Goal: Information Seeking & Learning: Learn about a topic

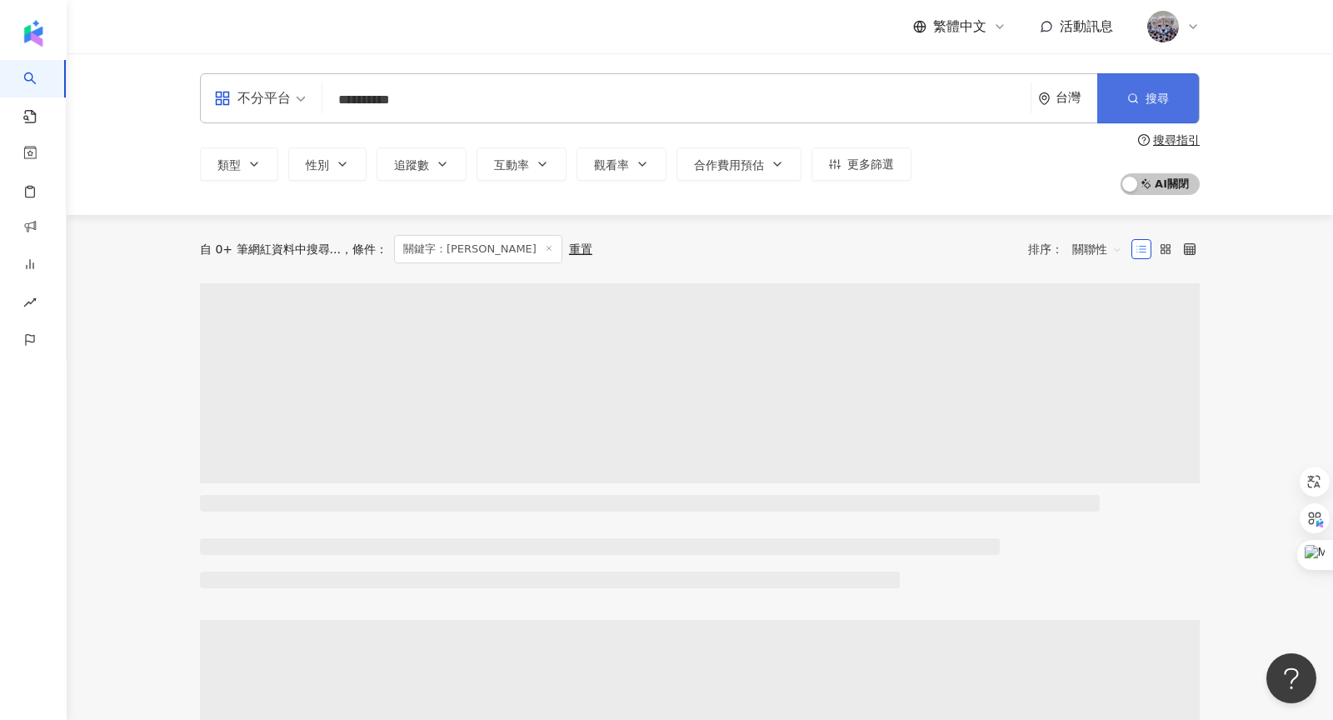
click at [1158, 87] on button "搜尋" at bounding box center [1148, 98] width 102 height 50
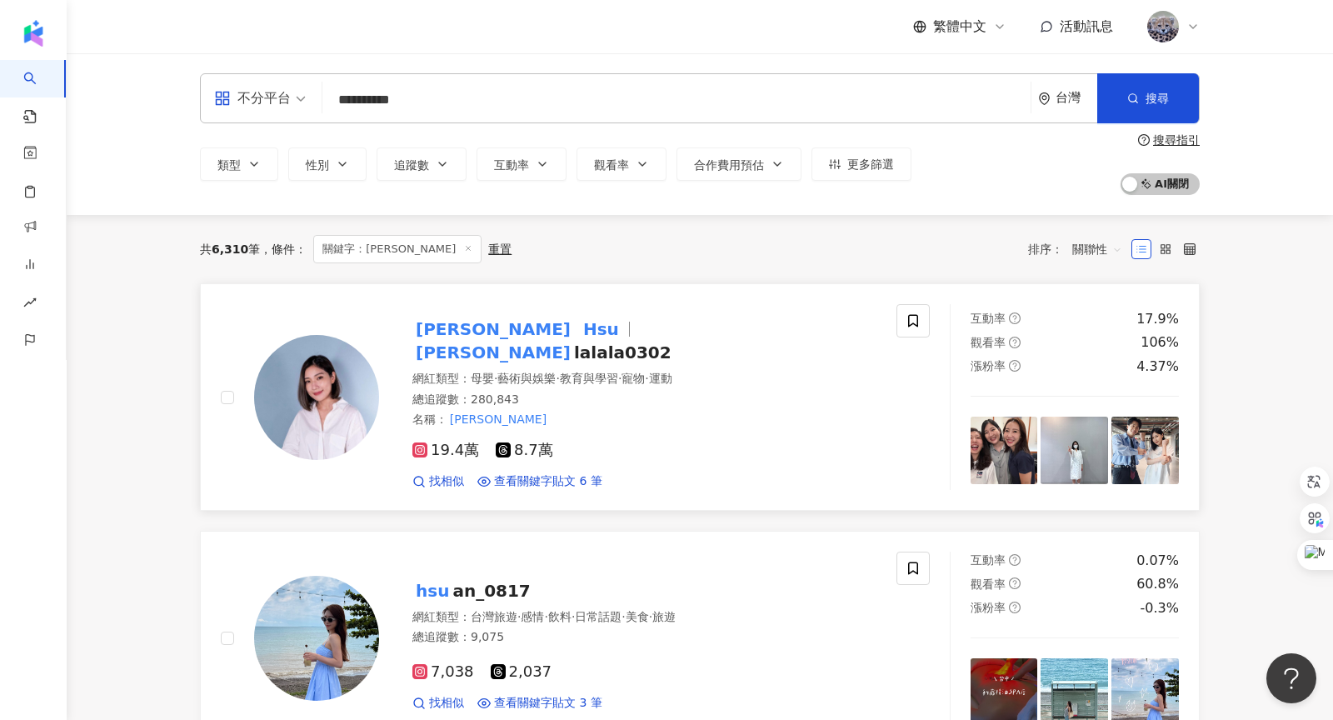
click at [572, 339] on mark "sandra" at bounding box center [493, 352] width 162 height 27
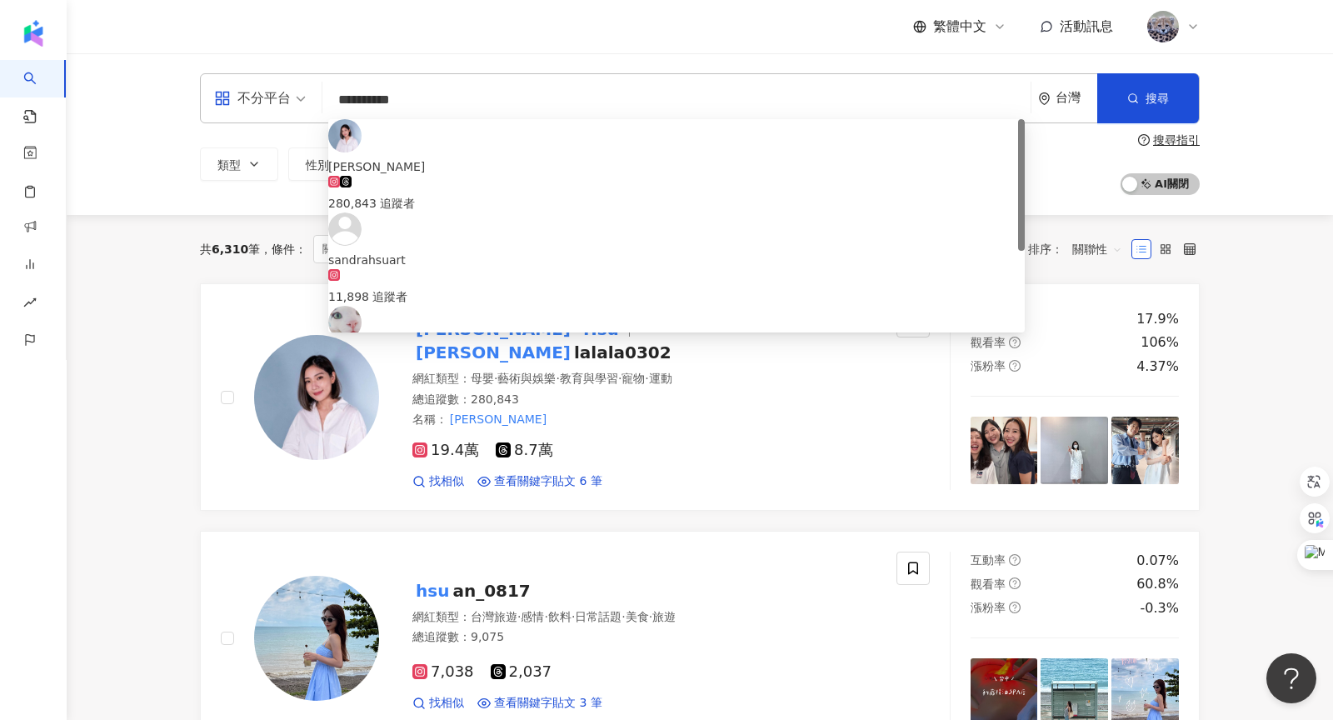
drag, startPoint x: 457, startPoint y: 99, endPoint x: 232, endPoint y: 95, distance: 225.0
click at [232, 95] on div "**********" at bounding box center [700, 98] width 1000 height 50
type input "*"
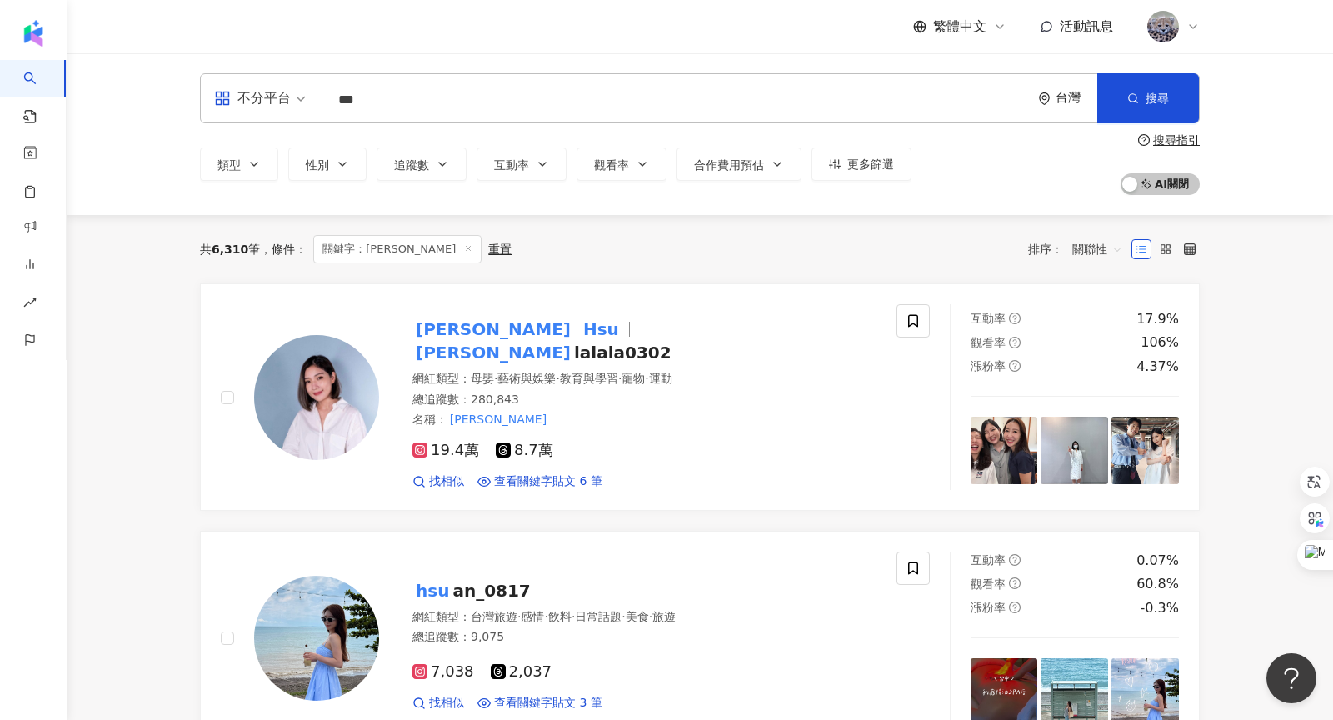
type input "***"
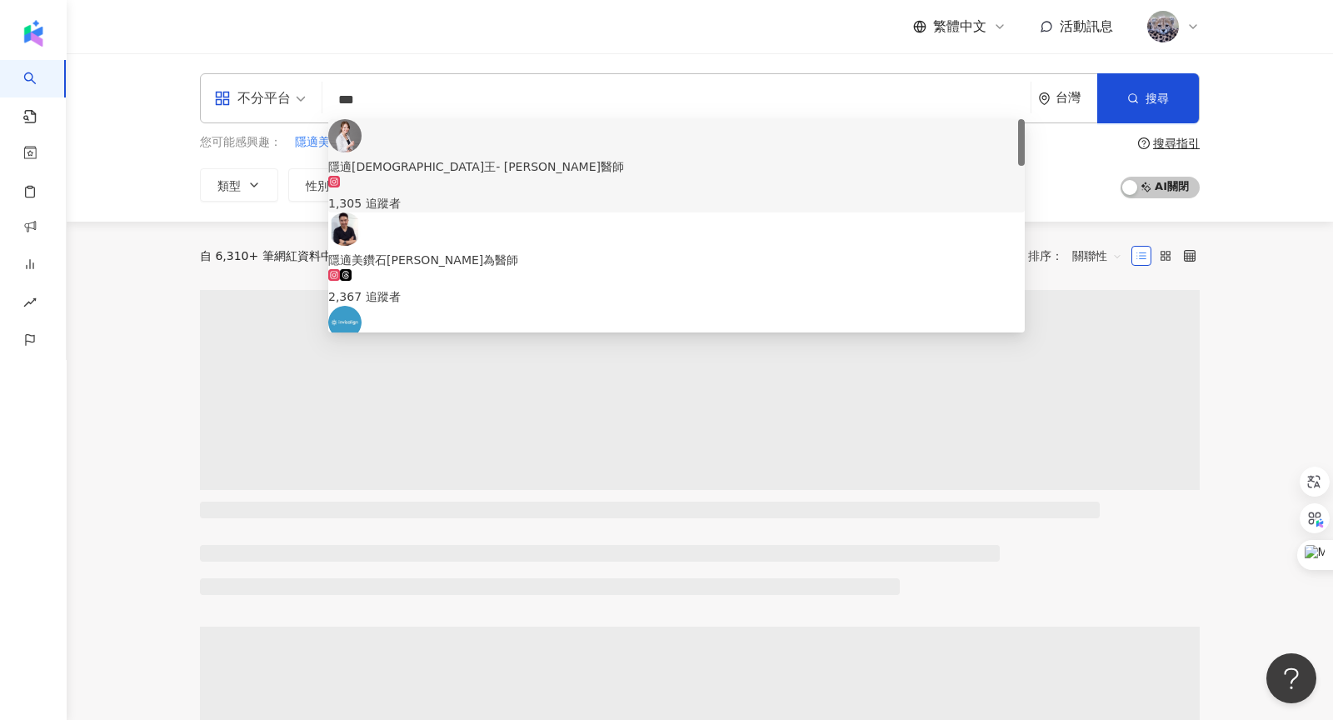
click at [613, 61] on div "不分平台 *** 台灣 搜尋 2c756c80-e433-4599-a460-5d45852bb5f3 7e2dd629-6f63-4cec-8bb8-4e4…" at bounding box center [700, 137] width 1266 height 168
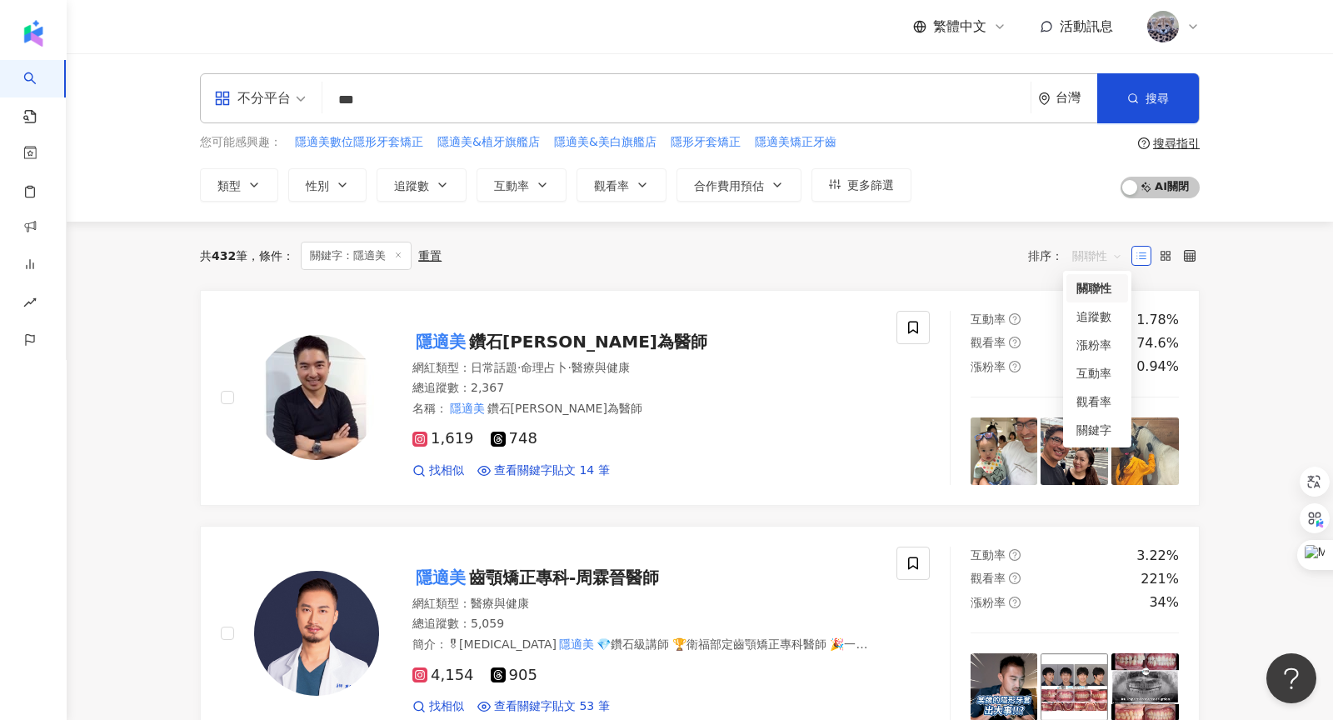
click at [1085, 265] on span "關聯性" at bounding box center [1097, 255] width 50 height 27
click at [1097, 421] on div "關鍵字" at bounding box center [1097, 430] width 42 height 18
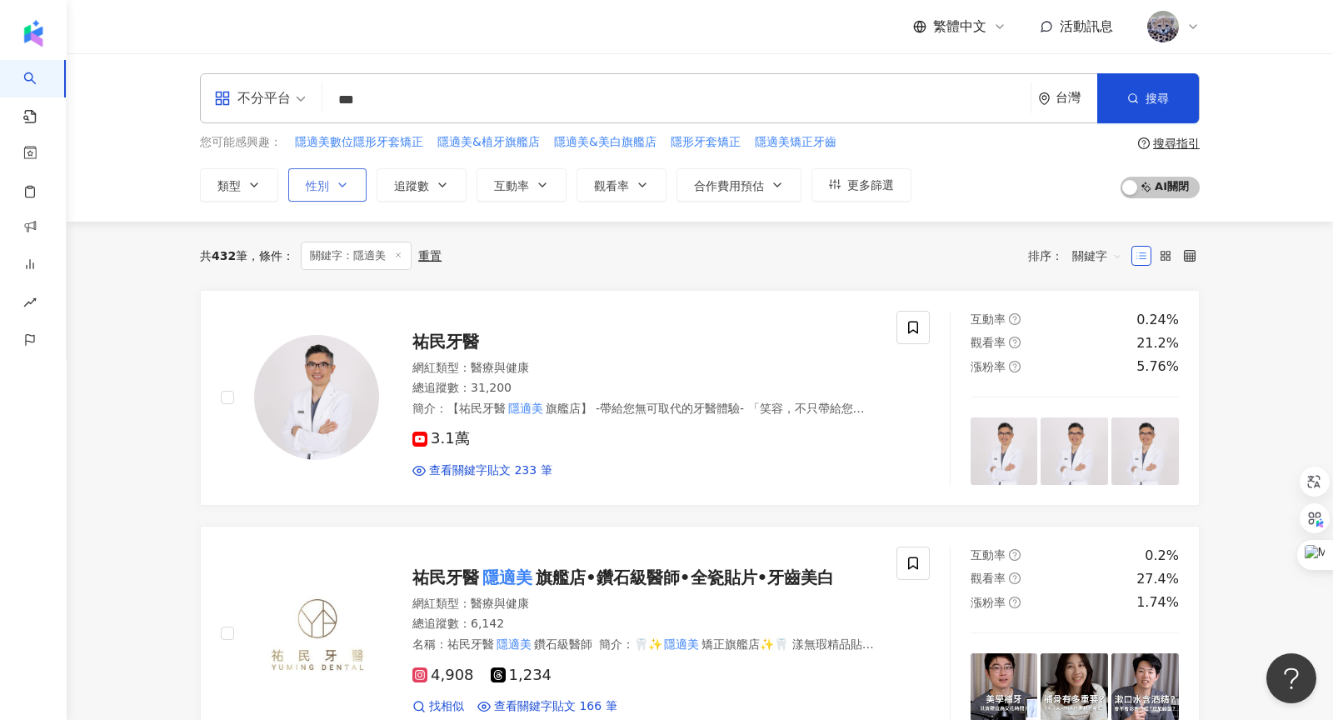
click at [322, 189] on span "性別" at bounding box center [317, 185] width 23 height 13
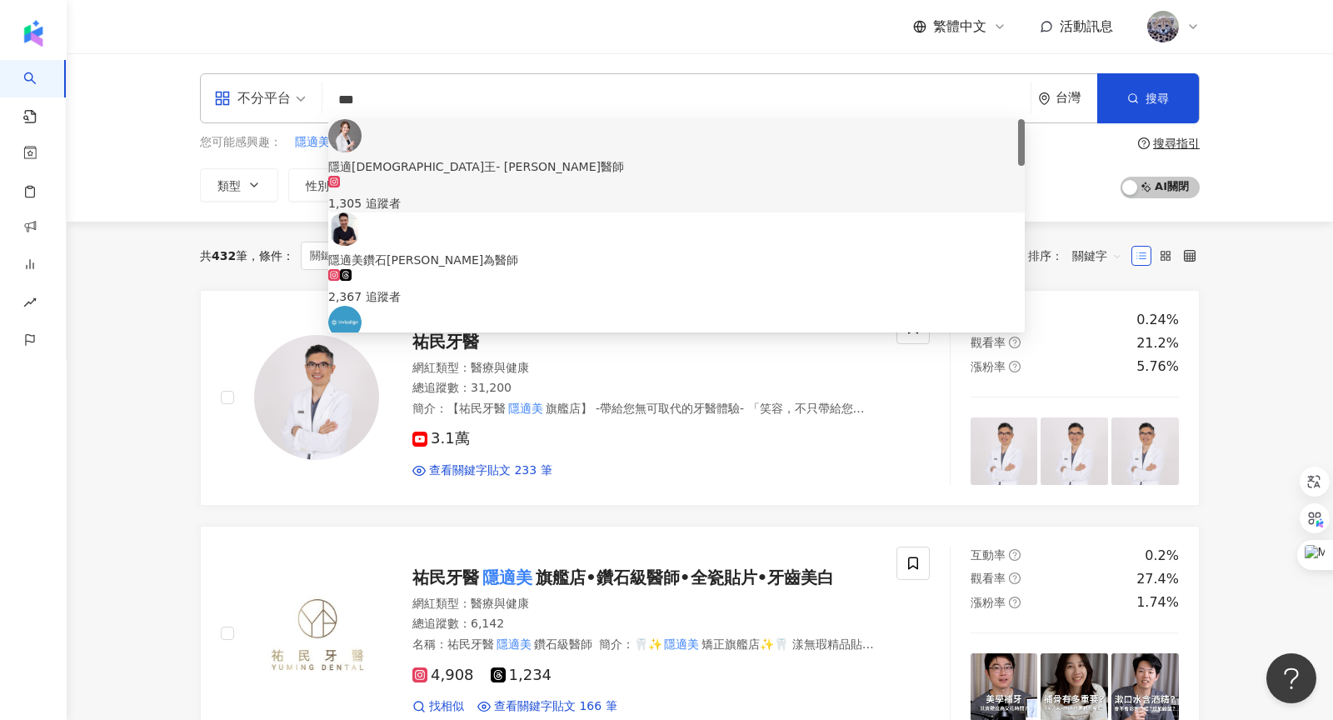
drag, startPoint x: 401, startPoint y: 94, endPoint x: 337, endPoint y: 89, distance: 64.4
click at [337, 89] on input "***" at bounding box center [676, 100] width 695 height 32
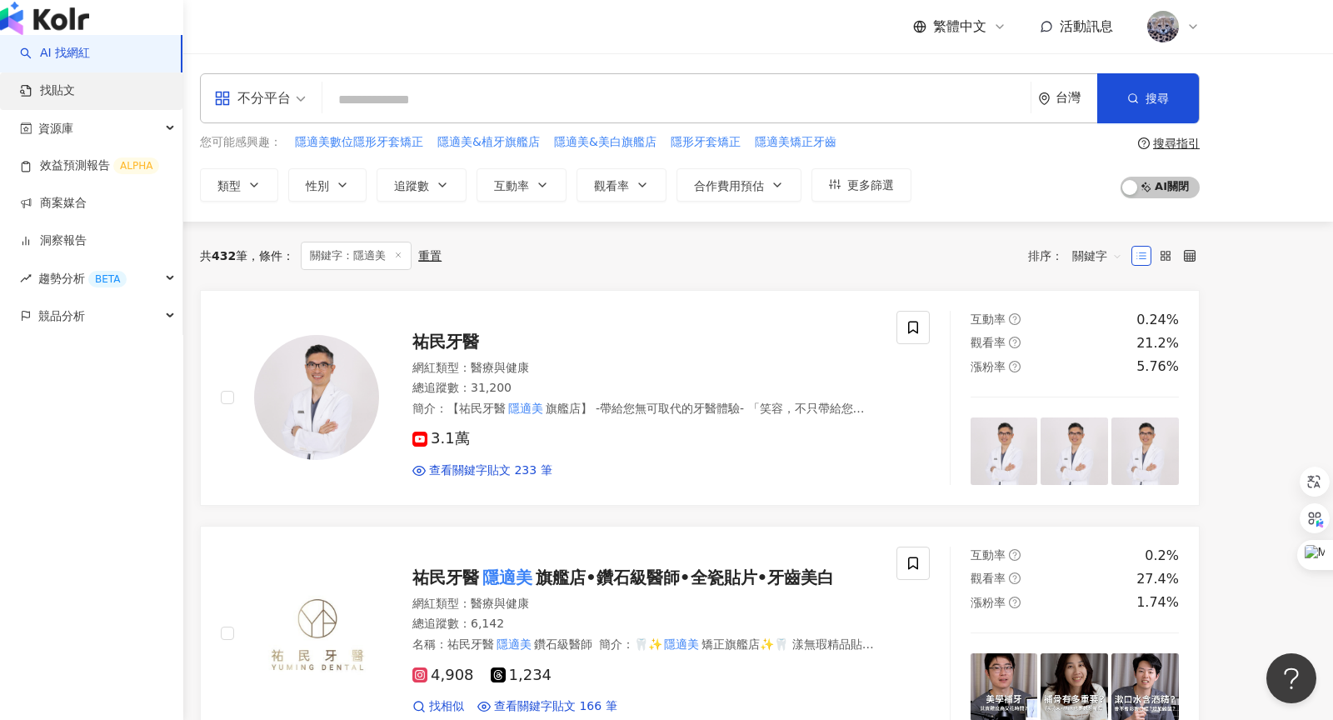
click at [22, 99] on link "找貼文" at bounding box center [47, 90] width 55 height 17
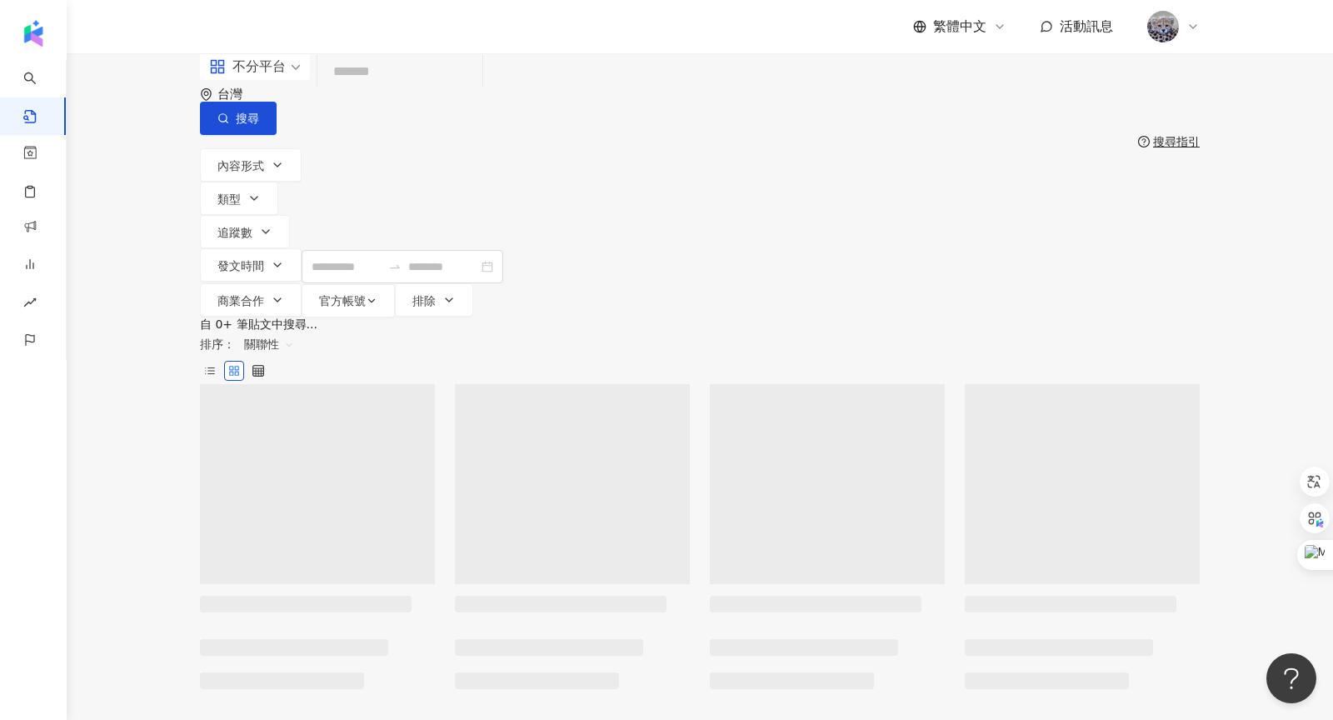
click at [386, 90] on input "search" at bounding box center [400, 72] width 152 height 36
paste input "***"
type input "***"
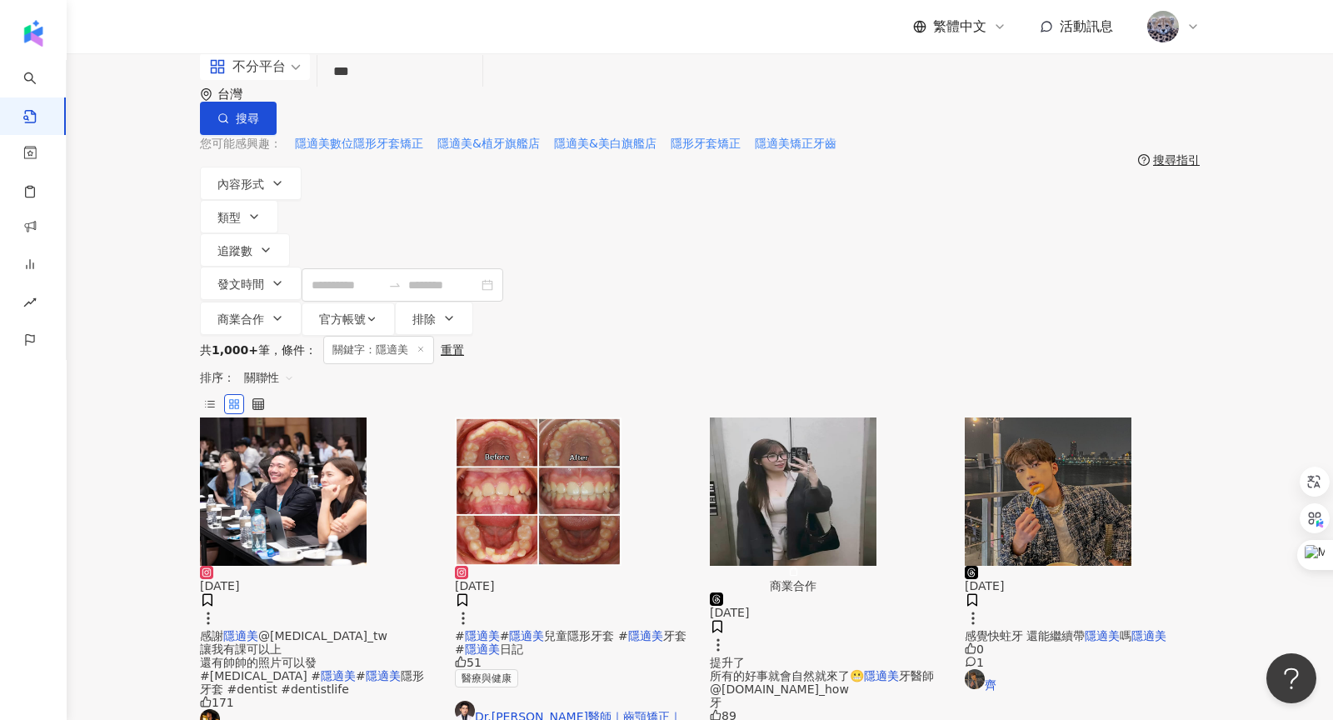
click at [259, 80] on div "不分平台" at bounding box center [247, 66] width 77 height 27
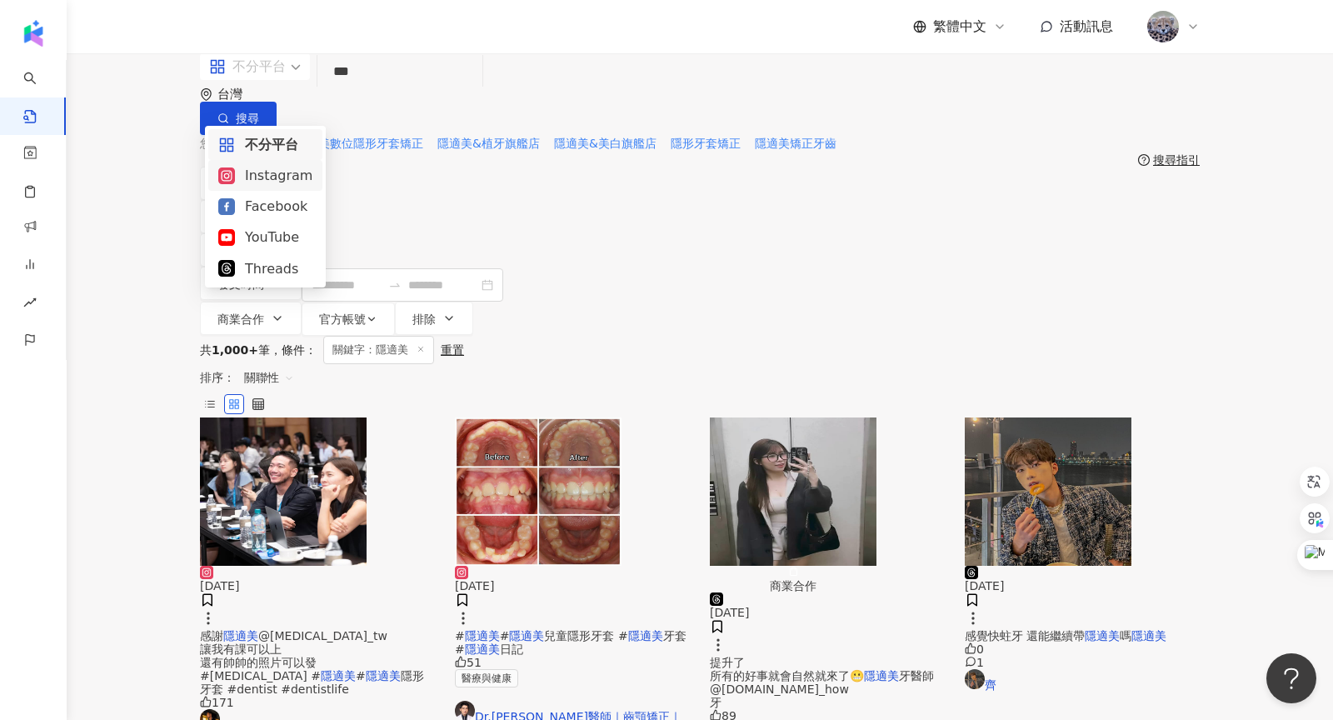
click at [256, 176] on div "Instagram" at bounding box center [265, 175] width 94 height 21
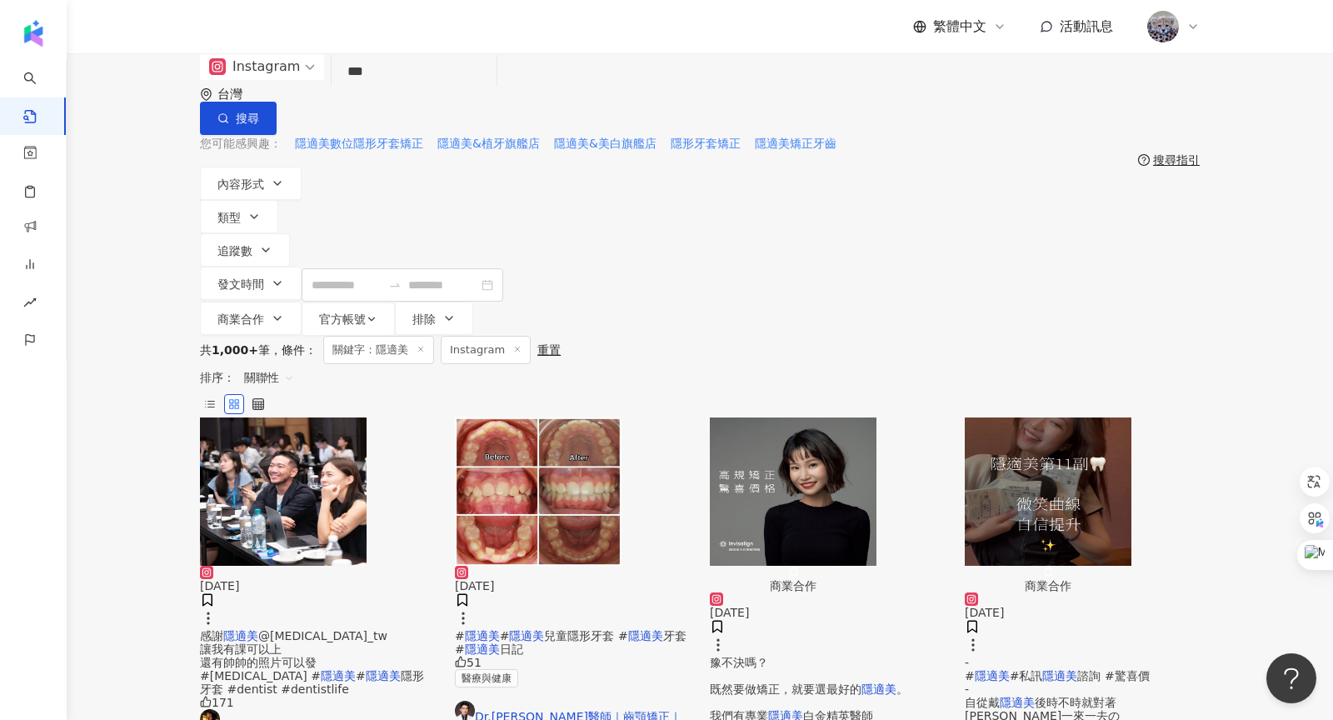
click at [294, 364] on span "關聯性" at bounding box center [269, 377] width 50 height 27
click at [1086, 422] on div "發文時間" at bounding box center [1099, 426] width 47 height 18
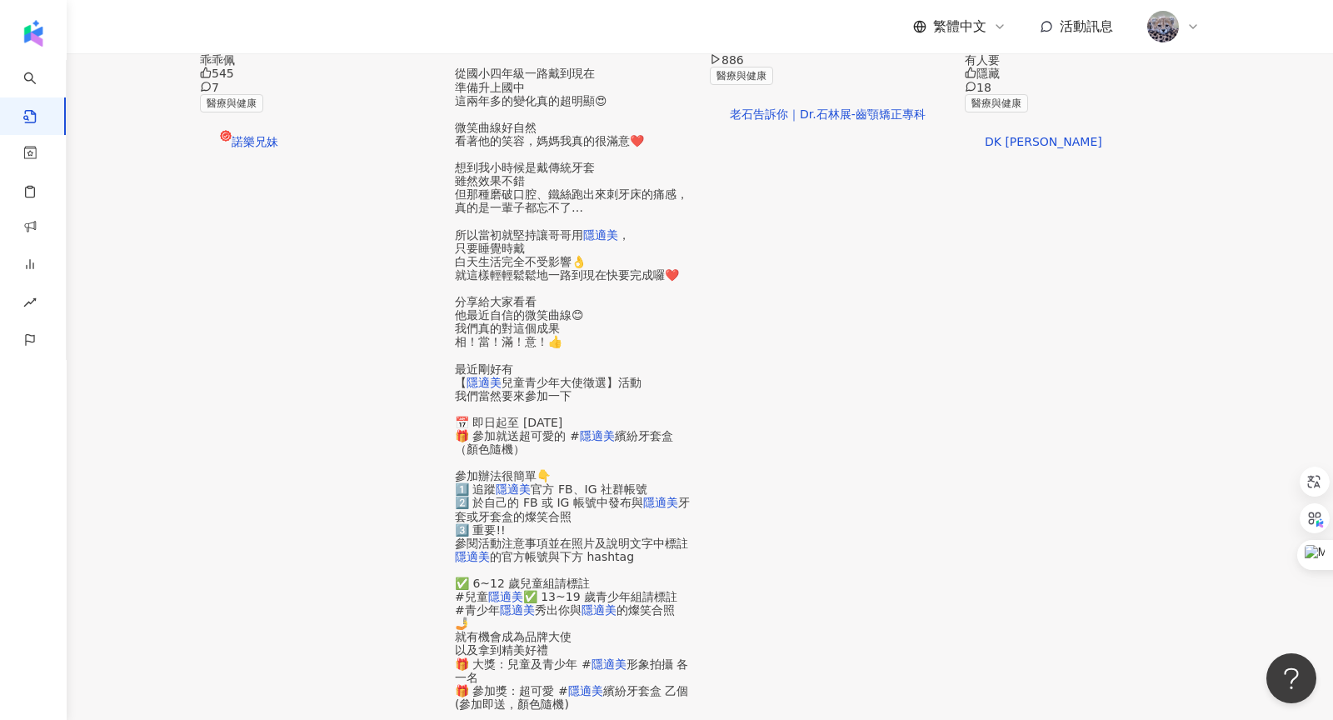
scroll to position [877, 0]
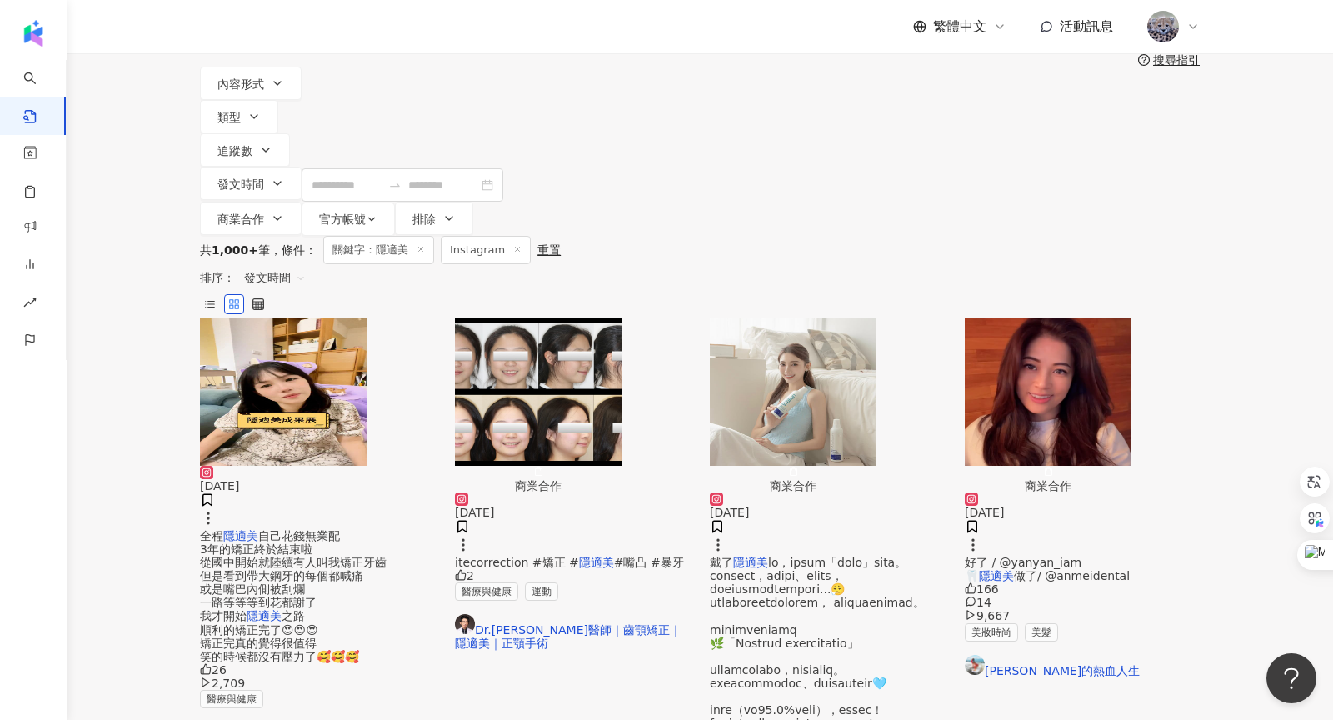
scroll to position [0, 0]
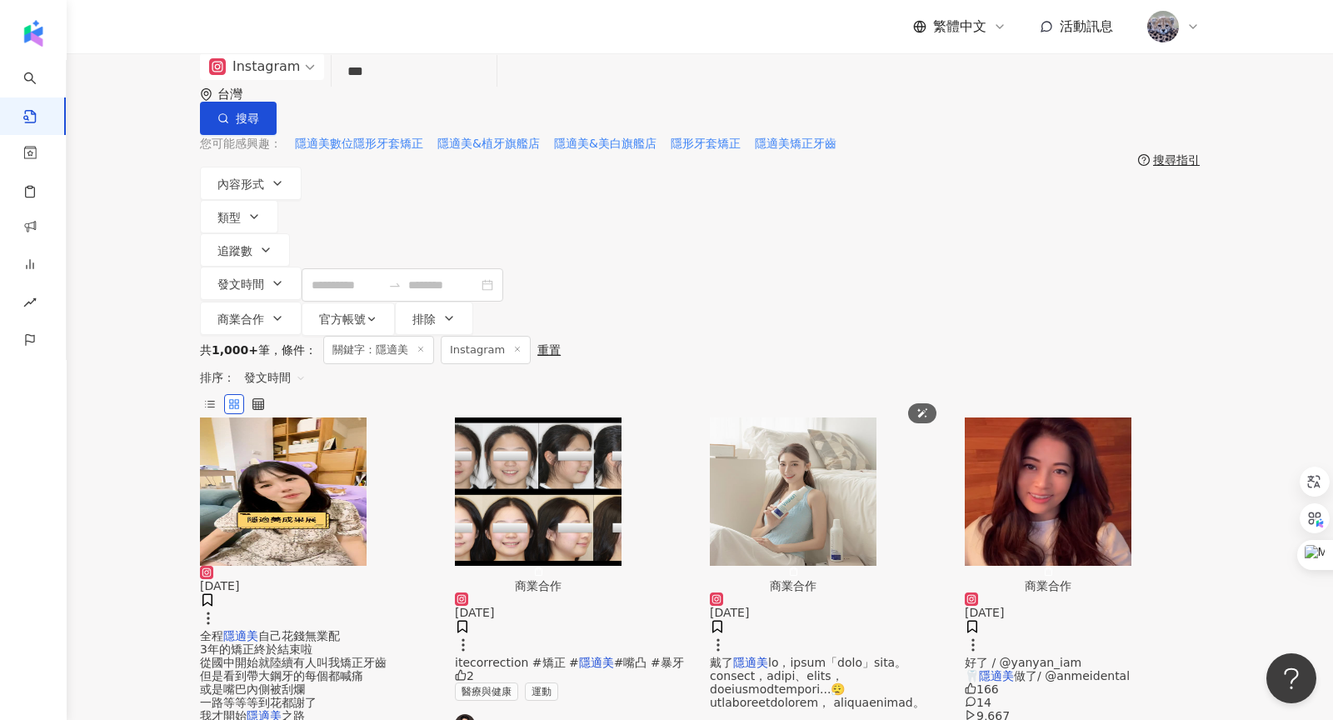
click at [822, 417] on img "button" at bounding box center [793, 491] width 167 height 148
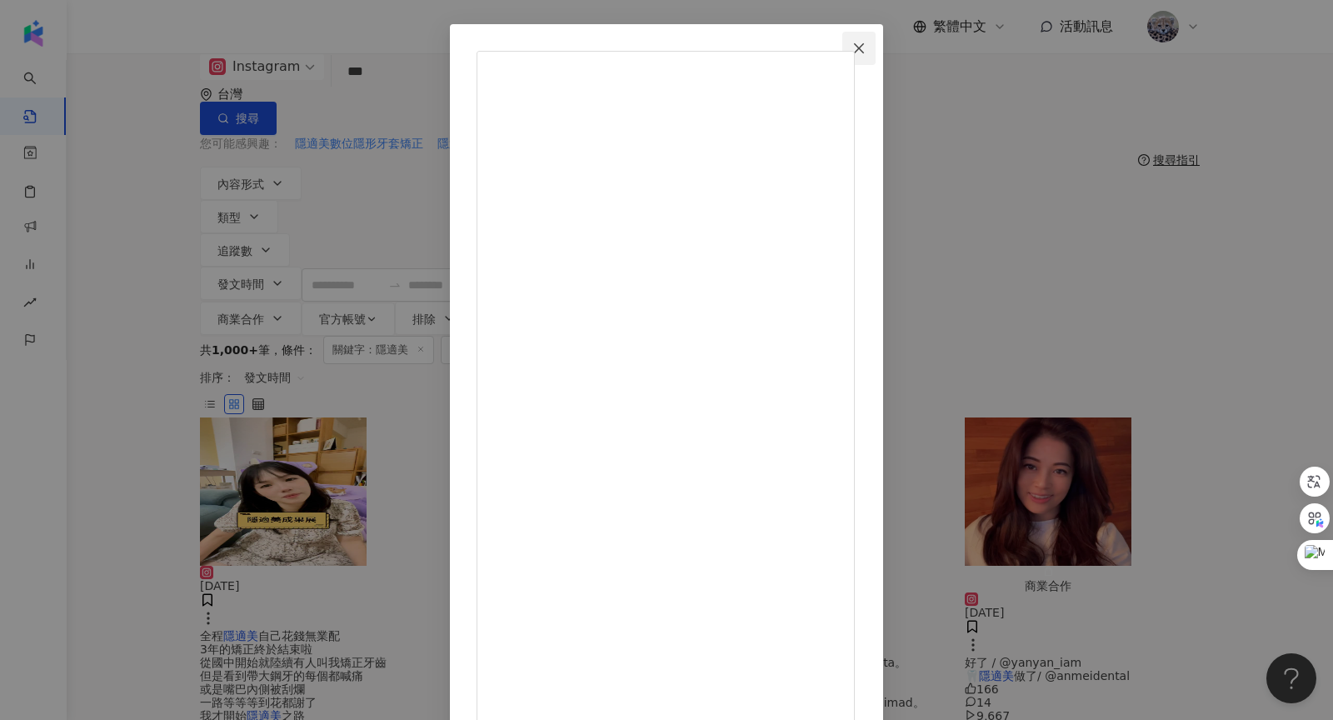
click at [876, 37] on button "Close" at bounding box center [858, 48] width 33 height 33
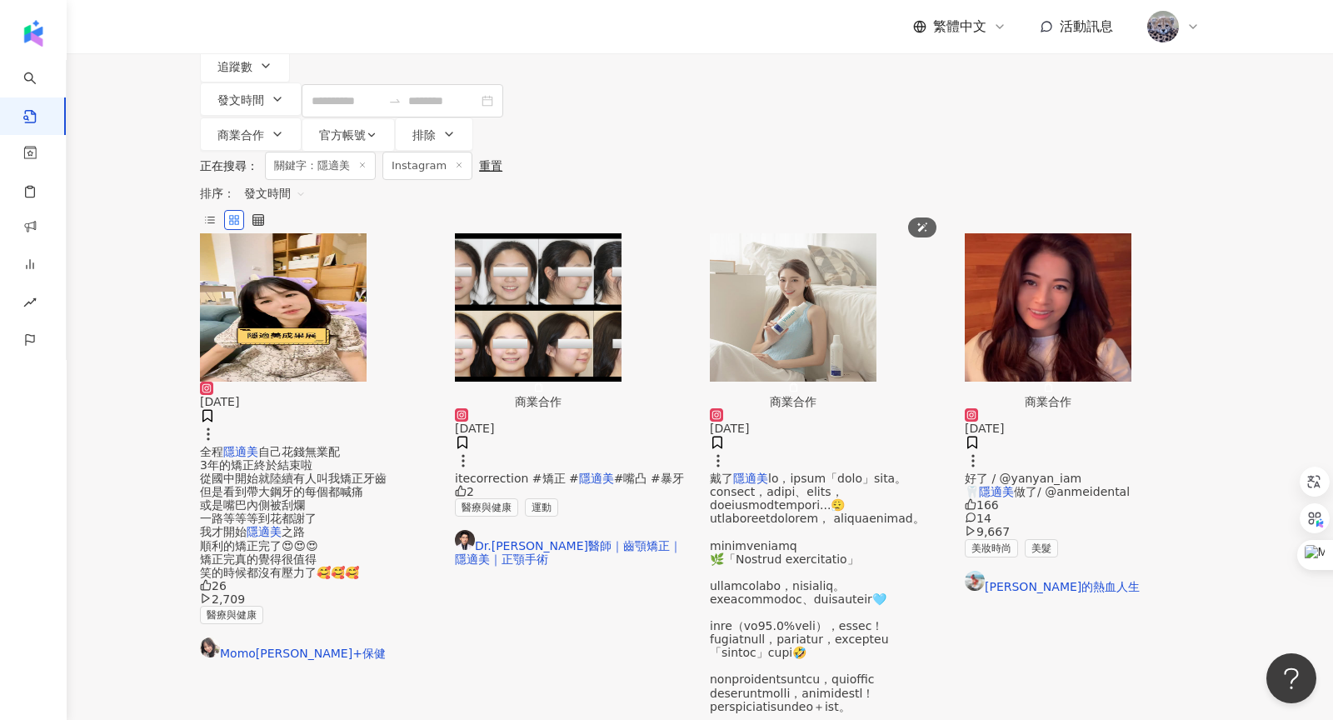
scroll to position [697, 0]
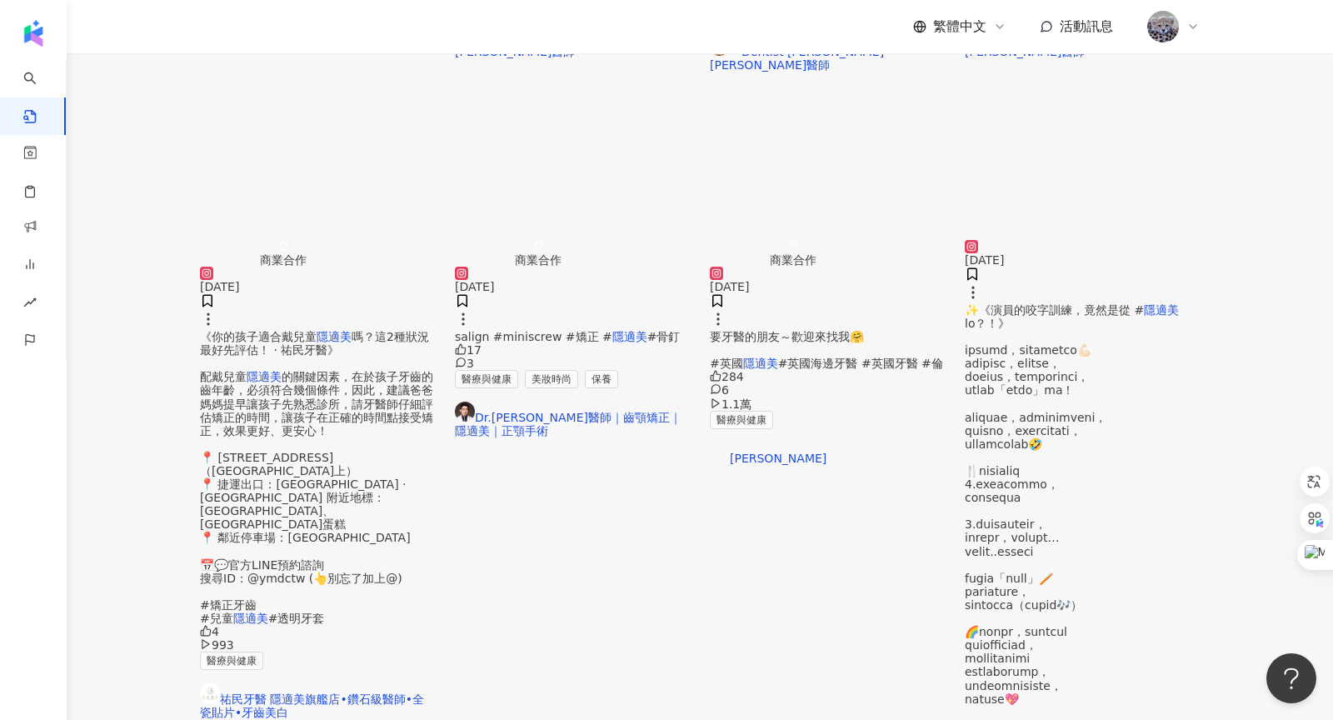
scroll to position [893, 0]
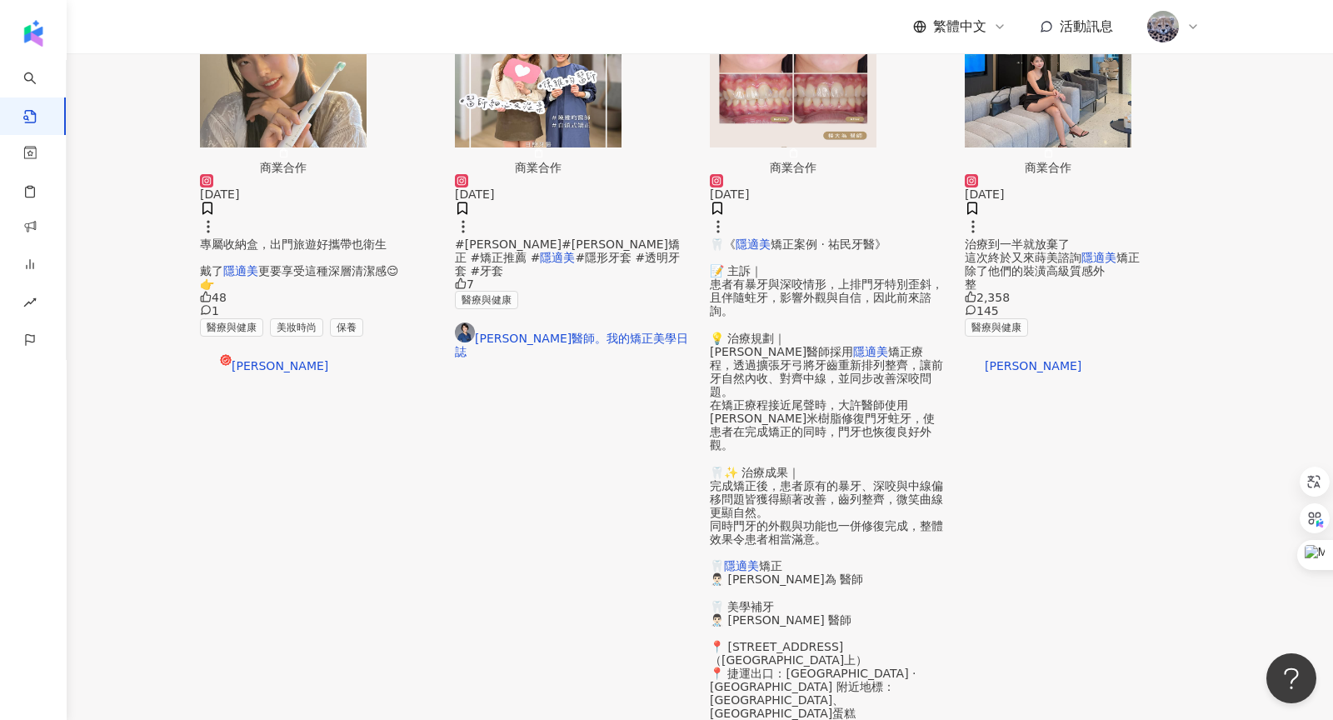
scroll to position [812, 0]
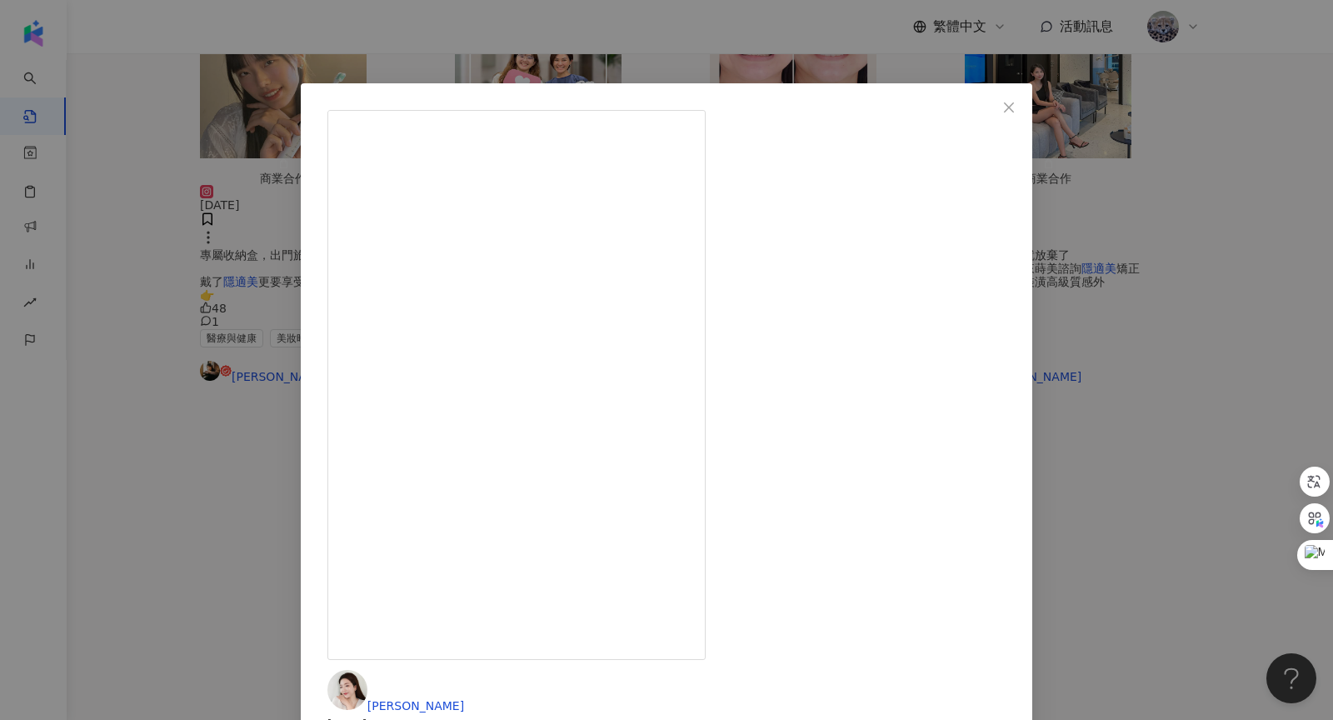
scroll to position [492, 0]
click at [1016, 102] on icon "close" at bounding box center [1008, 107] width 13 height 13
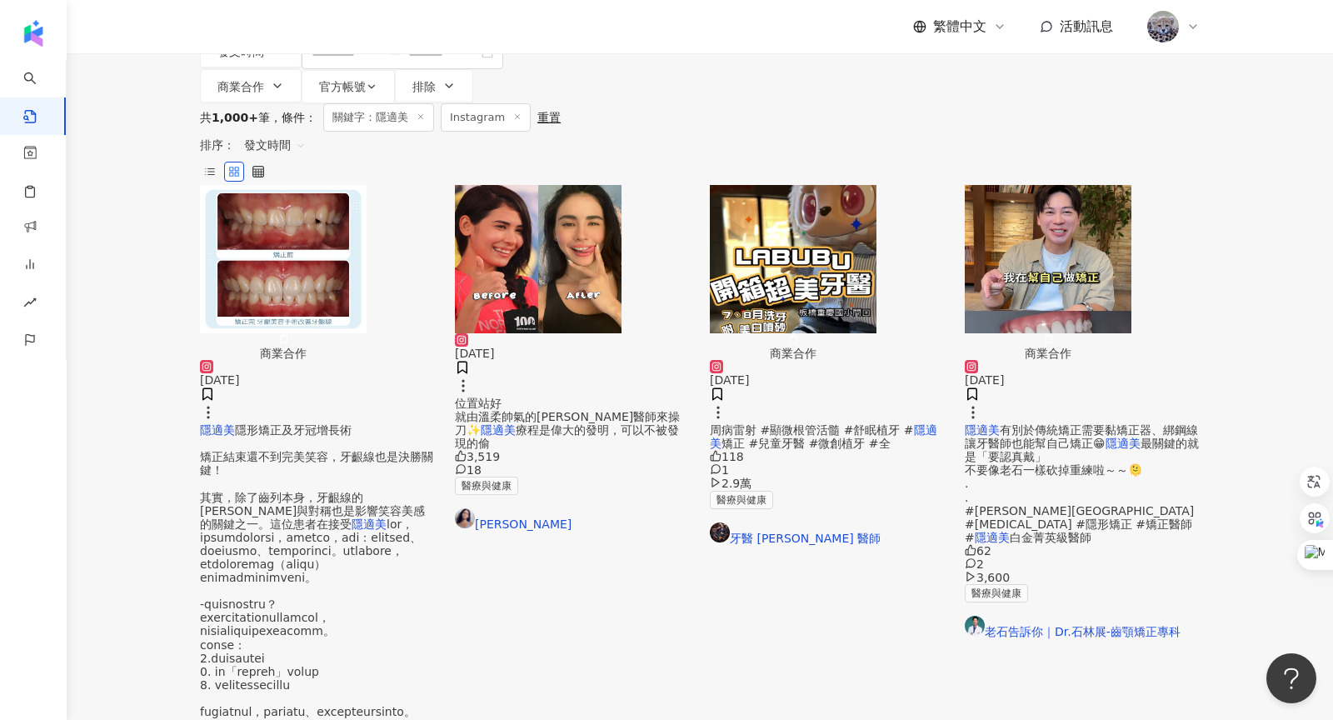
scroll to position [0, 0]
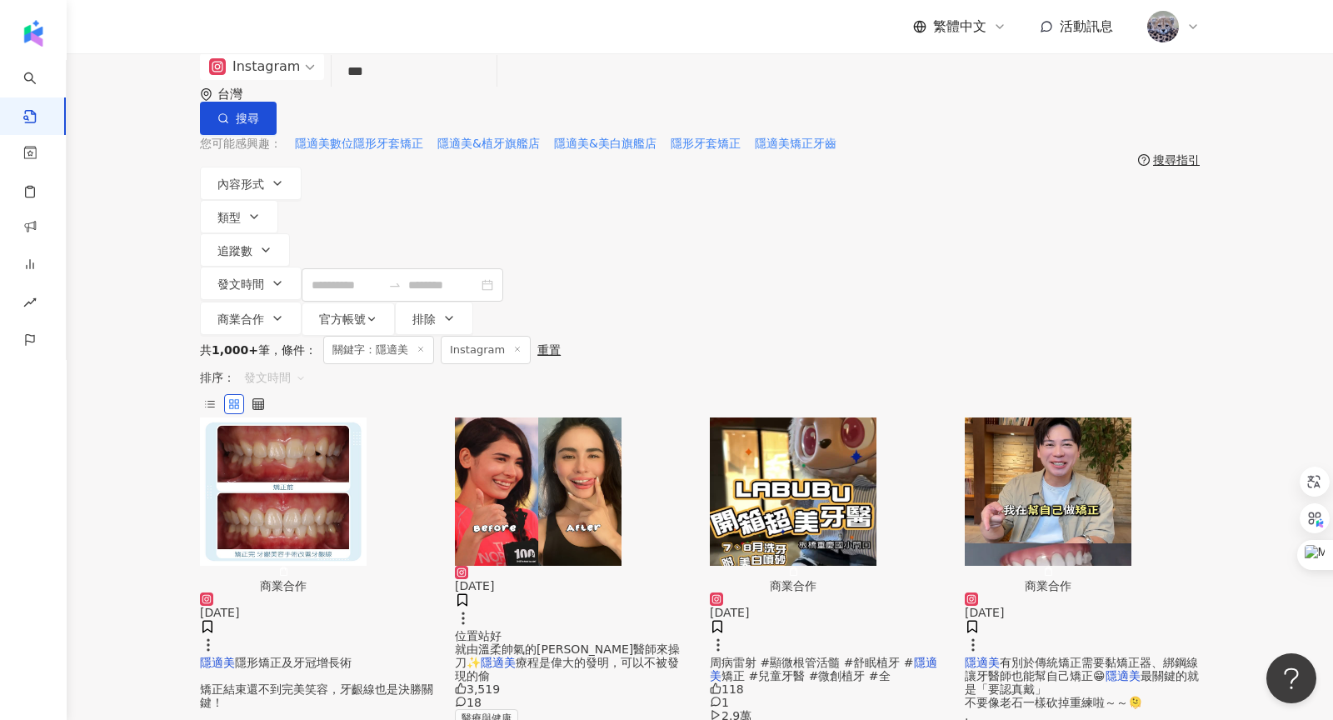
click at [306, 364] on span "發文時間" at bounding box center [275, 377] width 62 height 27
click at [1087, 342] on div "觀看數" at bounding box center [1091, 341] width 53 height 18
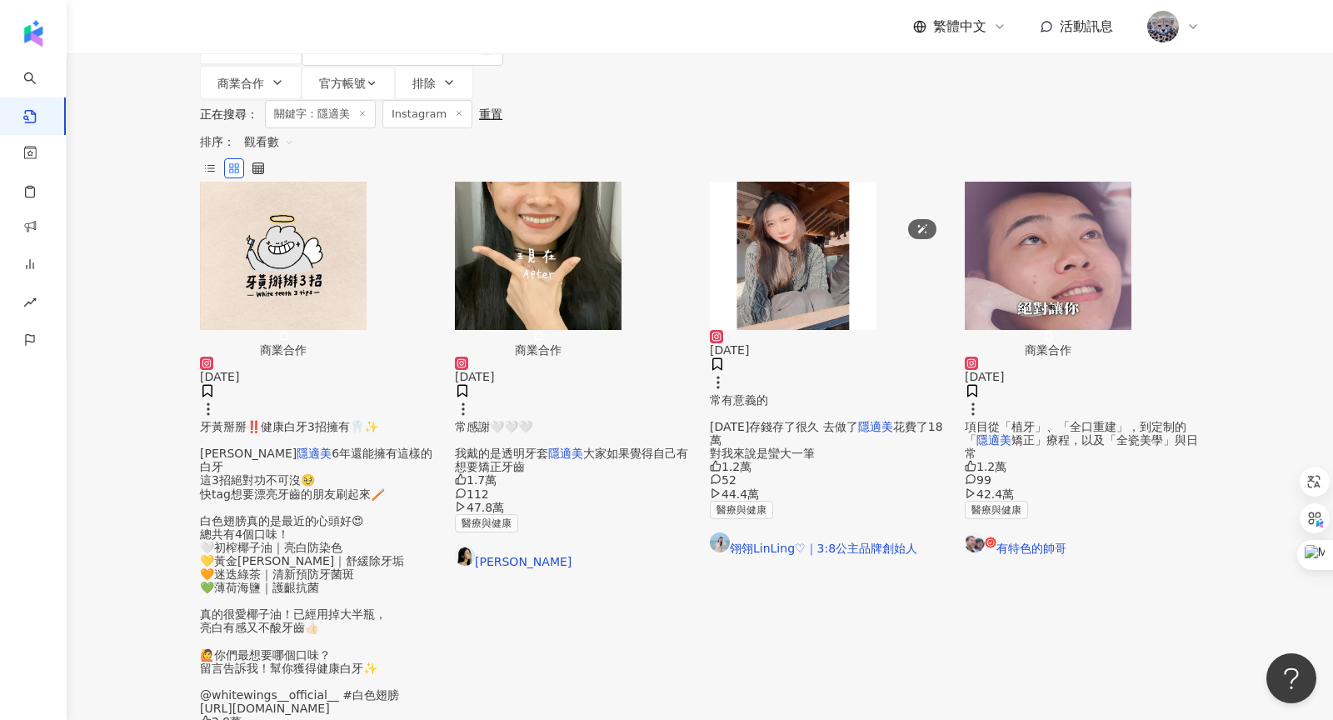
scroll to position [753, 0]
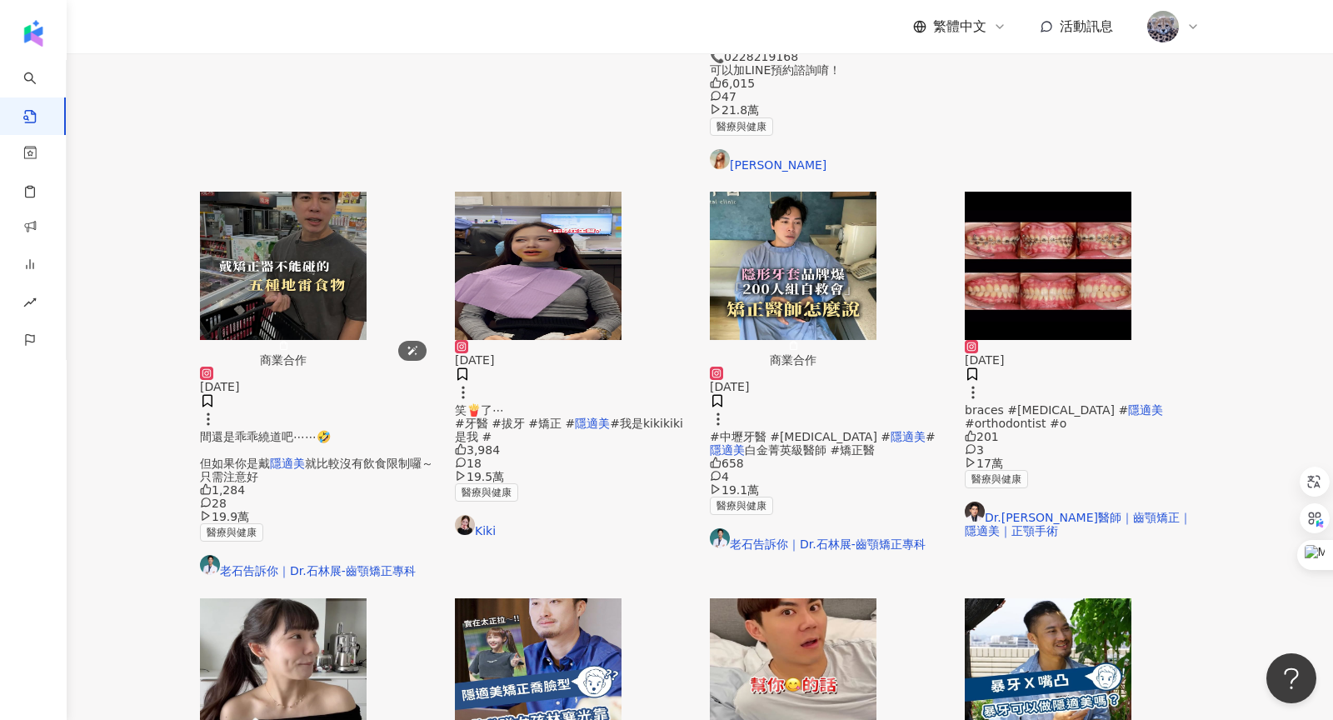
click at [282, 598] on img "button" at bounding box center [283, 672] width 167 height 148
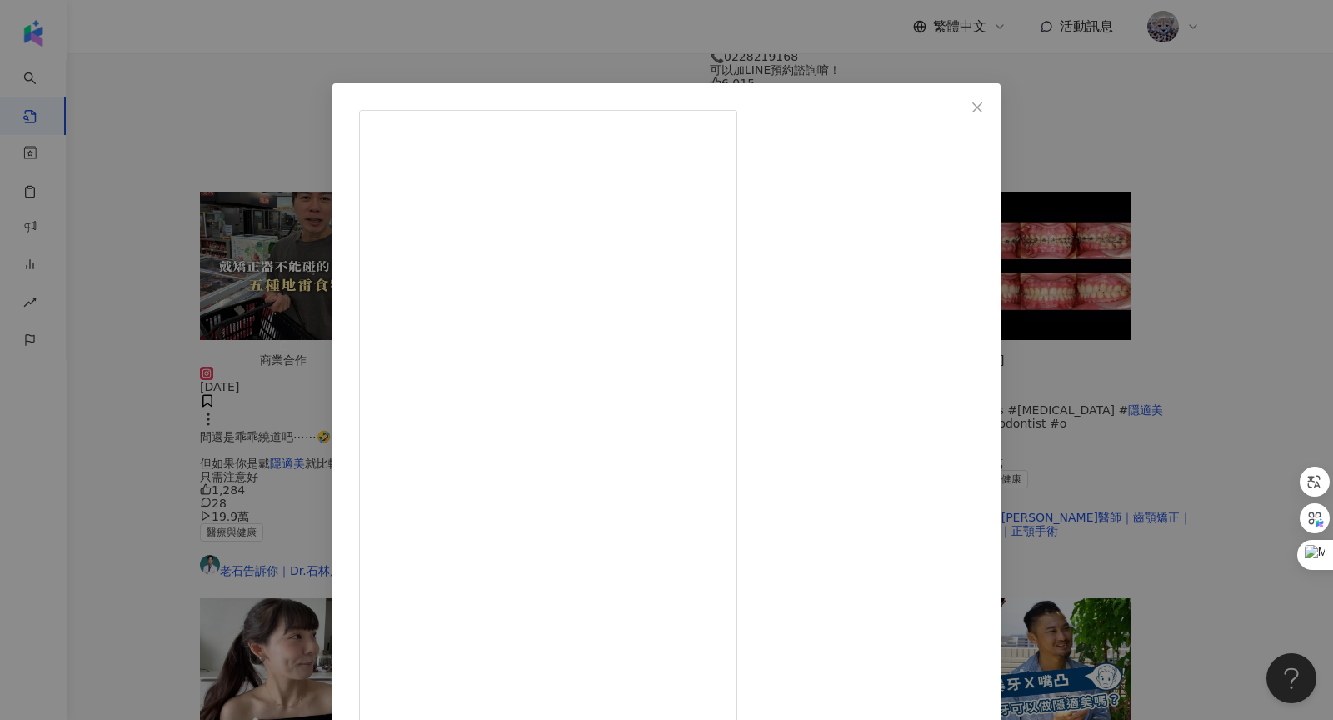
click at [994, 106] on span "Close" at bounding box center [977, 107] width 33 height 13
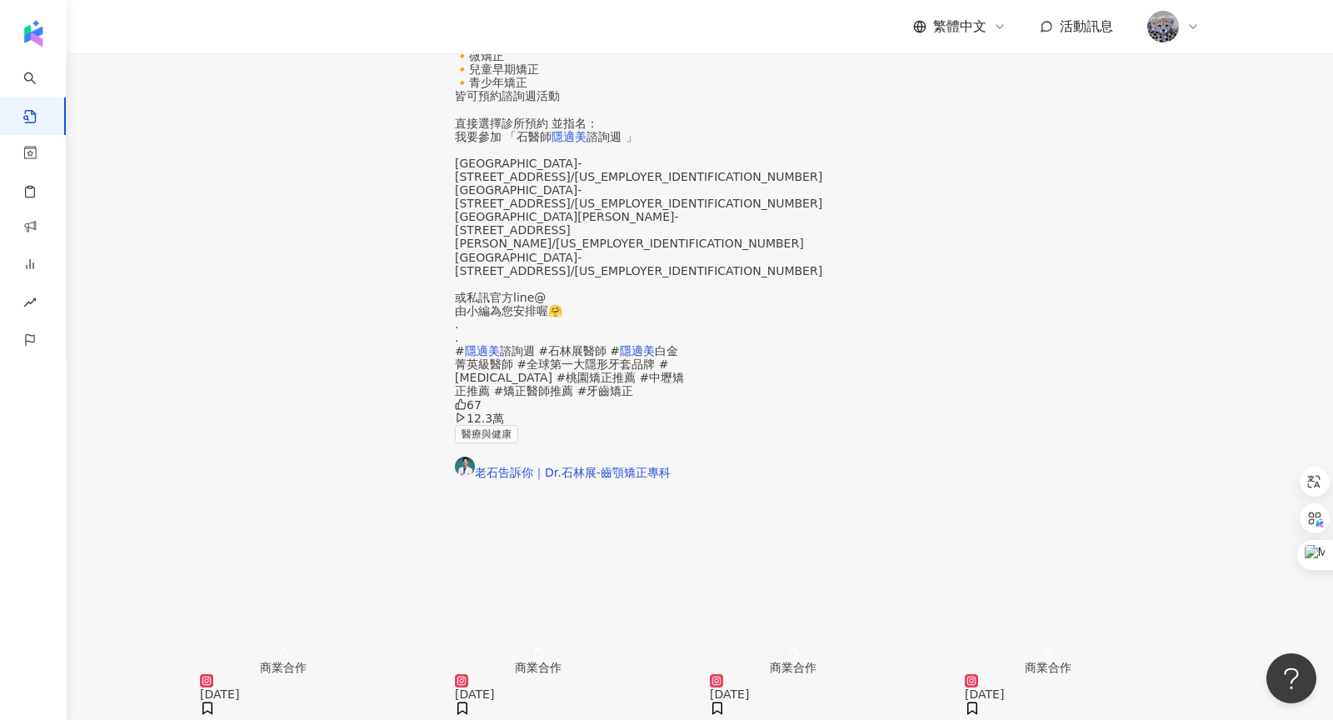
scroll to position [761, 0]
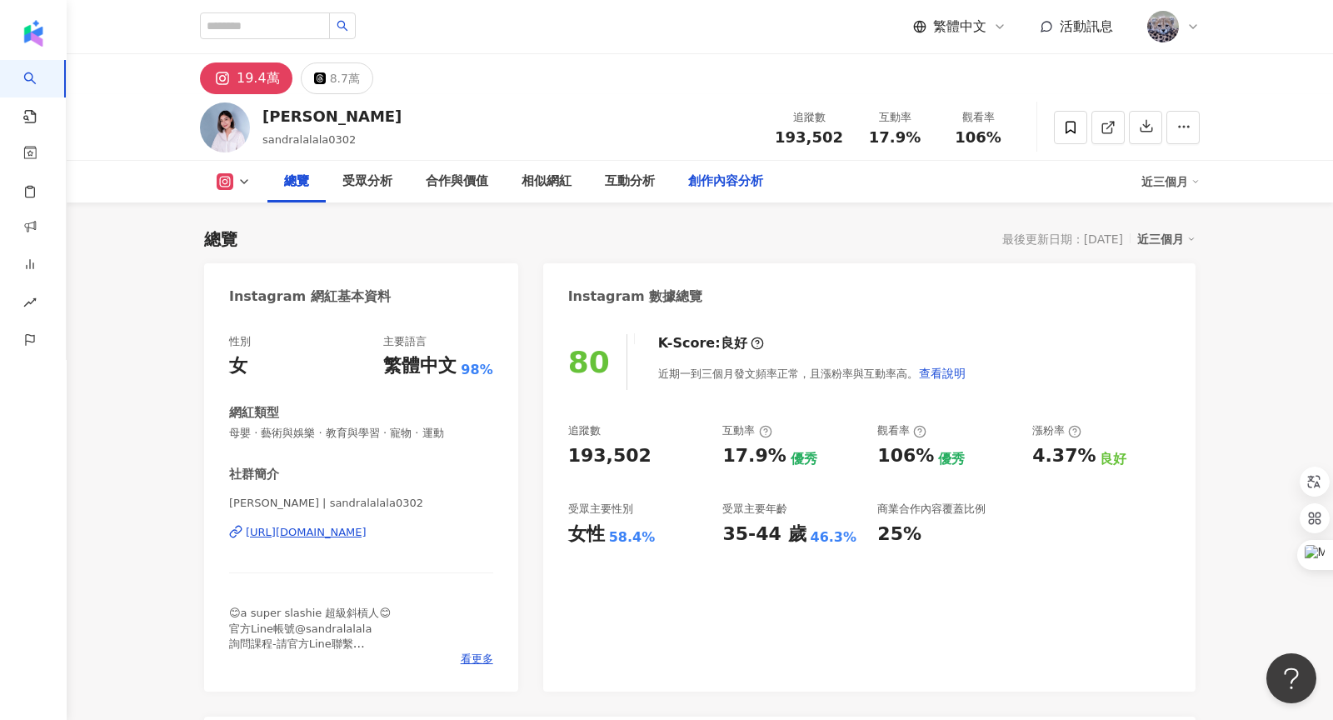
scroll to position [179, 0]
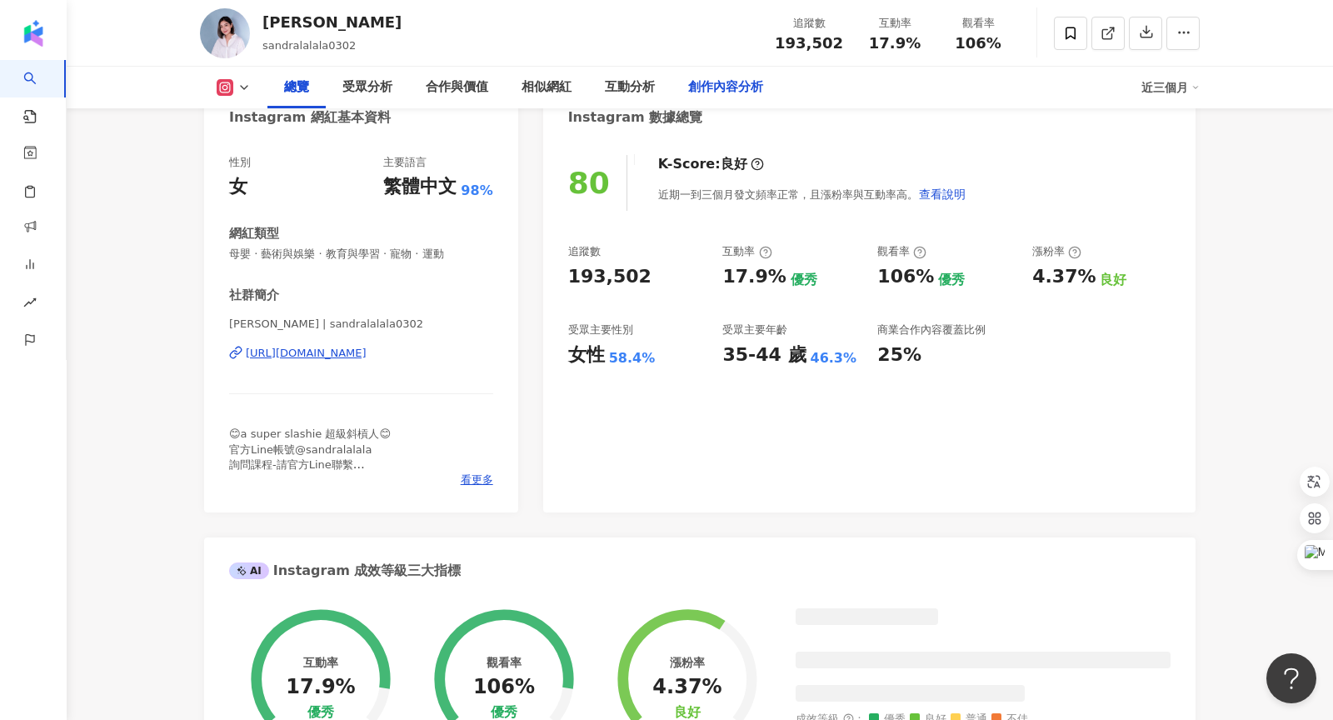
click at [735, 92] on div "創作內容分析" at bounding box center [725, 87] width 75 height 20
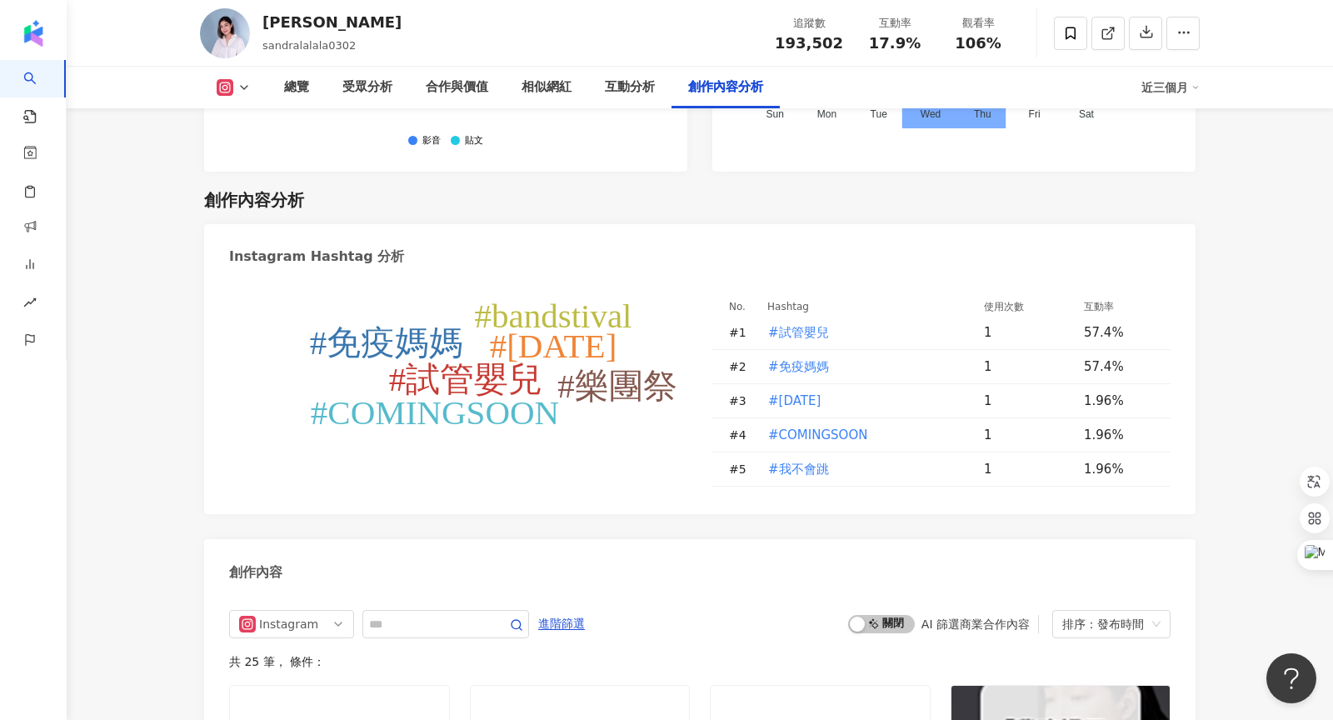
scroll to position [4960, 0]
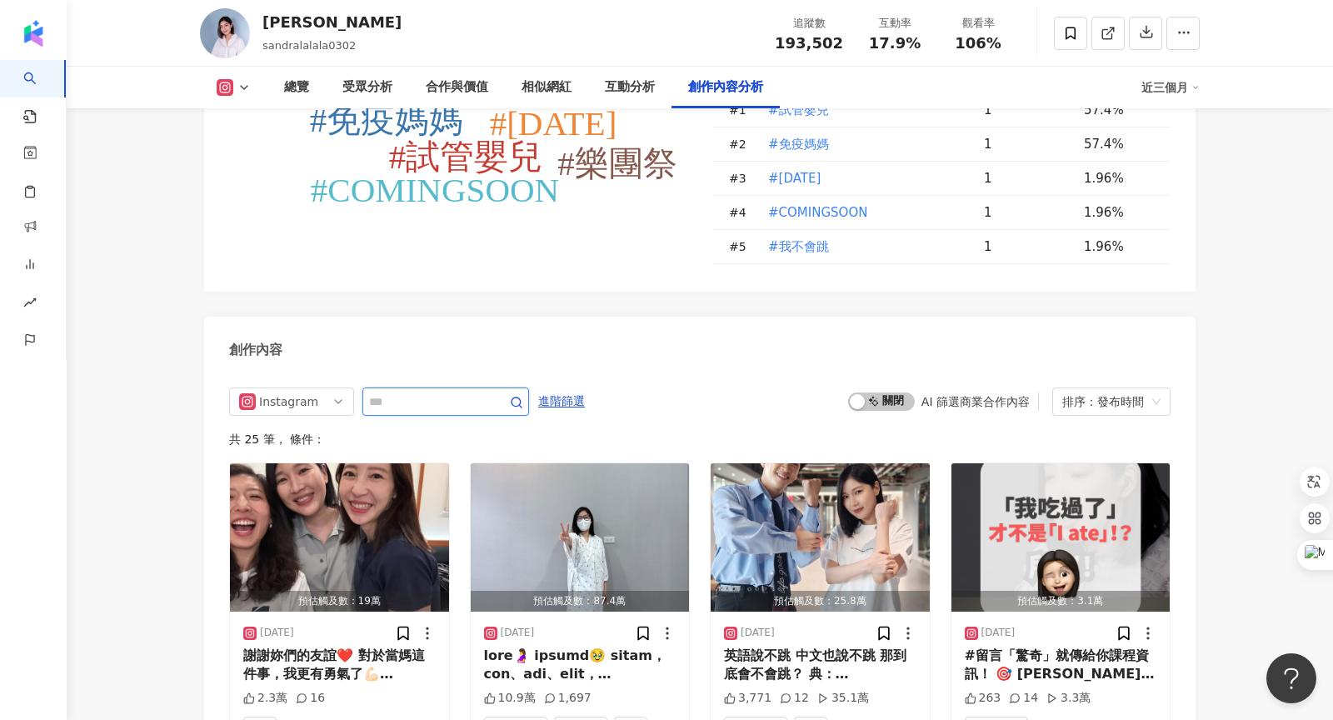
click at [423, 392] on input "text" at bounding box center [427, 402] width 117 height 20
click at [292, 388] on div "Instagram" at bounding box center [286, 401] width 54 height 27
click at [292, 422] on div "不分平台" at bounding box center [291, 436] width 118 height 28
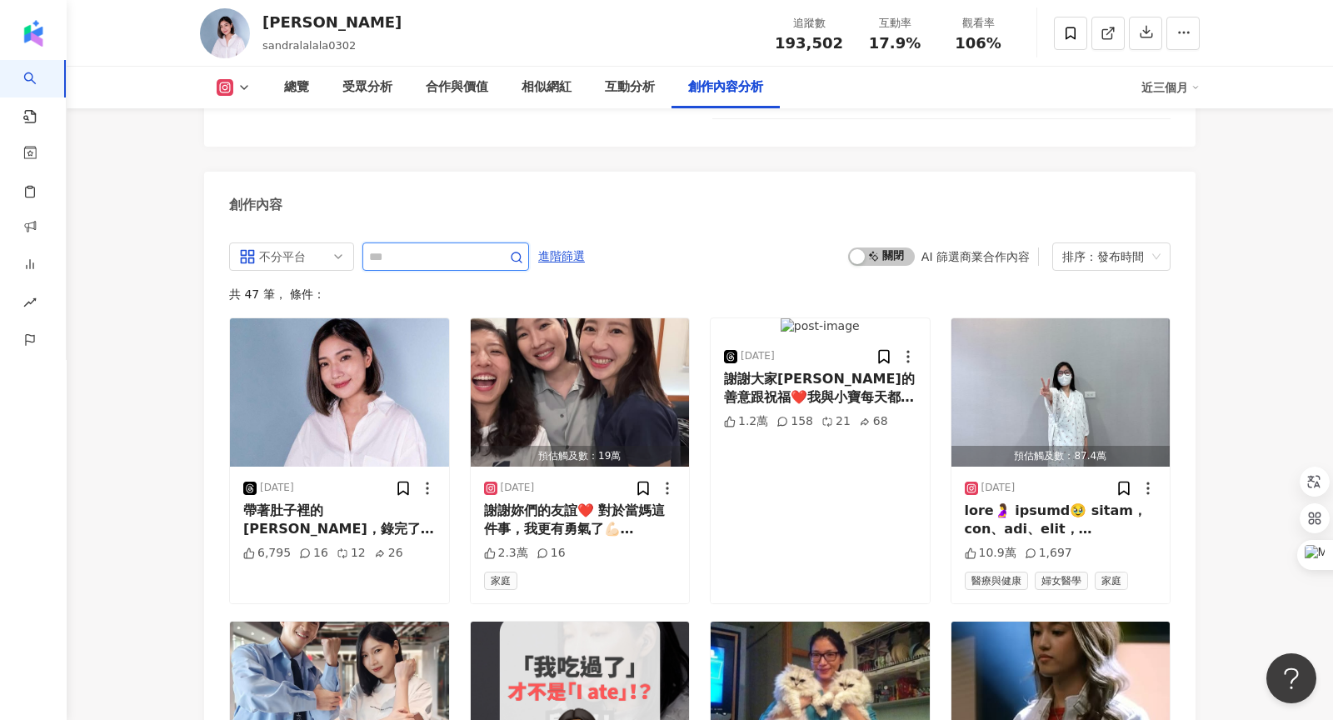
click at [417, 247] on input "text" at bounding box center [427, 257] width 117 height 20
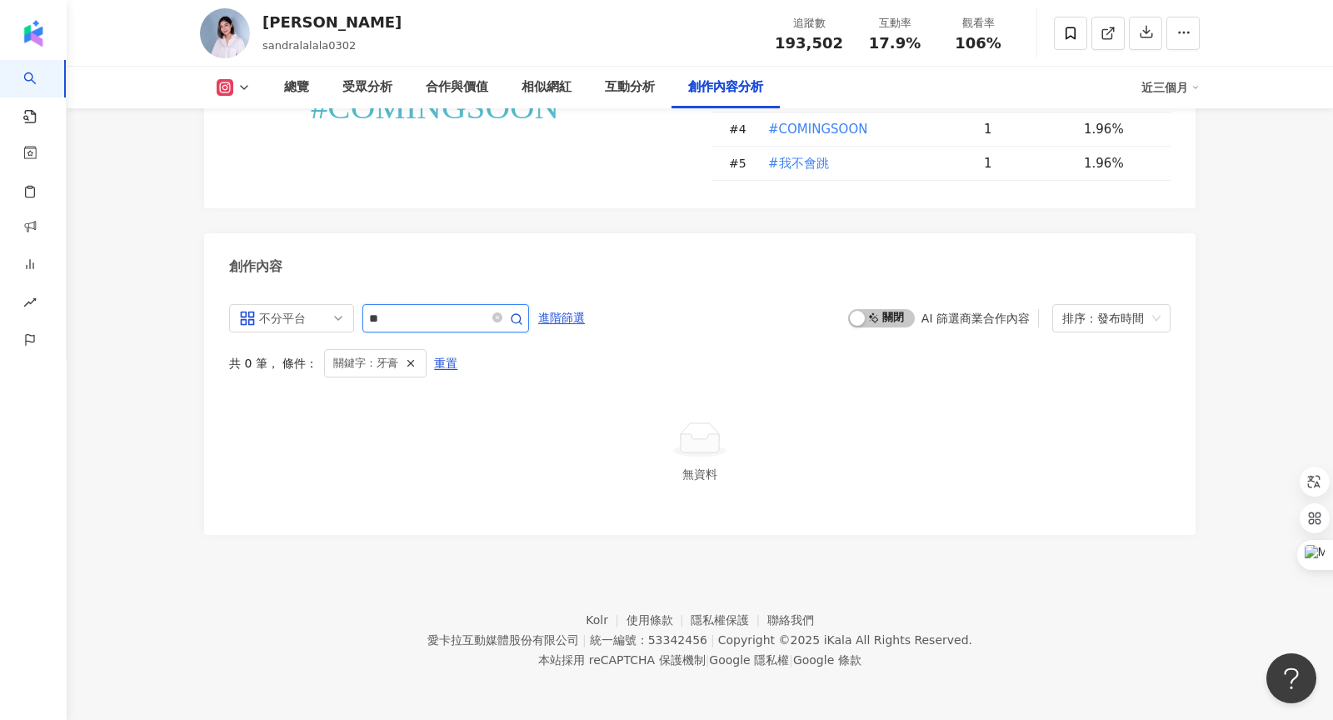
scroll to position [4979, 0]
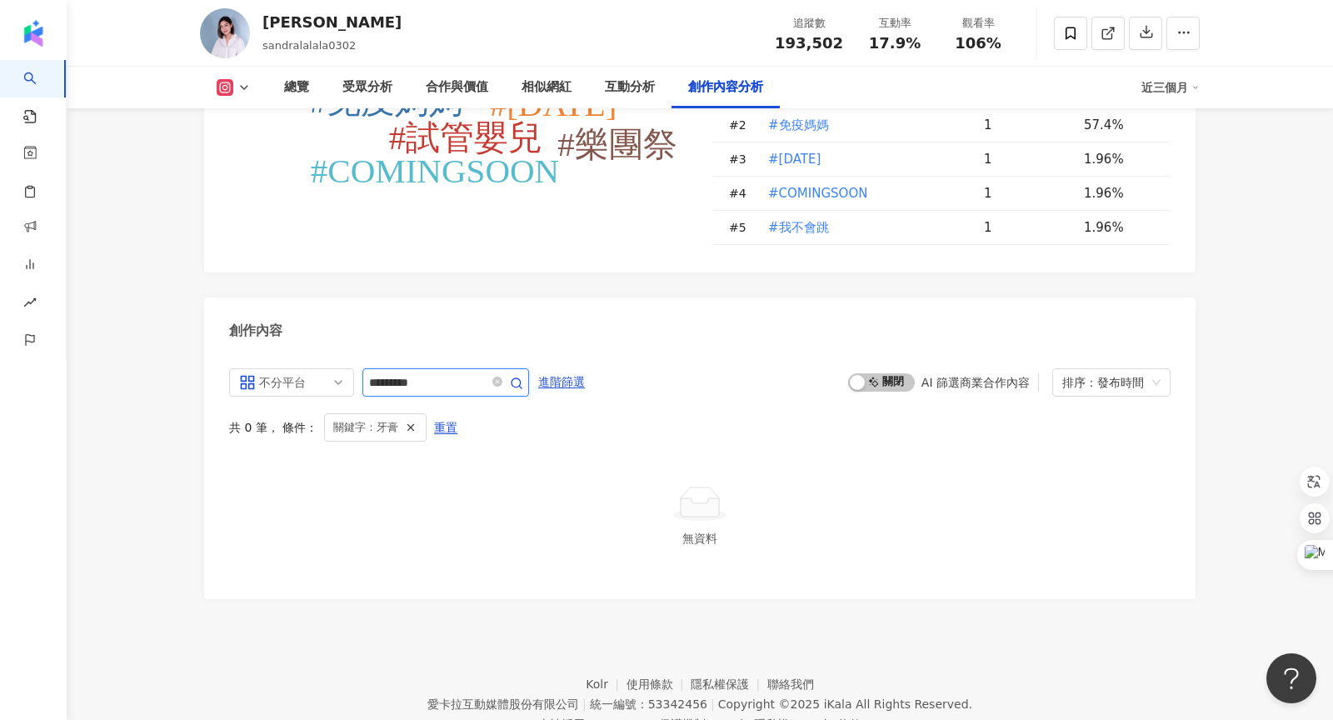
type input "*********"
drag, startPoint x: 457, startPoint y: 322, endPoint x: 355, endPoint y: 320, distance: 102.5
click at [355, 368] on div "不分平台 all ig 不分平台 Instagram Threads *********" at bounding box center [379, 382] width 300 height 28
click at [524, 413] on div "共 0 筆 ， 條件： 關鍵字：牙膏 OR 漱口水 重置" at bounding box center [700, 427] width 942 height 28
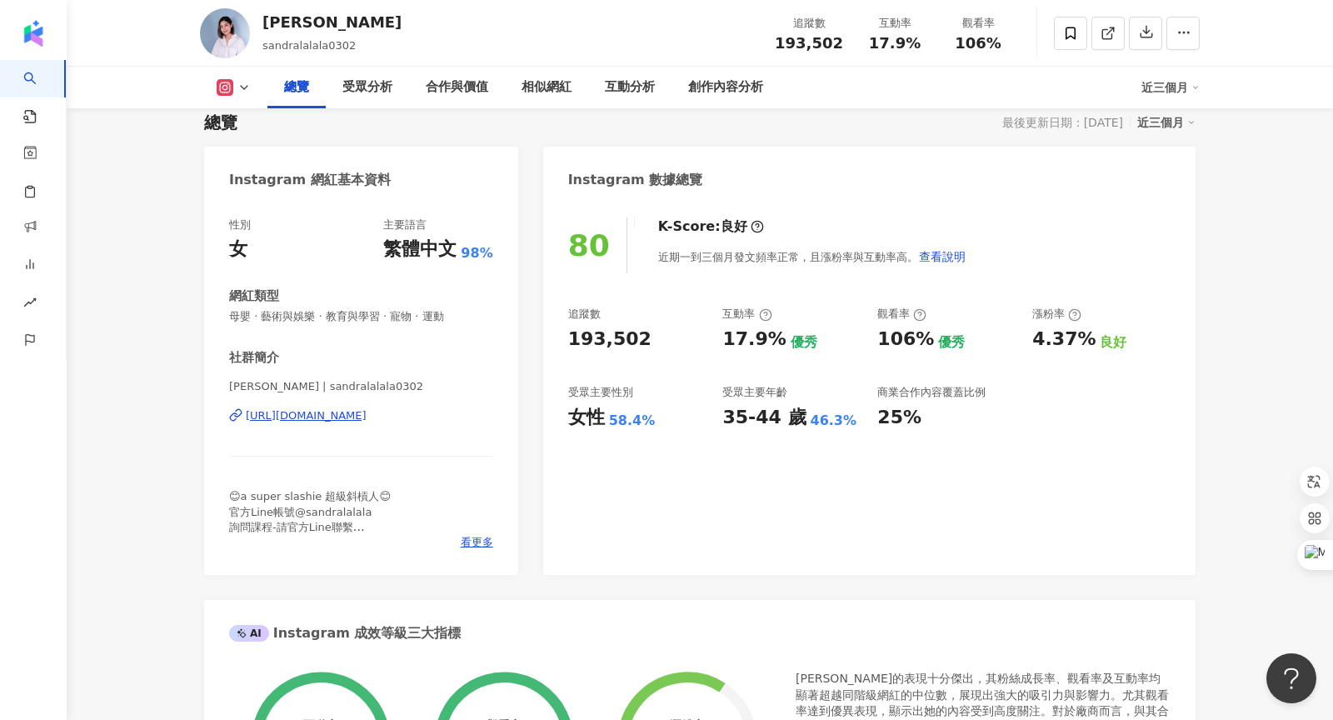
scroll to position [161, 0]
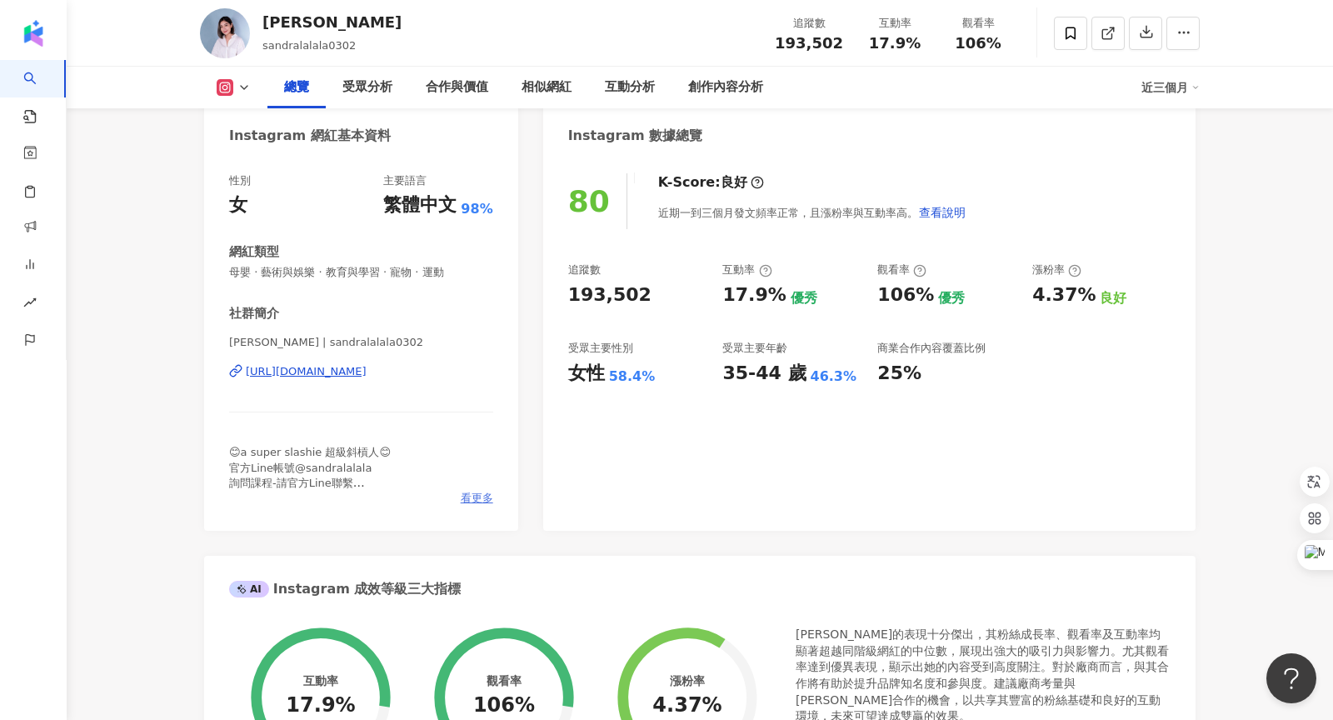
click at [477, 502] on span "看更多" at bounding box center [477, 498] width 32 height 15
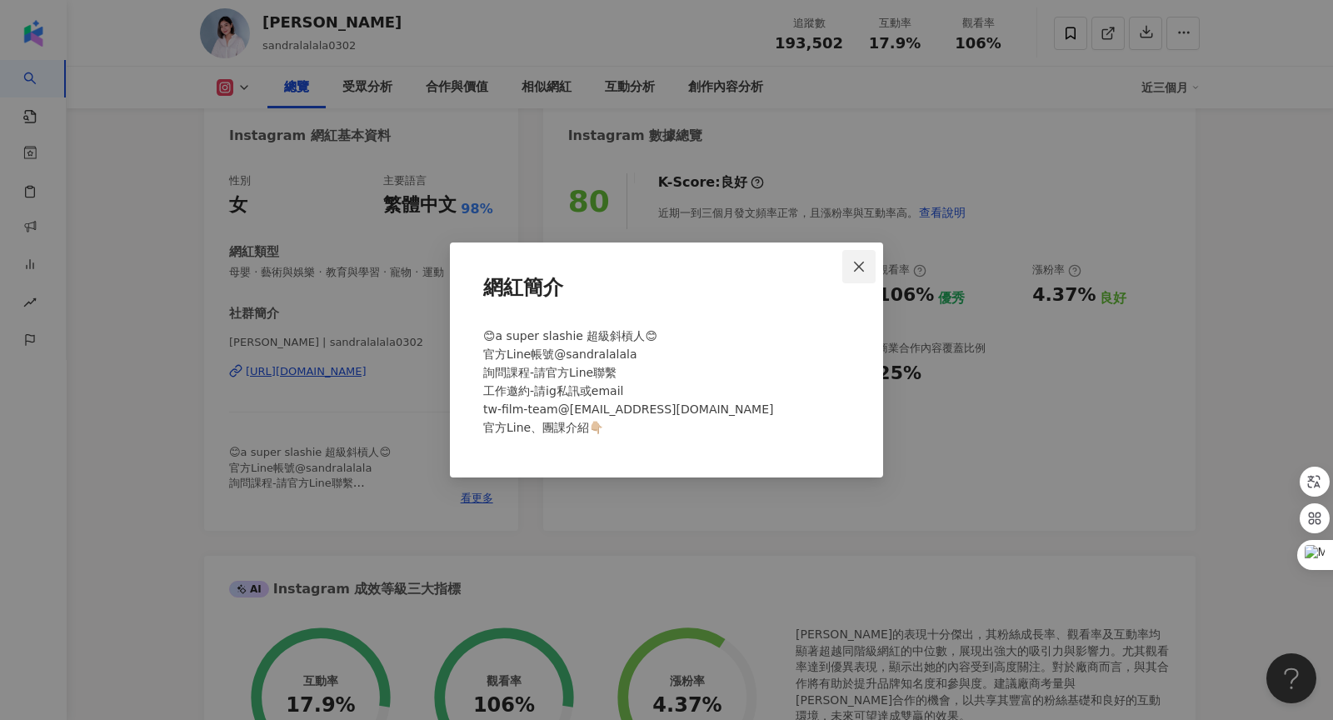
click at [865, 257] on button "Close" at bounding box center [858, 266] width 33 height 33
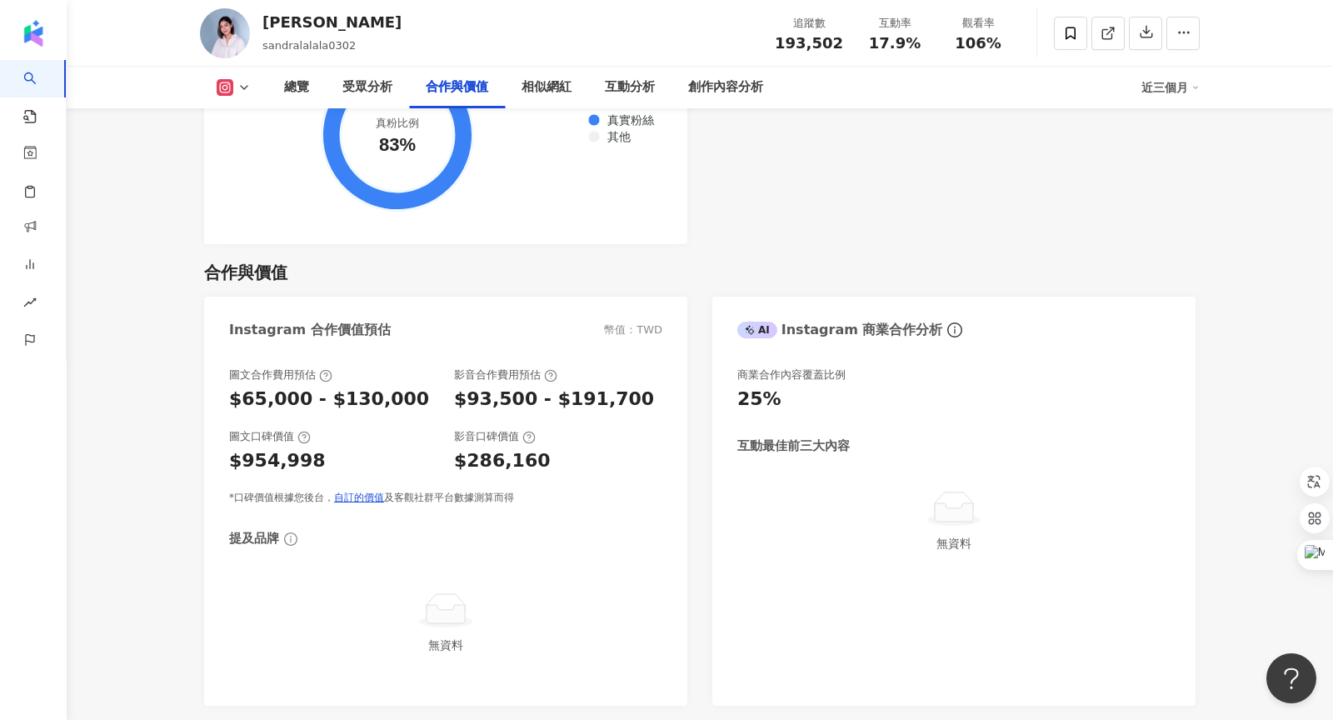
scroll to position [2460, 0]
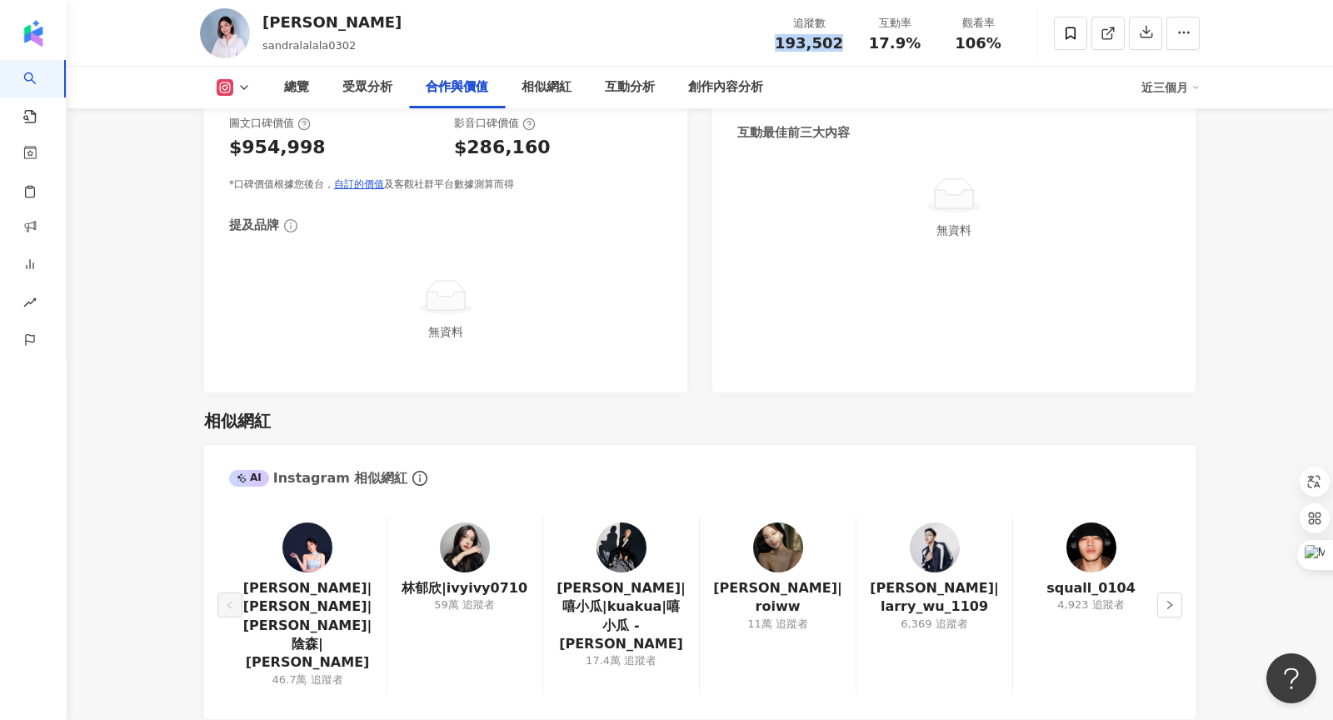
drag, startPoint x: 786, startPoint y: 41, endPoint x: 846, endPoint y: 38, distance: 60.0
click at [846, 38] on div "追蹤數 193,502" at bounding box center [809, 33] width 88 height 36
copy span "193,502"
drag, startPoint x: 960, startPoint y: 43, endPoint x: 1012, endPoint y: 43, distance: 52.5
click at [1012, 43] on div "觀看率 106%" at bounding box center [978, 33] width 83 height 36
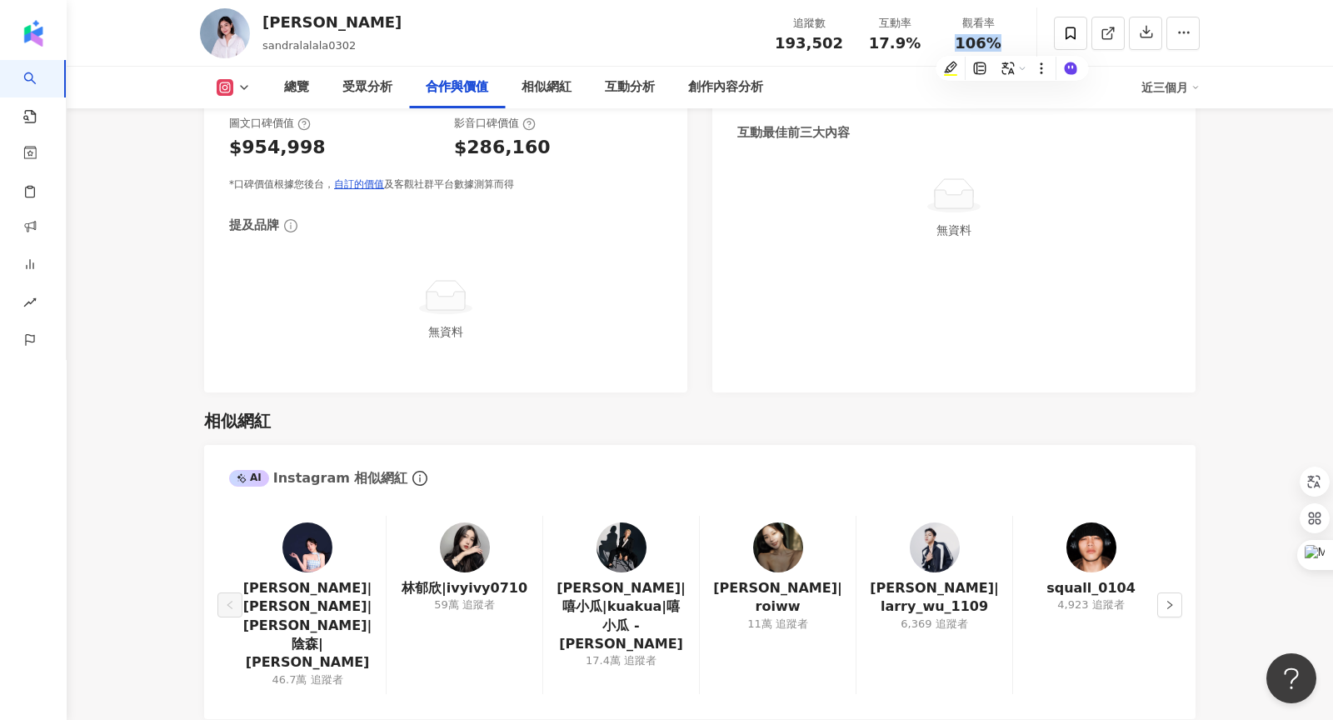
copy span "106%"
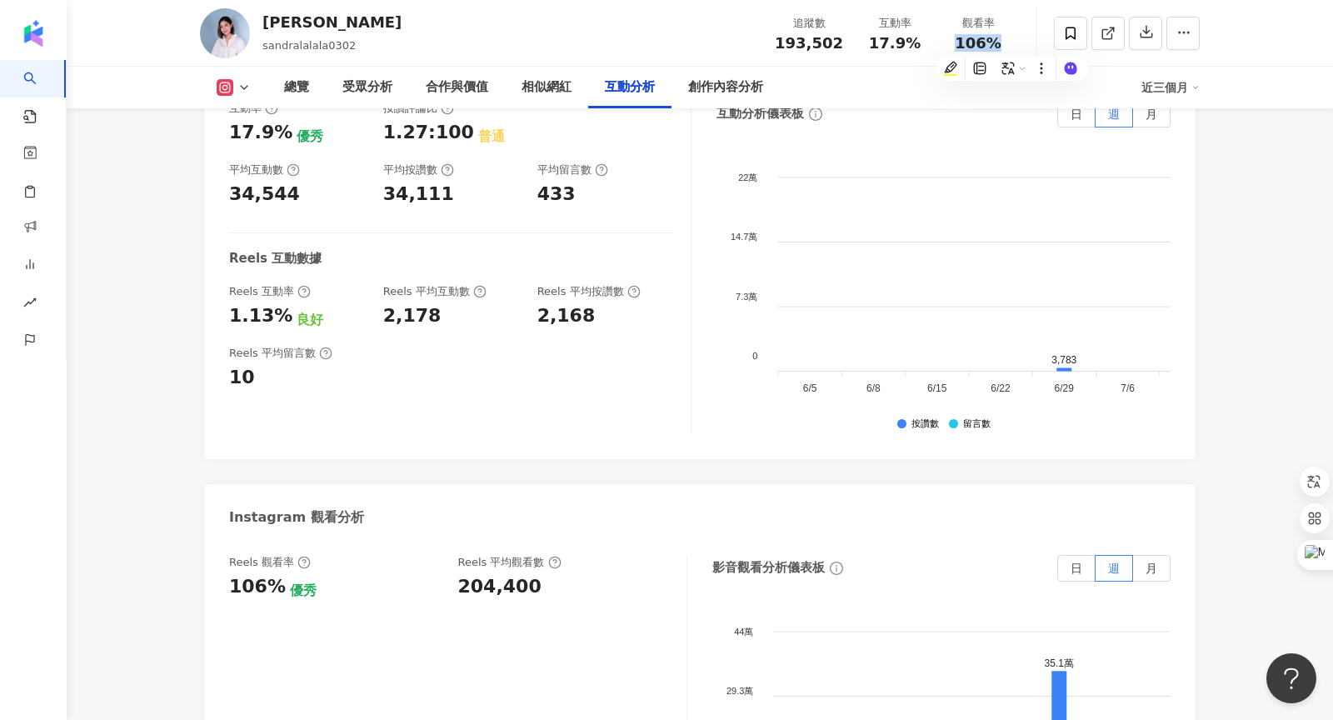
scroll to position [3723, 0]
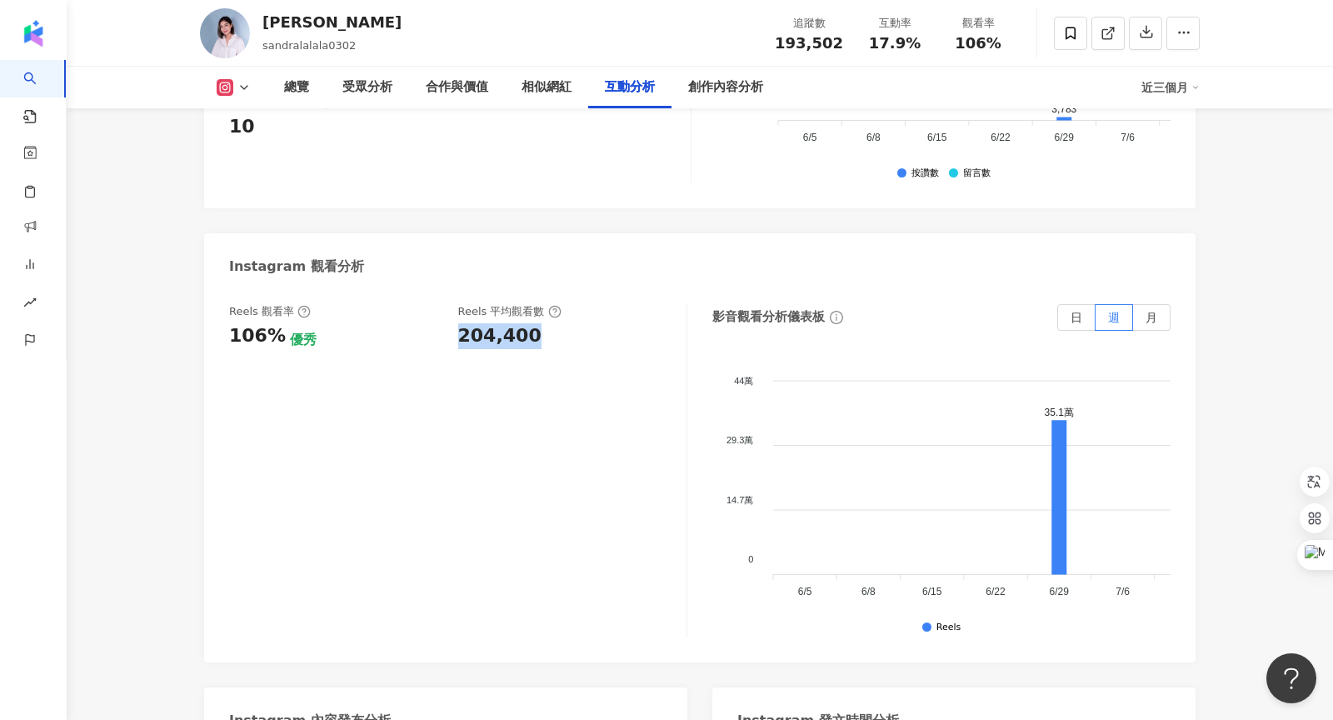
drag, startPoint x: 459, startPoint y: 279, endPoint x: 532, endPoint y: 278, distance: 72.5
click at [532, 323] on div "204,400" at bounding box center [564, 336] width 212 height 26
copy div "204,400"
click at [735, 86] on div "創作內容分析" at bounding box center [725, 87] width 75 height 20
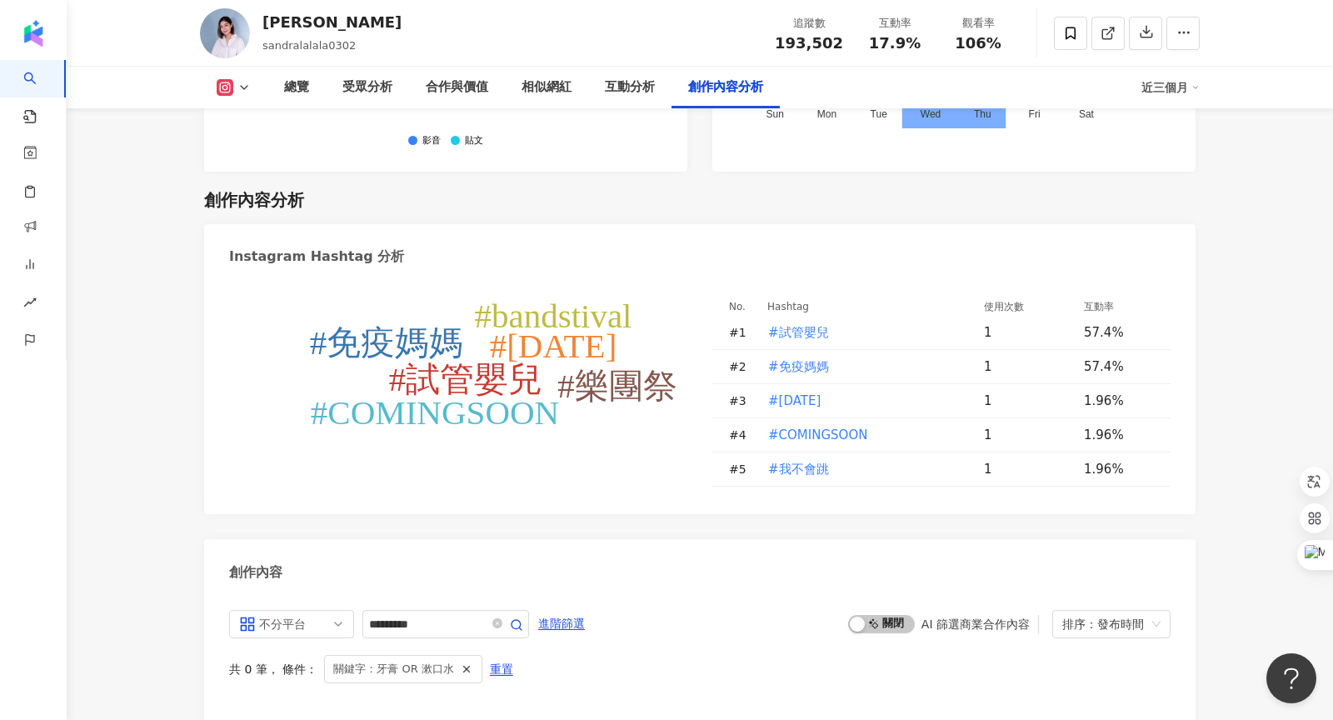
scroll to position [4979, 0]
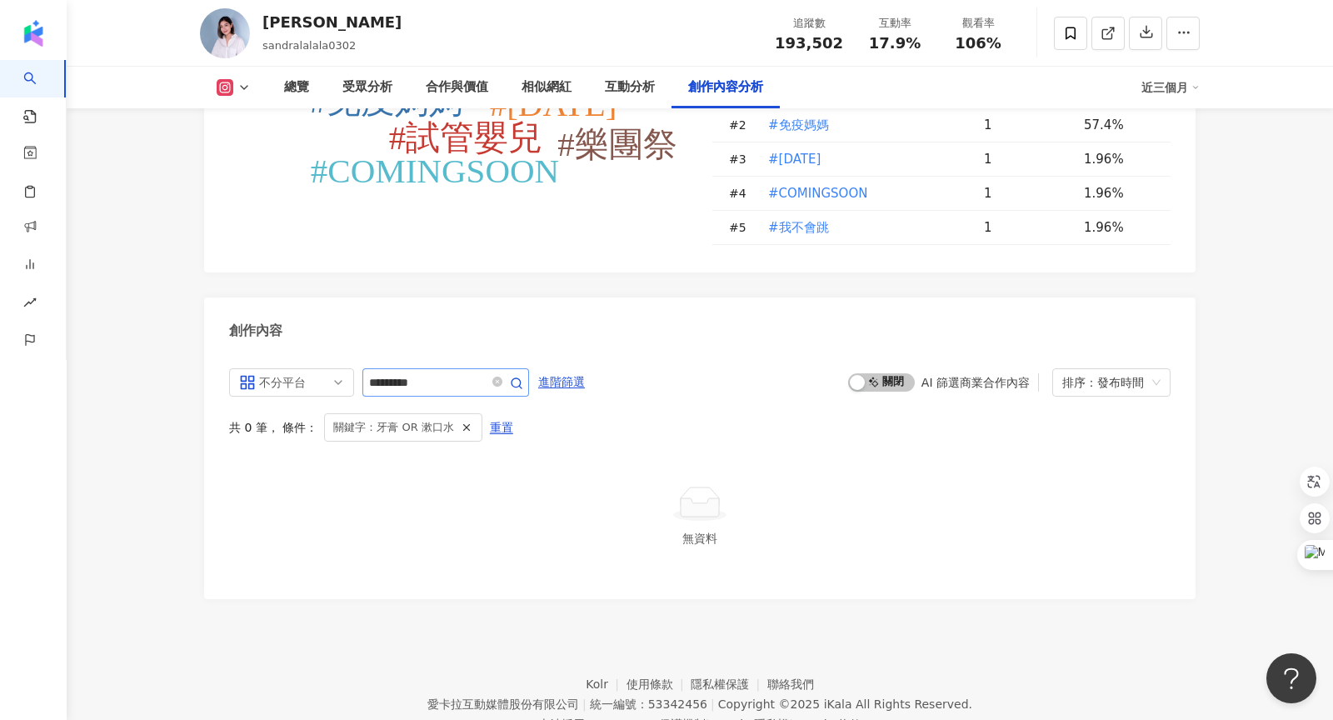
click at [492, 372] on span at bounding box center [505, 382] width 33 height 20
click at [500, 377] on icon "close-circle" at bounding box center [497, 382] width 10 height 10
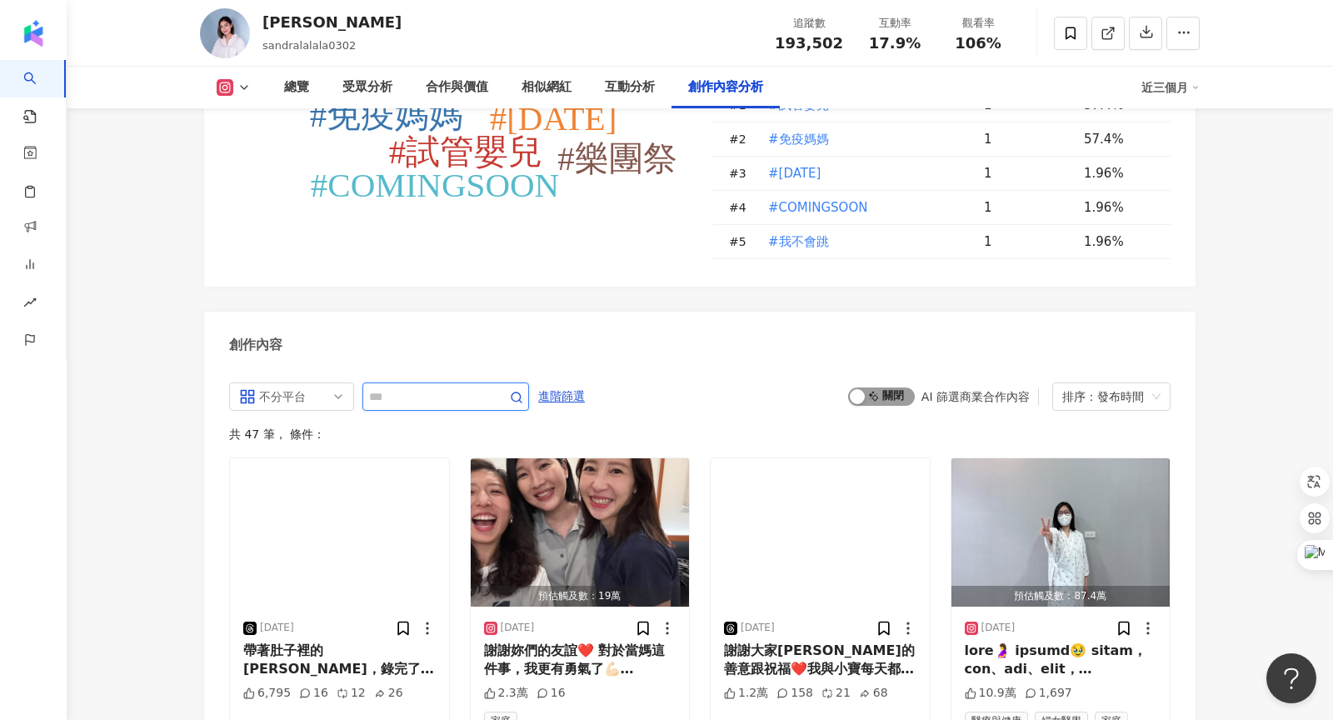
scroll to position [4979, 0]
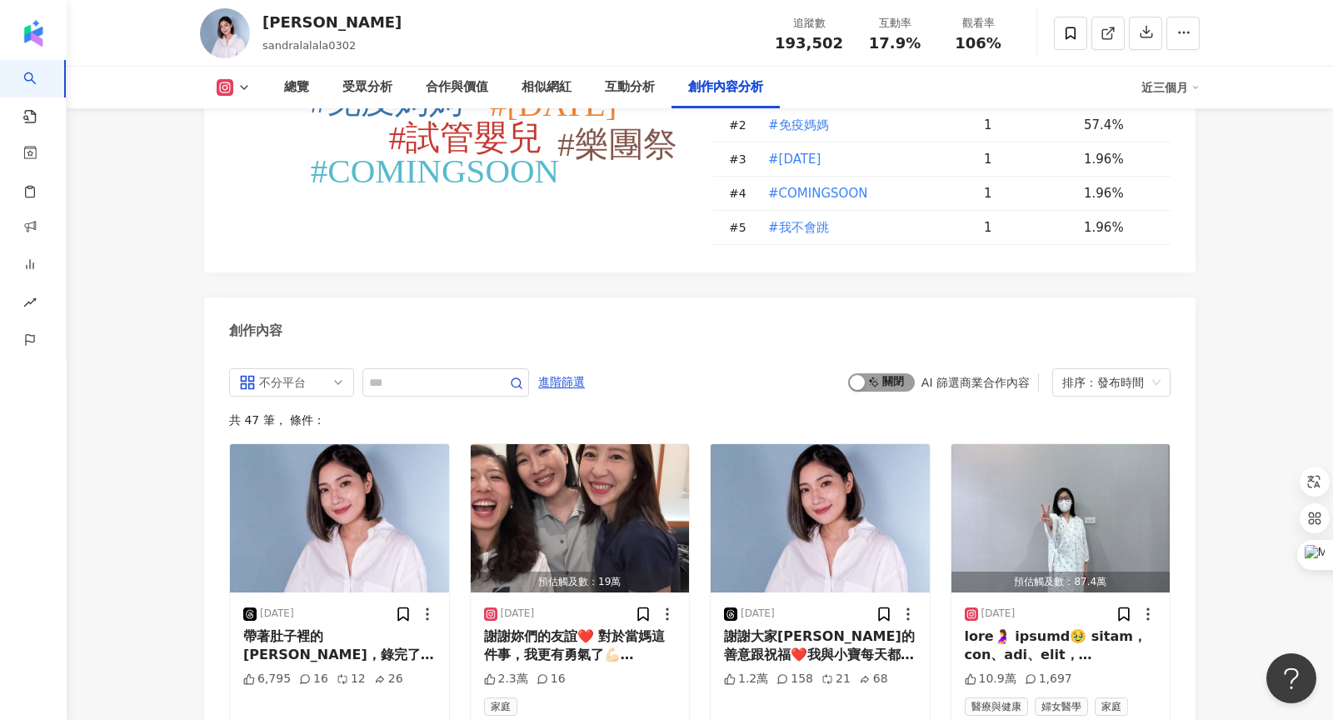
click at [900, 373] on span "啟動 關閉" at bounding box center [881, 382] width 67 height 18
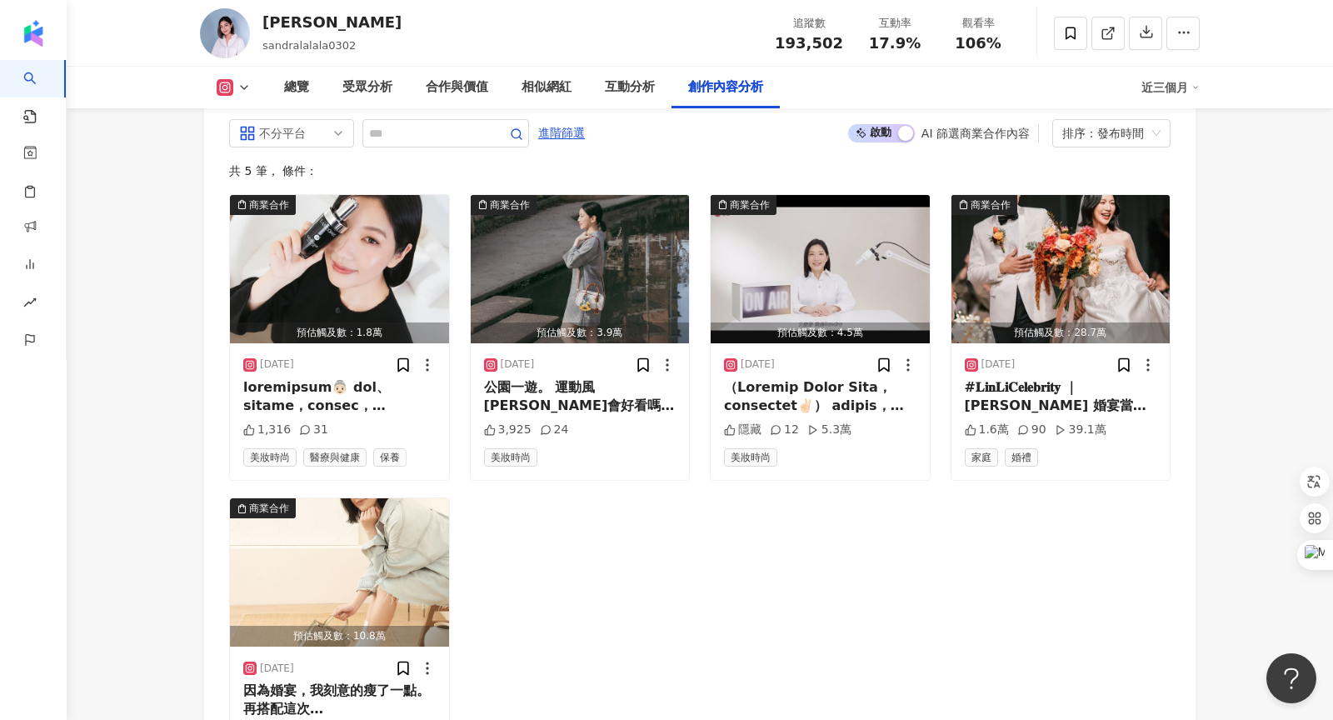
scroll to position [5233, 0]
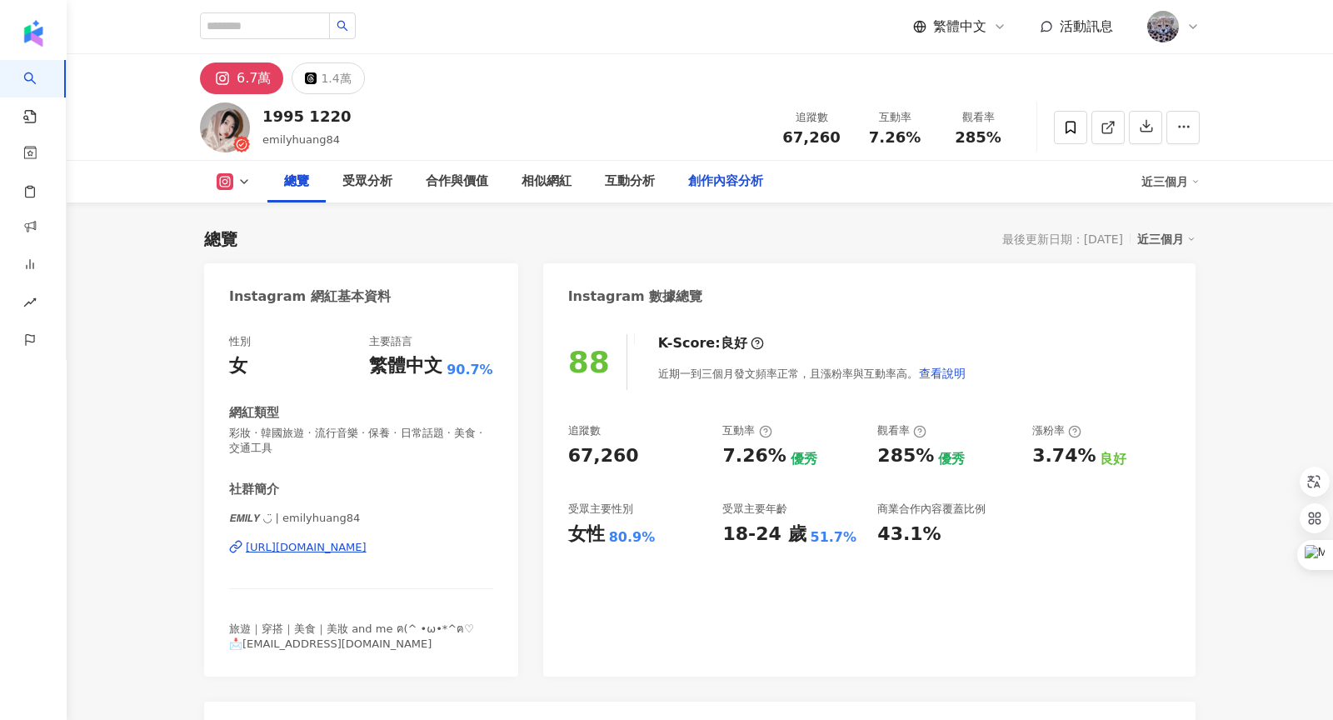
click at [733, 185] on div "創作內容分析" at bounding box center [725, 182] width 75 height 20
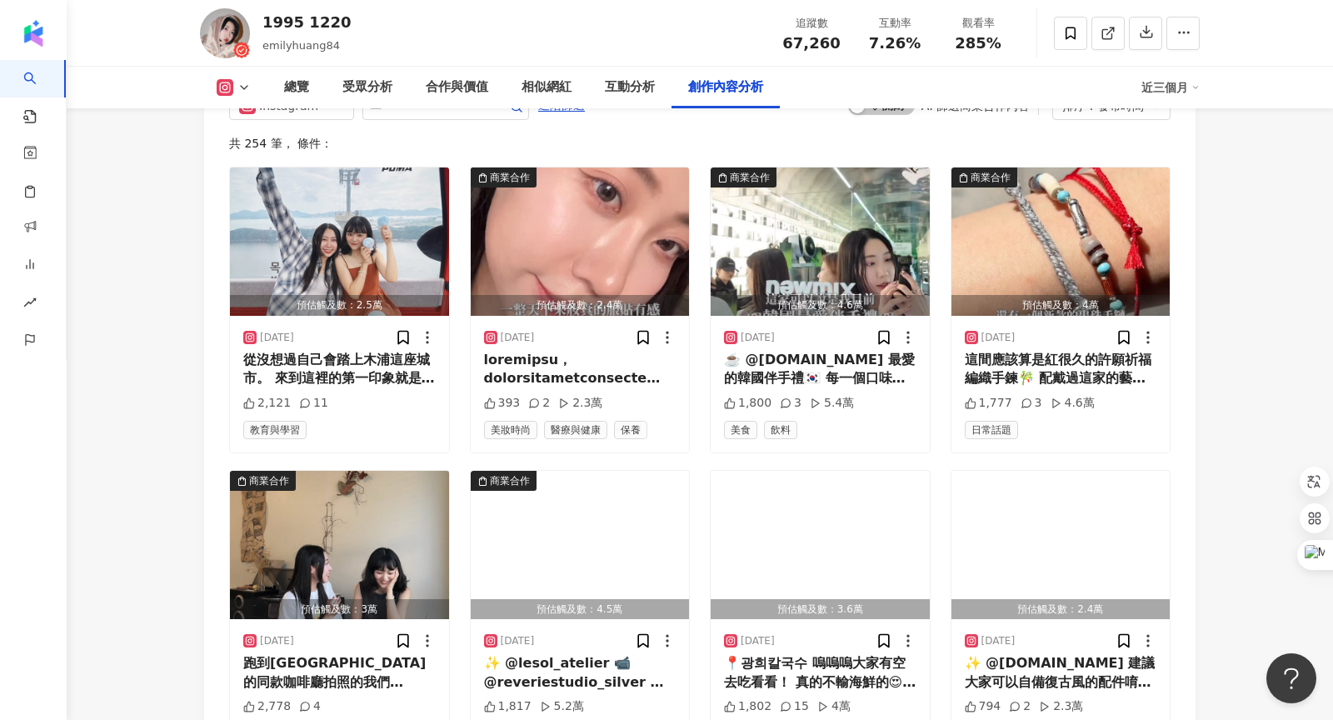
scroll to position [5168, 0]
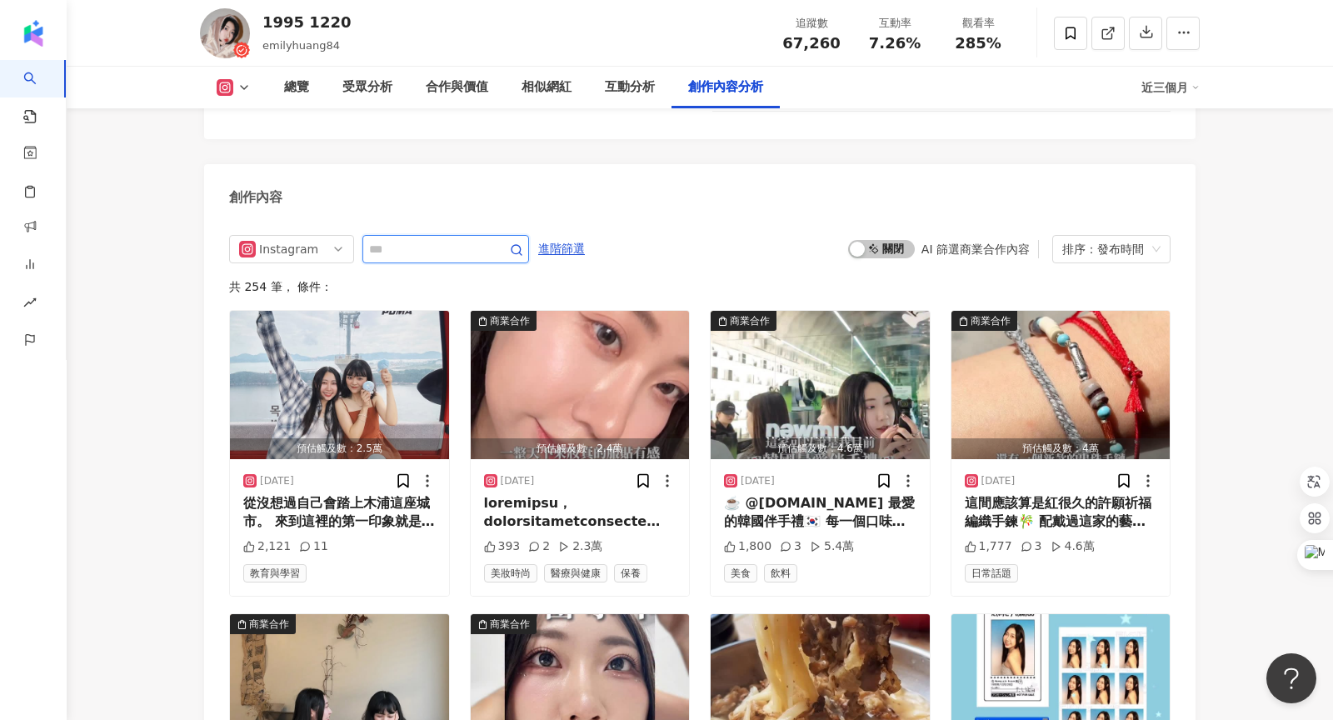
click at [442, 239] on input "text" at bounding box center [427, 249] width 117 height 20
type input "*"
paste input "*********"
type input "*********"
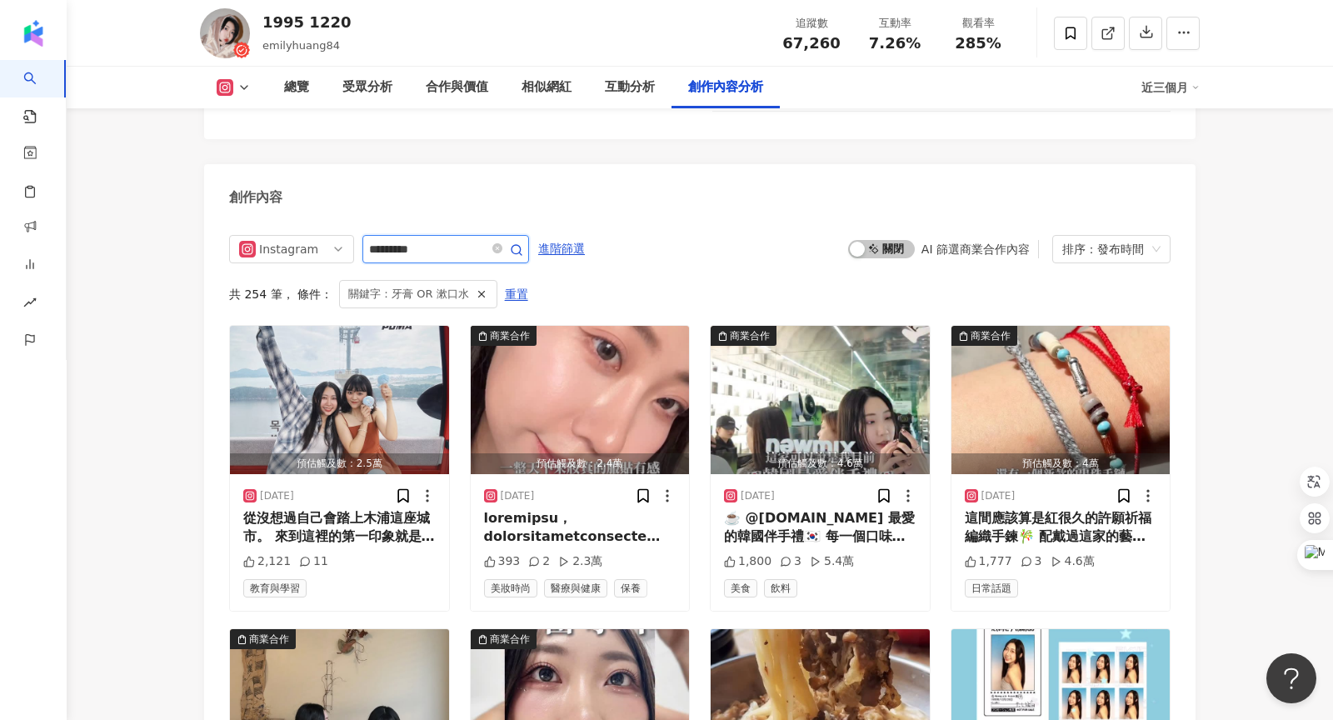
scroll to position [5148, 0]
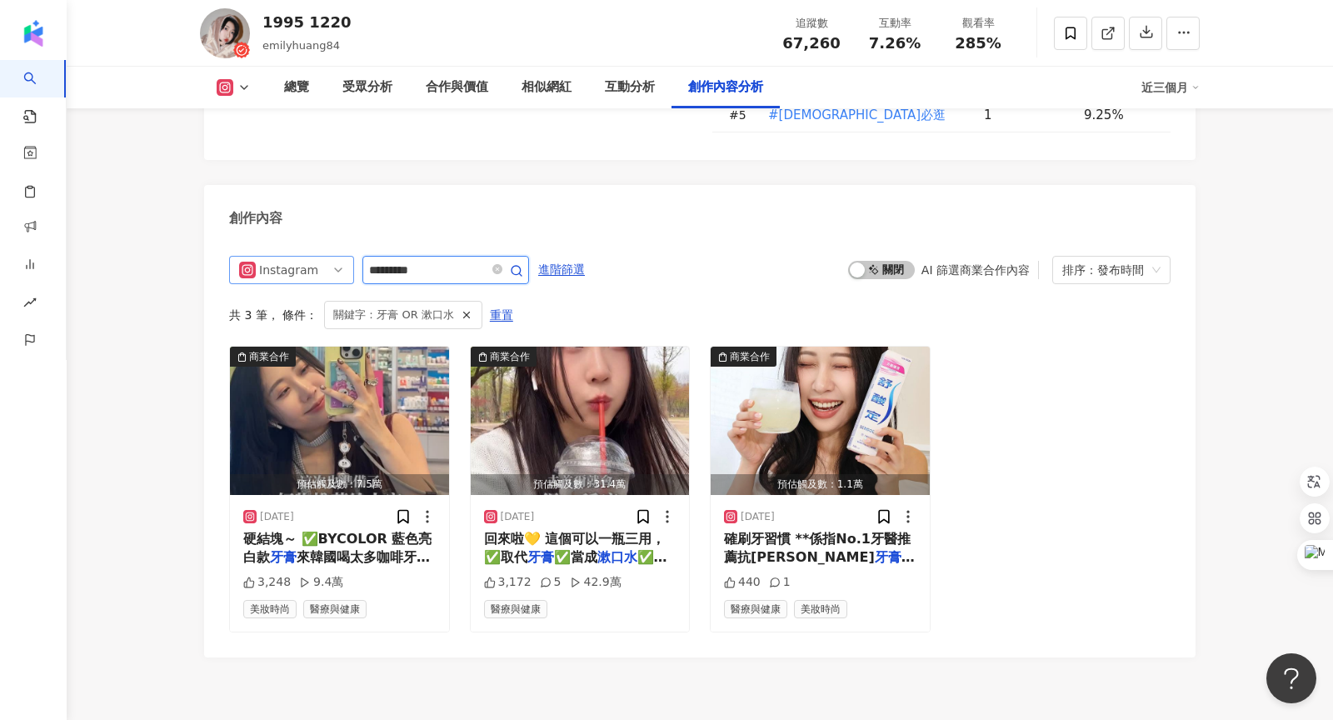
click at [326, 257] on span "Instagram" at bounding box center [291, 270] width 105 height 27
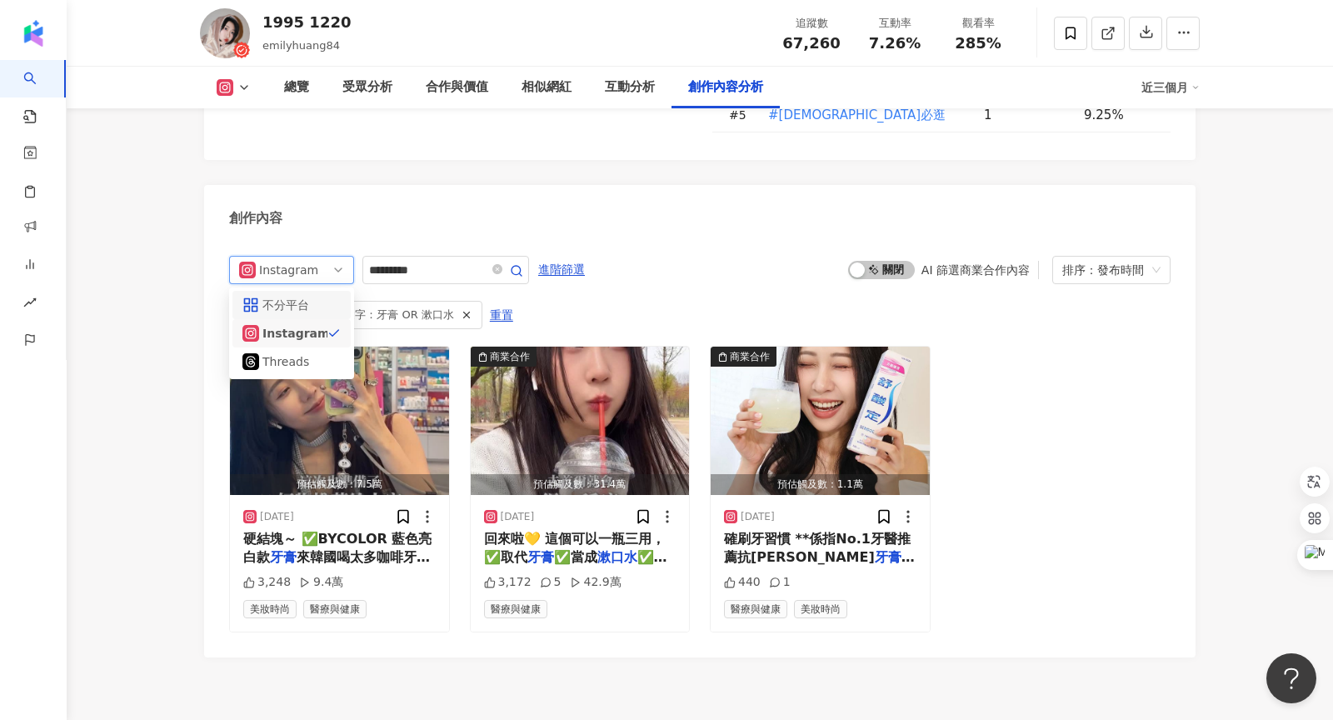
click at [277, 296] on div "不分平台" at bounding box center [289, 305] width 54 height 18
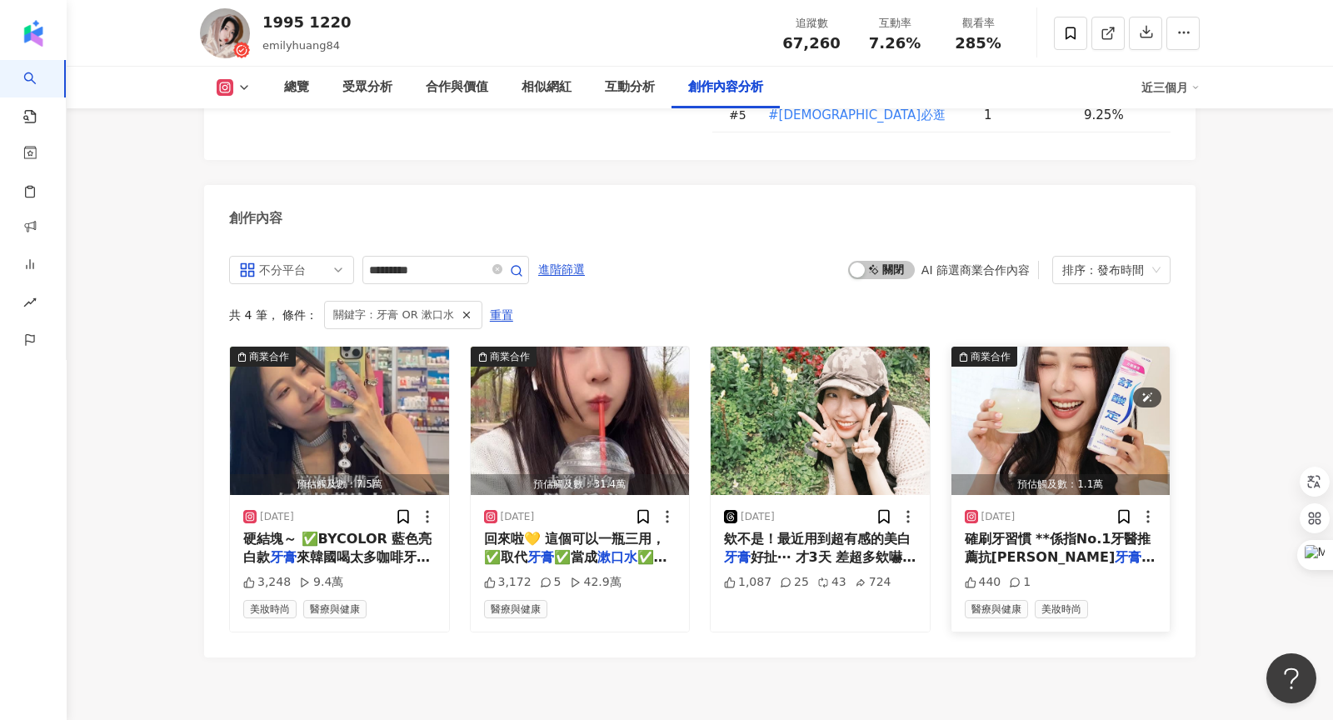
click at [1011, 347] on img "button" at bounding box center [1061, 421] width 219 height 148
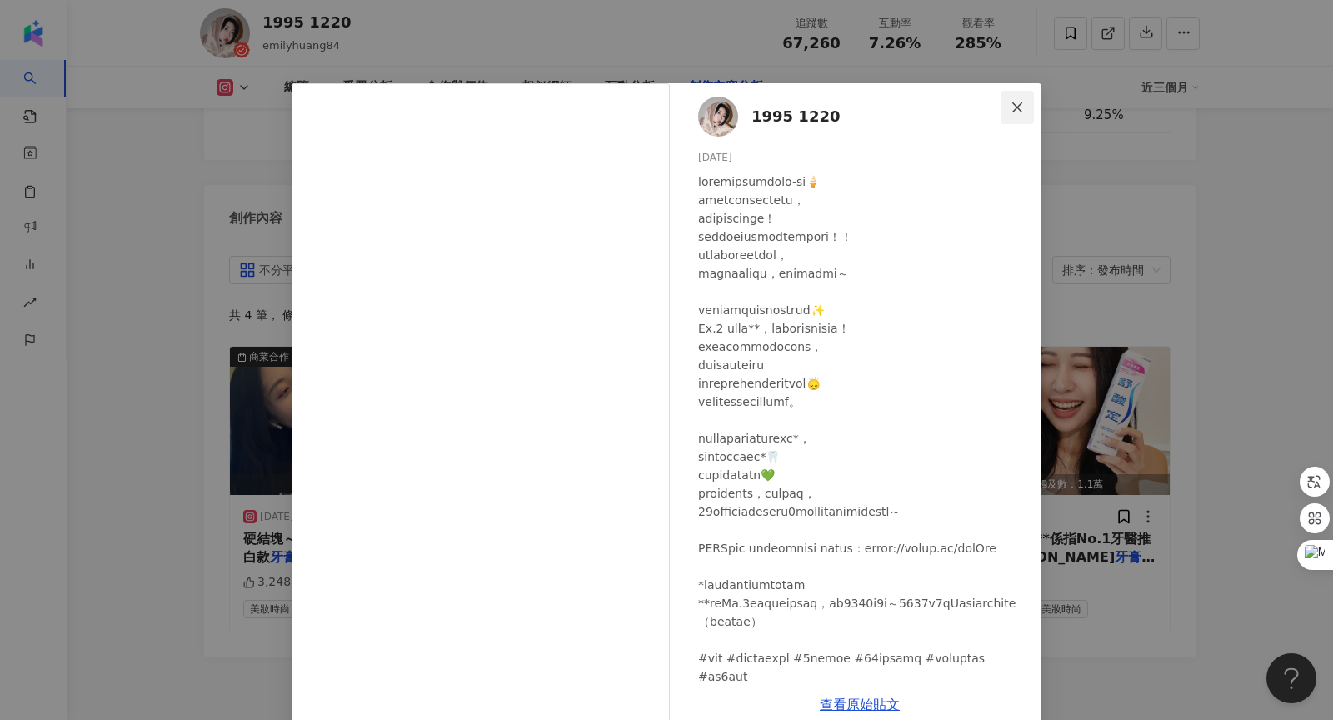
click at [1015, 108] on icon "close" at bounding box center [1017, 107] width 13 height 13
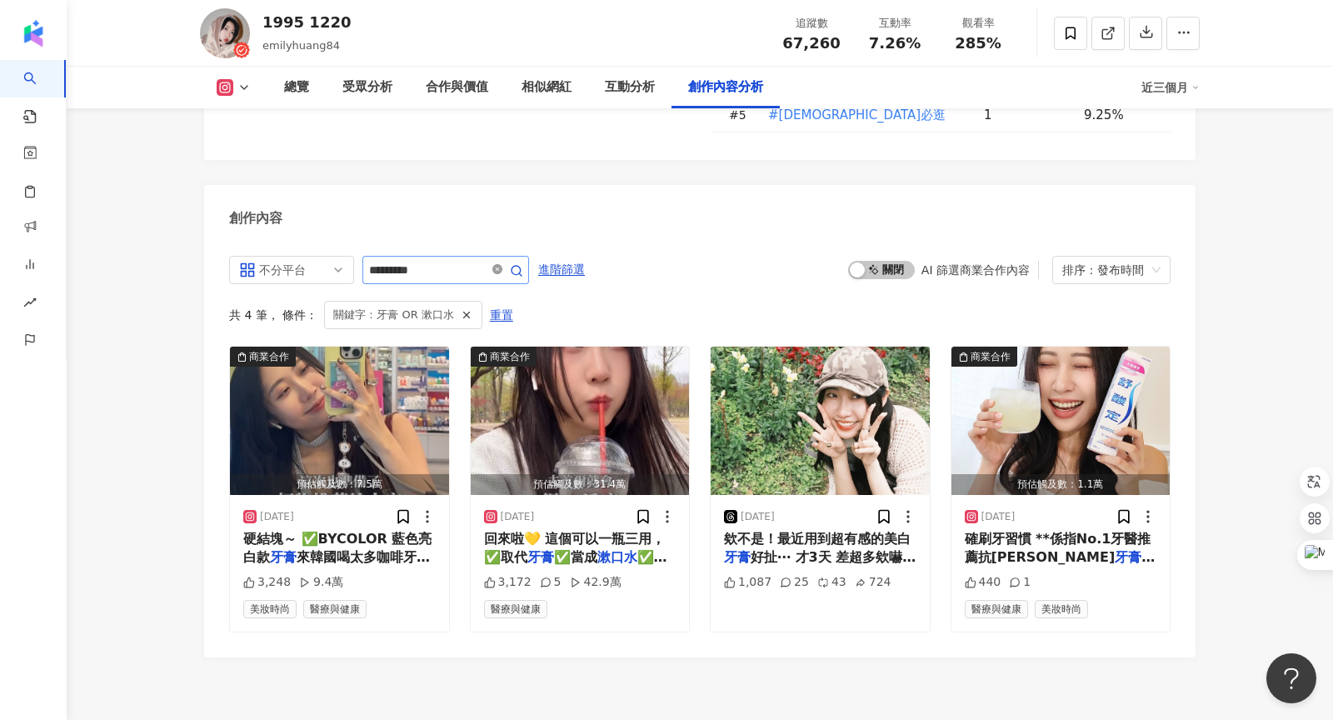
click at [497, 264] on icon "close-circle" at bounding box center [497, 269] width 10 height 10
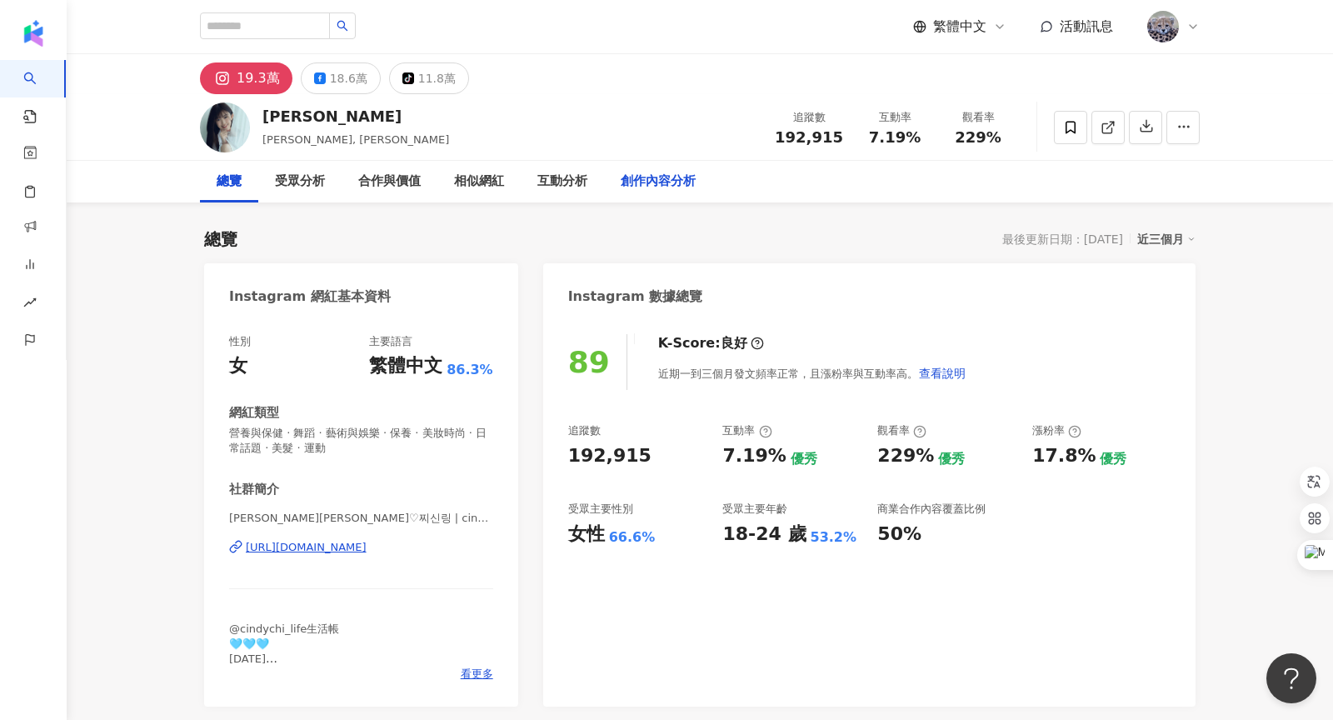
click at [686, 178] on div "創作內容分析" at bounding box center [658, 182] width 75 height 20
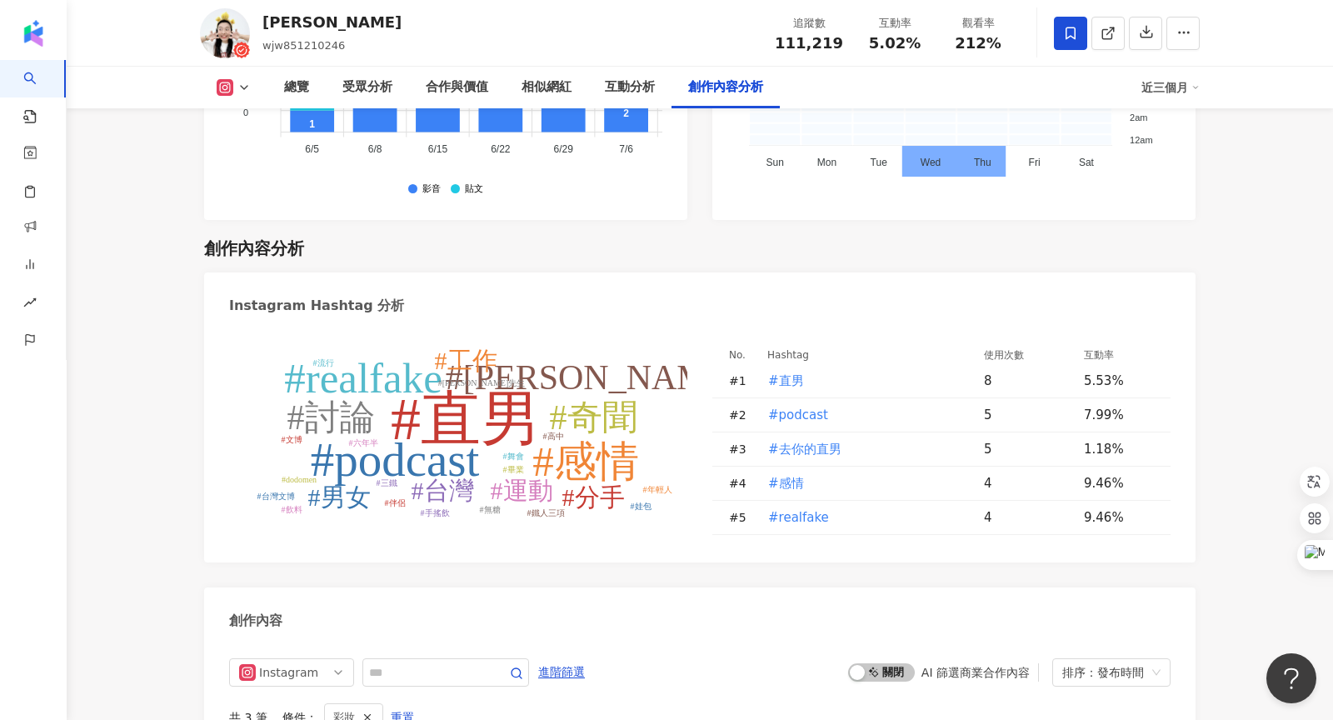
scroll to position [5226, 0]
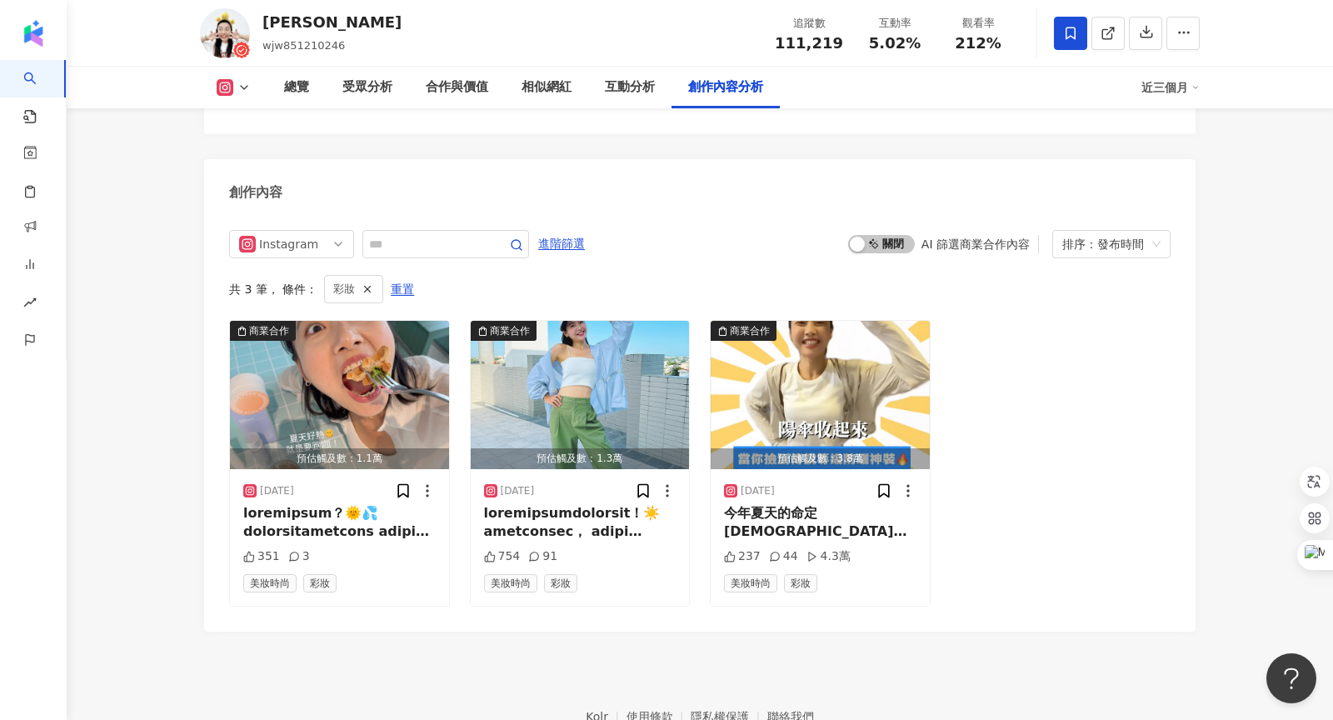
click at [471, 230] on div "Instagram 進階篩選 啟動 關閉 AI 篩選商業合作內容 排序：發布時間 共 3 筆 ， 條件： 彩妝 重置 商業合作 預估觸及數：1.1萬 [DAT…" at bounding box center [700, 418] width 942 height 377
click at [366, 283] on icon "button" at bounding box center [368, 289] width 12 height 12
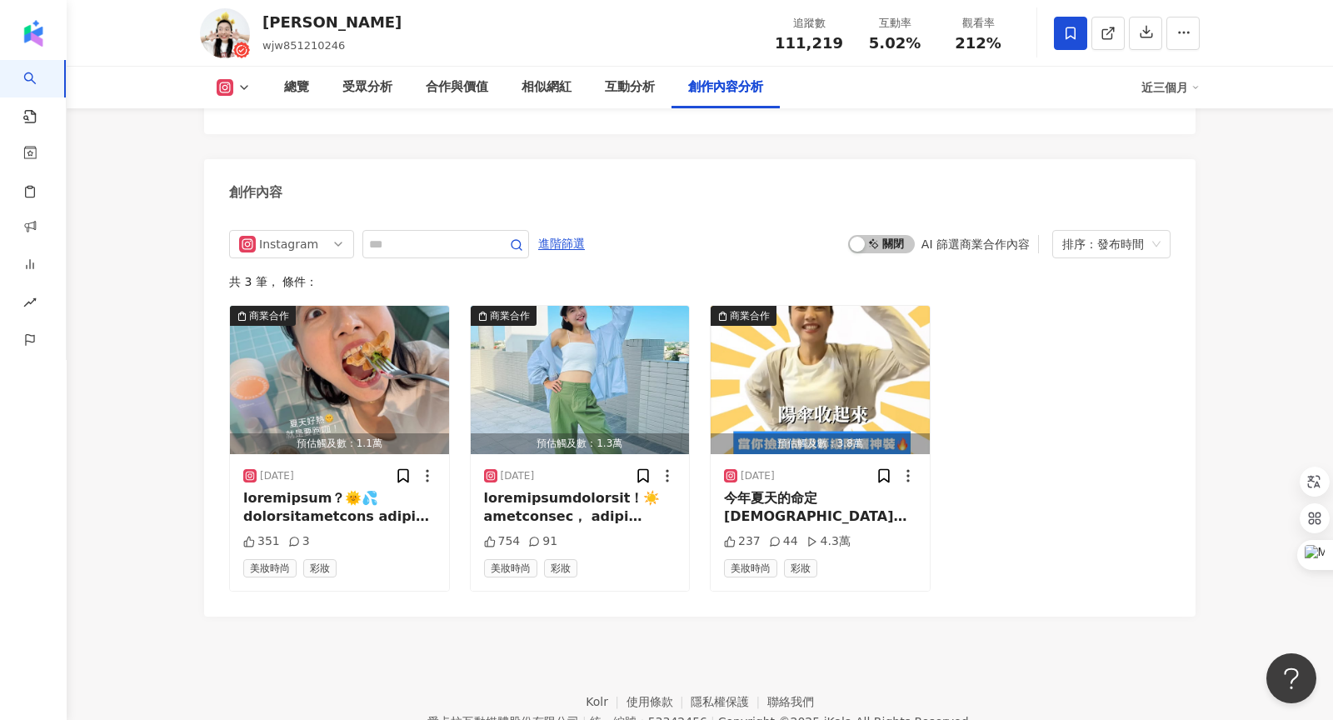
scroll to position [5182, 0]
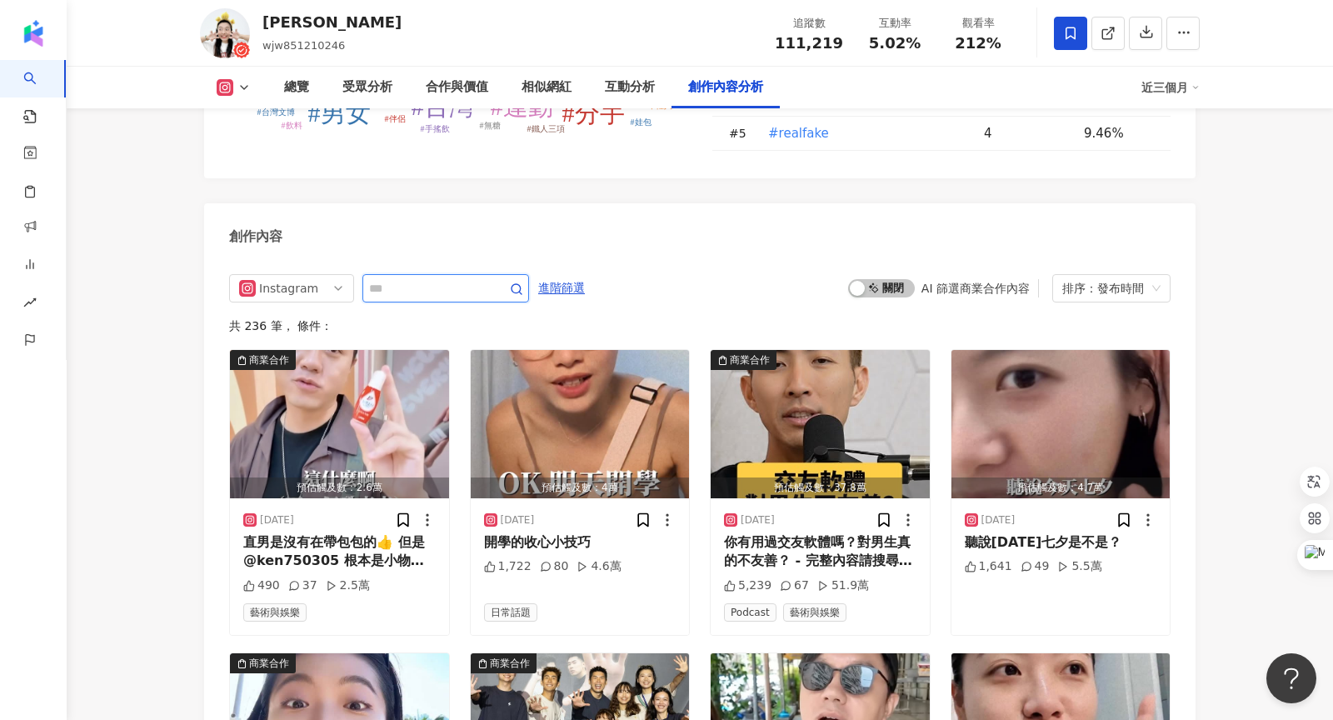
click at [406, 278] on input "text" at bounding box center [427, 288] width 117 height 20
paste input "*********"
type input "*********"
click at [563, 275] on span "進階篩選" at bounding box center [561, 288] width 47 height 27
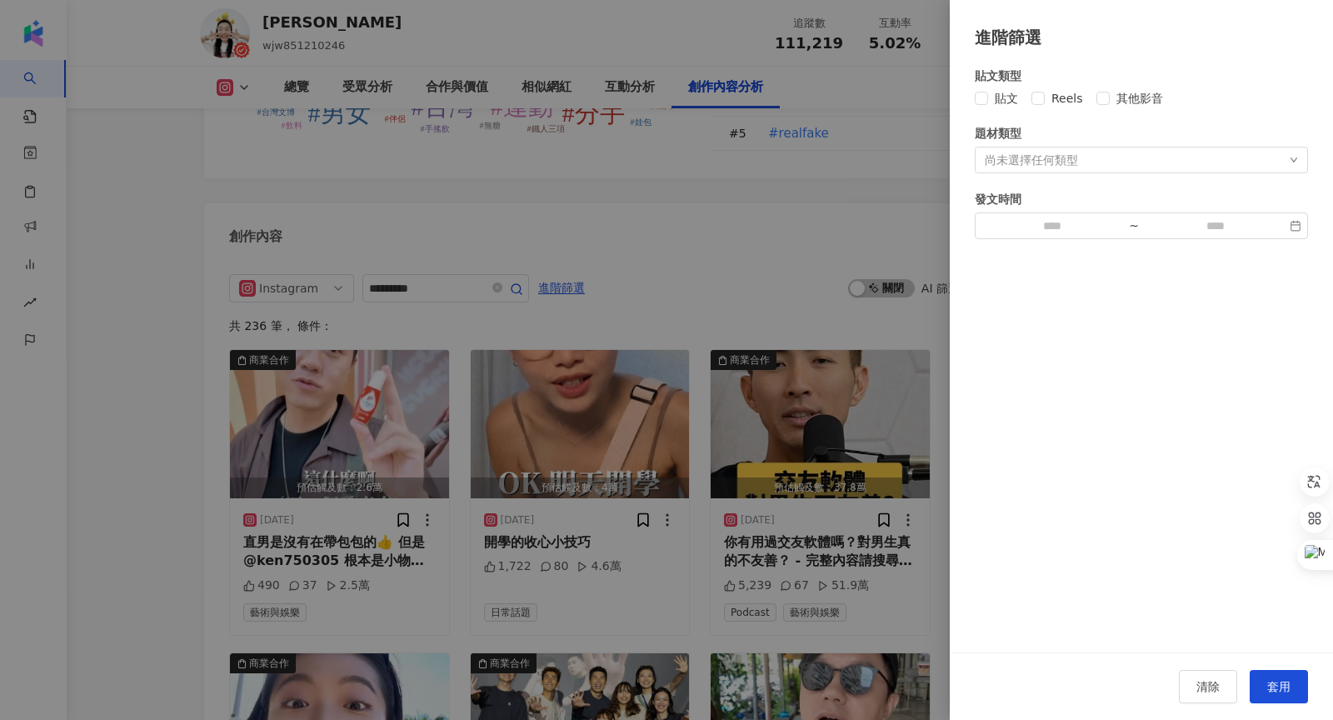
click at [714, 203] on div at bounding box center [666, 360] width 1333 height 720
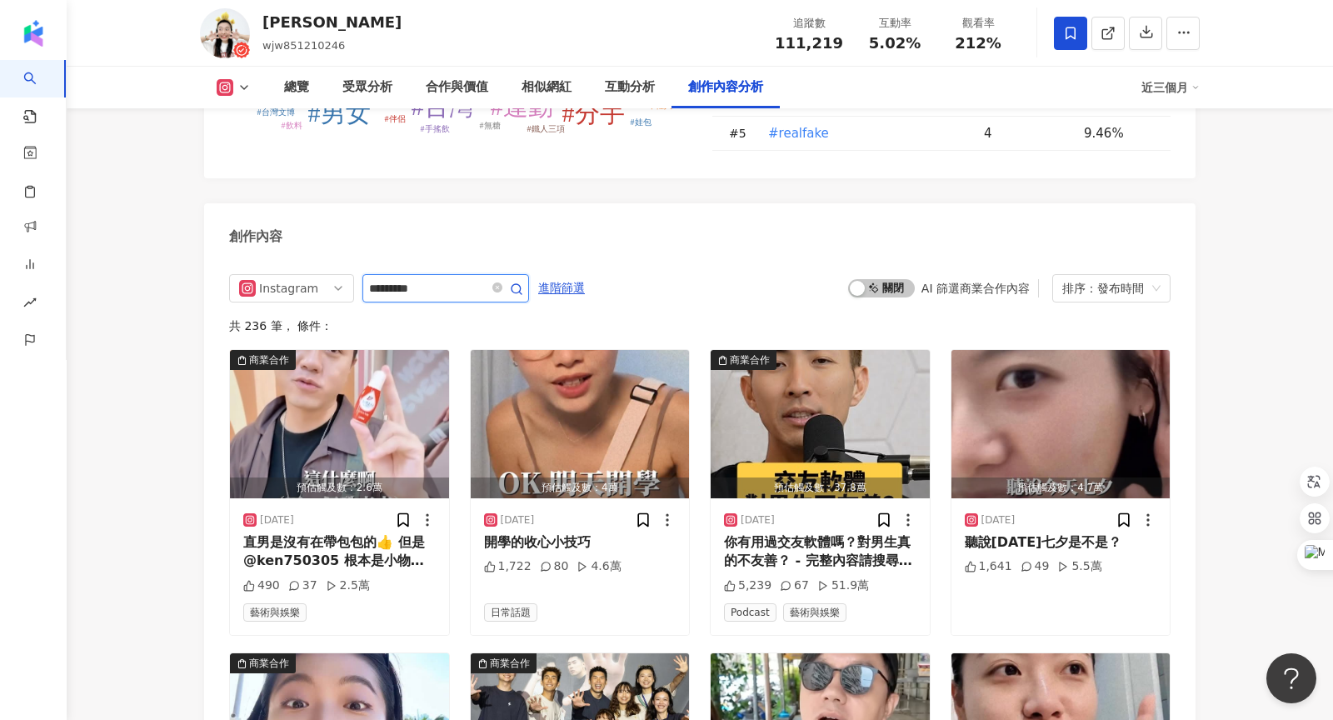
click at [518, 282] on icon "button" at bounding box center [516, 288] width 13 height 13
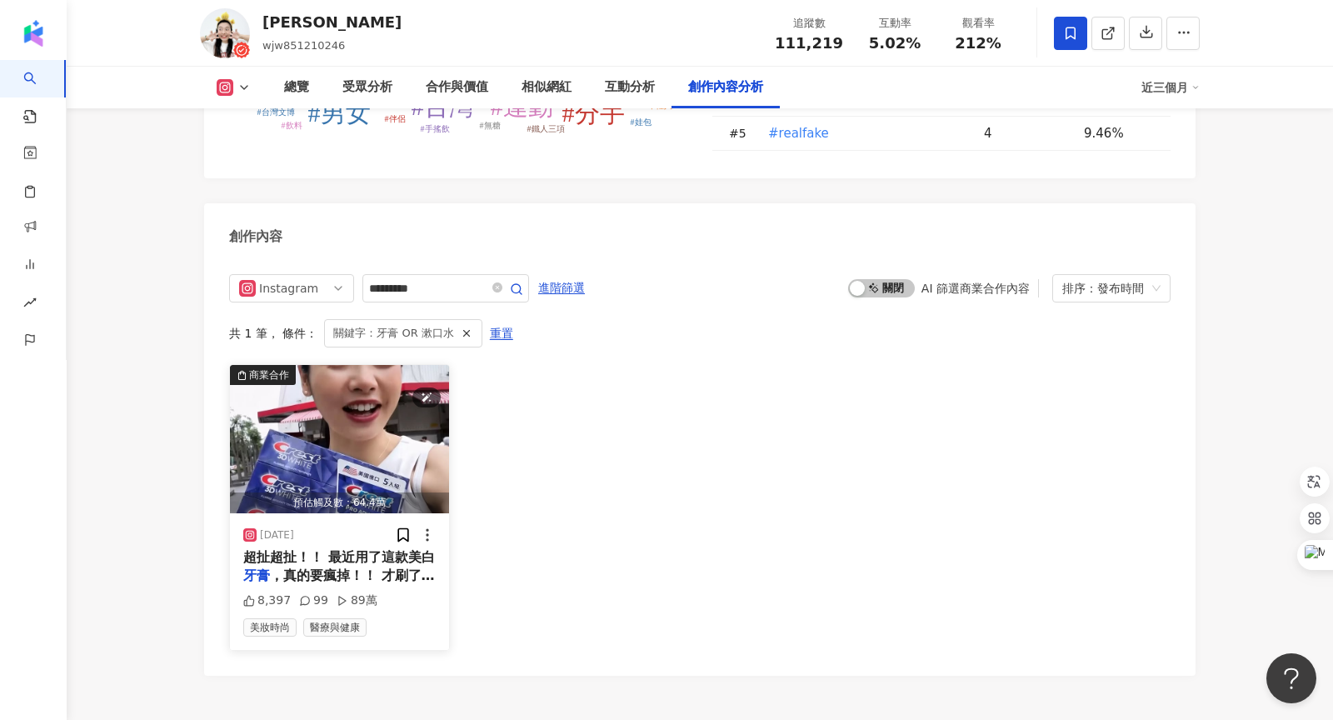
click at [322, 365] on img "button" at bounding box center [339, 439] width 219 height 148
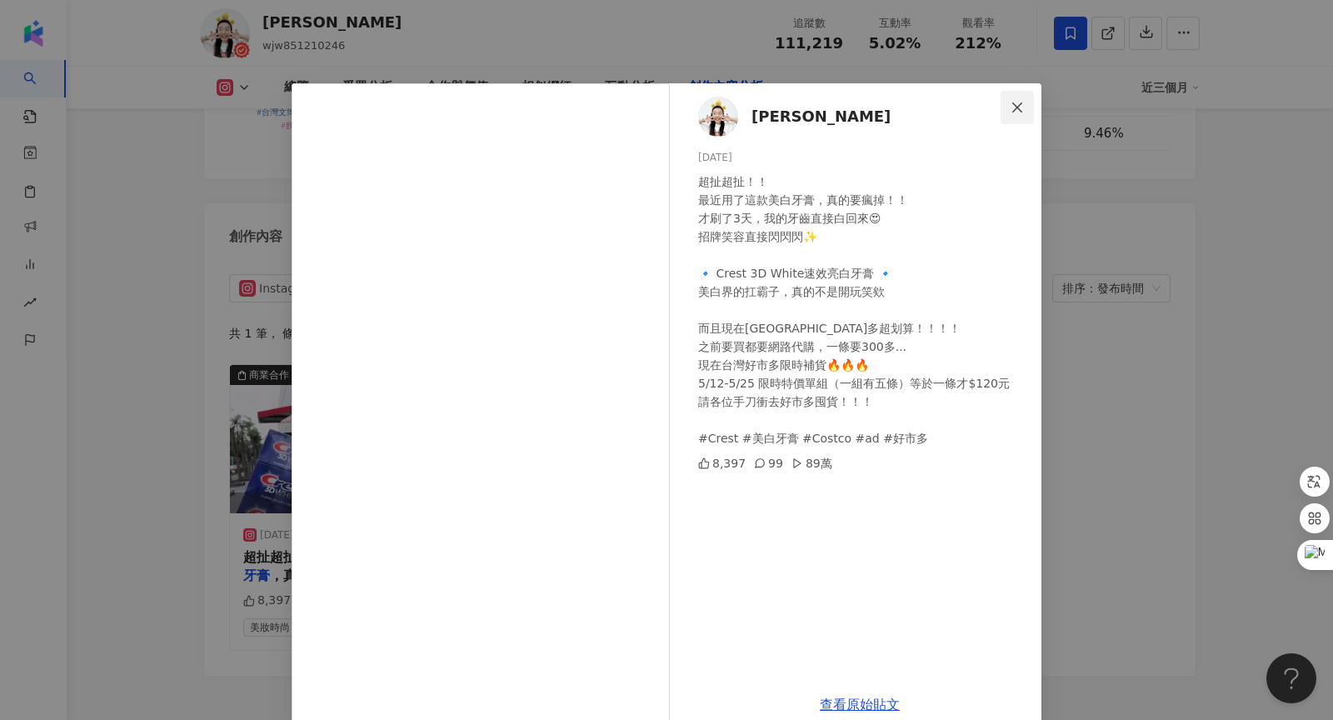
click at [1016, 113] on button "Close" at bounding box center [1017, 107] width 33 height 33
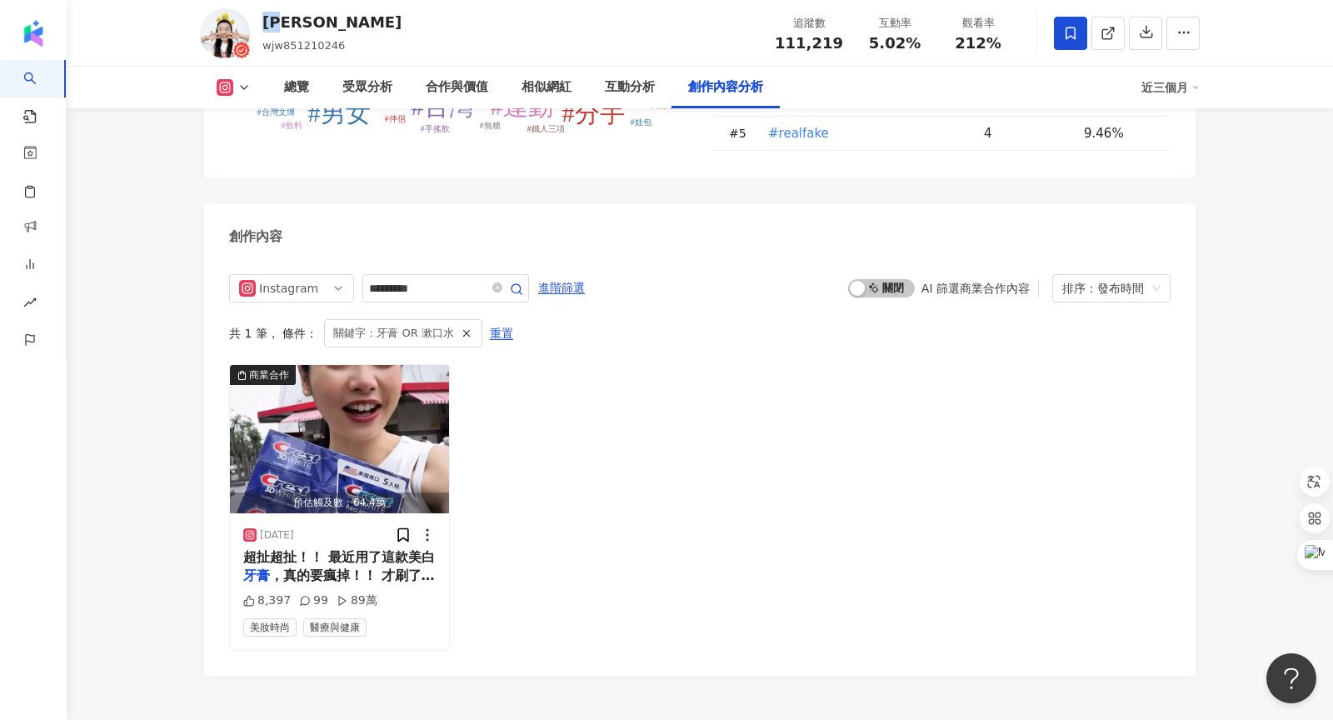
drag, startPoint x: 266, startPoint y: 24, endPoint x: 306, endPoint y: 24, distance: 40.0
click at [306, 24] on div "靖雯" at bounding box center [331, 22] width 139 height 21
copy div "靖雯"
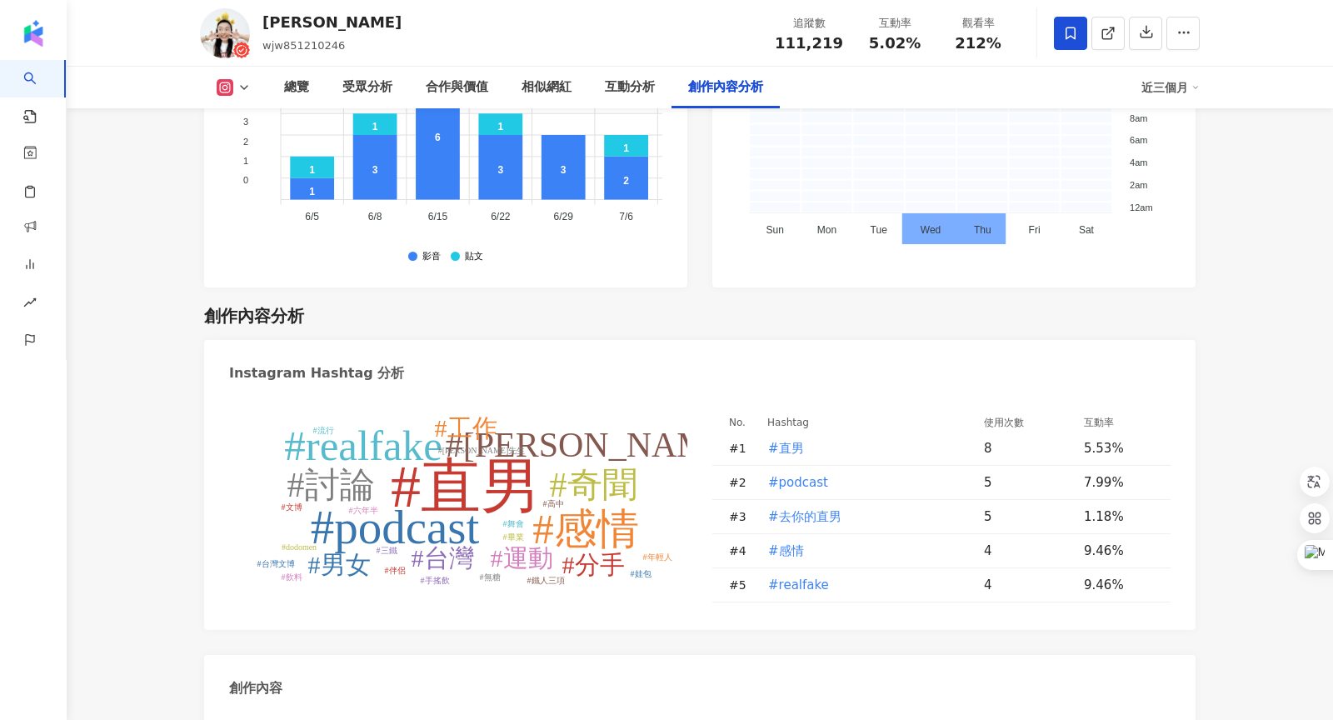
scroll to position [4798, 0]
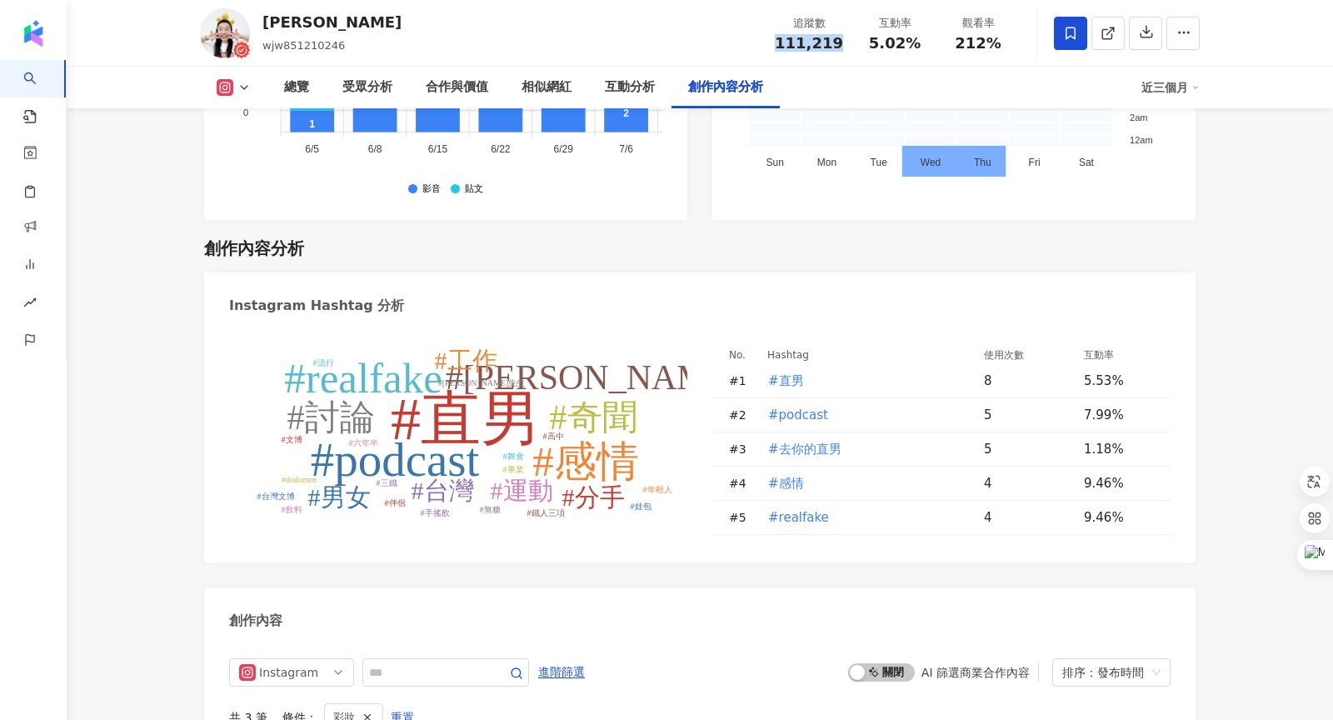
drag, startPoint x: 789, startPoint y: 40, endPoint x: 843, endPoint y: 40, distance: 54.2
click at [843, 40] on div "追蹤數 111,219" at bounding box center [809, 33] width 88 height 36
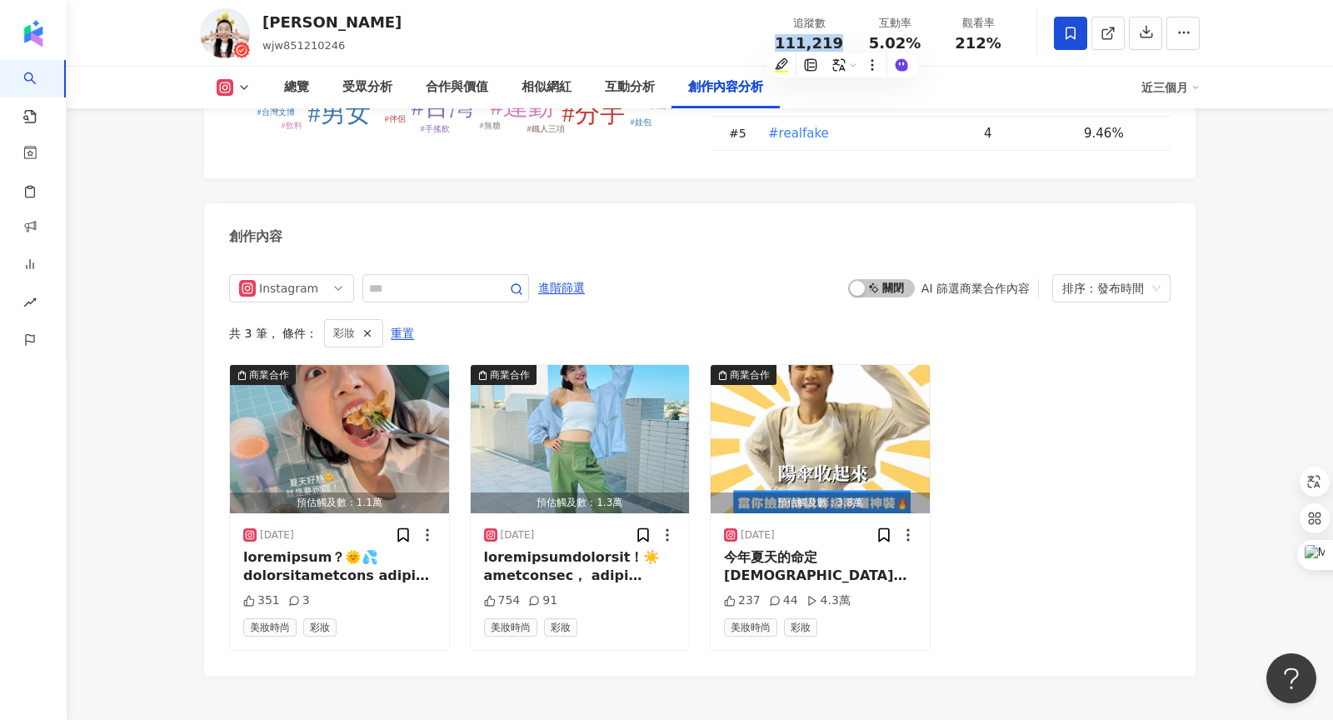
scroll to position [0, 0]
drag, startPoint x: 961, startPoint y: 41, endPoint x: 1002, endPoint y: 42, distance: 40.8
click at [1002, 42] on div "212%" at bounding box center [978, 43] width 63 height 17
copy span "212%"
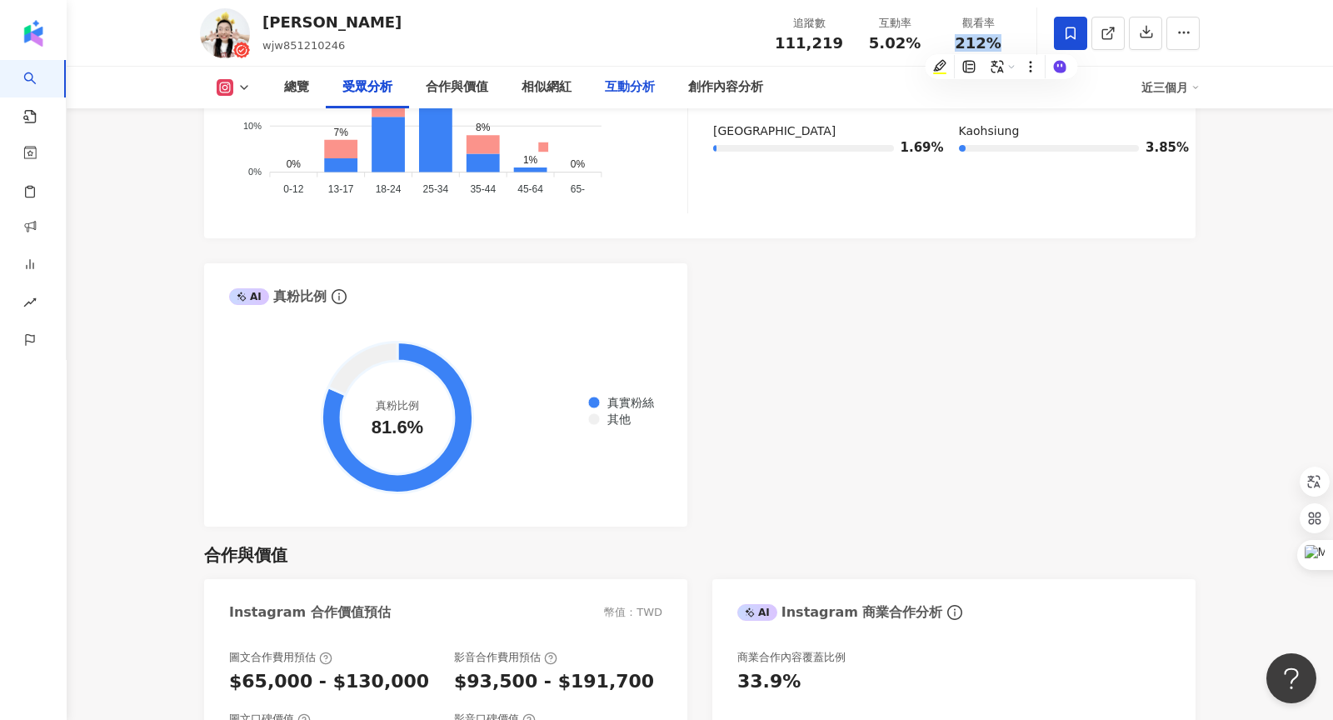
scroll to position [1841, 0]
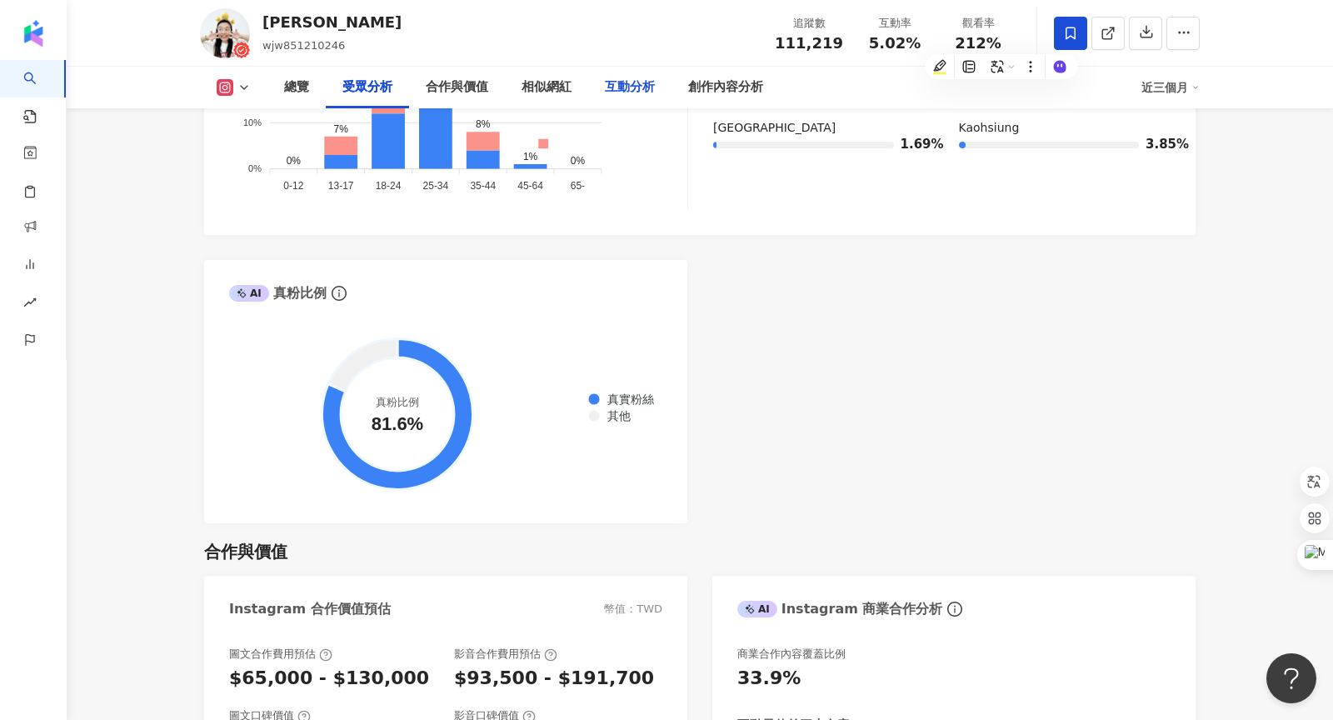
click at [617, 97] on div "互動分析" at bounding box center [629, 88] width 83 height 42
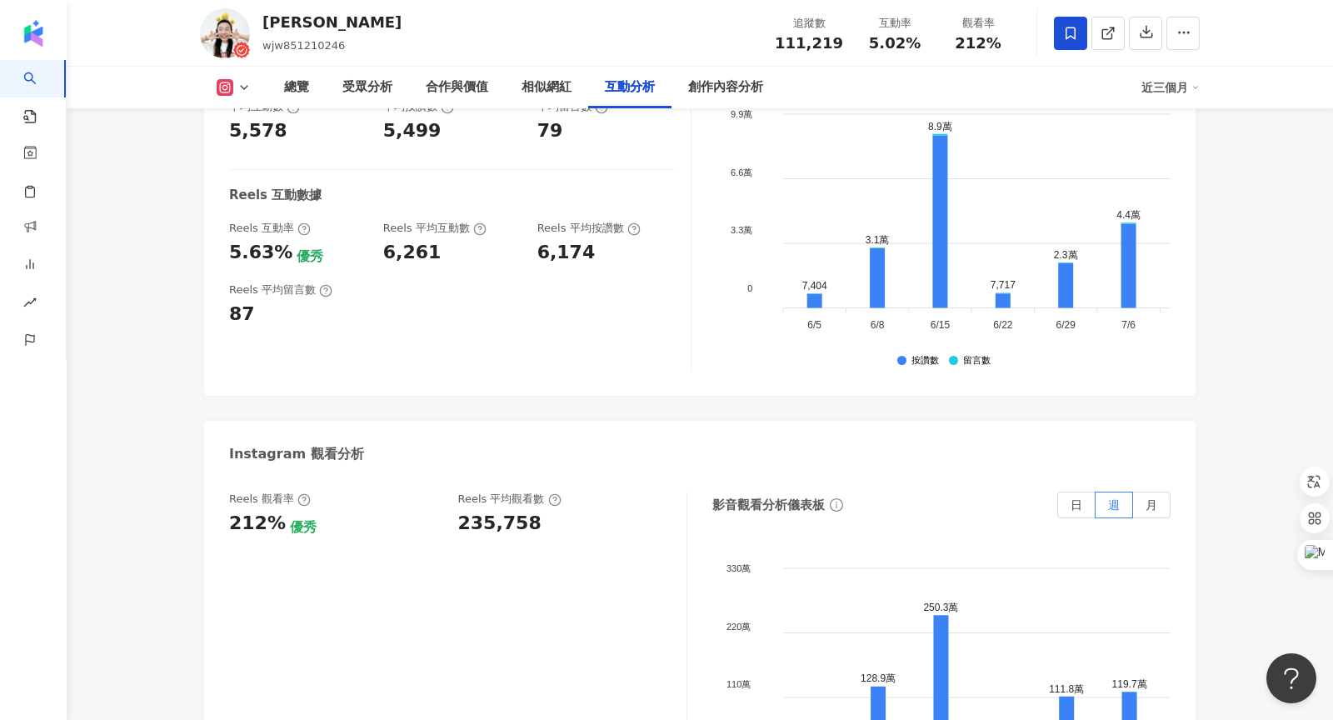
scroll to position [3671, 0]
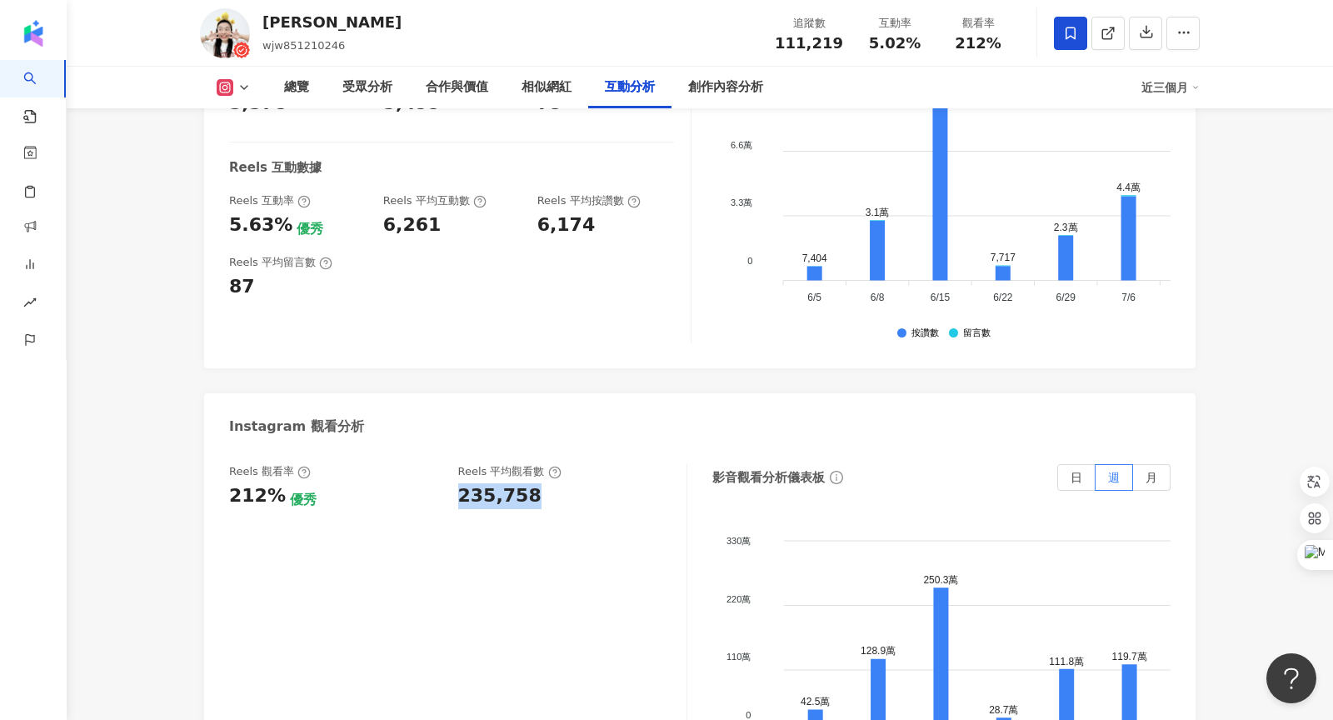
drag, startPoint x: 459, startPoint y: 402, endPoint x: 527, endPoint y: 399, distance: 68.4
click at [527, 483] on div "235,758" at bounding box center [564, 496] width 212 height 26
copy div "235,758"
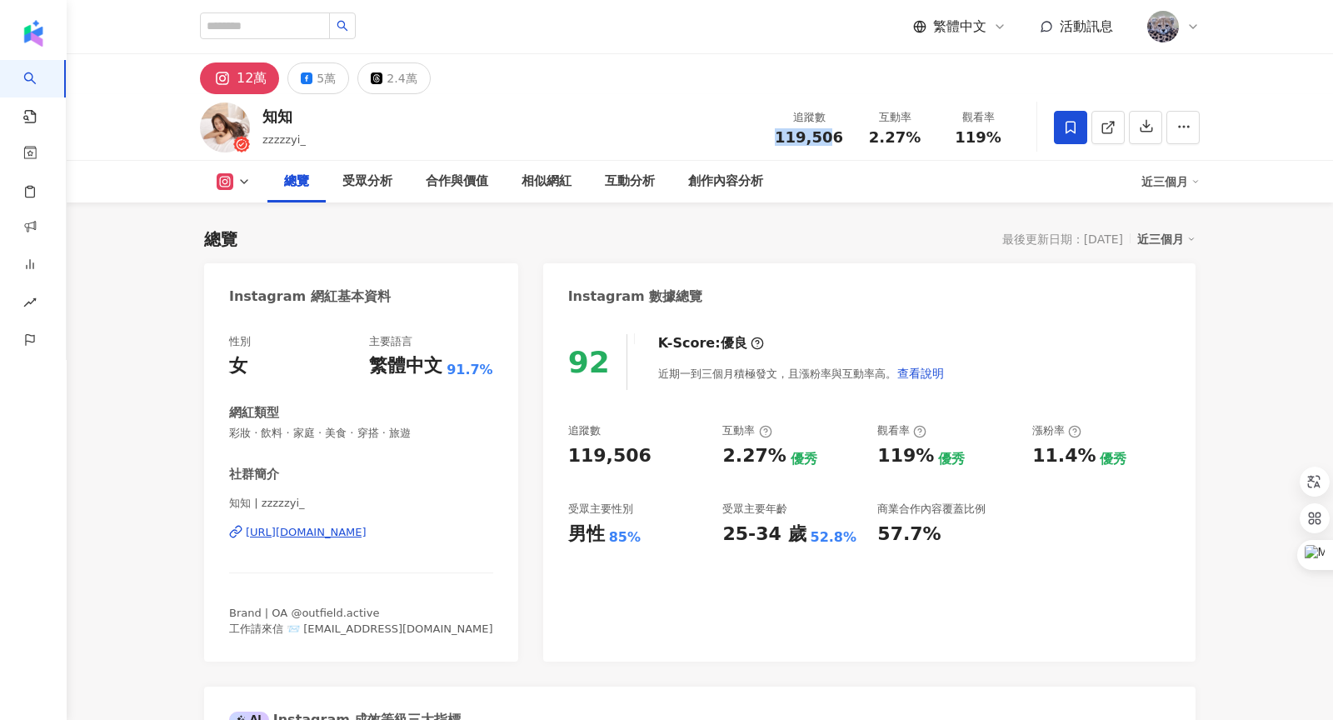
drag, startPoint x: 786, startPoint y: 137, endPoint x: 838, endPoint y: 136, distance: 52.5
click at [838, 136] on span "119,506" at bounding box center [809, 136] width 68 height 17
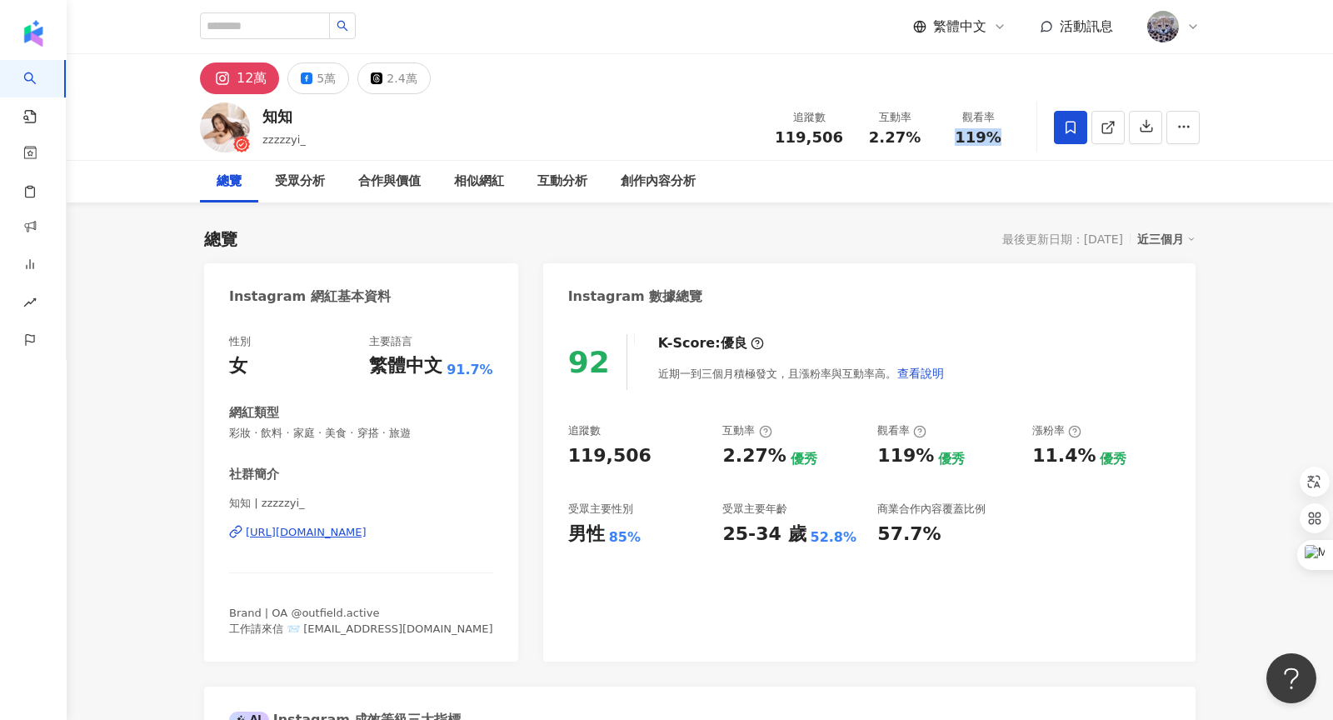
drag, startPoint x: 962, startPoint y: 136, endPoint x: 1000, endPoint y: 135, distance: 38.3
click at [1000, 135] on div "119%" at bounding box center [978, 137] width 63 height 17
copy span "119%"
click at [646, 182] on div "創作內容分析" at bounding box center [658, 182] width 75 height 20
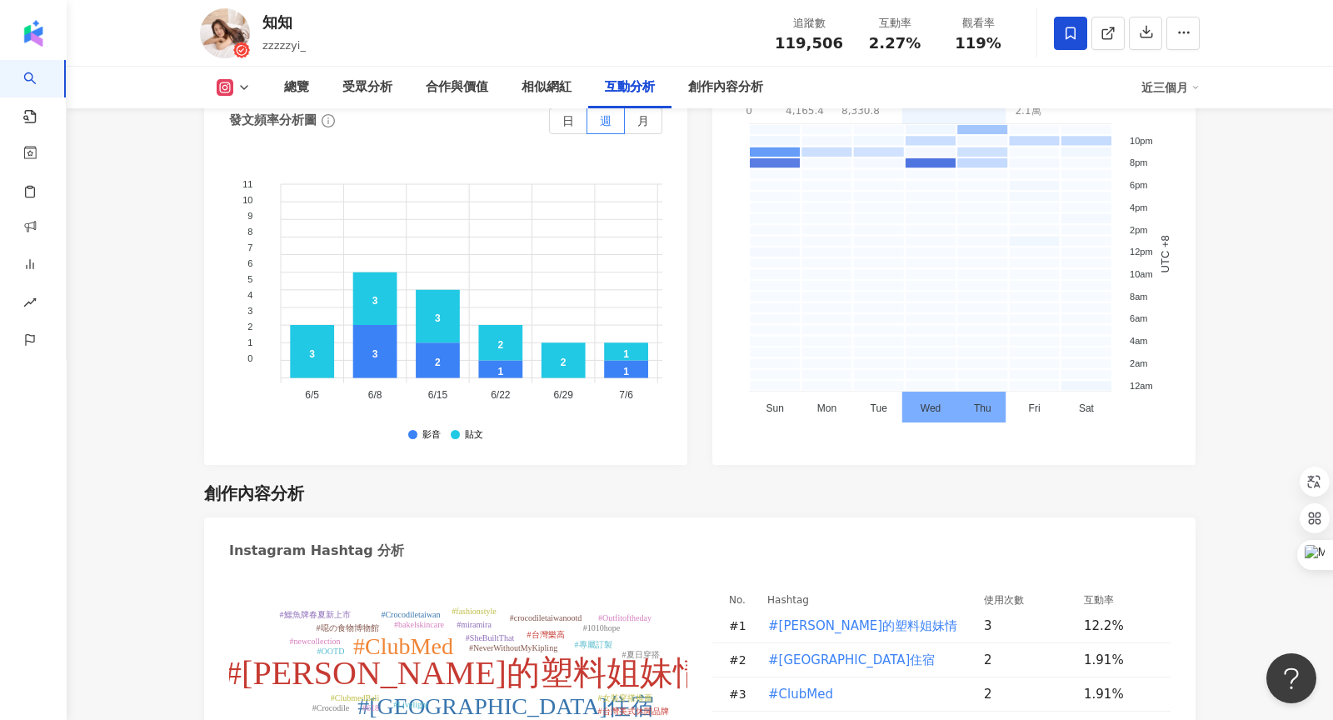
scroll to position [4762, 0]
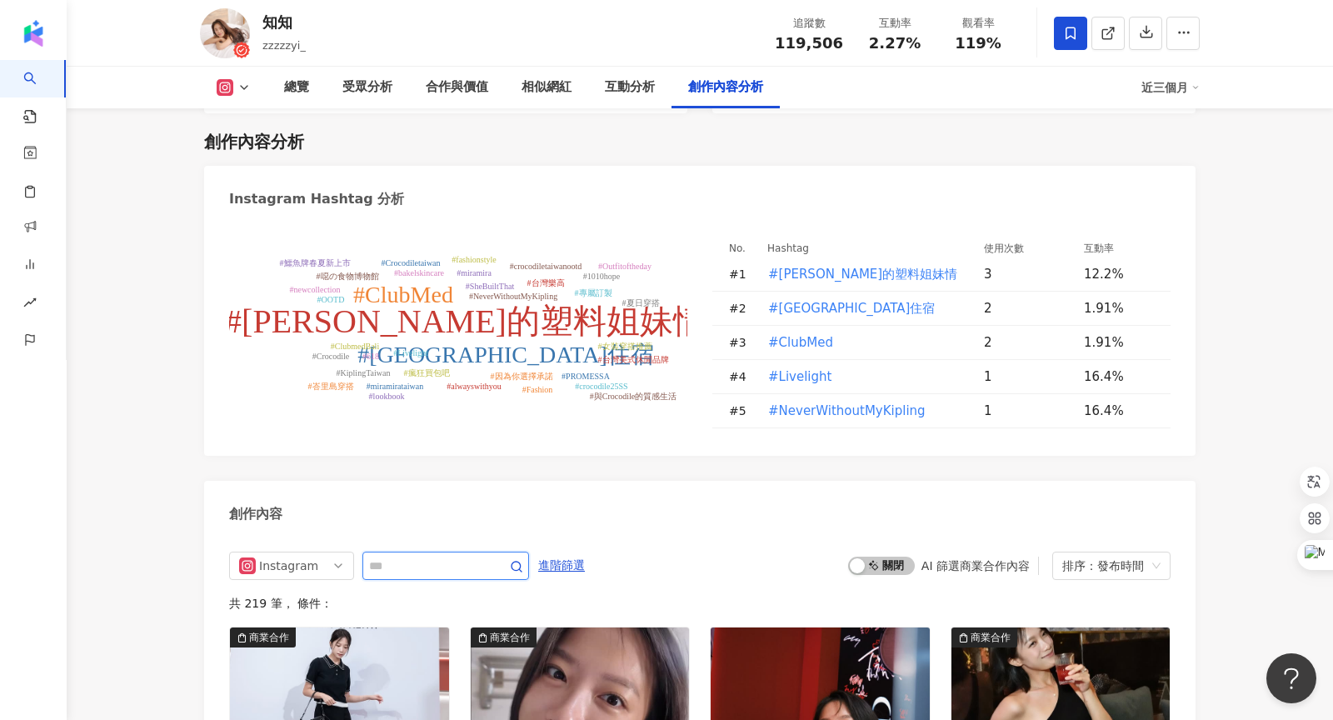
click at [397, 556] on input "text" at bounding box center [427, 566] width 117 height 20
type input "*********"
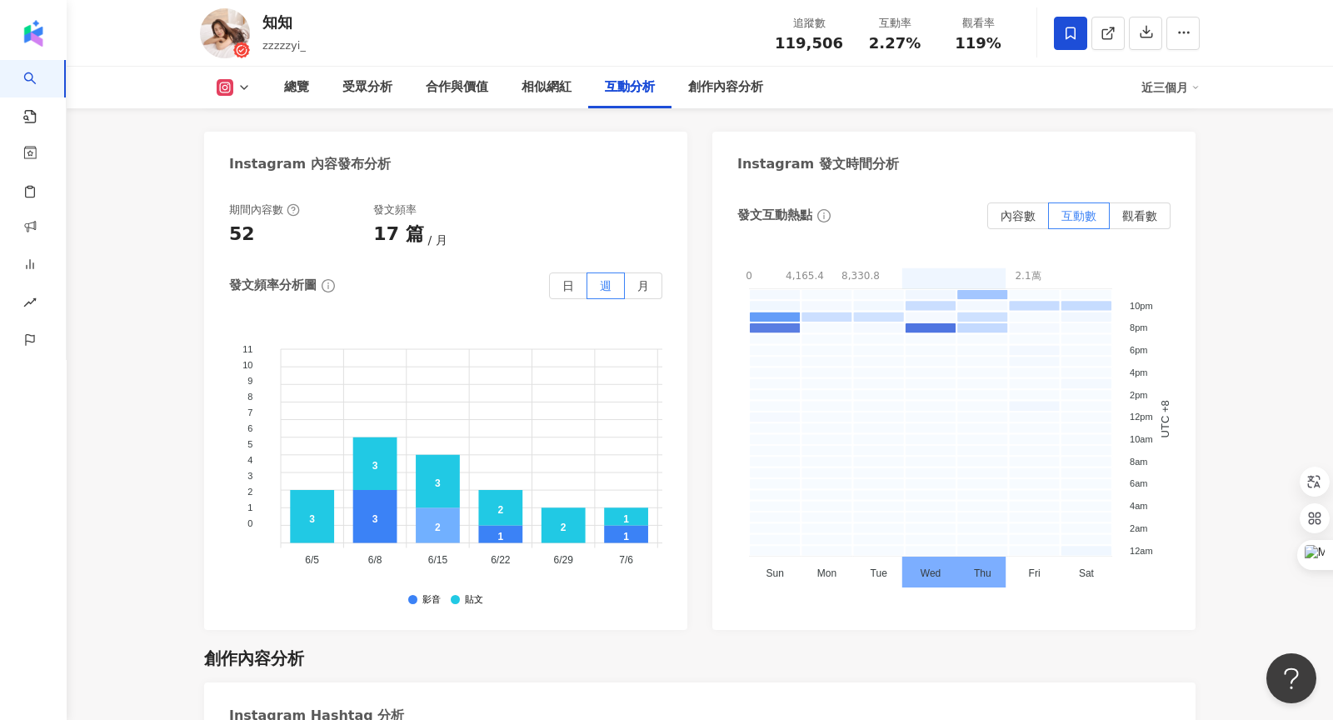
scroll to position [3740, 0]
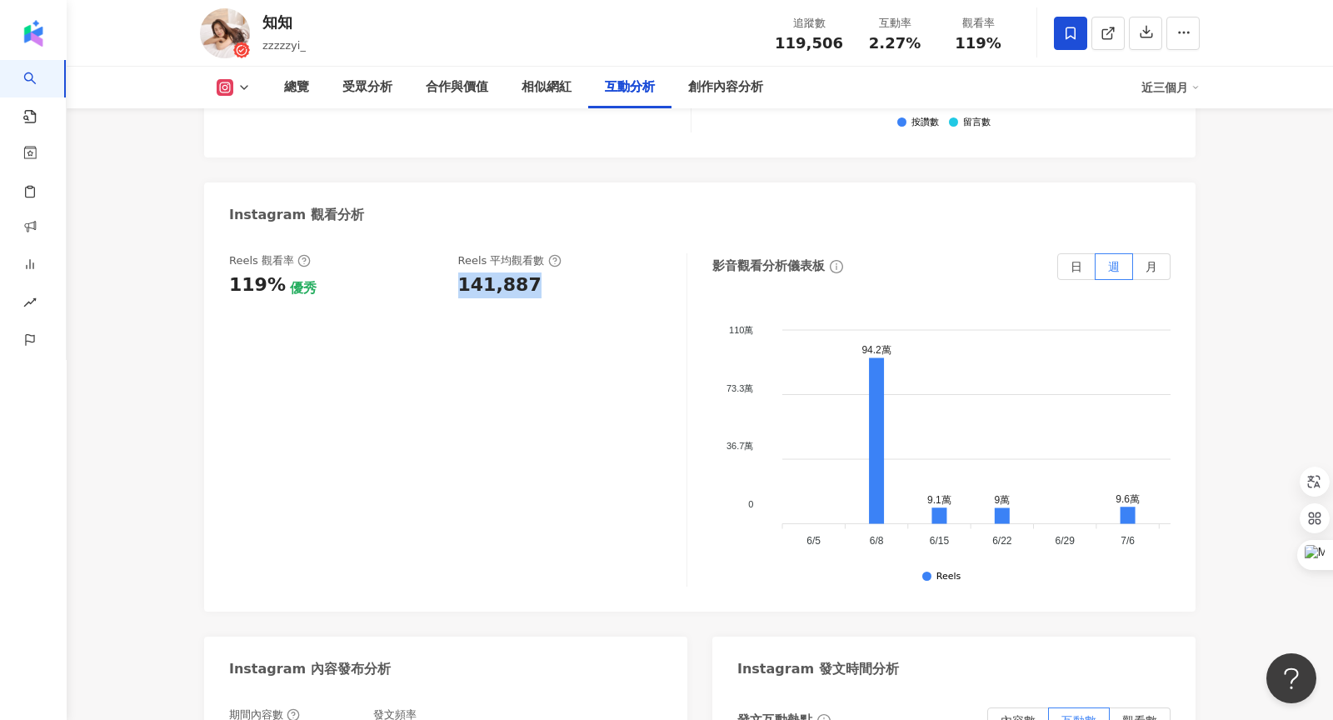
drag, startPoint x: 460, startPoint y: 252, endPoint x: 556, endPoint y: 250, distance: 95.8
click at [556, 272] on div "141,887" at bounding box center [564, 285] width 212 height 26
copy div "141,887"
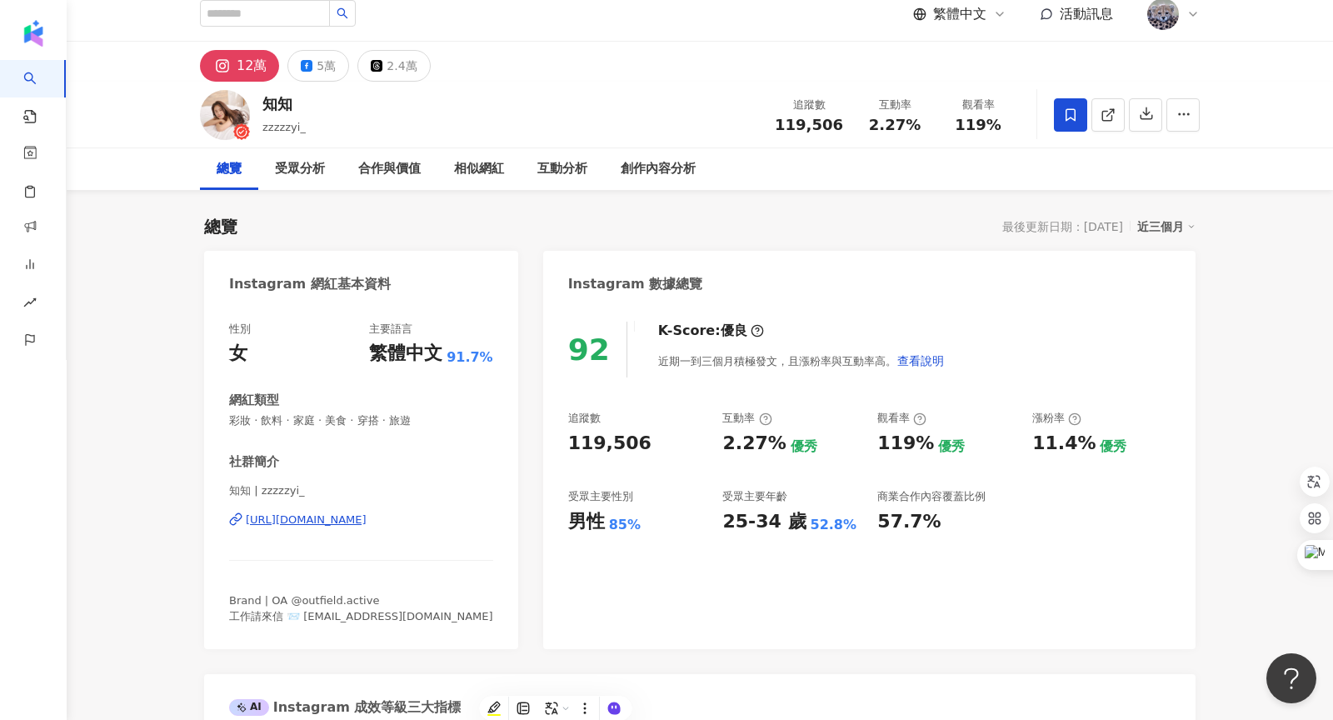
scroll to position [19, 0]
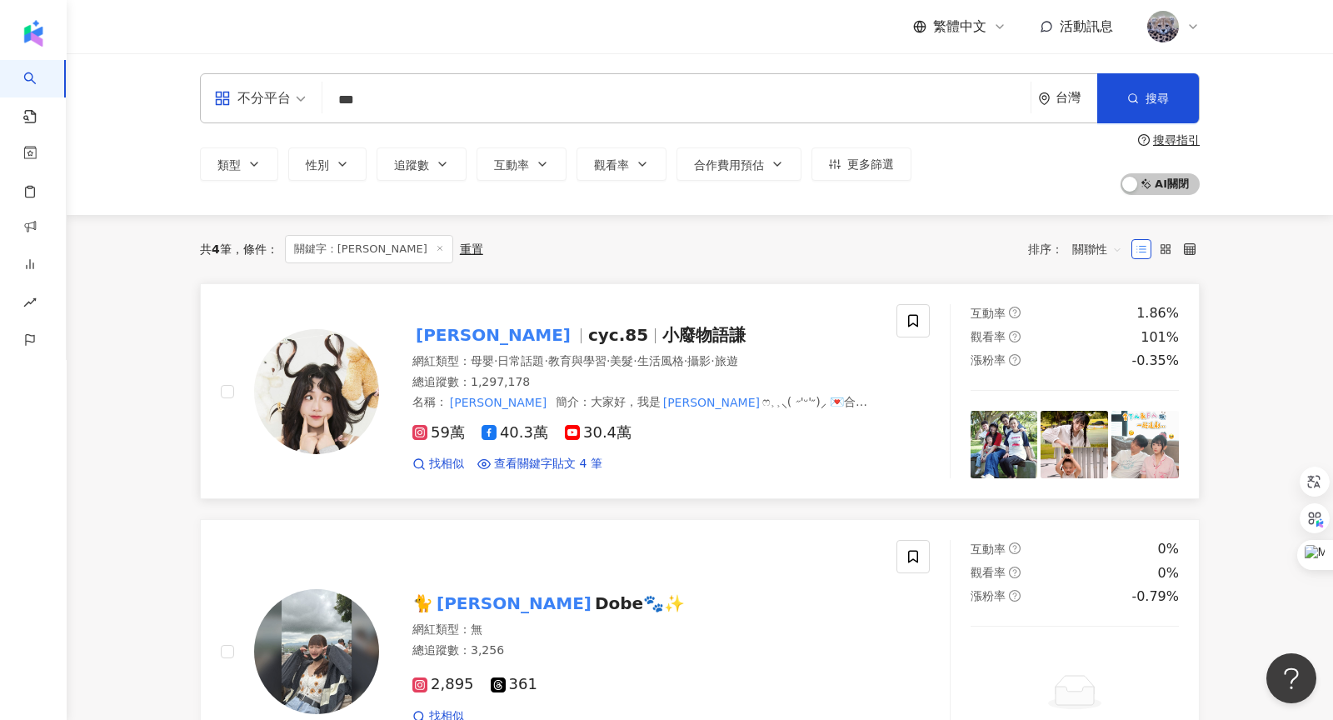
click at [662, 330] on span "小廢物語謙" at bounding box center [703, 335] width 83 height 20
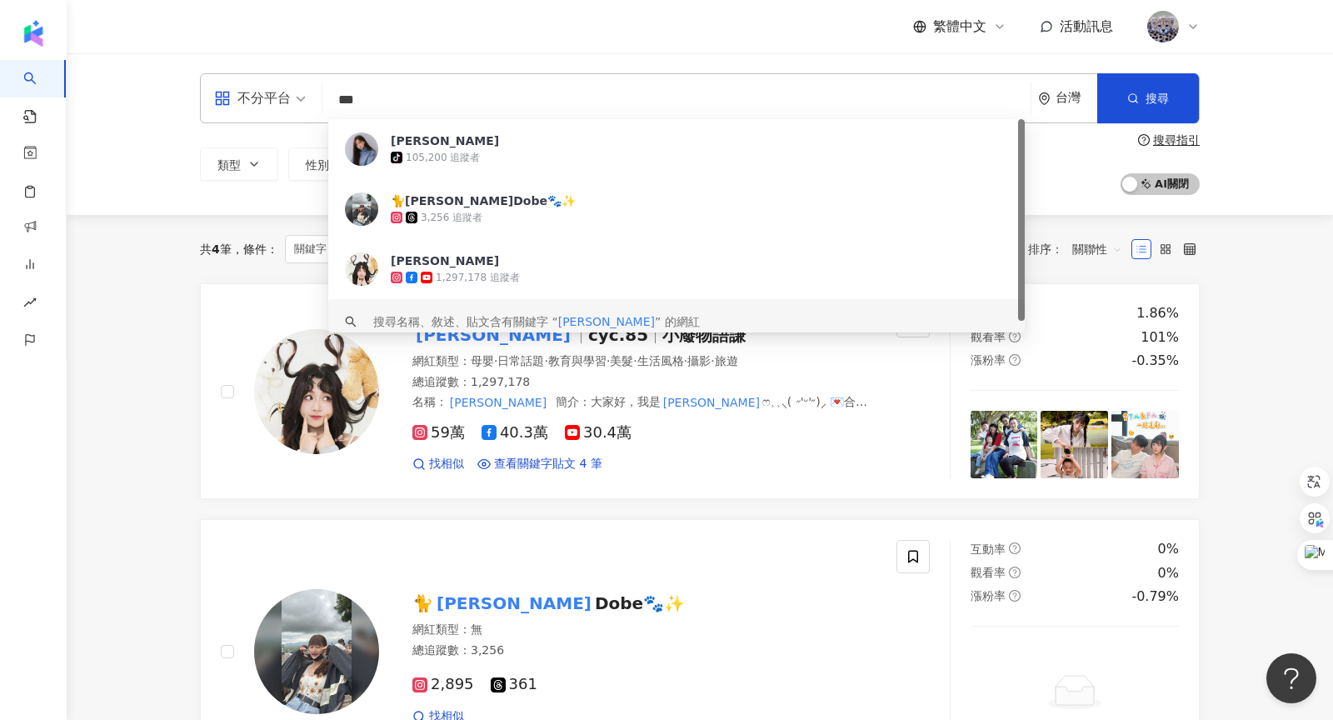
drag, startPoint x: 1069, startPoint y: 588, endPoint x: 299, endPoint y: 96, distance: 913.9
click at [299, 96] on div "不分平台 *** 台灣 搜尋 97161ce2-f166-4201-bb78-49cfa0c03c19 keyword [PERSON_NAME]-icon …" at bounding box center [700, 98] width 1000 height 50
type input "*"
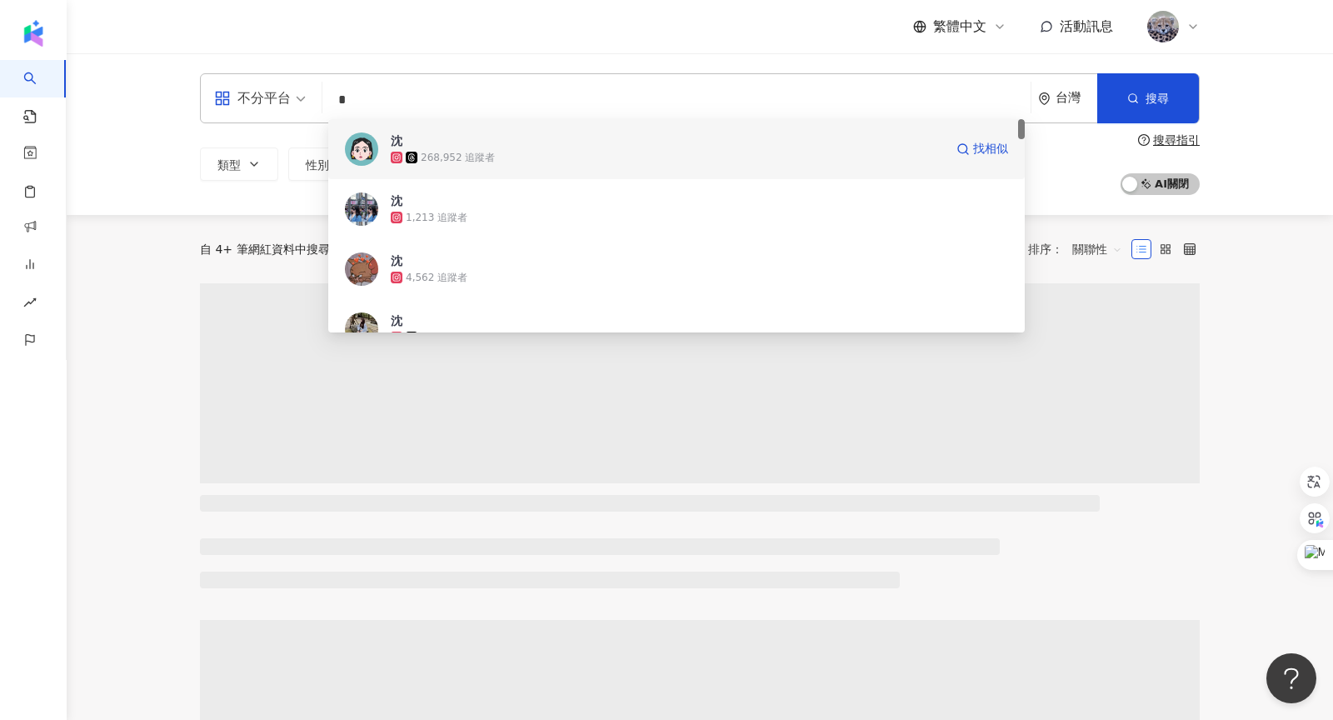
click at [457, 144] on span "沈" at bounding box center [667, 140] width 553 height 17
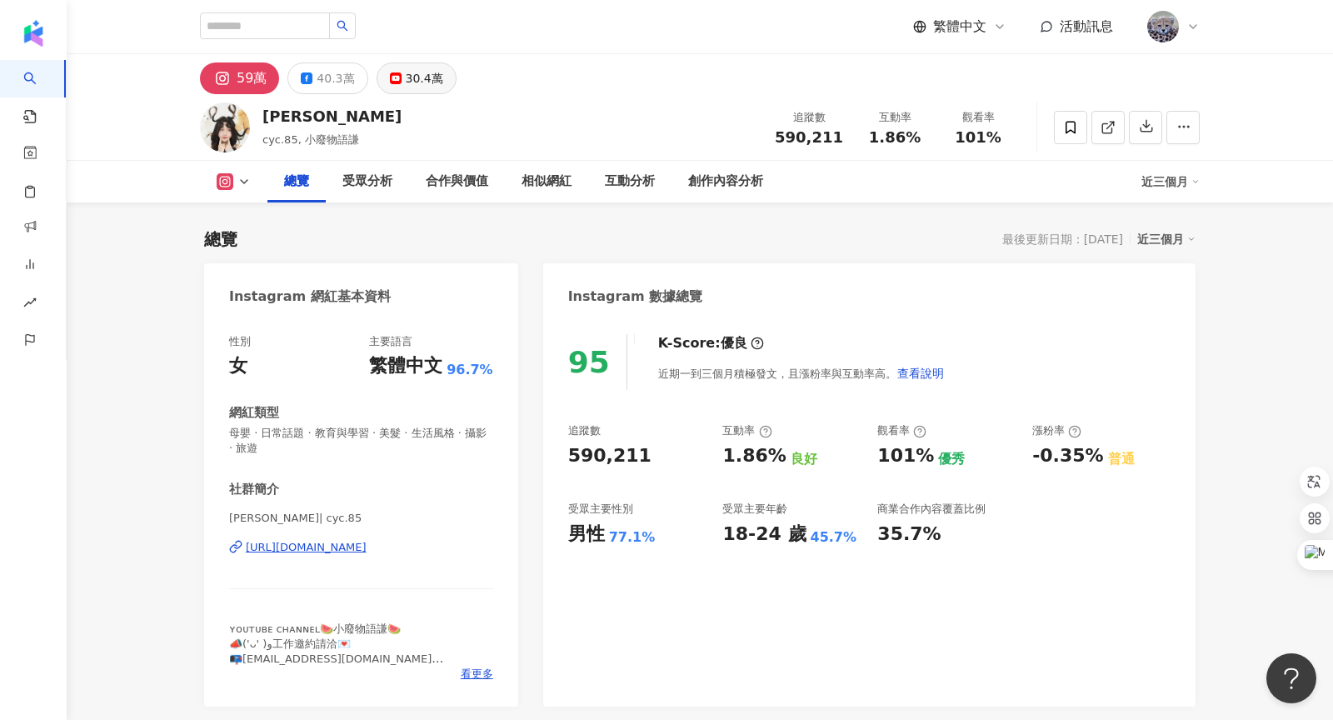
click at [390, 82] on icon at bounding box center [396, 78] width 12 height 12
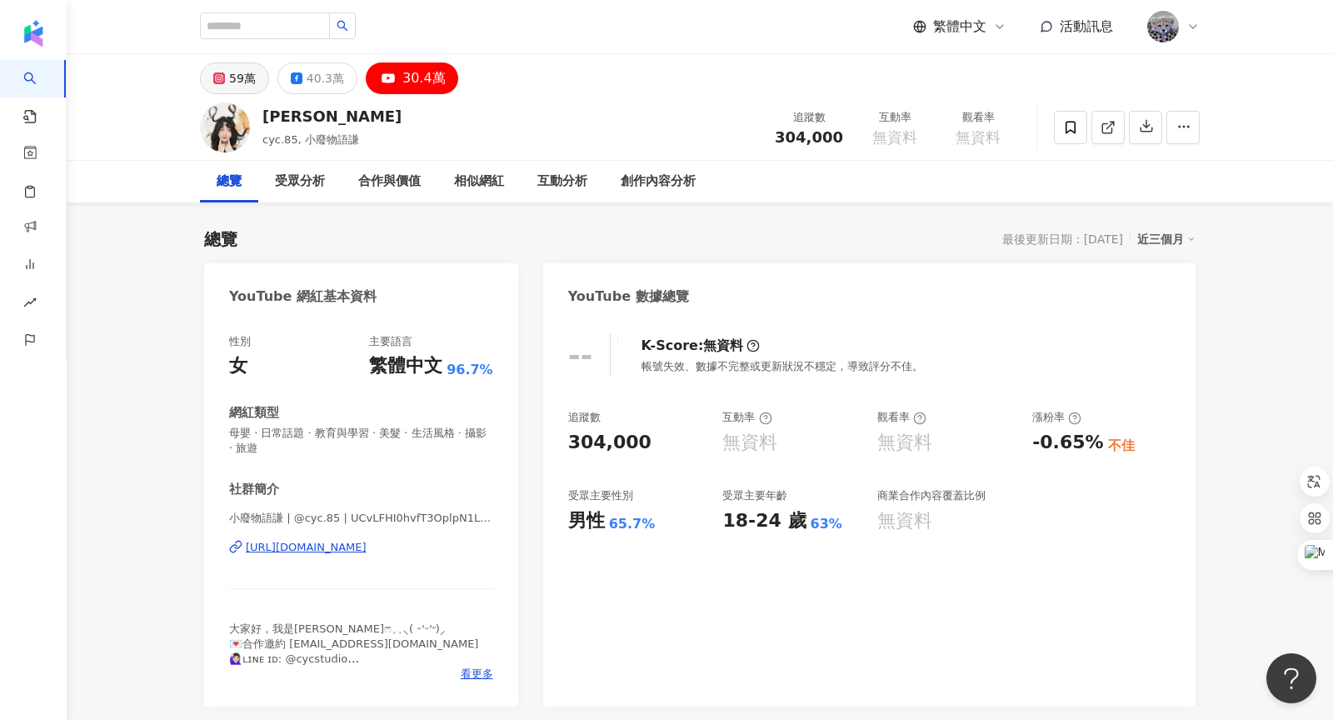
click at [227, 83] on button "59萬" at bounding box center [234, 78] width 69 height 32
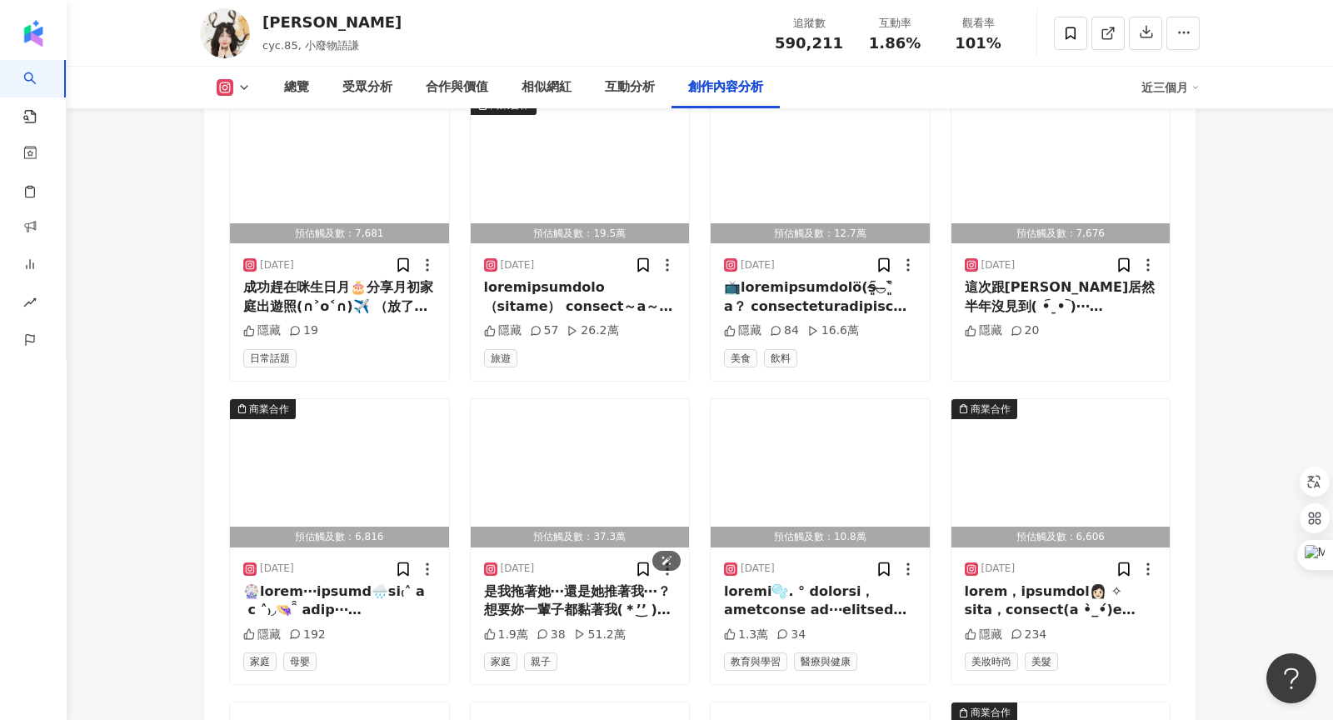
scroll to position [5247, 0]
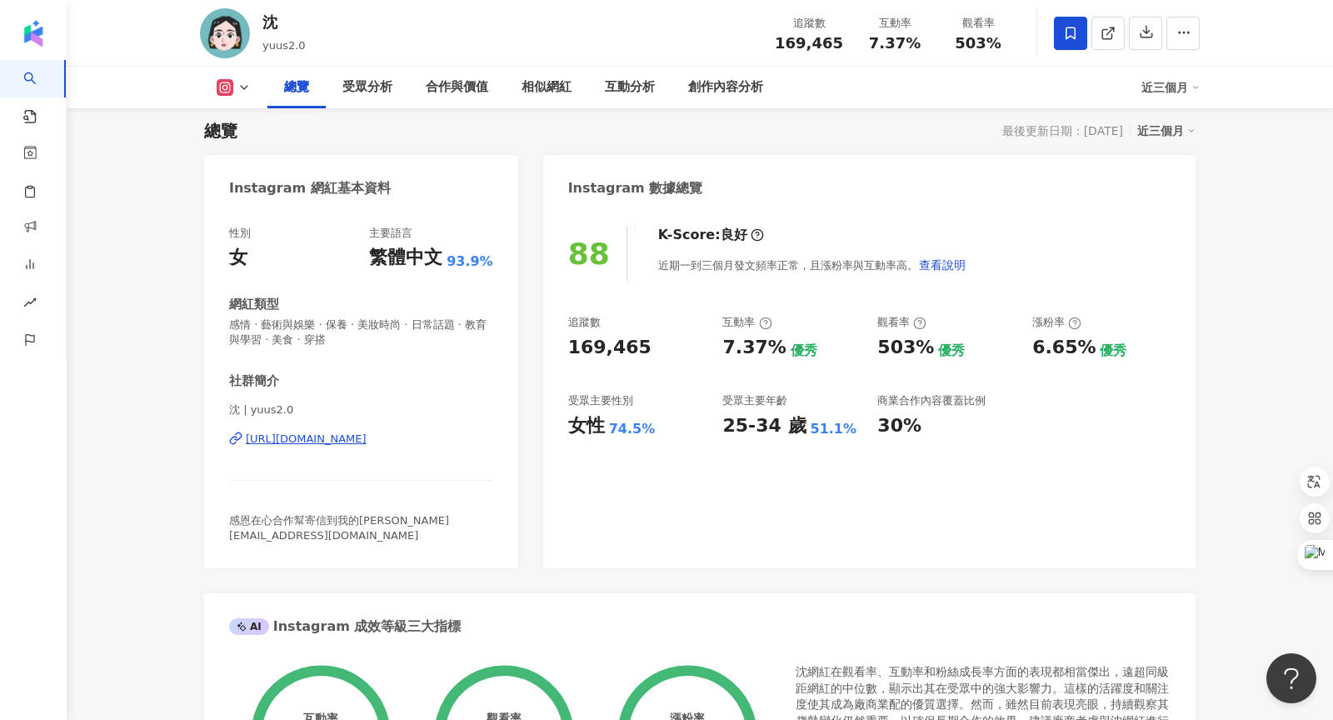
scroll to position [113, 0]
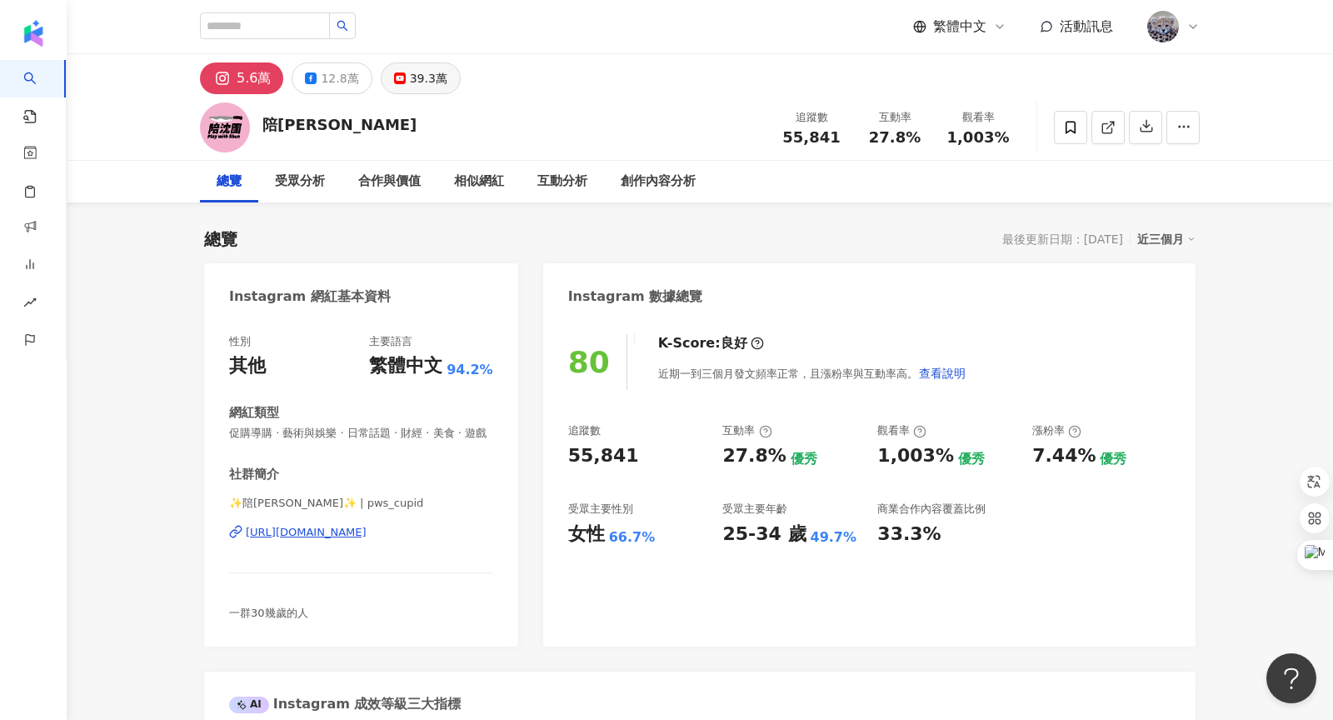
click at [415, 86] on div "39.3萬" at bounding box center [428, 78] width 37 height 23
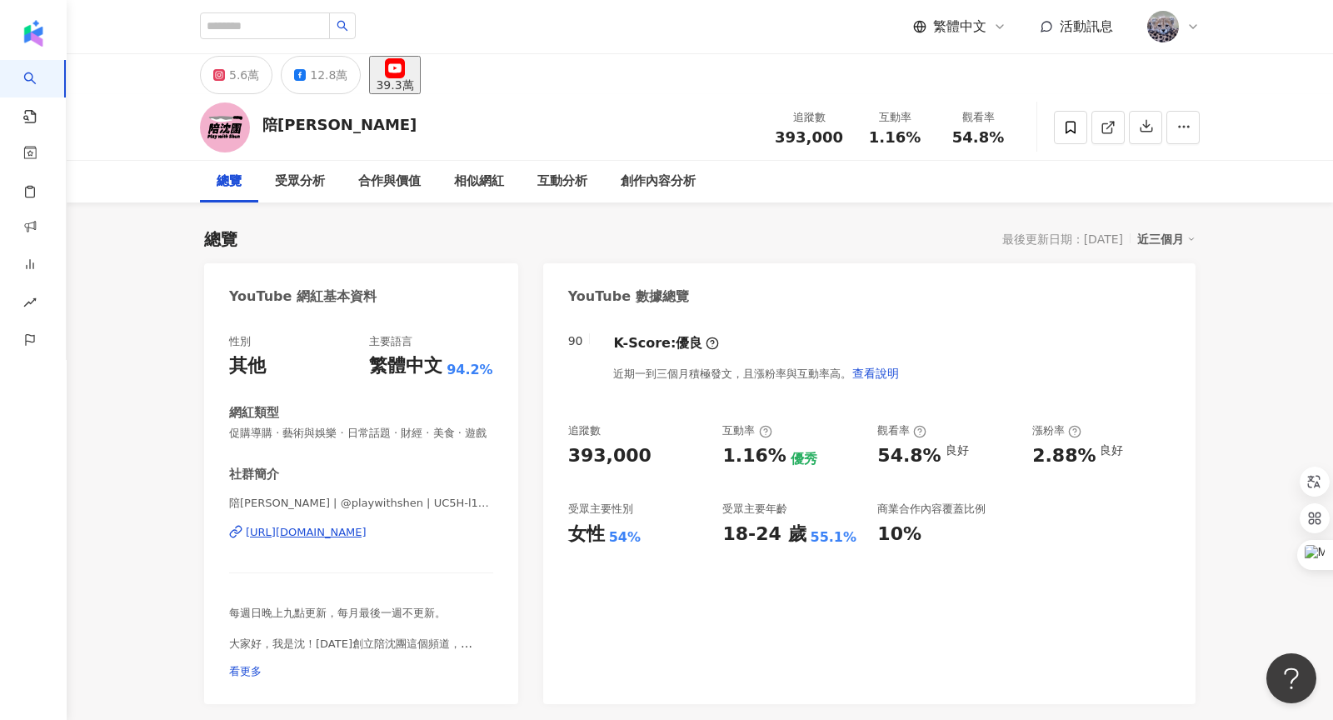
drag, startPoint x: 785, startPoint y: 140, endPoint x: 842, endPoint y: 140, distance: 56.7
click at [842, 140] on div "393,000" at bounding box center [809, 137] width 68 height 17
drag, startPoint x: 1137, startPoint y: 584, endPoint x: 1011, endPoint y: 135, distance: 466.6
click at [1011, 135] on div "觀看率 54.8%" at bounding box center [978, 127] width 83 height 36
copy span "54.8%"
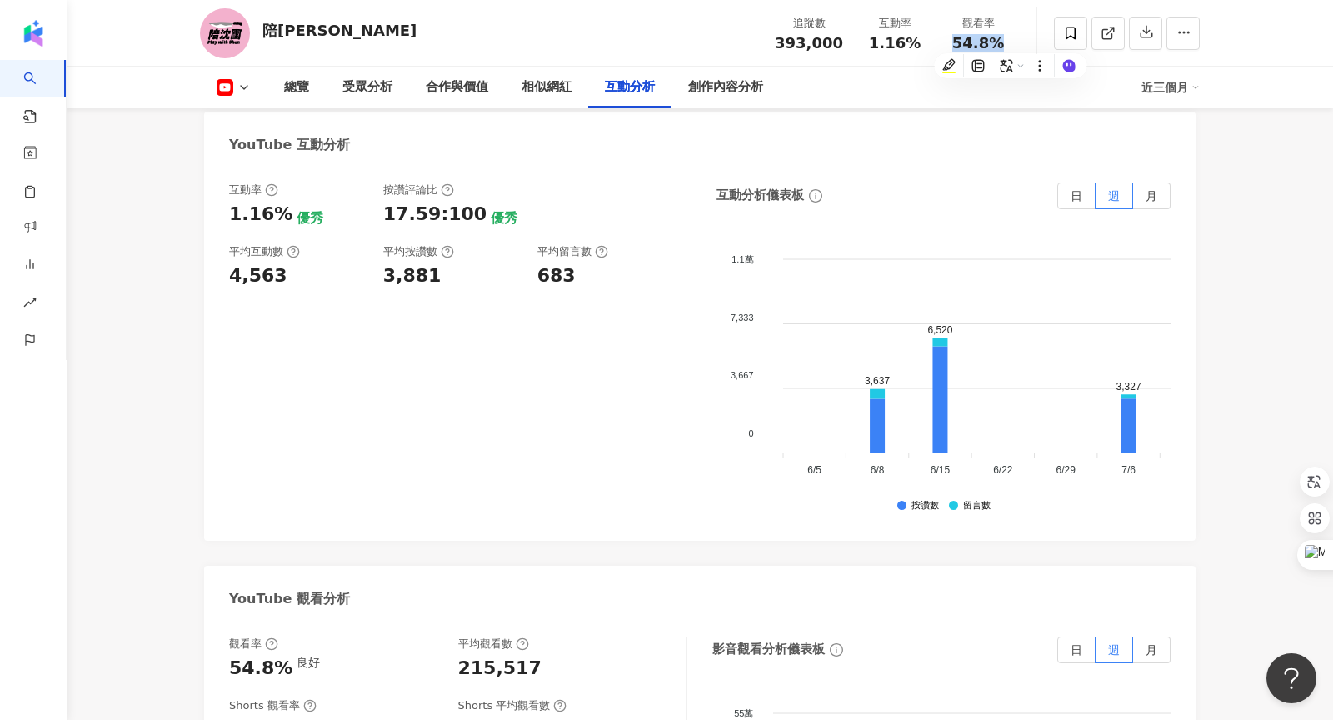
scroll to position [2959, 0]
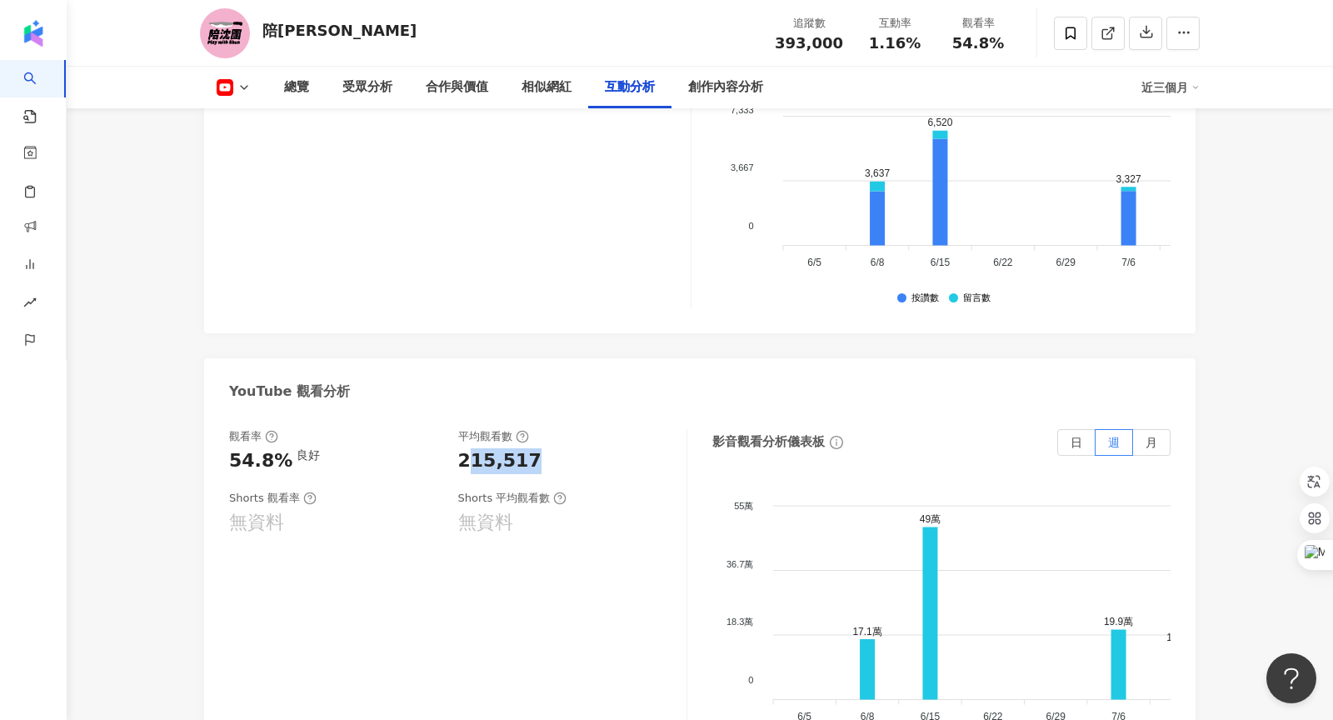
drag, startPoint x: 464, startPoint y: 394, endPoint x: 527, endPoint y: 394, distance: 63.3
click at [527, 448] on div "215,517" at bounding box center [564, 461] width 212 height 26
drag, startPoint x: 459, startPoint y: 394, endPoint x: 554, endPoint y: 392, distance: 95.0
click at [554, 448] on div "215,517" at bounding box center [564, 461] width 212 height 26
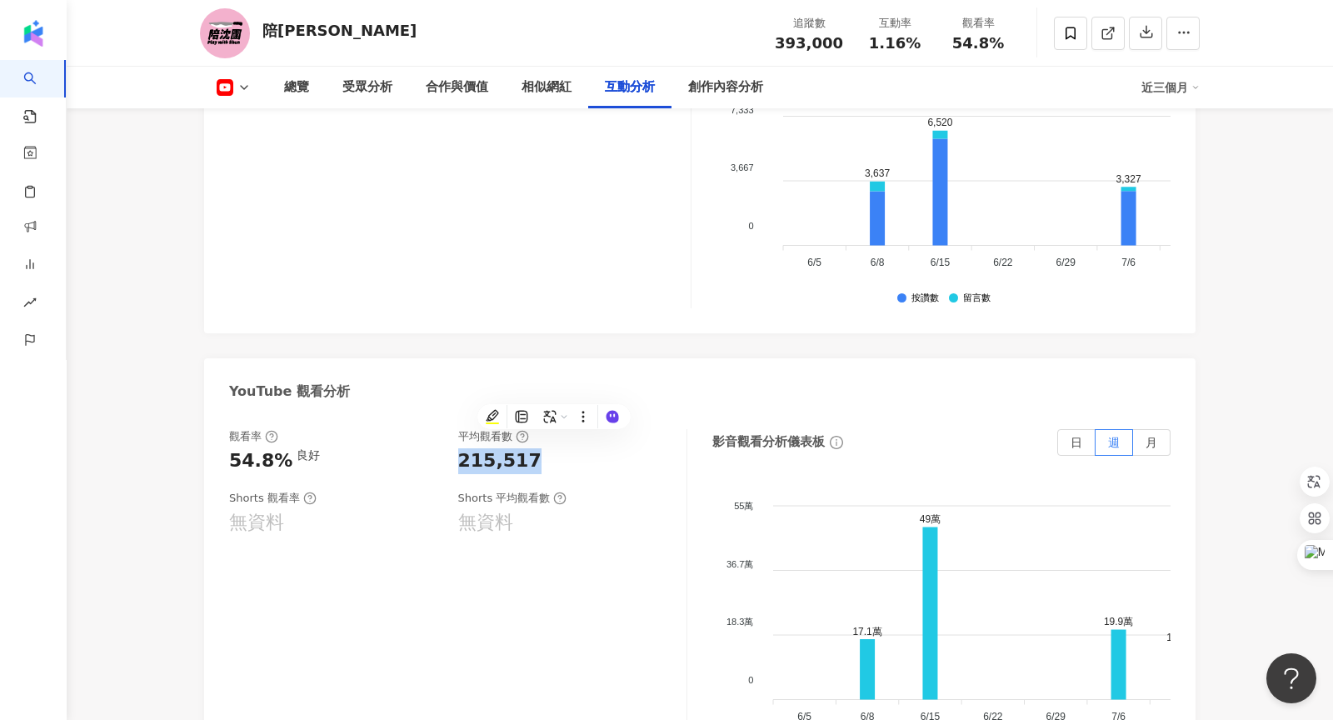
copy div "215,517"
click at [579, 429] on div "平均觀看數" at bounding box center [564, 436] width 212 height 15
click at [726, 102] on div "創作內容分析" at bounding box center [726, 88] width 108 height 42
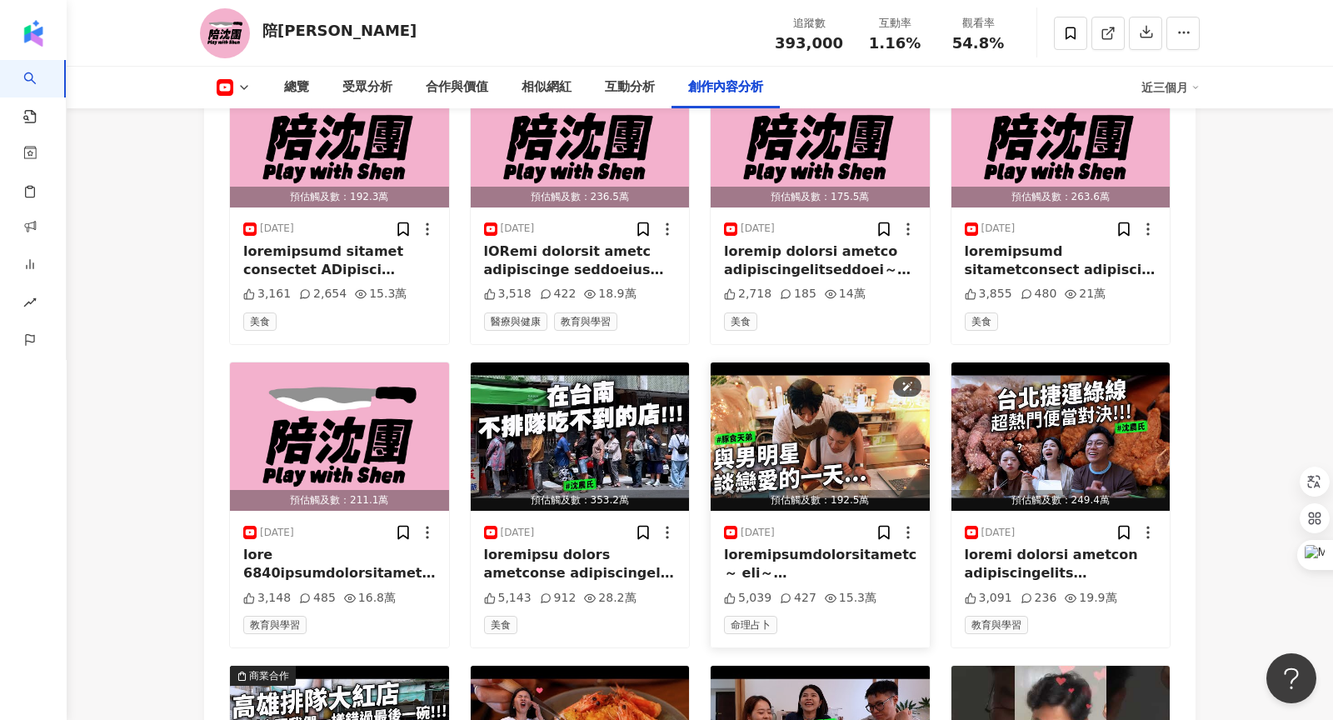
scroll to position [5060, 0]
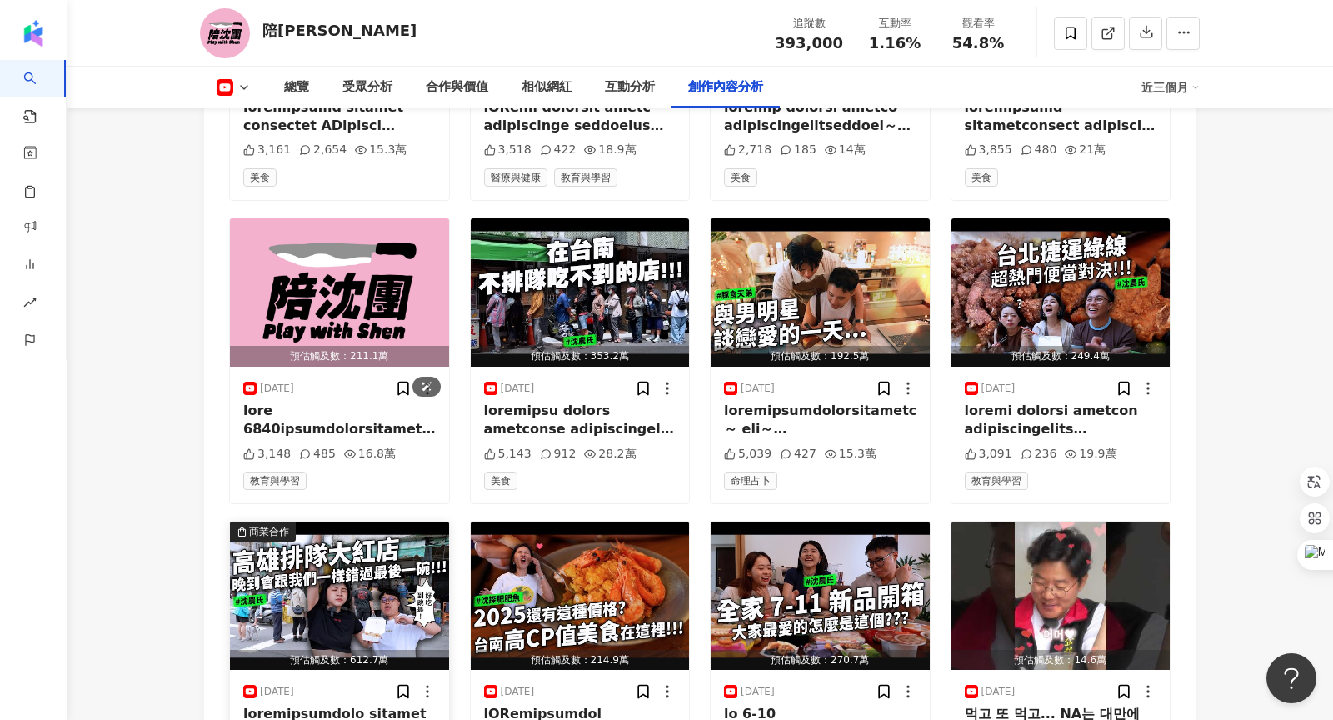
click at [322, 522] on img "button" at bounding box center [339, 596] width 219 height 148
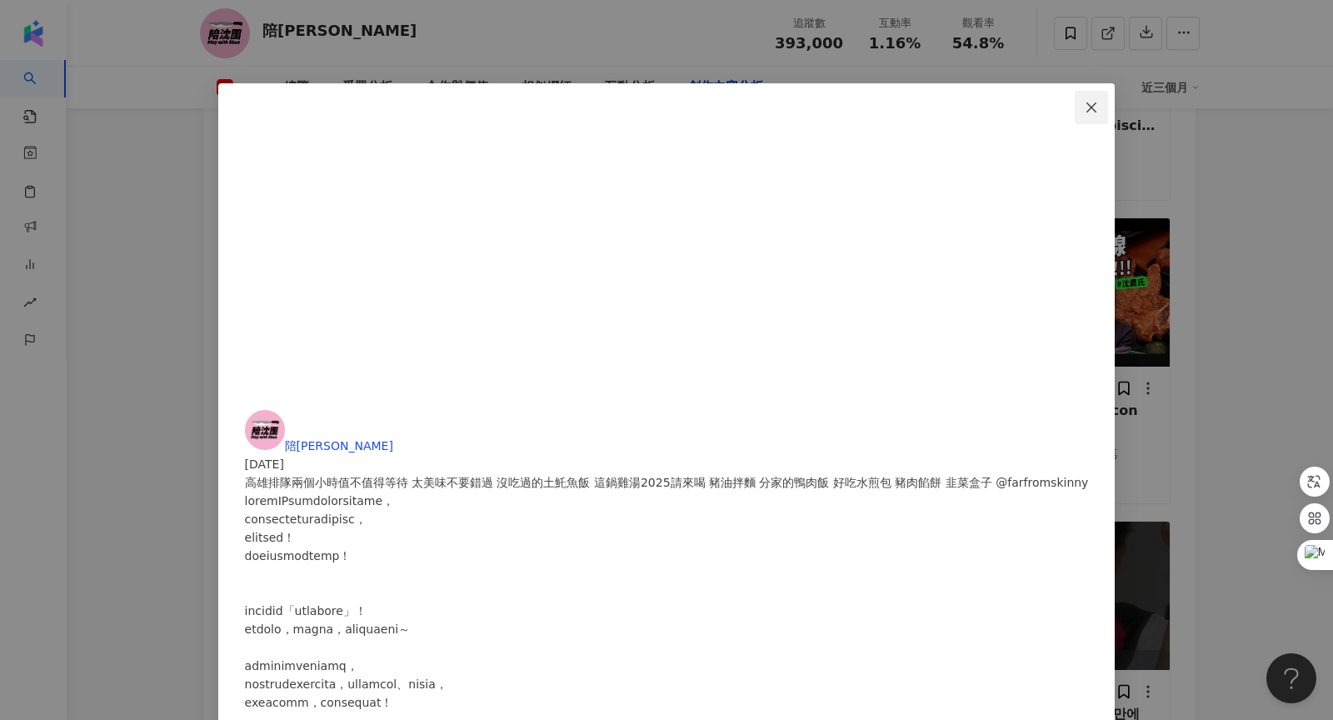
click at [1075, 98] on button "Close" at bounding box center [1091, 107] width 33 height 33
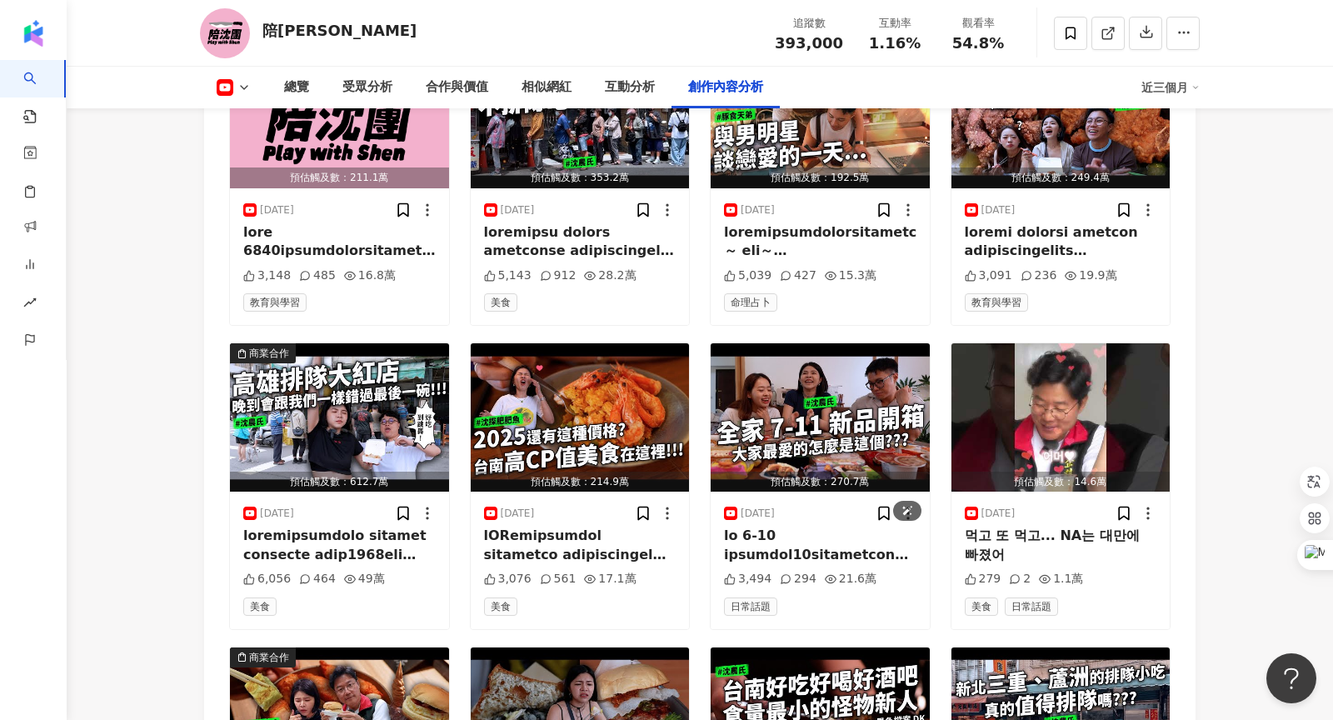
scroll to position [5240, 0]
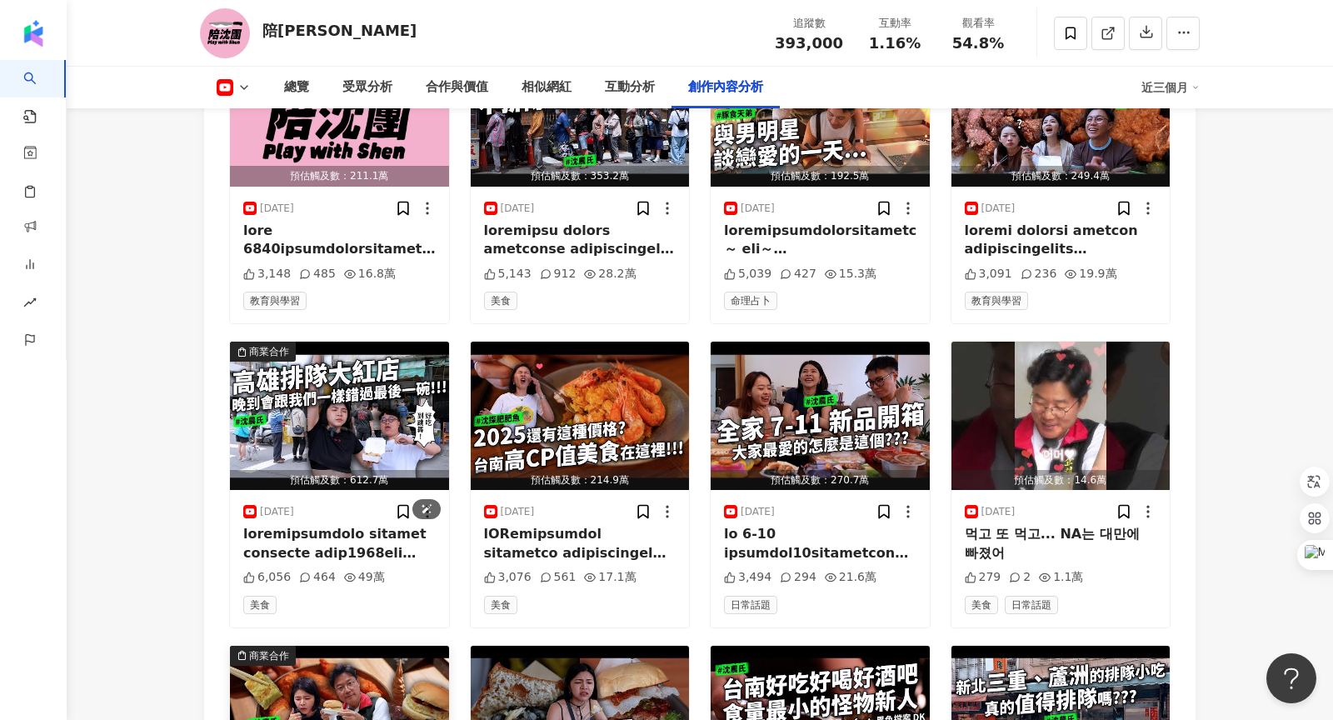
click at [369, 646] on img "button" at bounding box center [339, 720] width 219 height 148
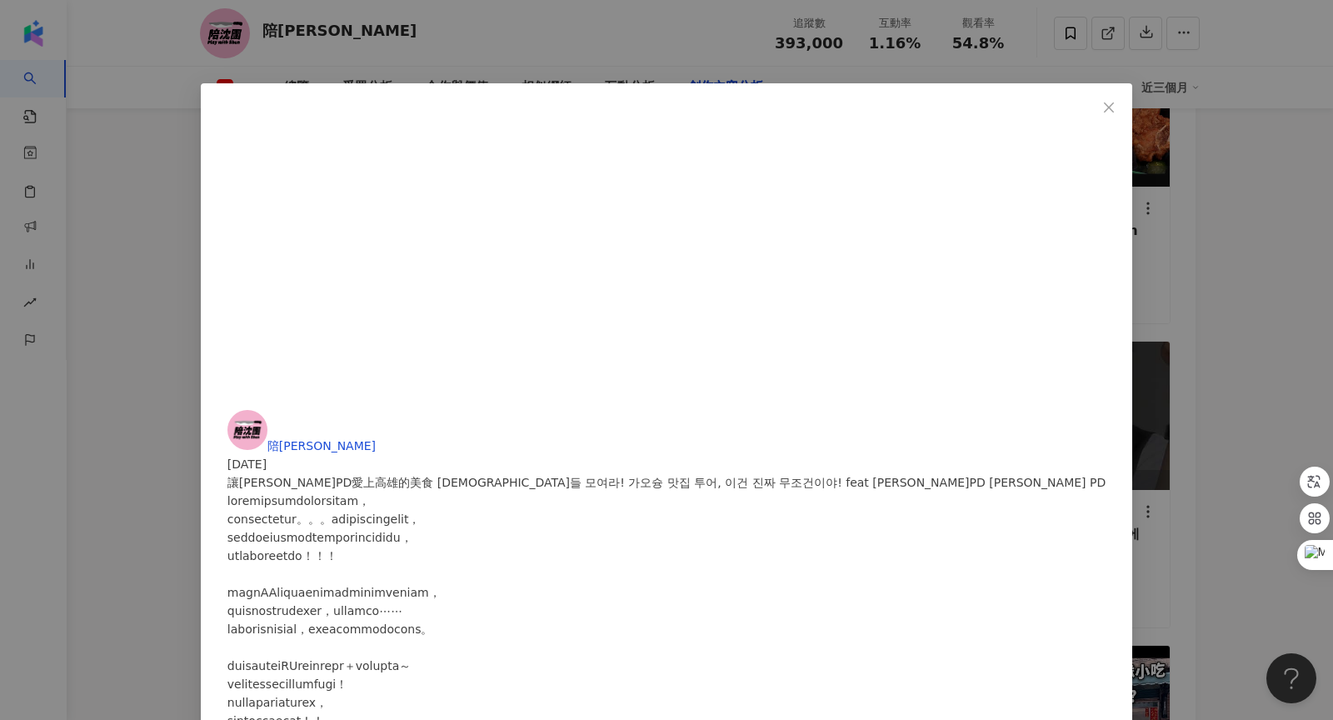
click at [1092, 107] on span "Close" at bounding box center [1108, 107] width 33 height 13
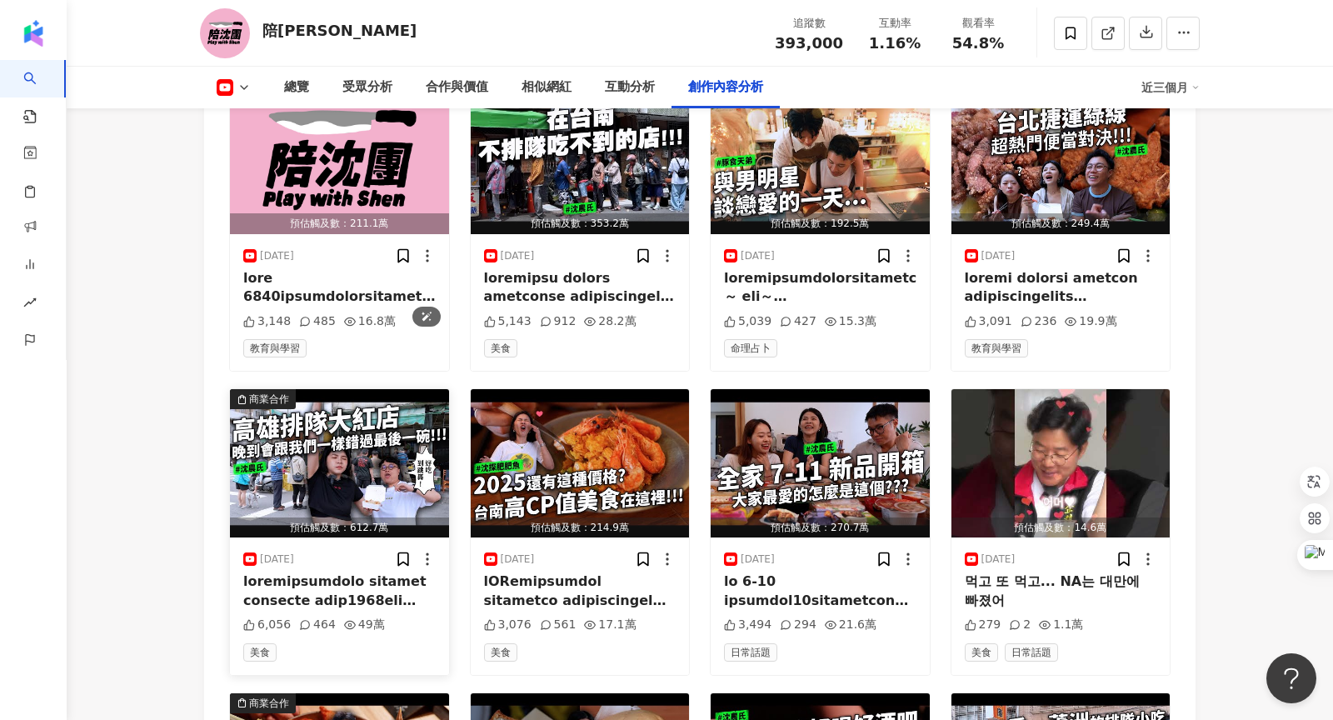
scroll to position [5115, 0]
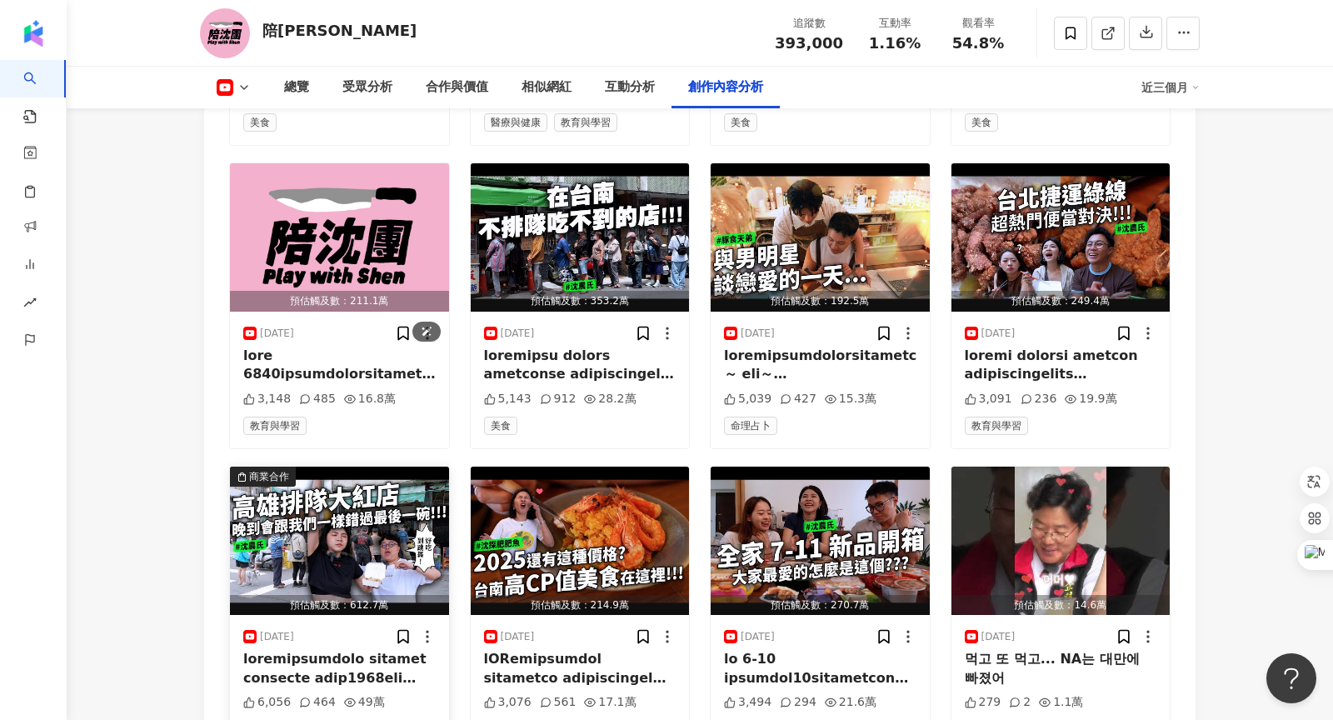
click at [354, 467] on img "button" at bounding box center [339, 541] width 219 height 148
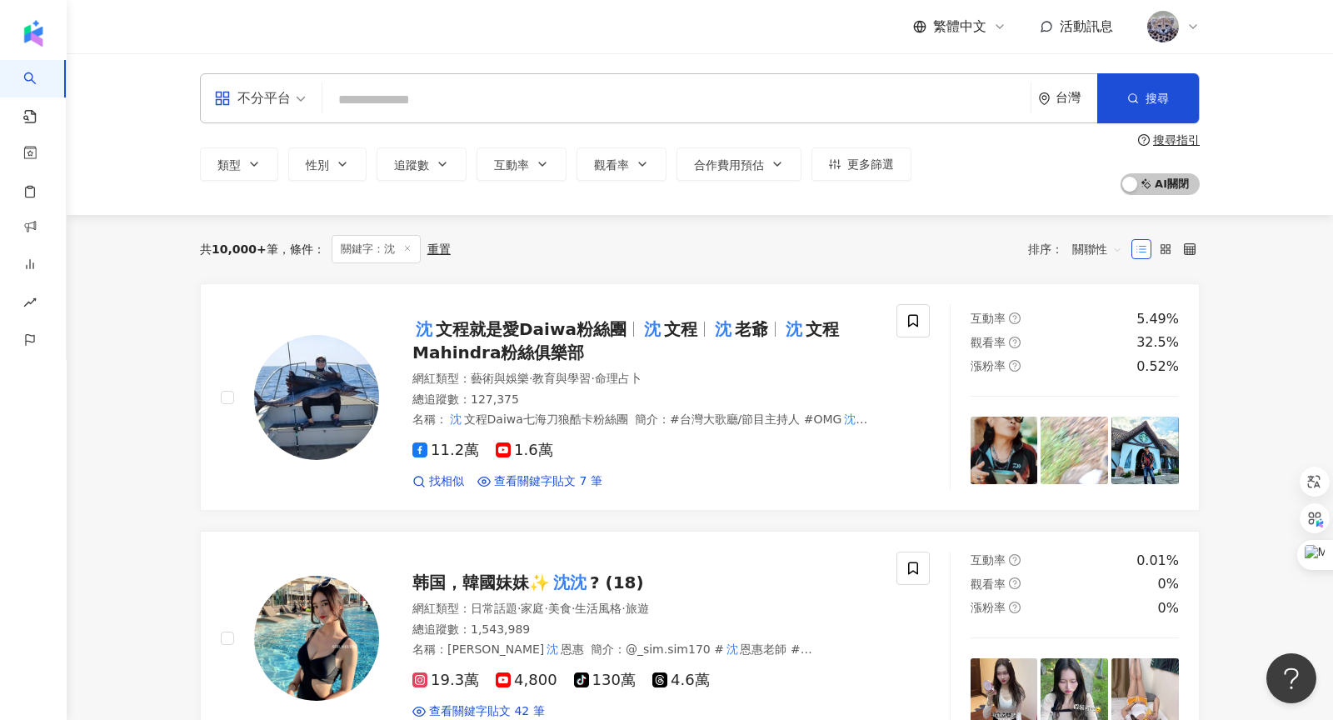
click at [539, 98] on input "search" at bounding box center [676, 100] width 695 height 32
type input "**********"
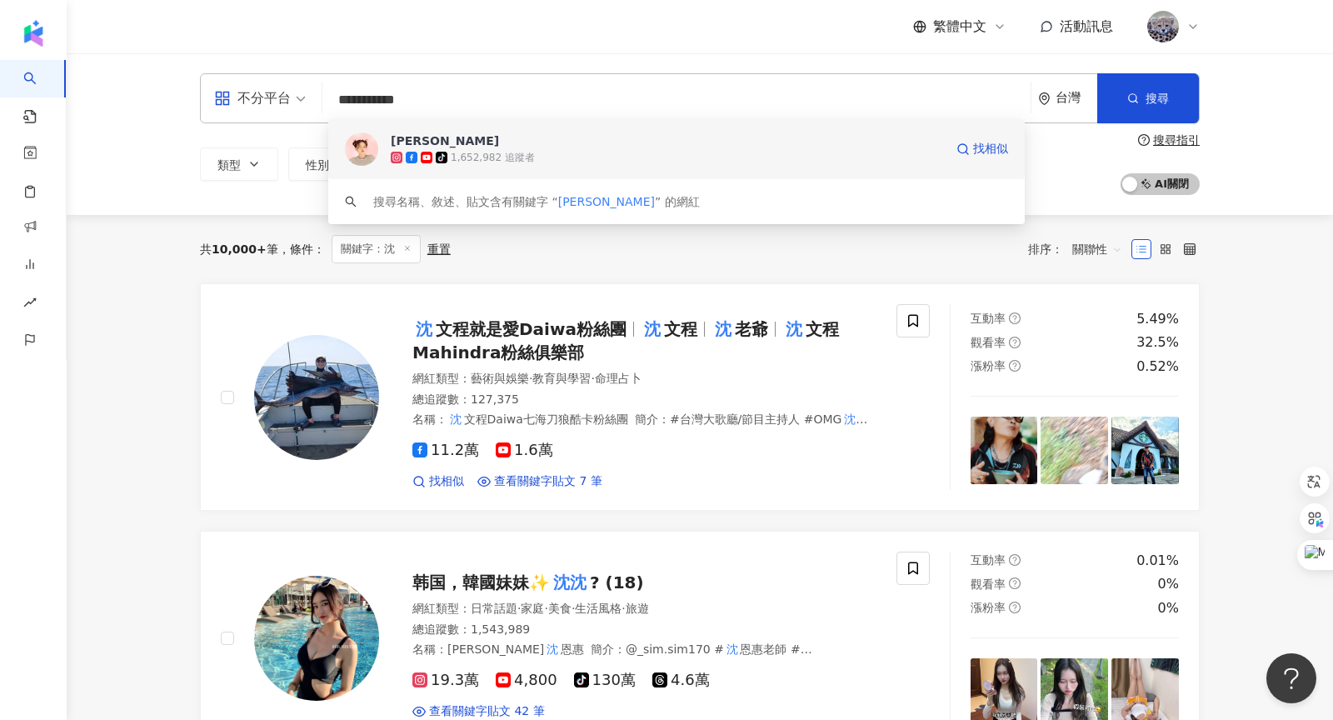
click at [525, 155] on div "1,652,982 追蹤者" at bounding box center [493, 158] width 84 height 14
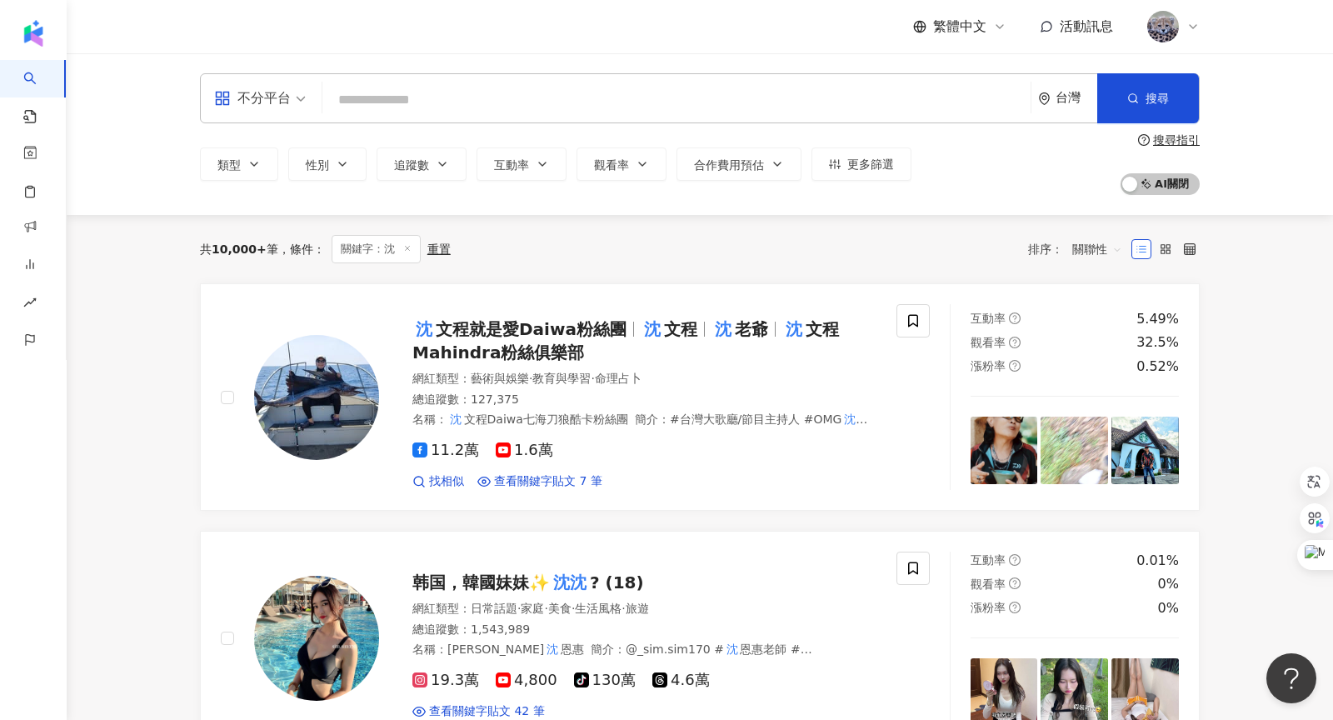
paste input "**********"
type input "**********"
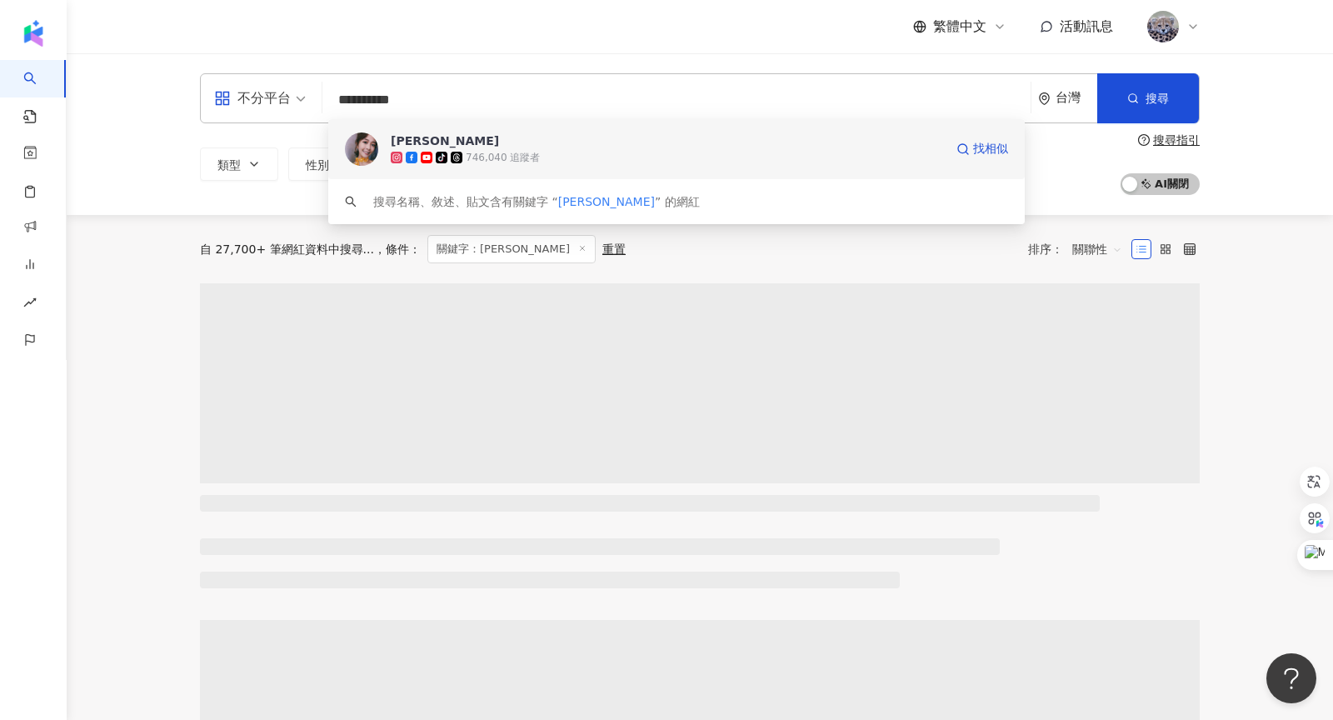
click at [462, 137] on div "[PERSON_NAME]" at bounding box center [445, 140] width 108 height 17
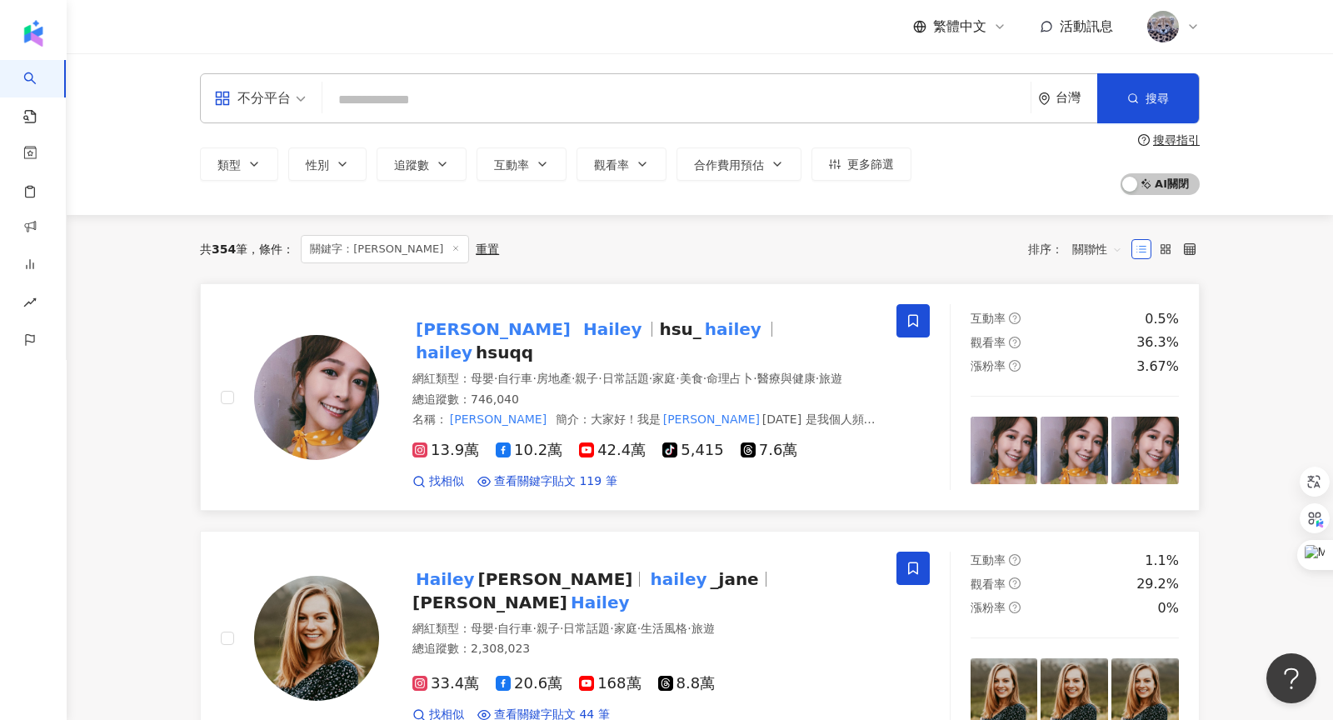
click at [580, 327] on mark "Hailey" at bounding box center [613, 329] width 66 height 27
click at [488, 108] on input "search" at bounding box center [676, 100] width 695 height 32
paste input "**********"
type input "**********"
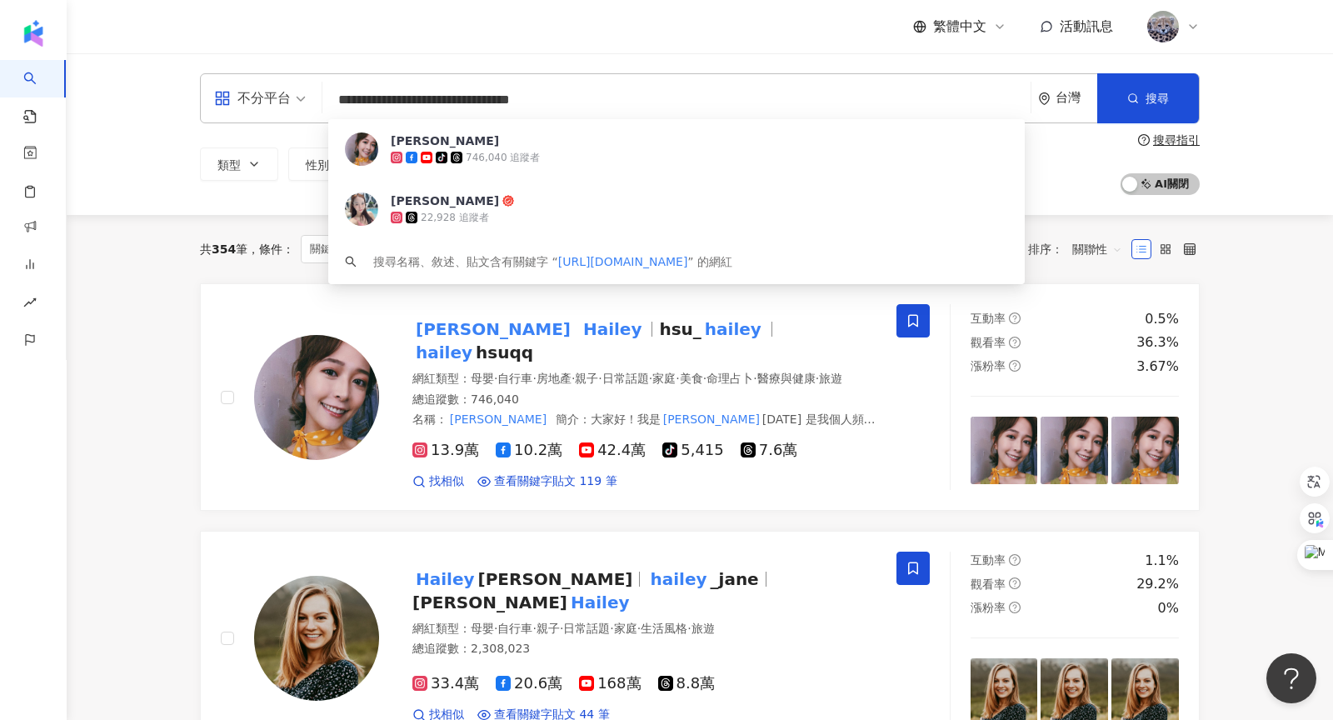
drag, startPoint x: 642, startPoint y: 99, endPoint x: 309, endPoint y: 47, distance: 336.6
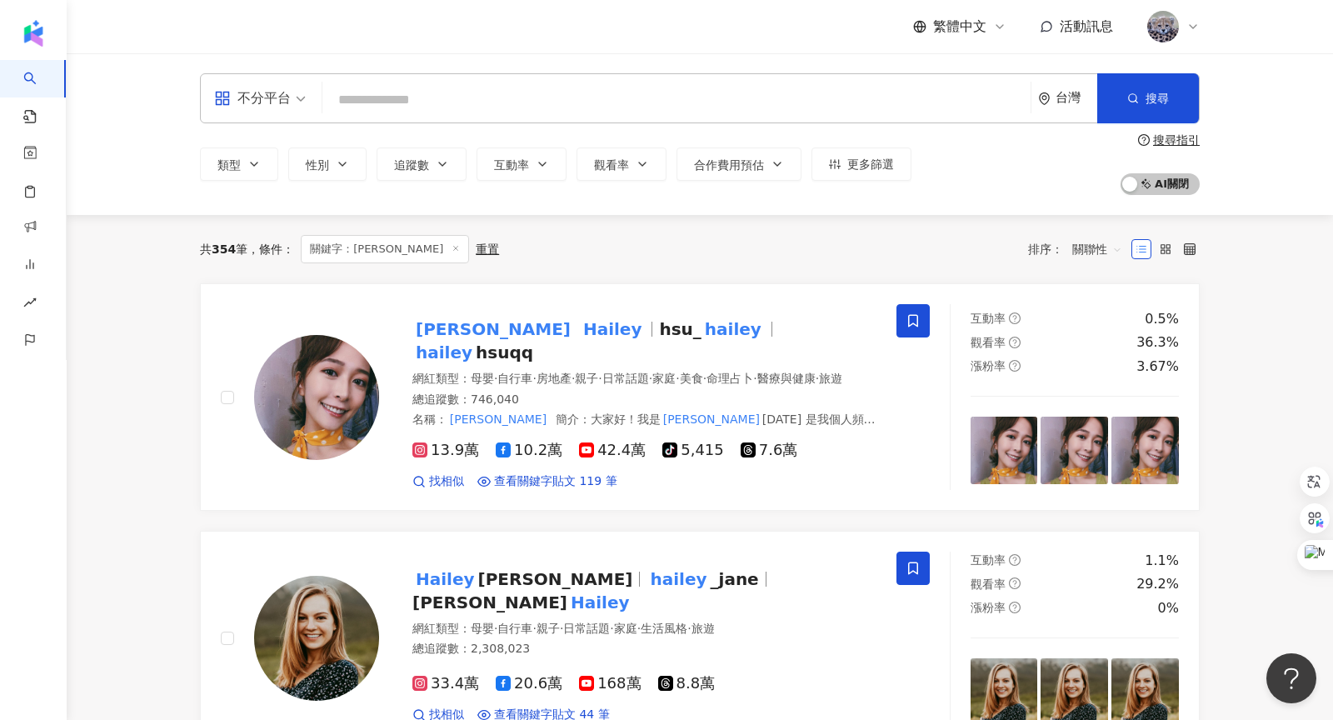
paste input "***"
type input "***"
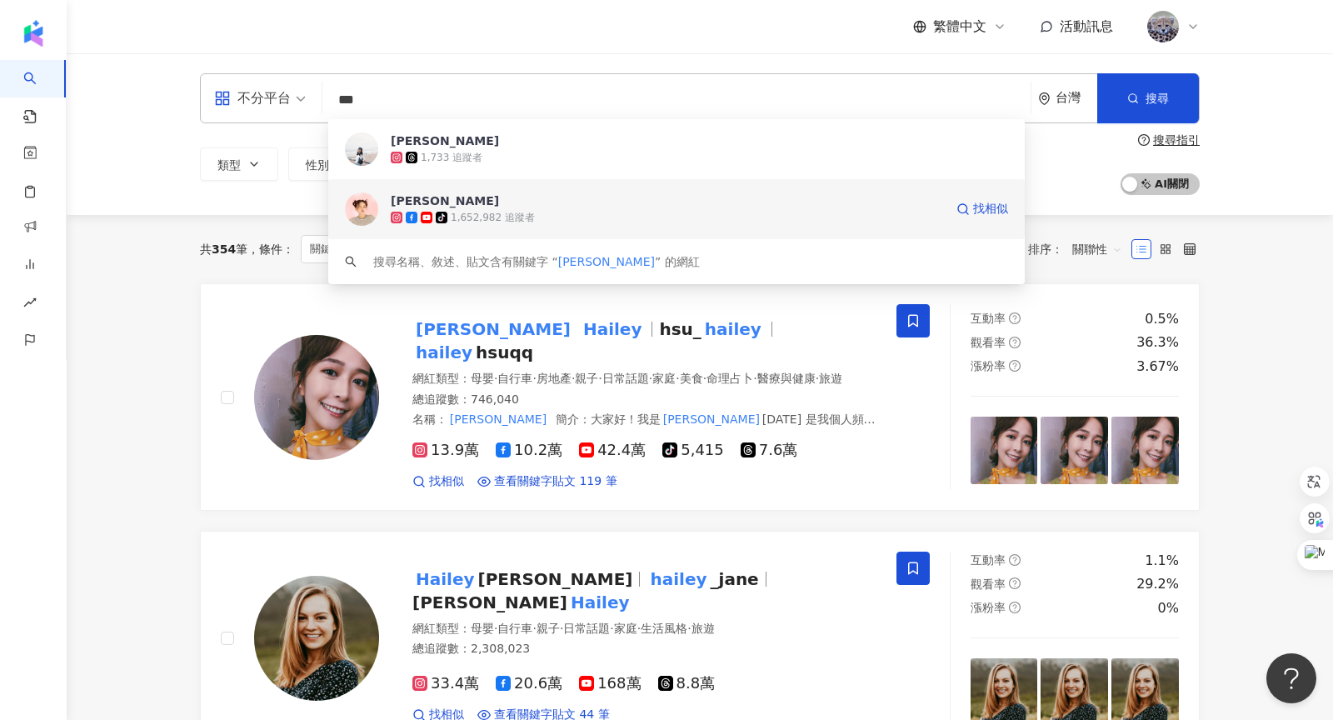
click at [470, 200] on span "[PERSON_NAME]" at bounding box center [667, 200] width 553 height 17
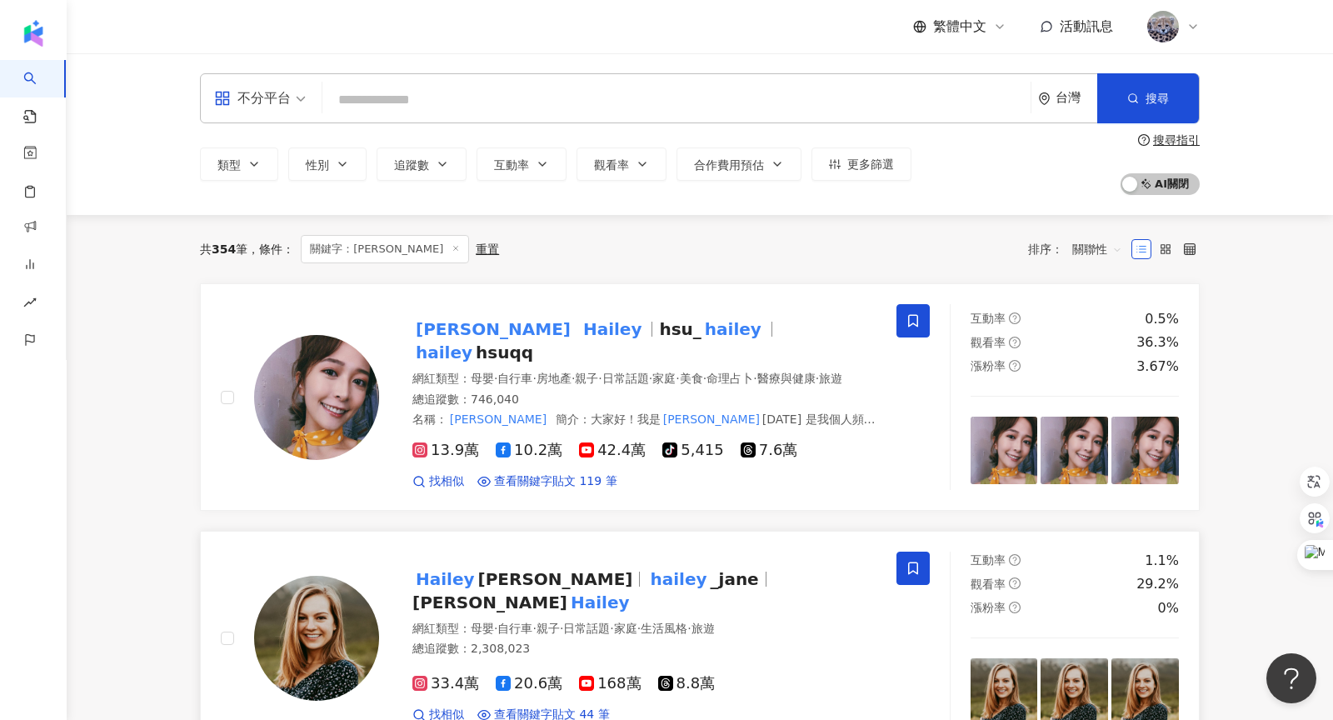
paste input "*****"
type input "*****"
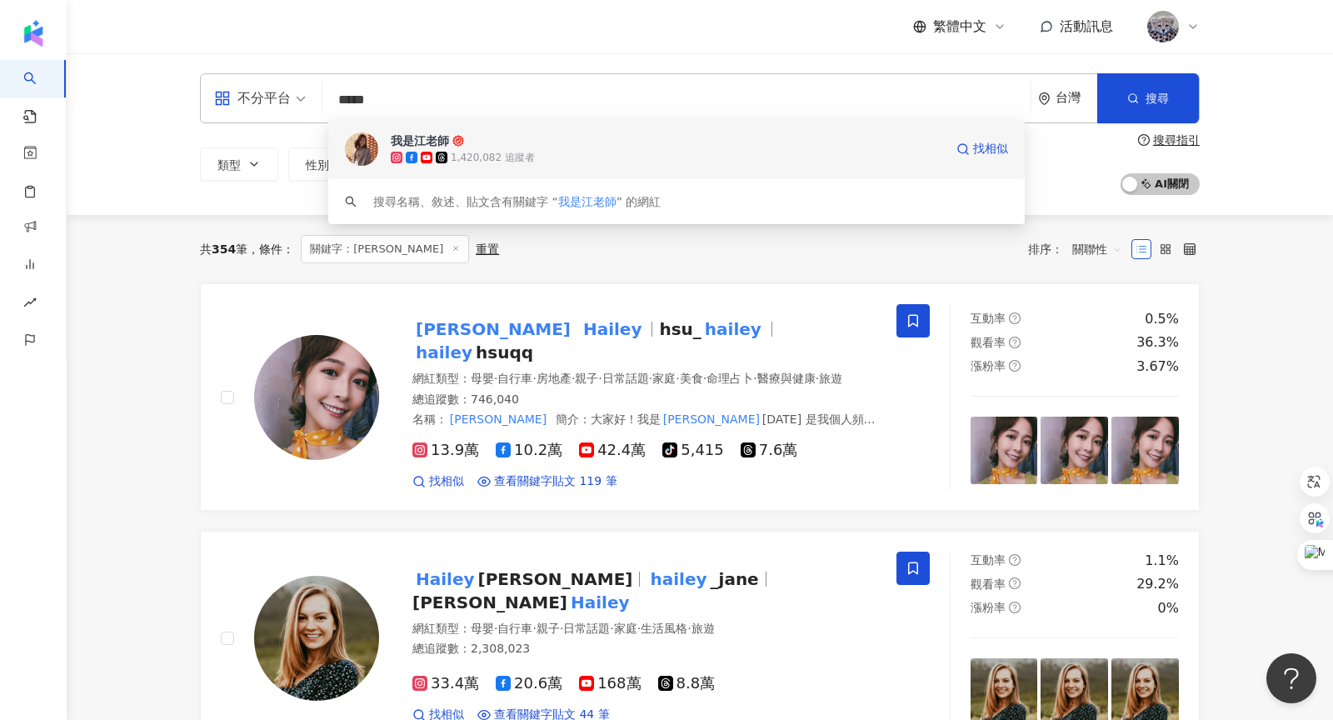
click at [476, 142] on span "我是江老師" at bounding box center [667, 140] width 553 height 17
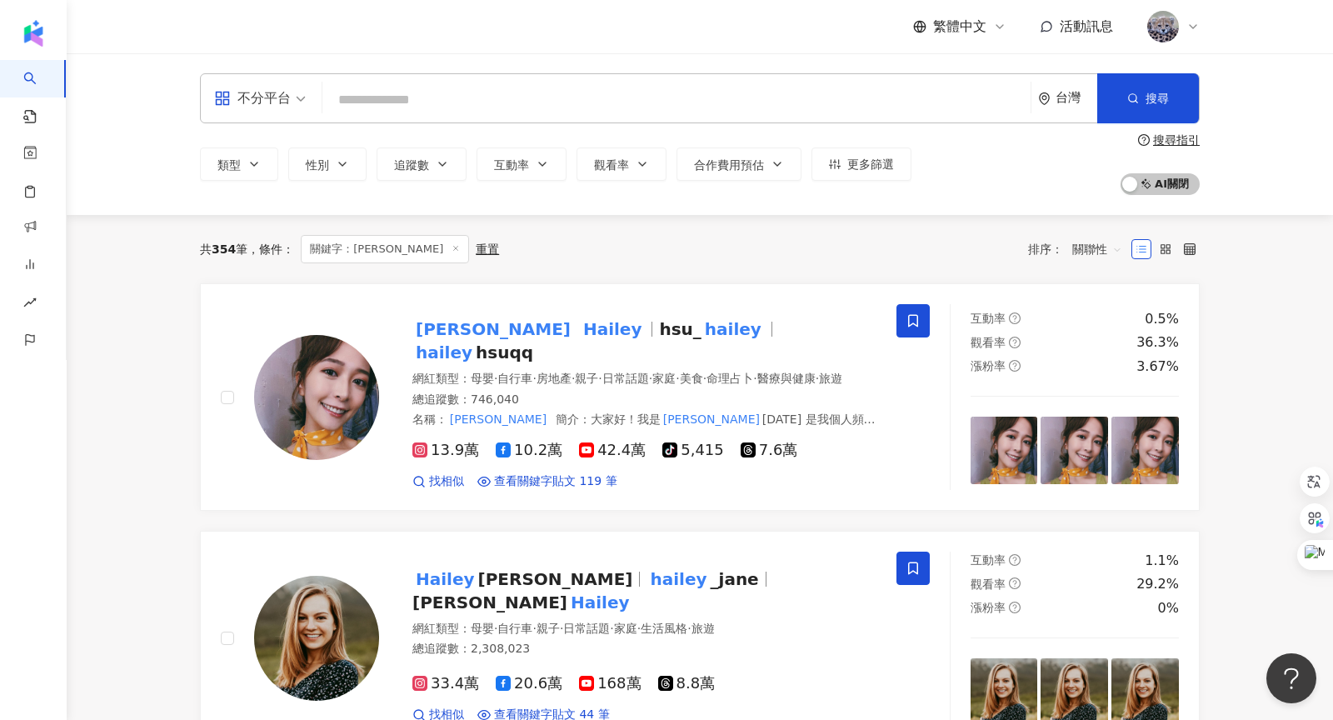
click at [1271, 184] on div "不分平台 台灣 搜尋 fc059b78-2dfc-4235-b80d-5025e8ef12aa 我是江老師 1,420,082 追蹤者 搜尋名稱、敘述、貼文含…" at bounding box center [700, 134] width 1266 height 162
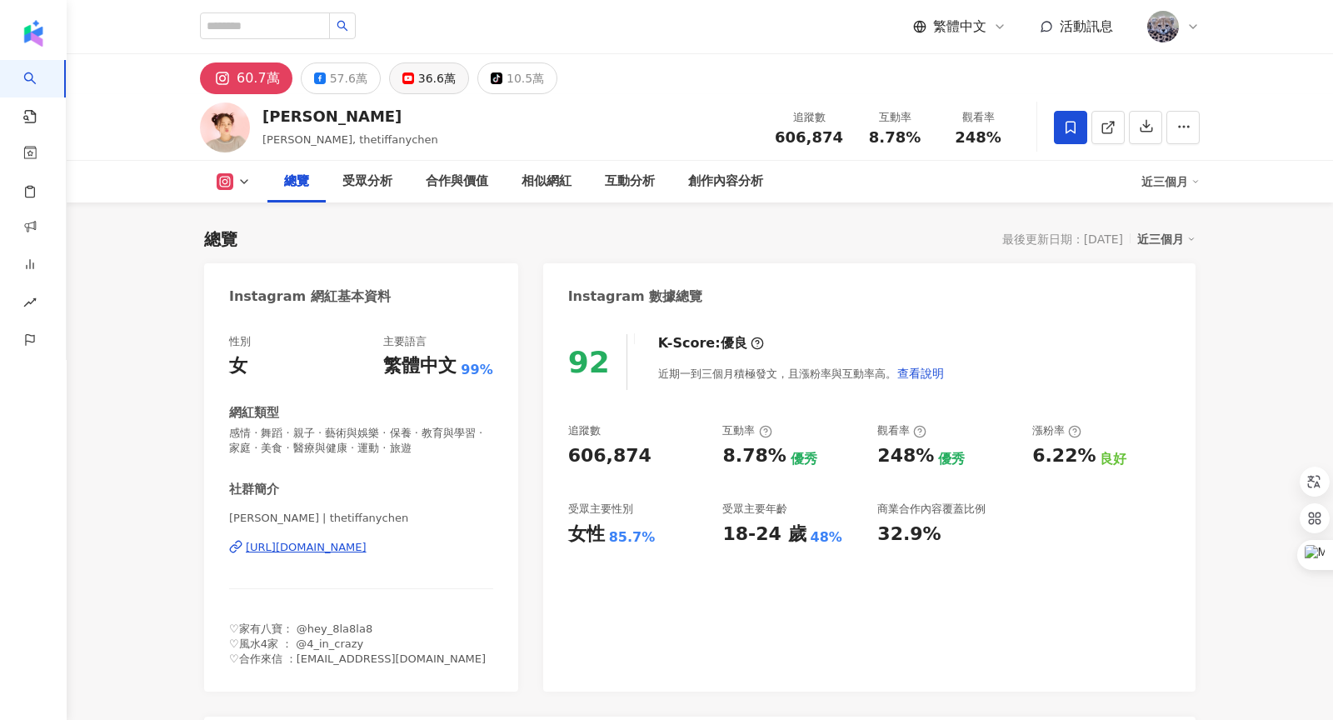
click at [427, 80] on div "36.6萬" at bounding box center [436, 78] width 37 height 23
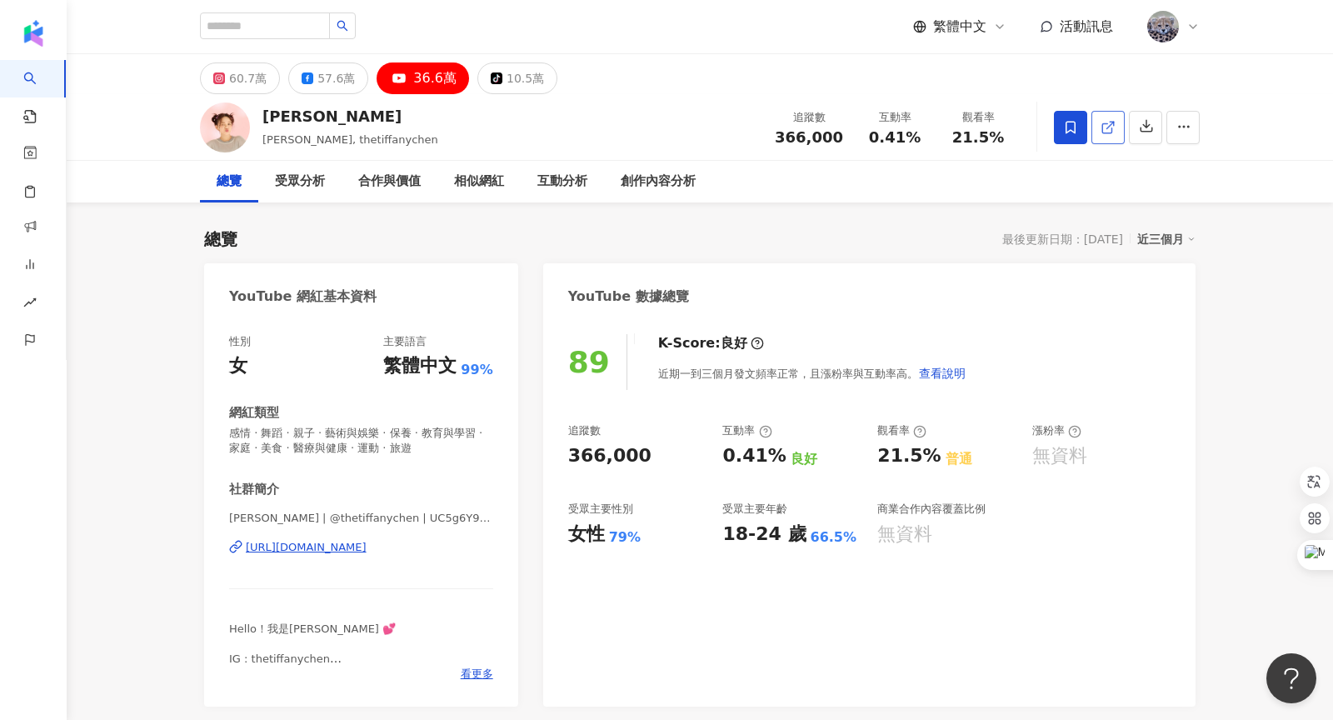
click at [1110, 133] on icon at bounding box center [1108, 127] width 15 height 15
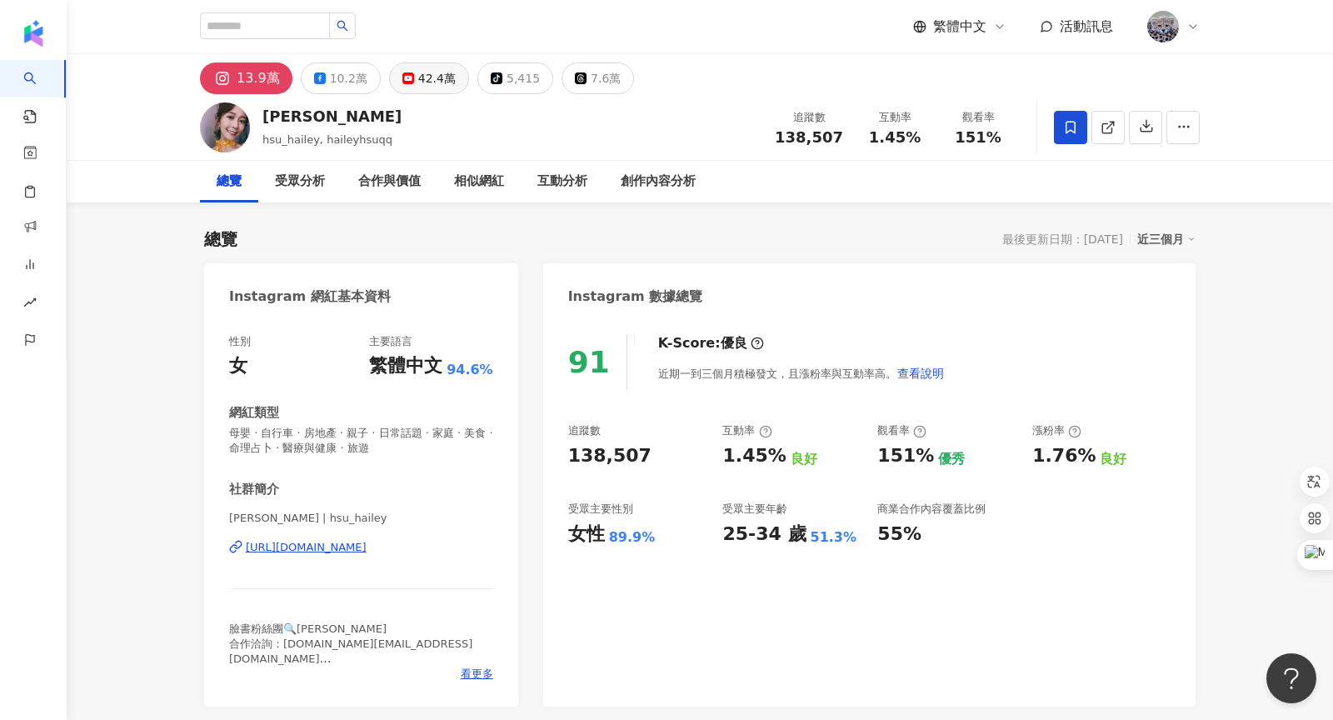
click at [448, 74] on button "42.4萬" at bounding box center [429, 78] width 80 height 32
click at [418, 73] on div "42.4萬" at bounding box center [436, 78] width 37 height 23
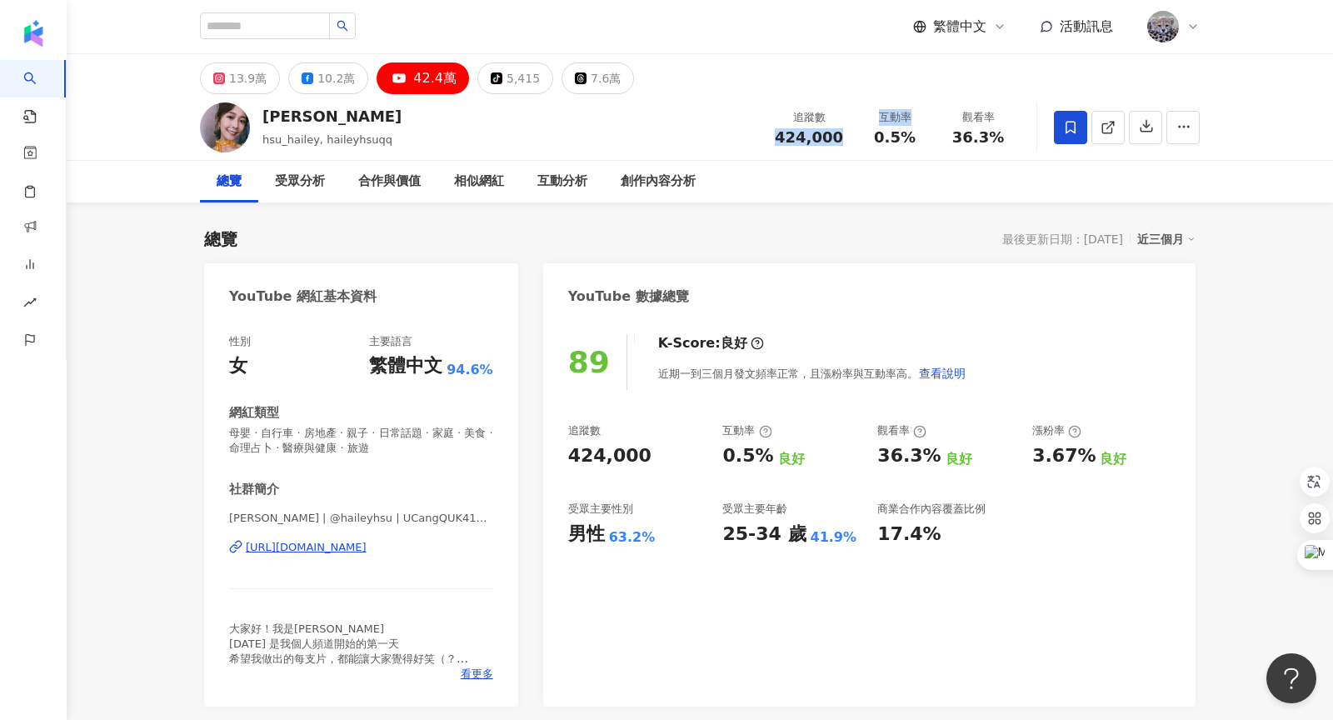
drag, startPoint x: 787, startPoint y: 140, endPoint x: 854, endPoint y: 137, distance: 67.5
click at [854, 137] on div "追蹤數 424,000 互動率 0.5% 觀看率 36.3%" at bounding box center [892, 126] width 255 height 49
click at [702, 124] on div "徐海莉 Hailey hsu_hailey, haileyhsuqq 追蹤數 424,000 互動率 0.5% 觀看率 36.3%" at bounding box center [700, 127] width 1066 height 66
drag, startPoint x: 785, startPoint y: 136, endPoint x: 839, endPoint y: 136, distance: 54.2
click at [839, 136] on span "424,000" at bounding box center [809, 136] width 68 height 17
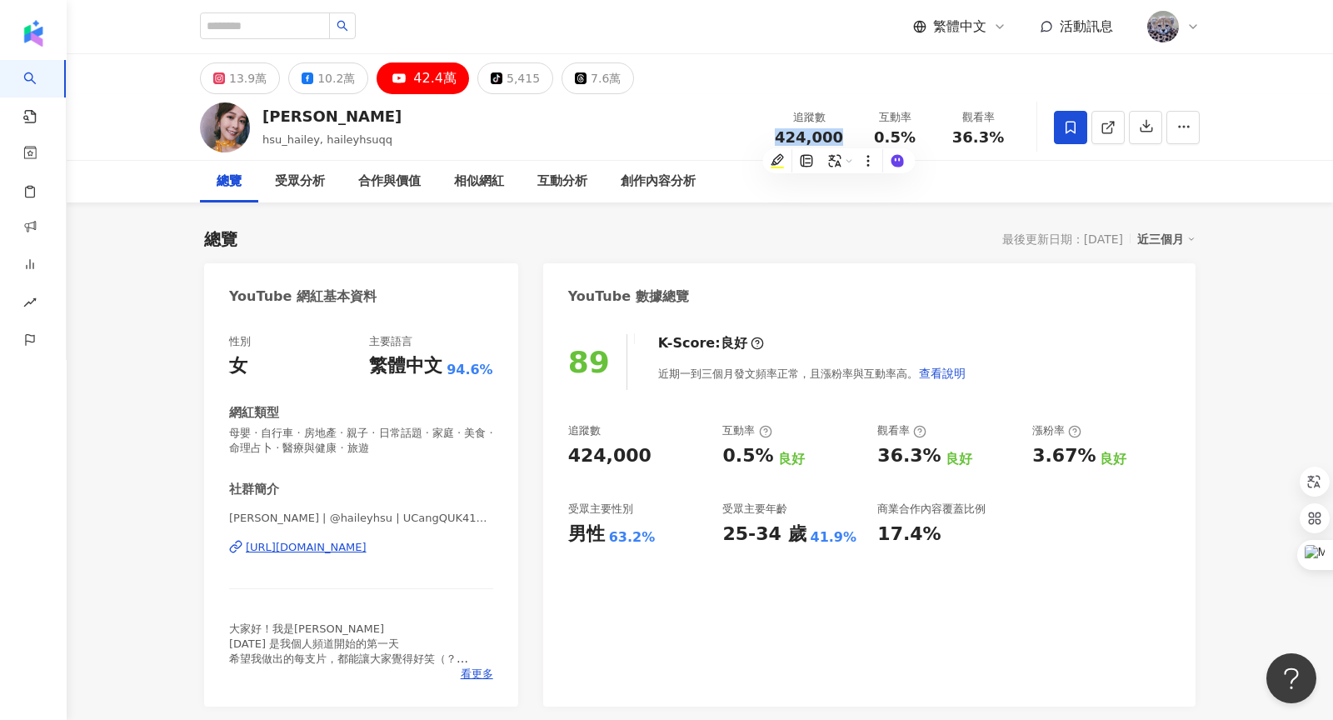
copy span "424,000"
drag, startPoint x: 959, startPoint y: 136, endPoint x: 1013, endPoint y: 136, distance: 54.2
click at [1013, 136] on div "觀看率 36.3%" at bounding box center [978, 127] width 83 height 36
copy span "36.3%"
click at [555, 186] on div "互動分析" at bounding box center [562, 182] width 50 height 20
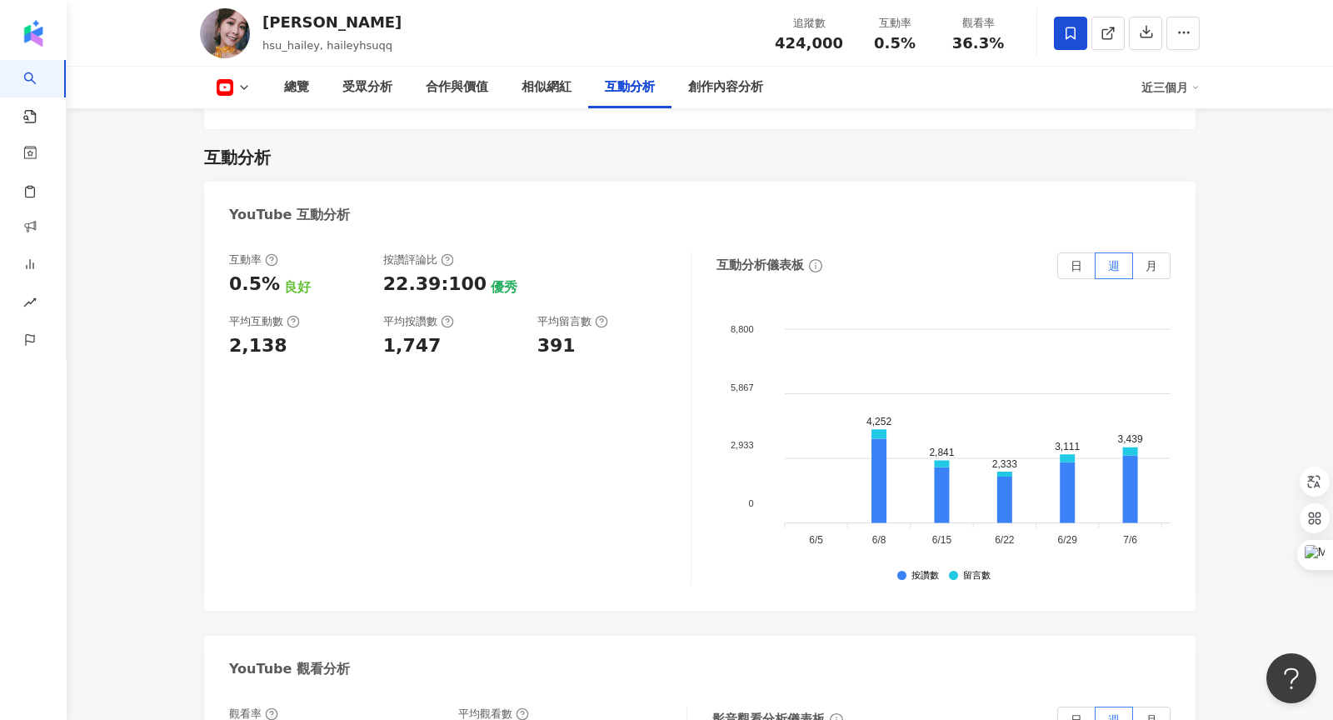
scroll to position [3155, 0]
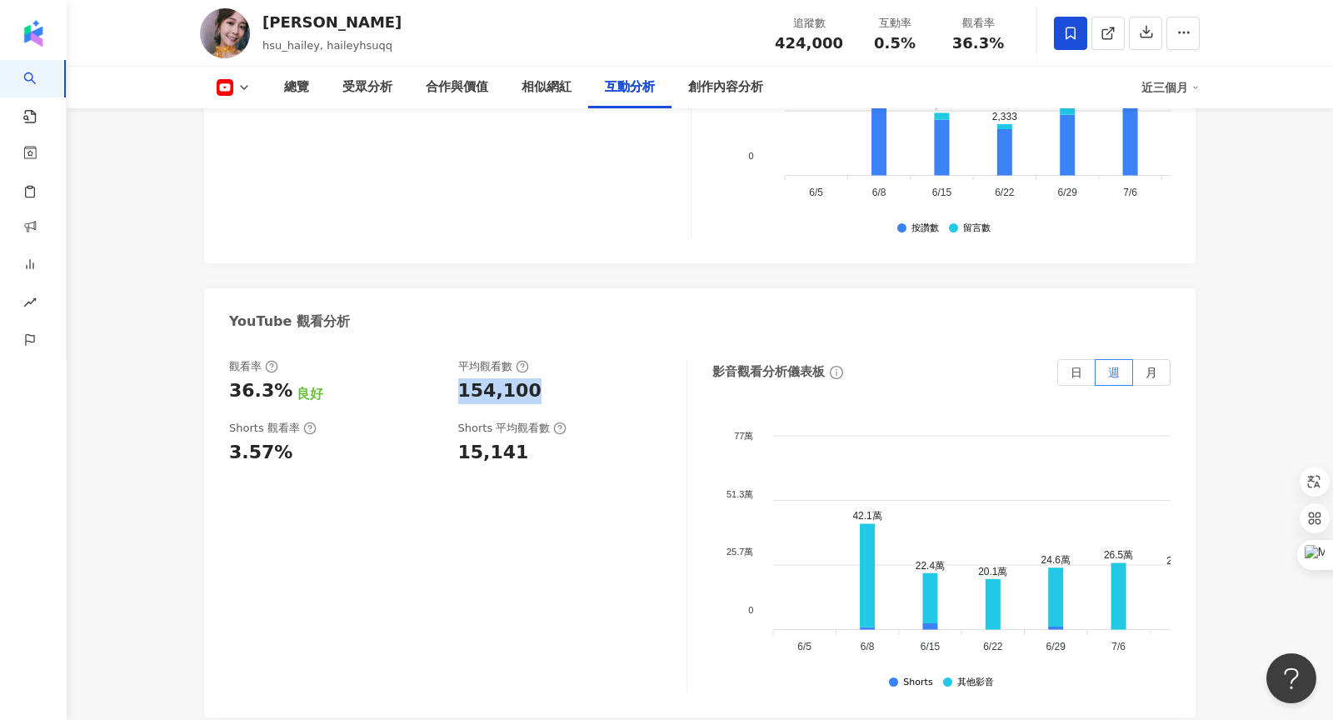
drag, startPoint x: 459, startPoint y: 369, endPoint x: 525, endPoint y: 368, distance: 65.8
click at [525, 378] on div "154,100" at bounding box center [499, 391] width 83 height 26
copy div "154,100"
click at [724, 85] on div "創作內容分析" at bounding box center [725, 87] width 75 height 20
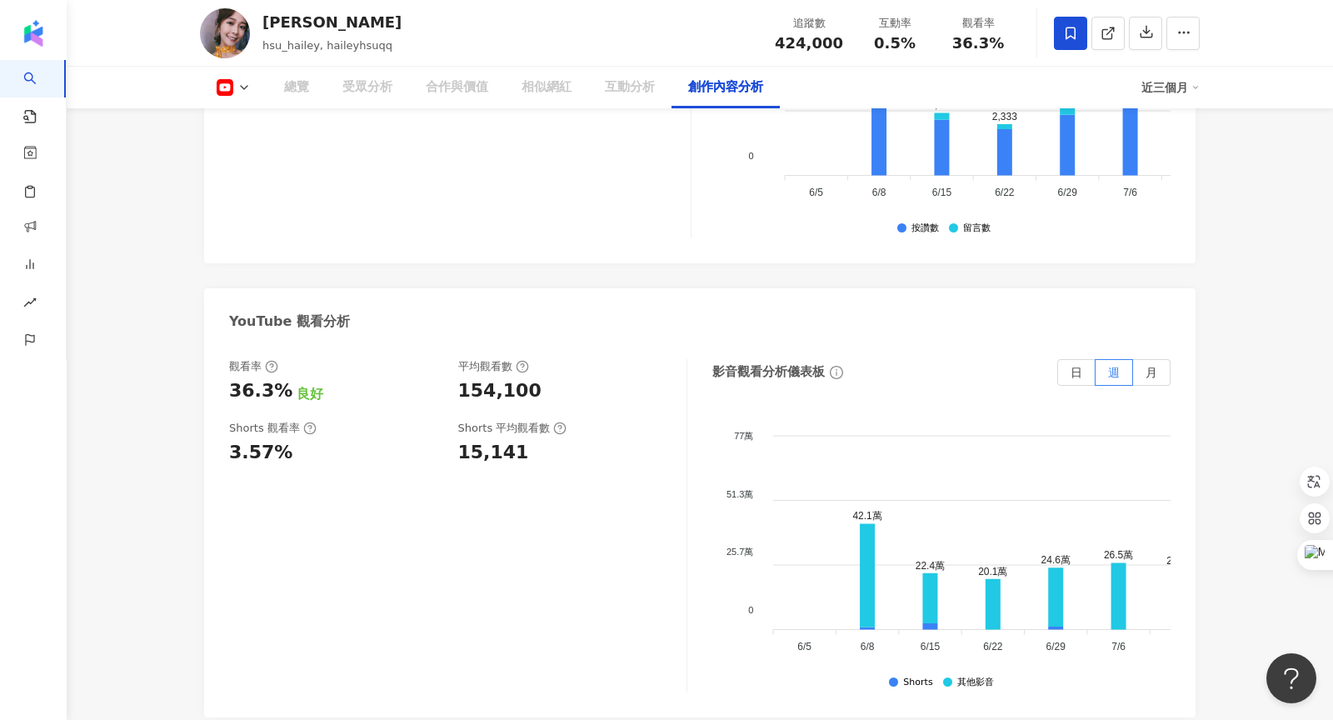
scroll to position [4267, 0]
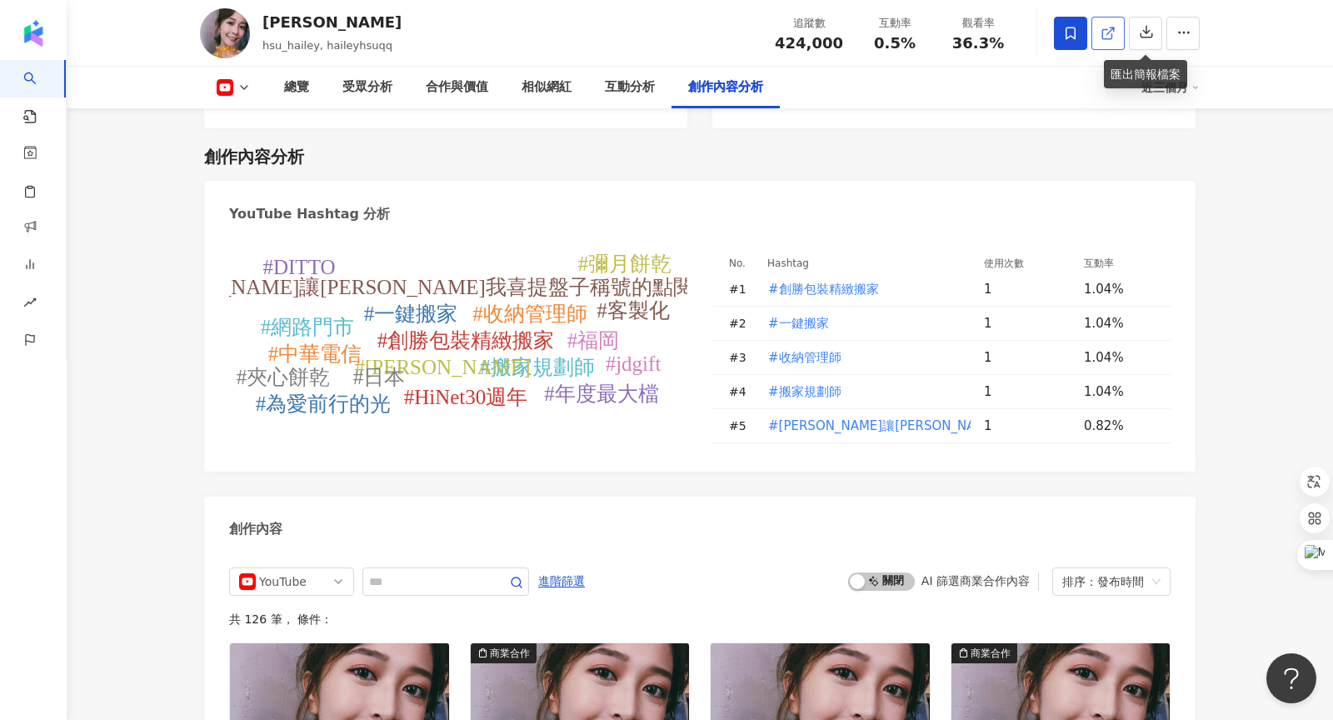
click at [1105, 30] on icon at bounding box center [1108, 33] width 15 height 15
click at [451, 572] on input "text" at bounding box center [427, 582] width 117 height 20
click at [282, 568] on div "YouTube" at bounding box center [286, 581] width 54 height 27
type input "**"
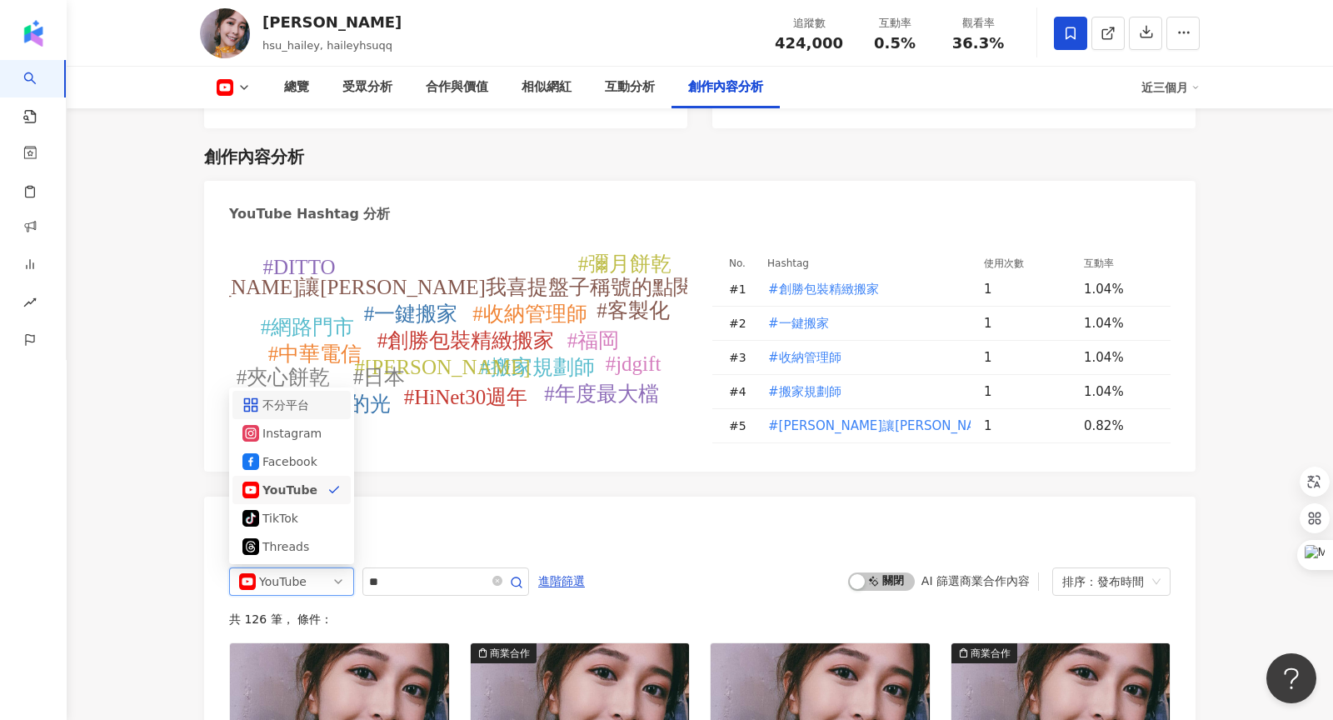
click at [284, 396] on div "不分平台" at bounding box center [289, 405] width 54 height 18
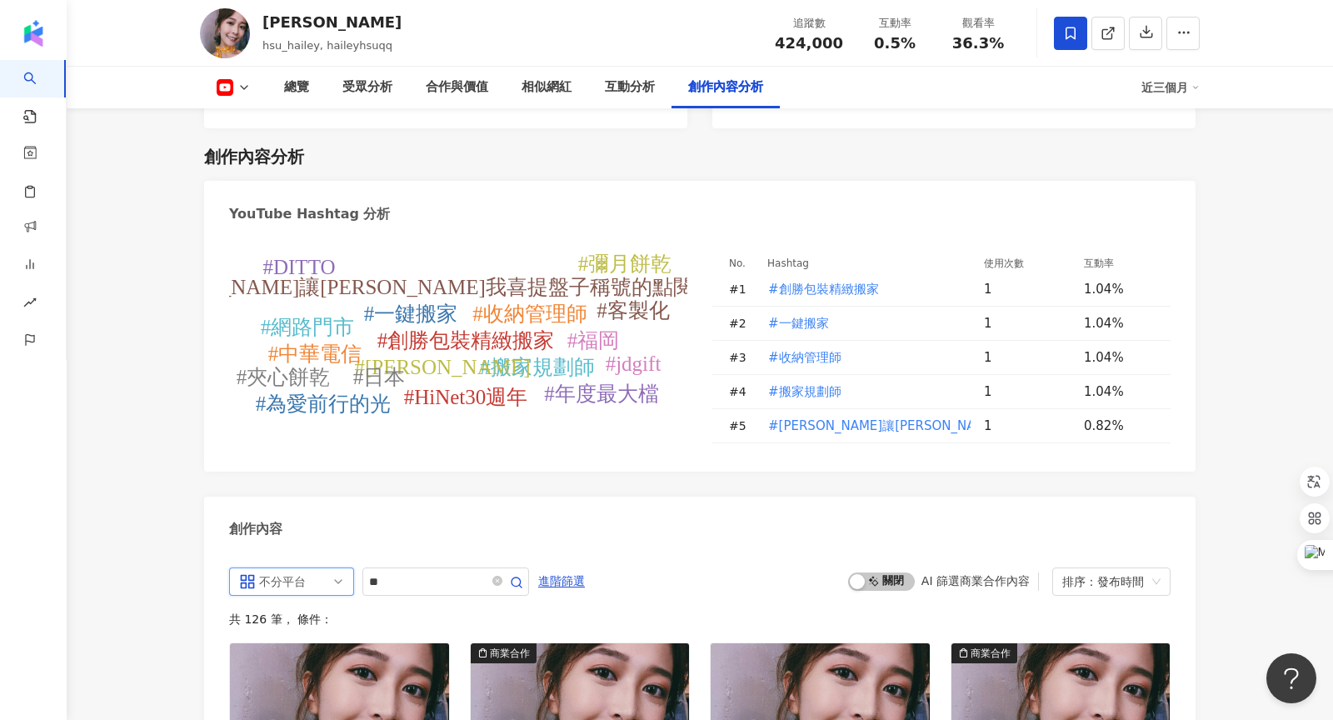
scroll to position [4634, 0]
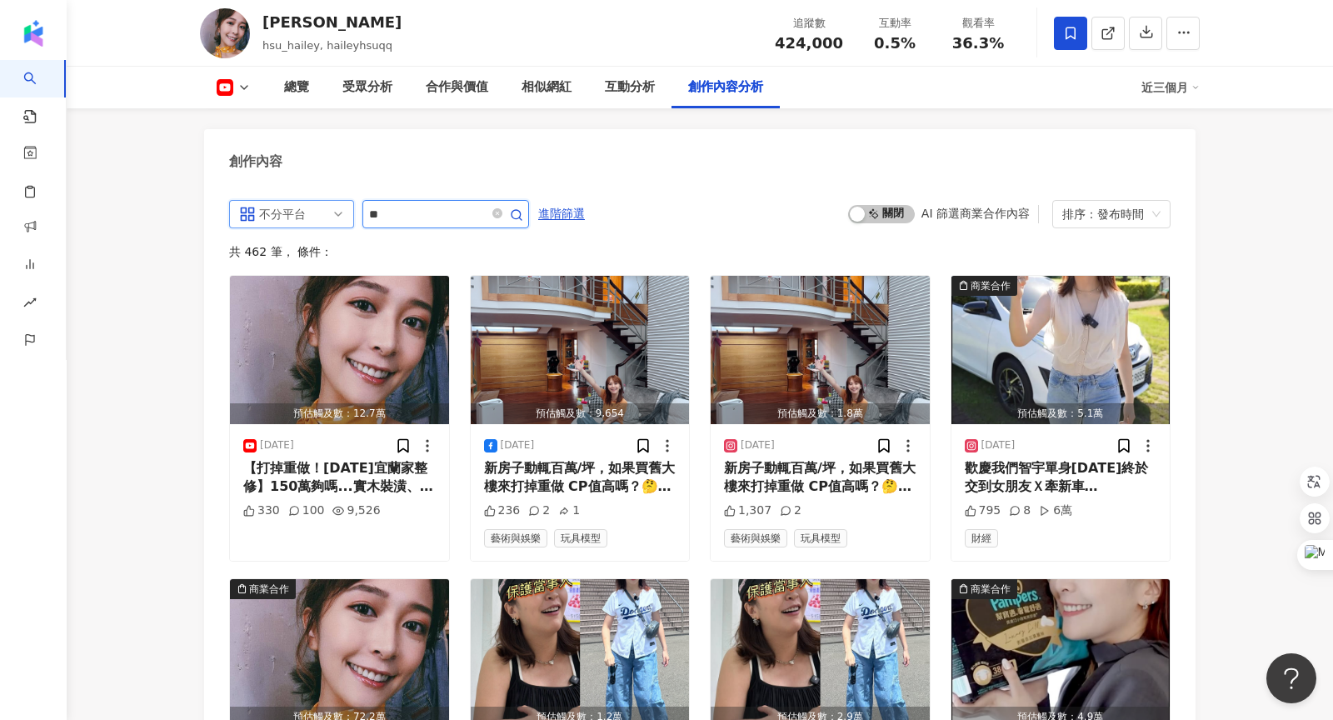
click at [519, 208] on icon "button" at bounding box center [516, 214] width 13 height 13
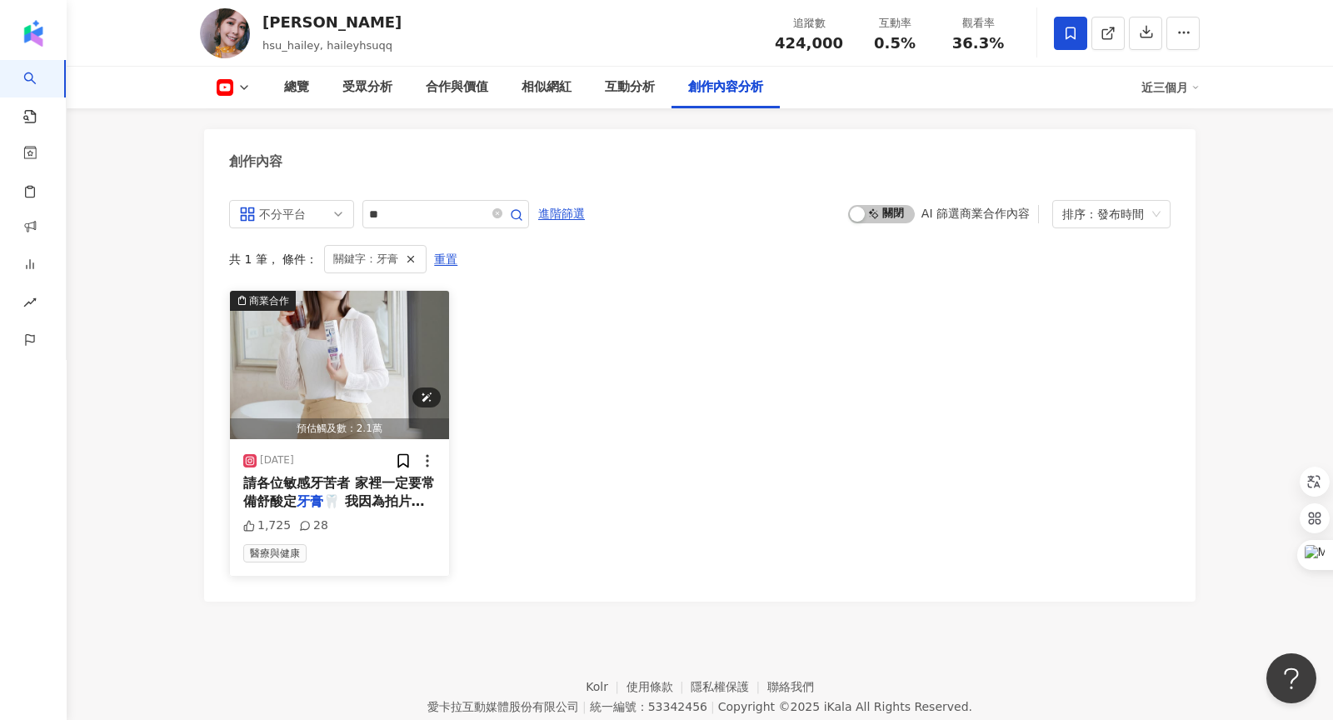
click at [332, 335] on img "button" at bounding box center [339, 365] width 219 height 148
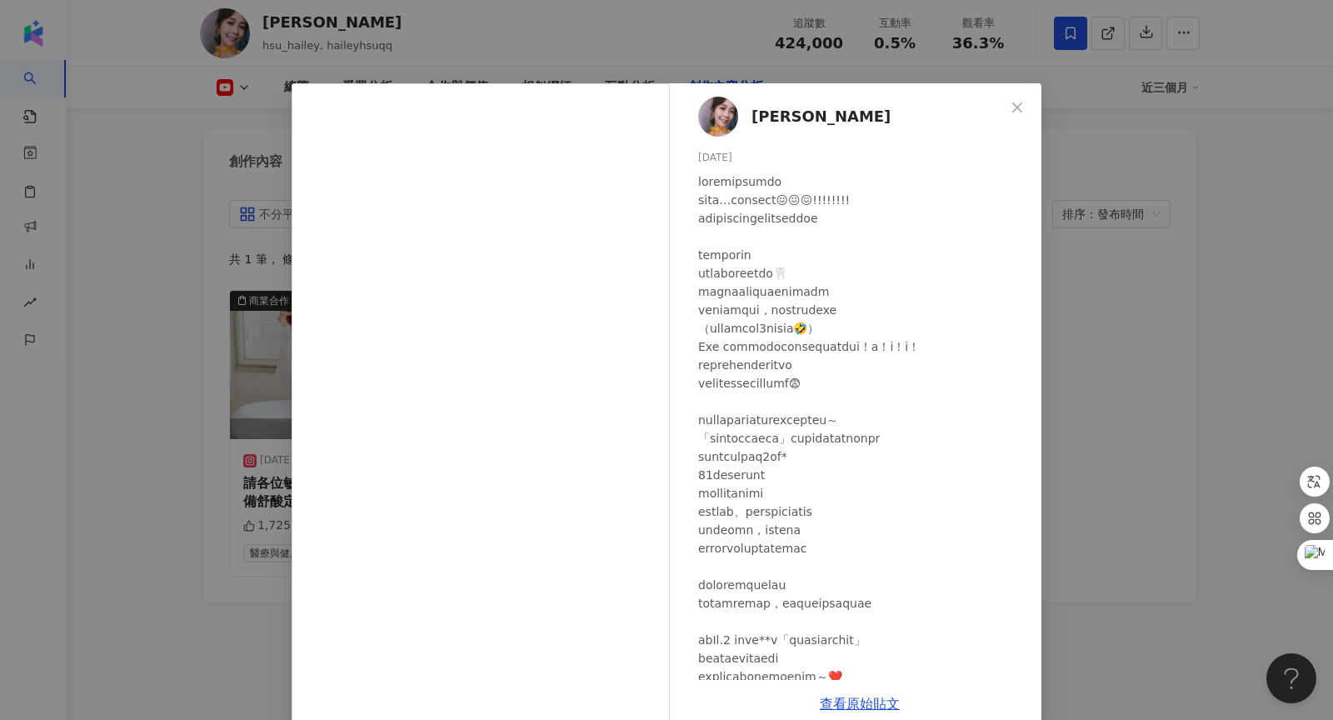
scroll to position [250, 0]
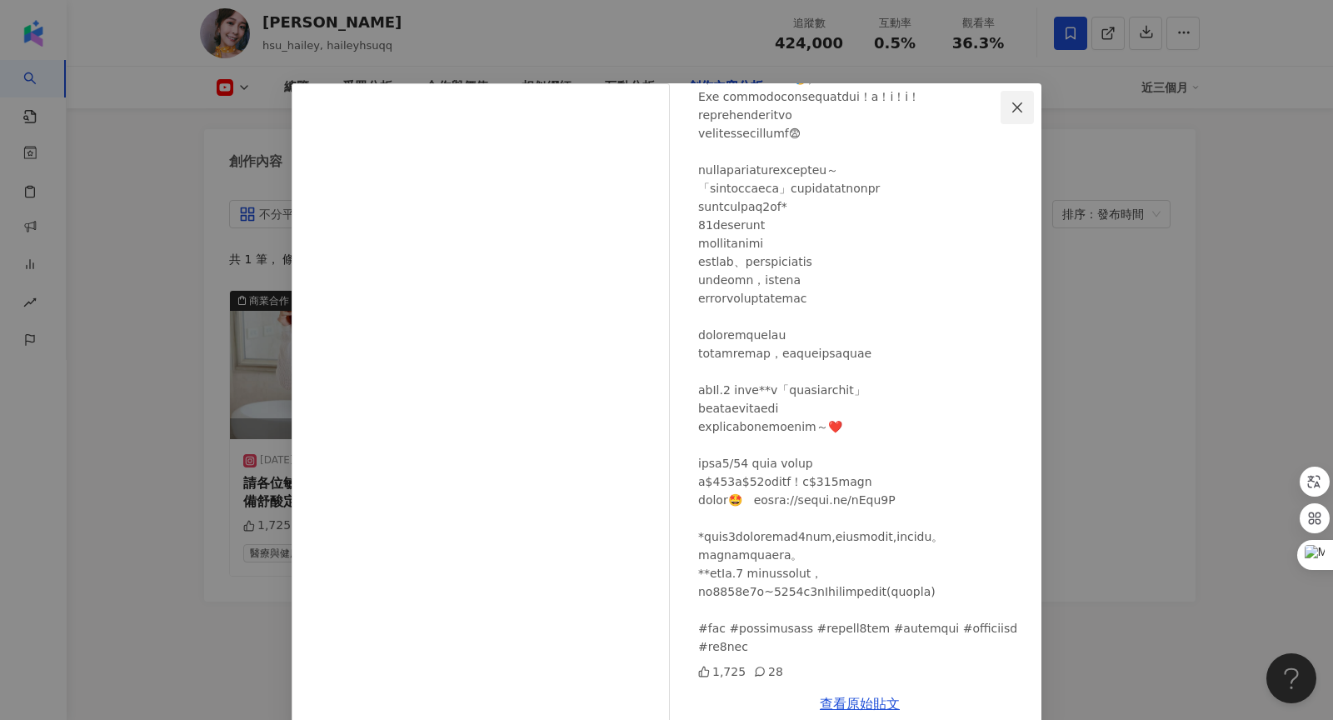
click at [1032, 95] on button "Close" at bounding box center [1017, 107] width 33 height 33
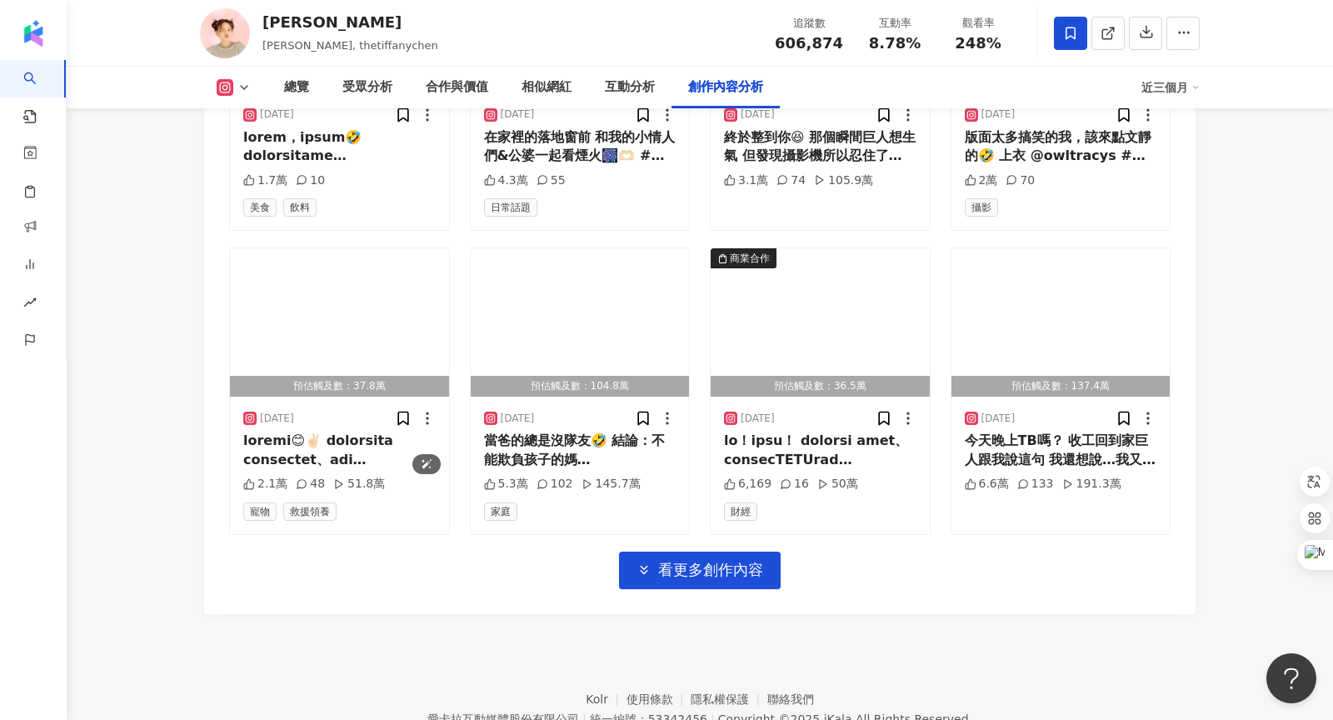
scroll to position [4989, 0]
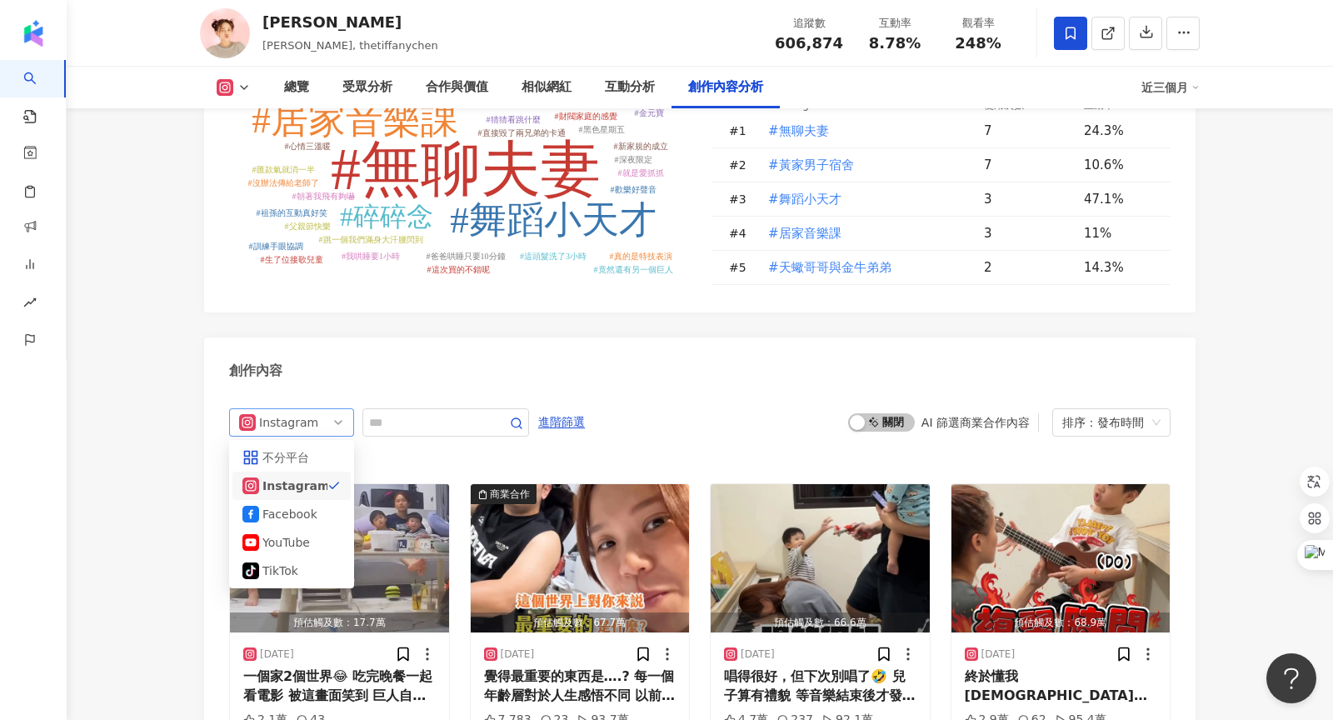
click at [327, 409] on span "Instagram" at bounding box center [291, 422] width 105 height 27
click at [319, 448] on div "不分平台" at bounding box center [291, 457] width 98 height 18
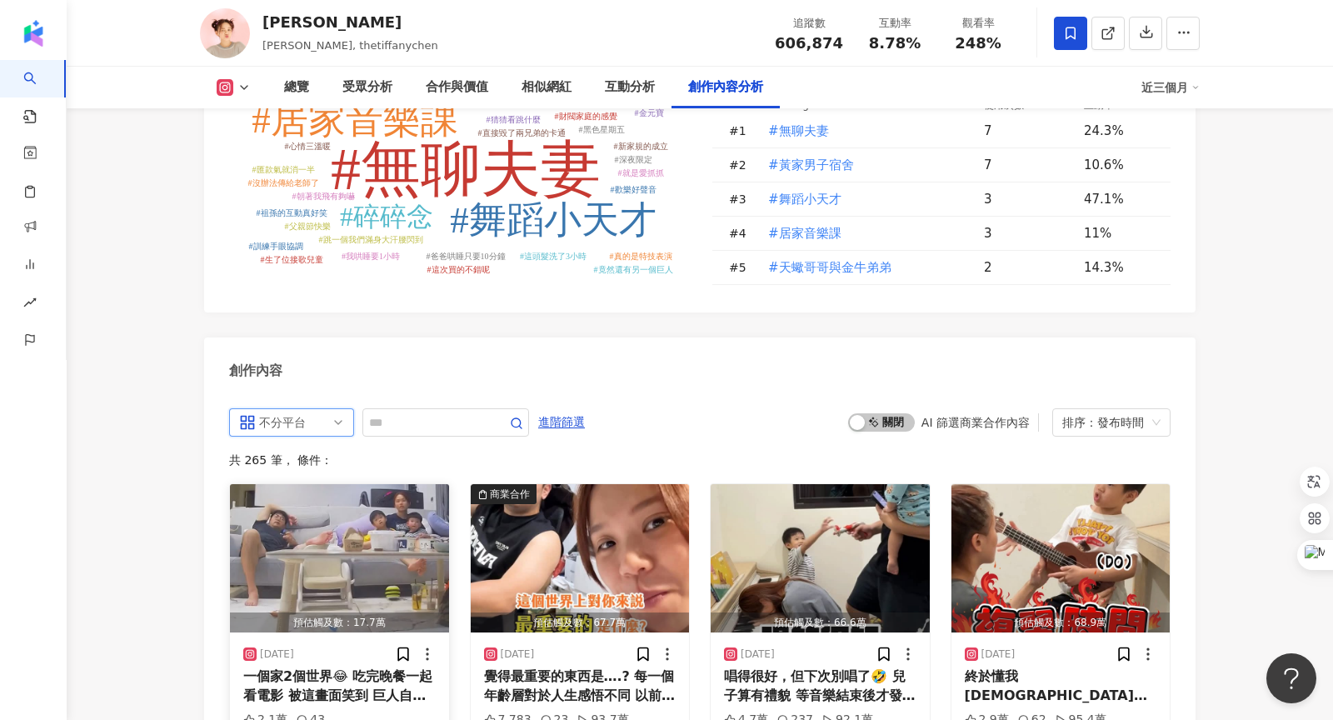
scroll to position [5145, 0]
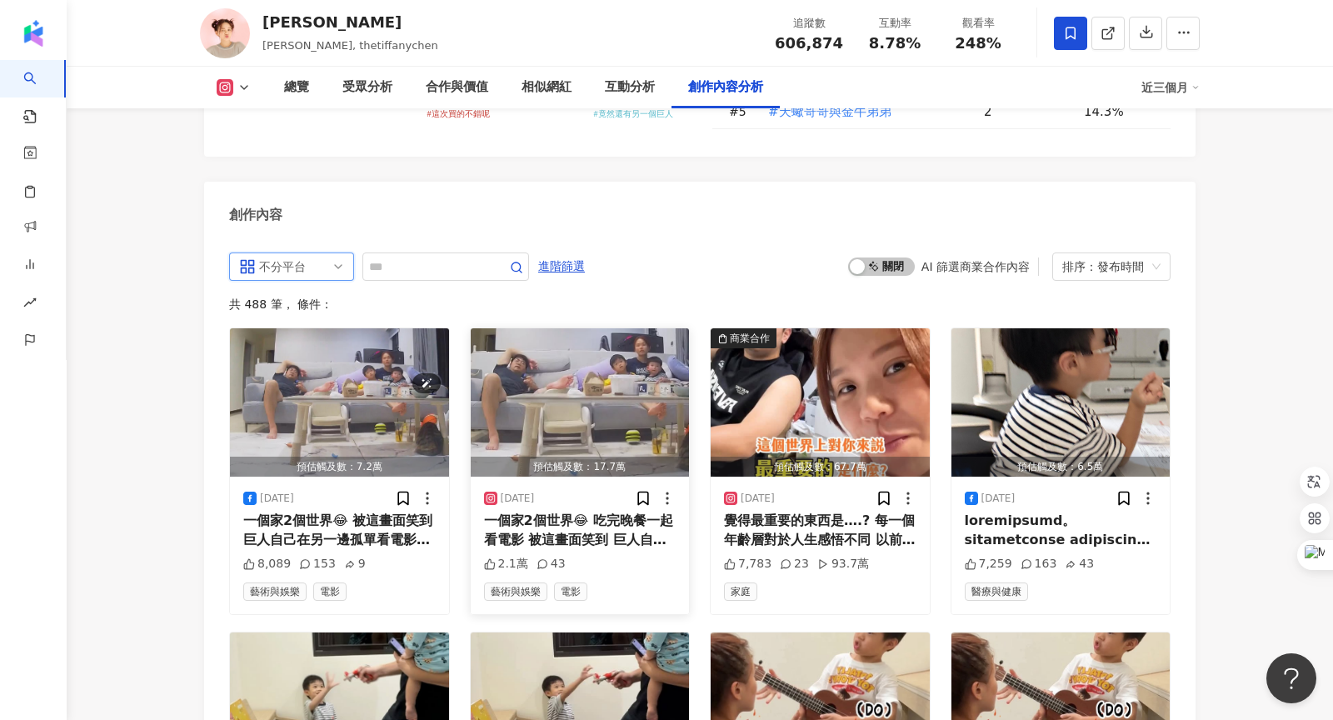
click at [420, 350] on img "button" at bounding box center [339, 402] width 219 height 148
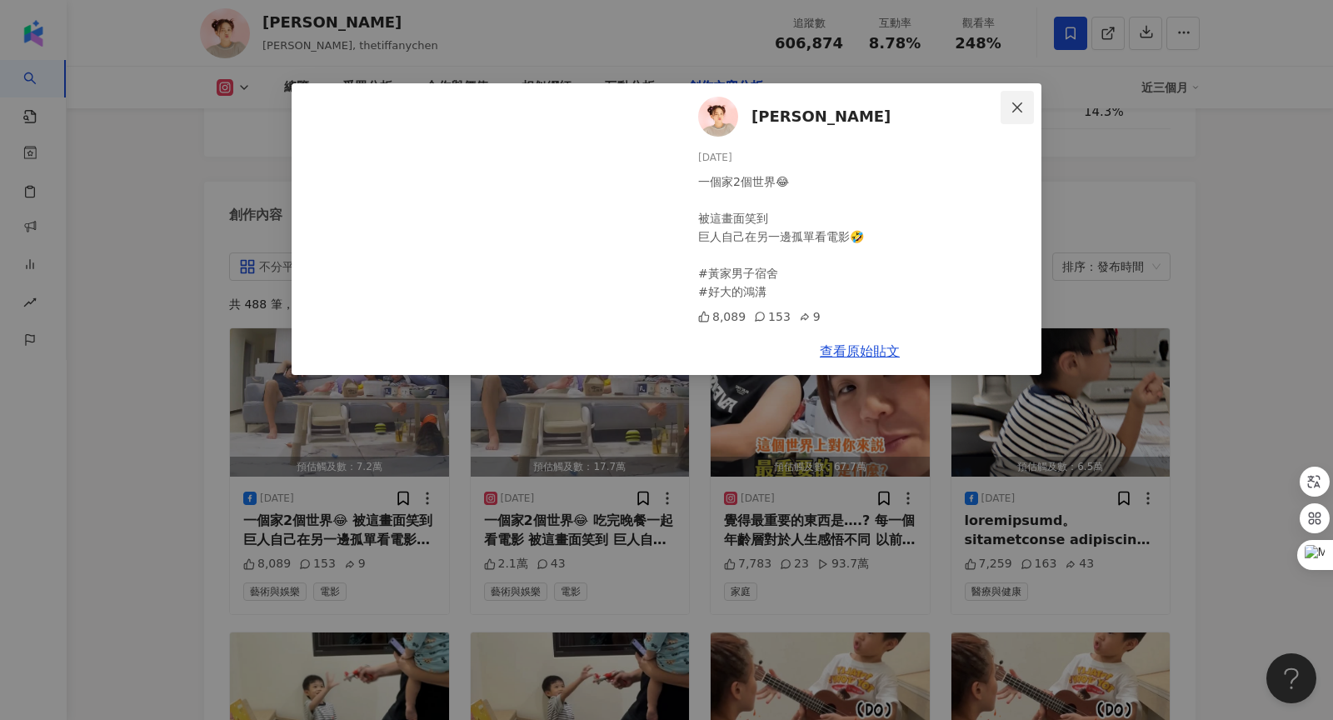
click at [1025, 110] on span "Close" at bounding box center [1017, 107] width 33 height 13
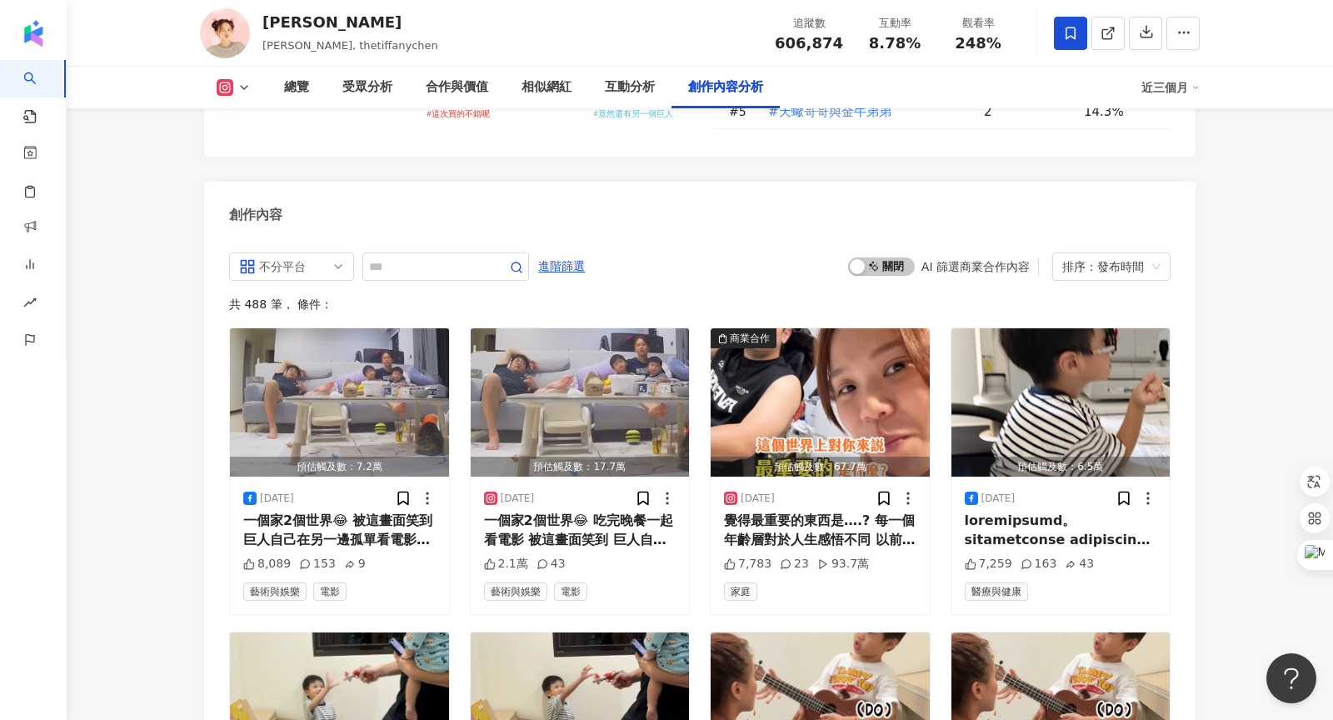
click at [423, 252] on span at bounding box center [445, 266] width 167 height 28
click at [424, 257] on input "text" at bounding box center [427, 267] width 117 height 20
type input "*********"
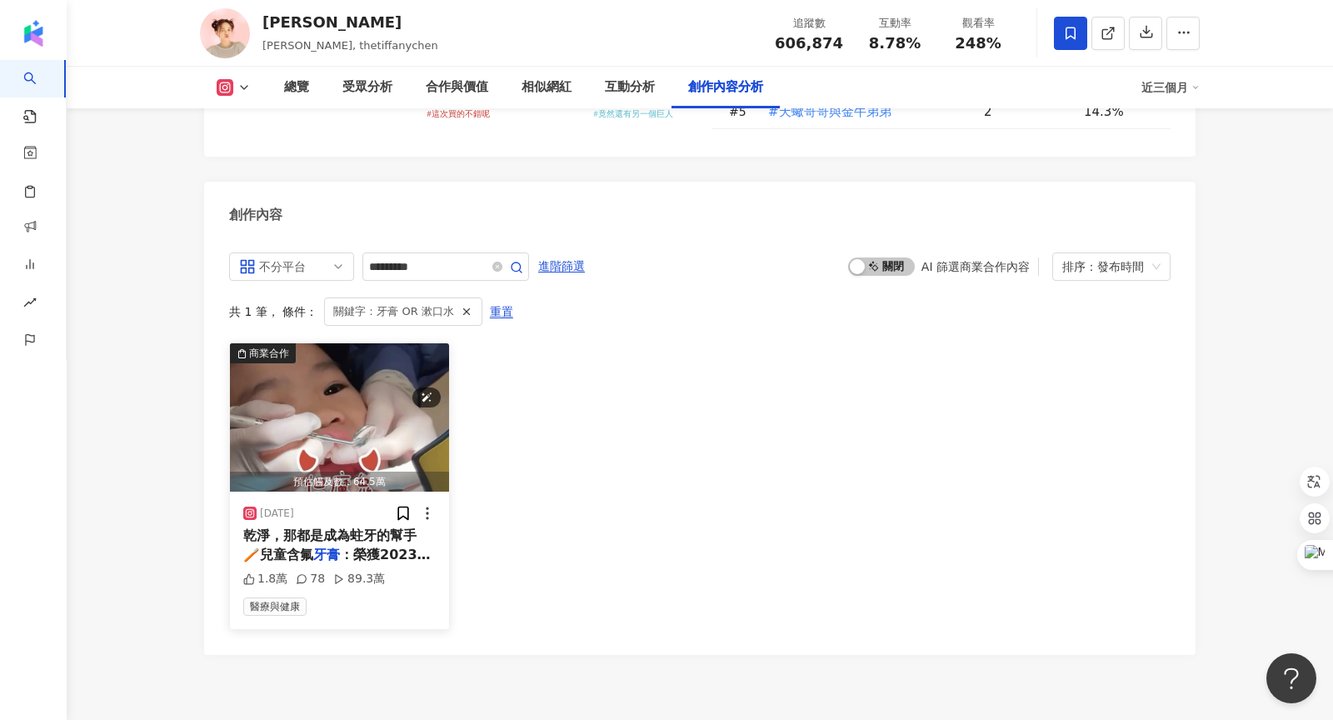
click at [409, 368] on img "button" at bounding box center [339, 417] width 219 height 148
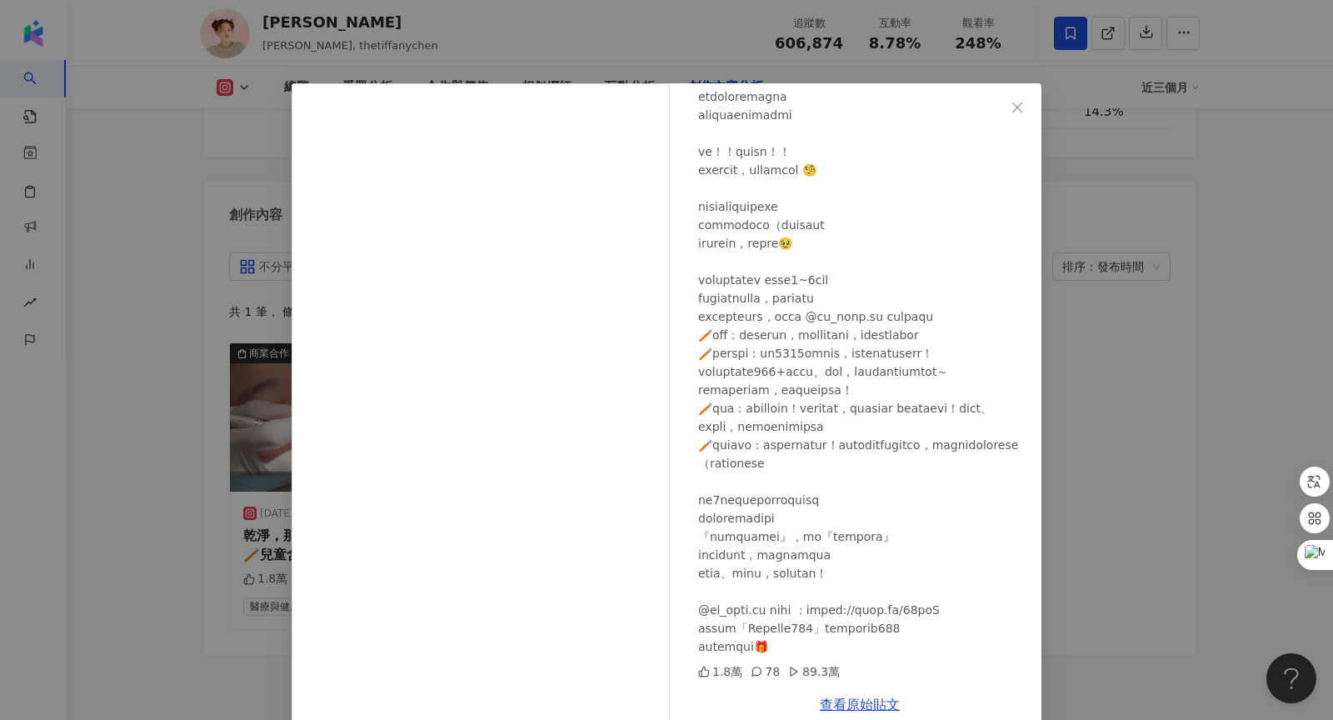
scroll to position [27, 0]
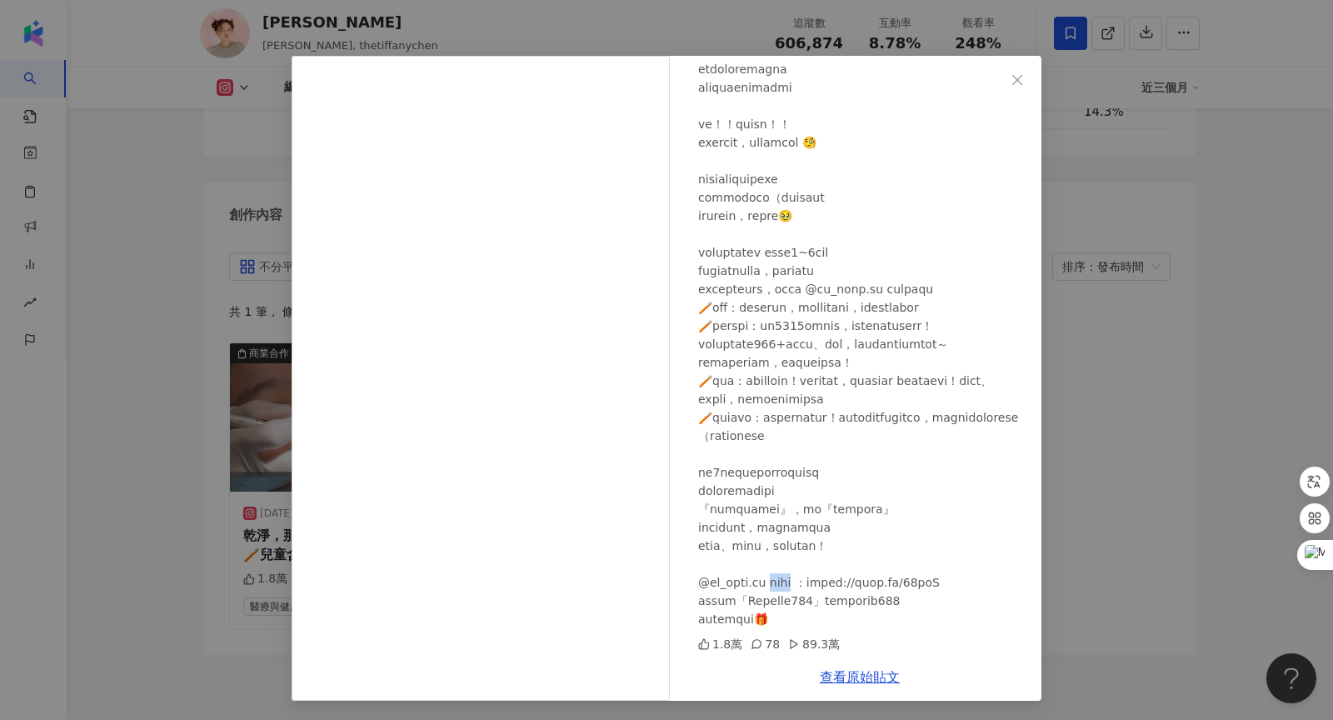
drag, startPoint x: 771, startPoint y: 577, endPoint x: 817, endPoint y: 575, distance: 45.9
click at [817, 575] on div at bounding box center [863, 270] width 330 height 715
copy div "http"
click at [804, 455] on div at bounding box center [863, 270] width 330 height 715
click at [1017, 82] on icon "close" at bounding box center [1017, 79] width 13 height 13
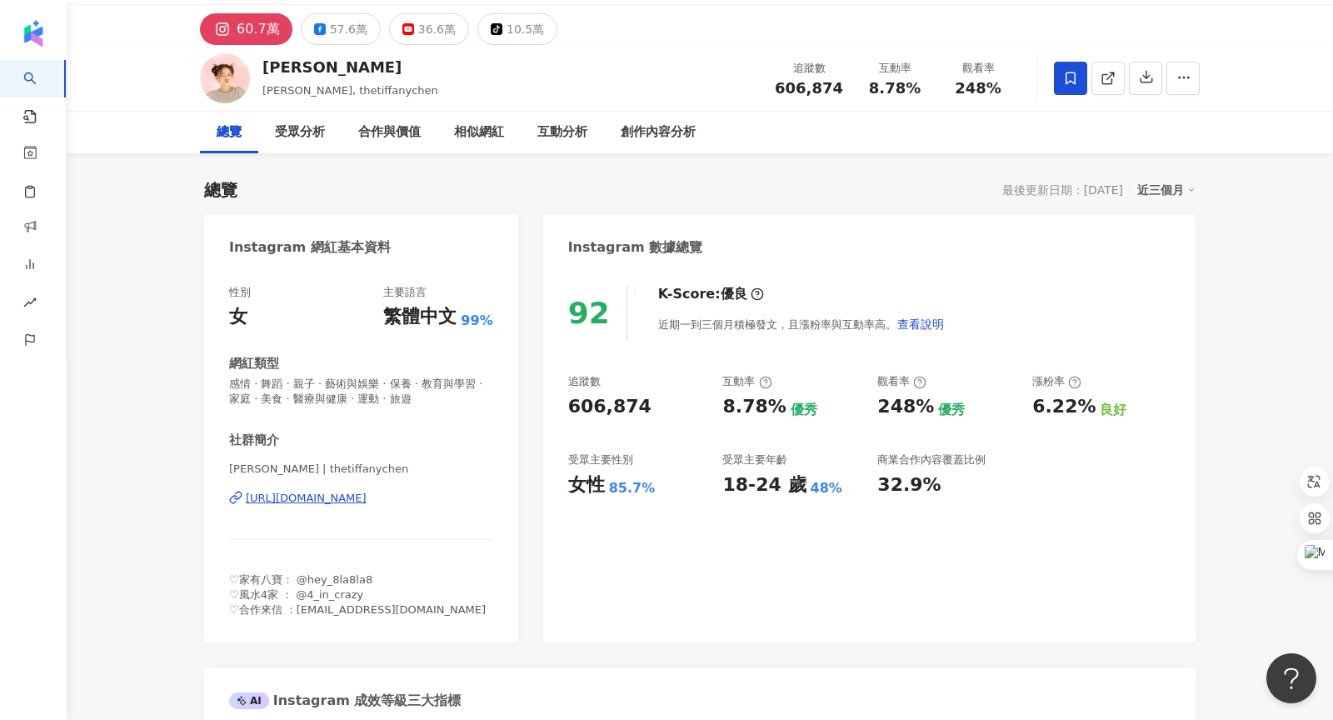
scroll to position [0, 0]
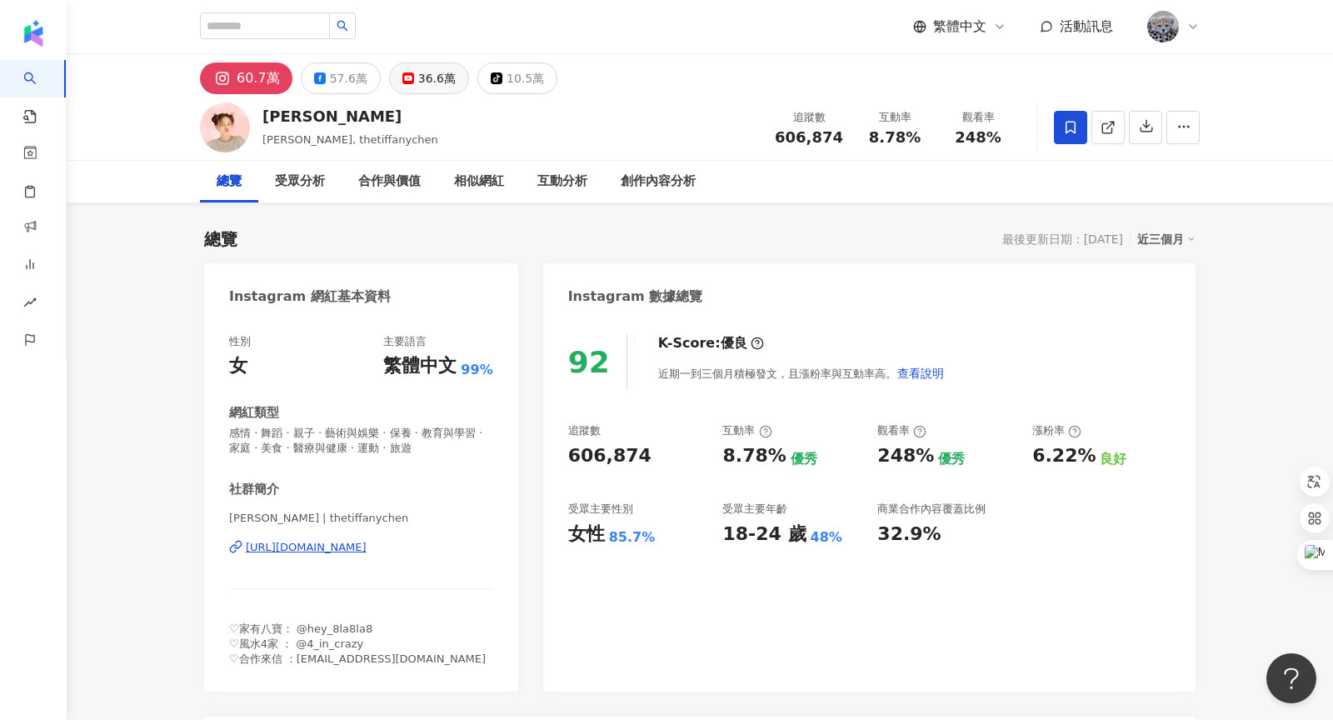
click at [434, 72] on div "36.6萬" at bounding box center [436, 78] width 37 height 23
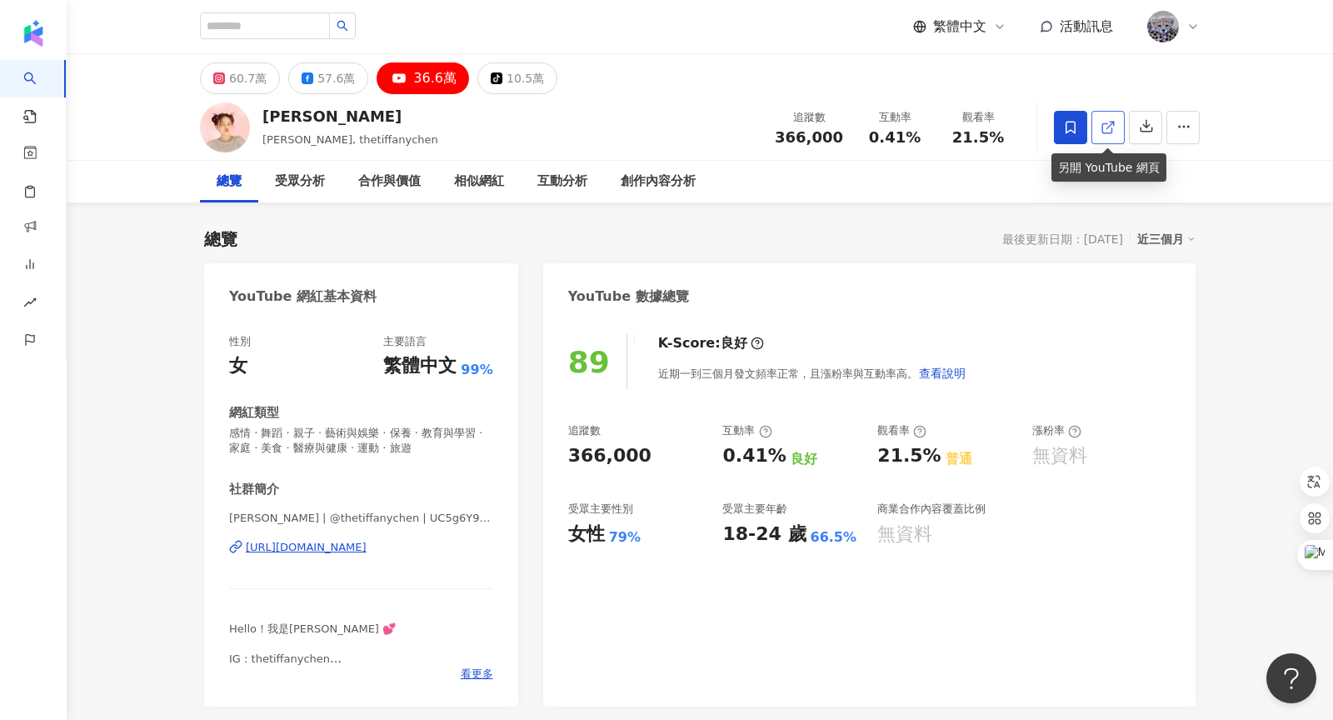
click at [1110, 127] on icon at bounding box center [1108, 127] width 15 height 15
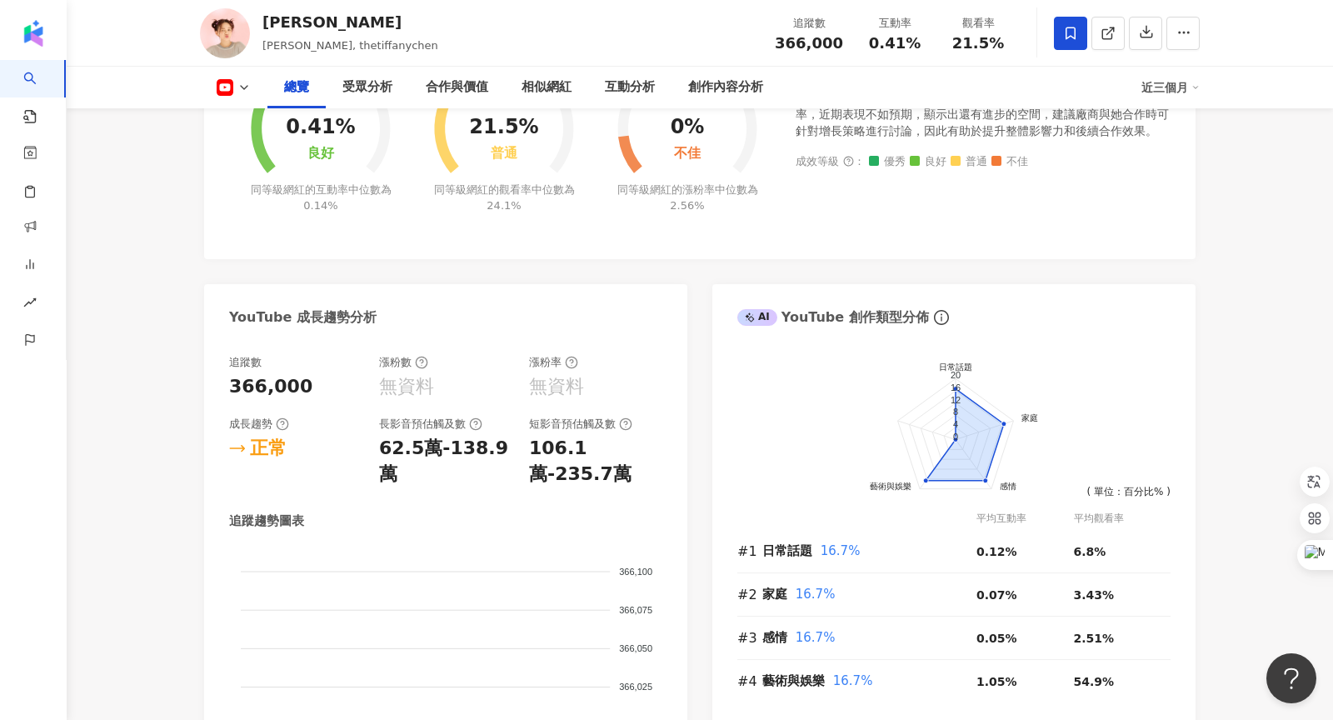
scroll to position [651, 0]
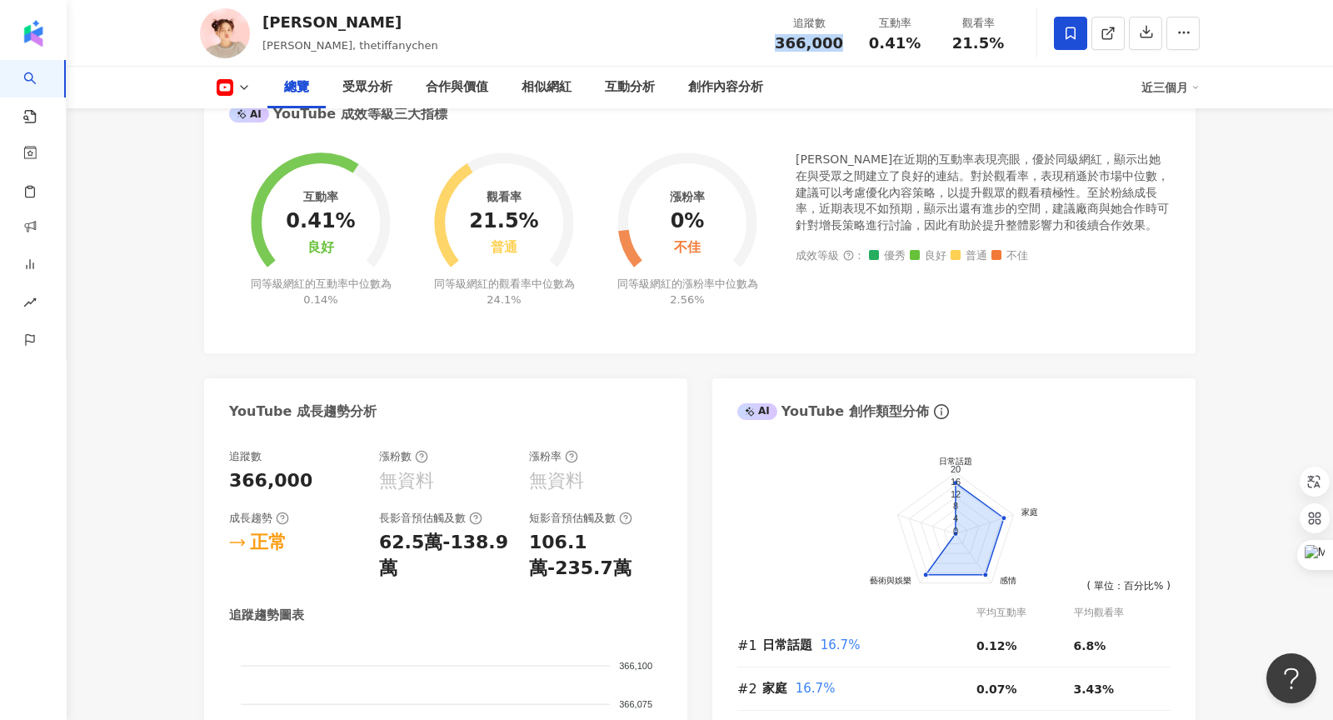
drag, startPoint x: 785, startPoint y: 47, endPoint x: 851, endPoint y: 47, distance: 65.8
click at [851, 47] on div "追蹤數 366,000" at bounding box center [809, 33] width 88 height 36
copy span "366,000"
drag, startPoint x: 959, startPoint y: 40, endPoint x: 1009, endPoint y: 41, distance: 50.0
click at [1009, 41] on div "21.5%" at bounding box center [978, 43] width 63 height 17
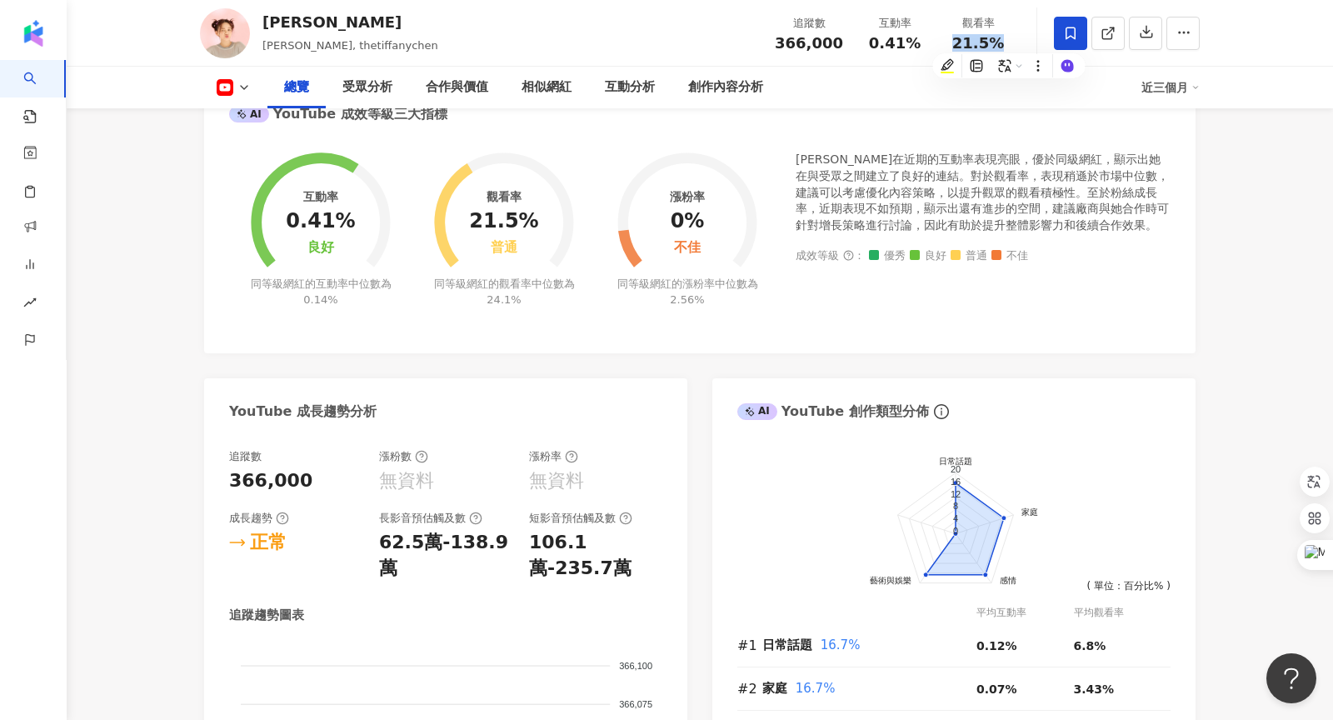
copy span "21.5%"
click at [627, 86] on div "互動分析" at bounding box center [630, 87] width 50 height 20
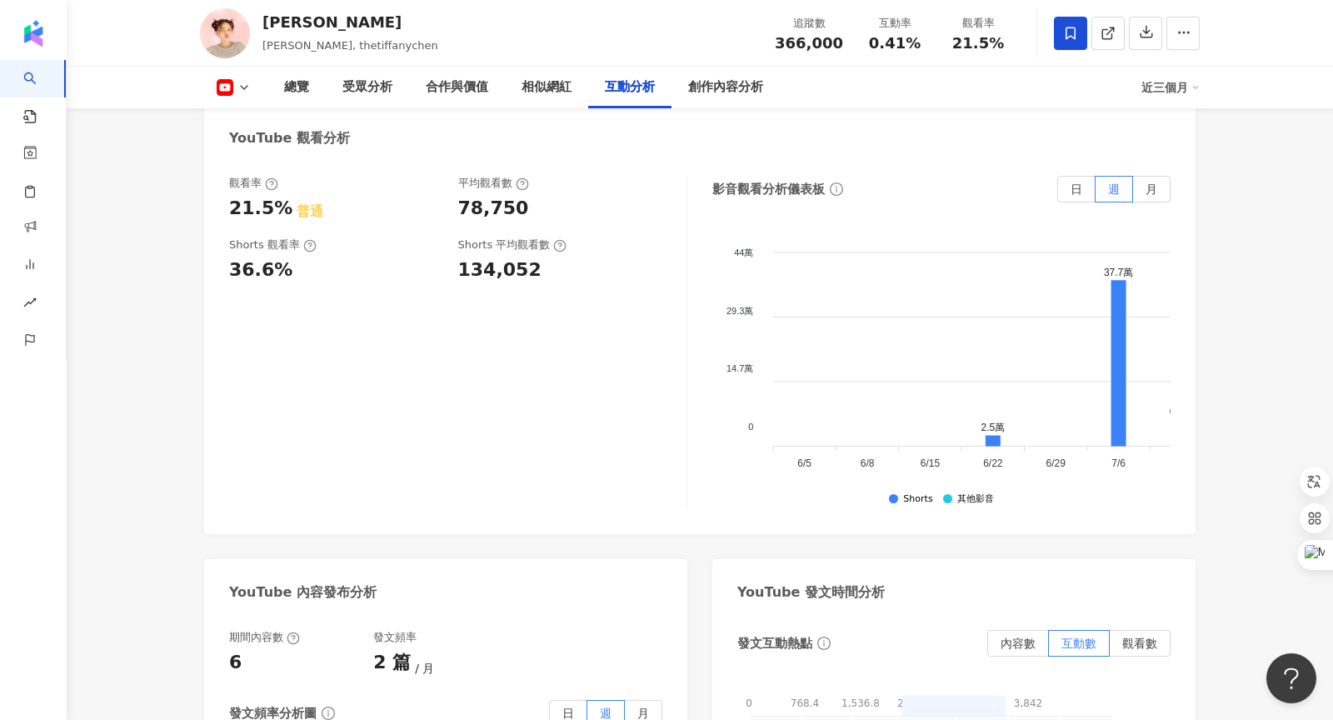
scroll to position [3096, 0]
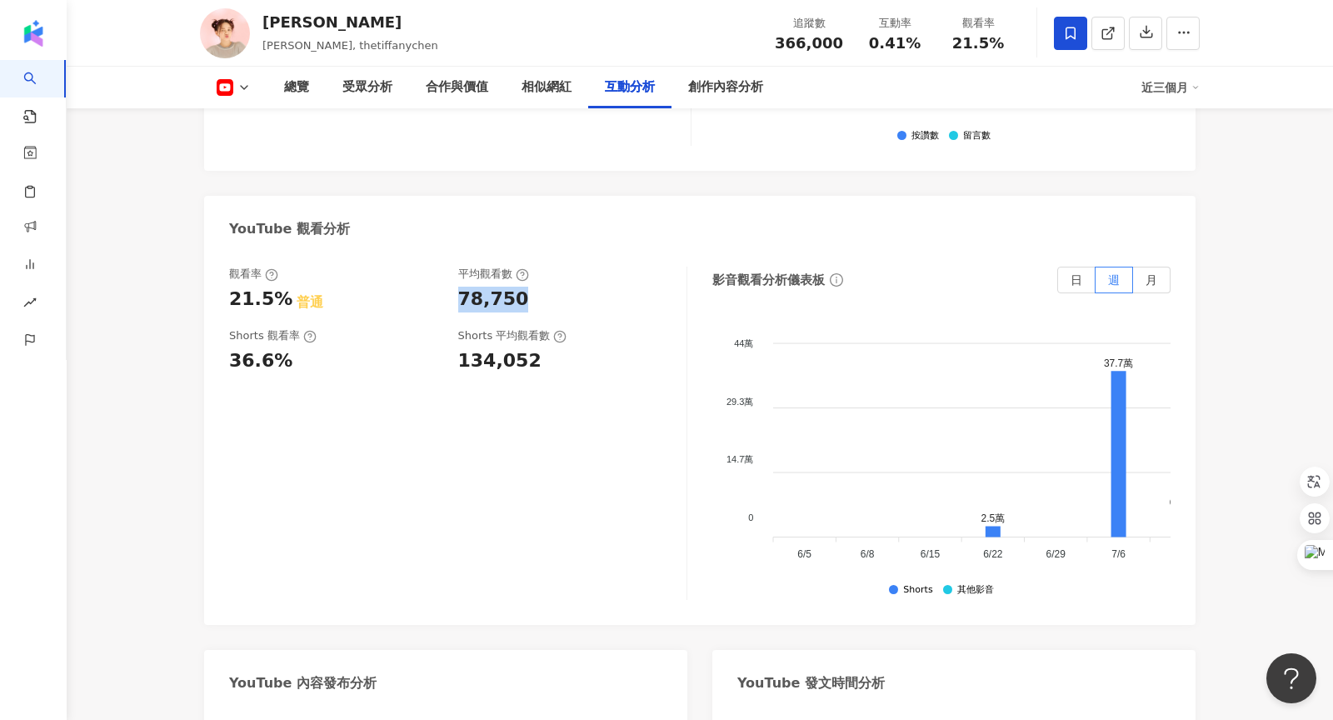
drag, startPoint x: 461, startPoint y: 302, endPoint x: 524, endPoint y: 302, distance: 63.3
click at [524, 302] on div "78,750" at bounding box center [564, 300] width 212 height 26
copy div "78,750"
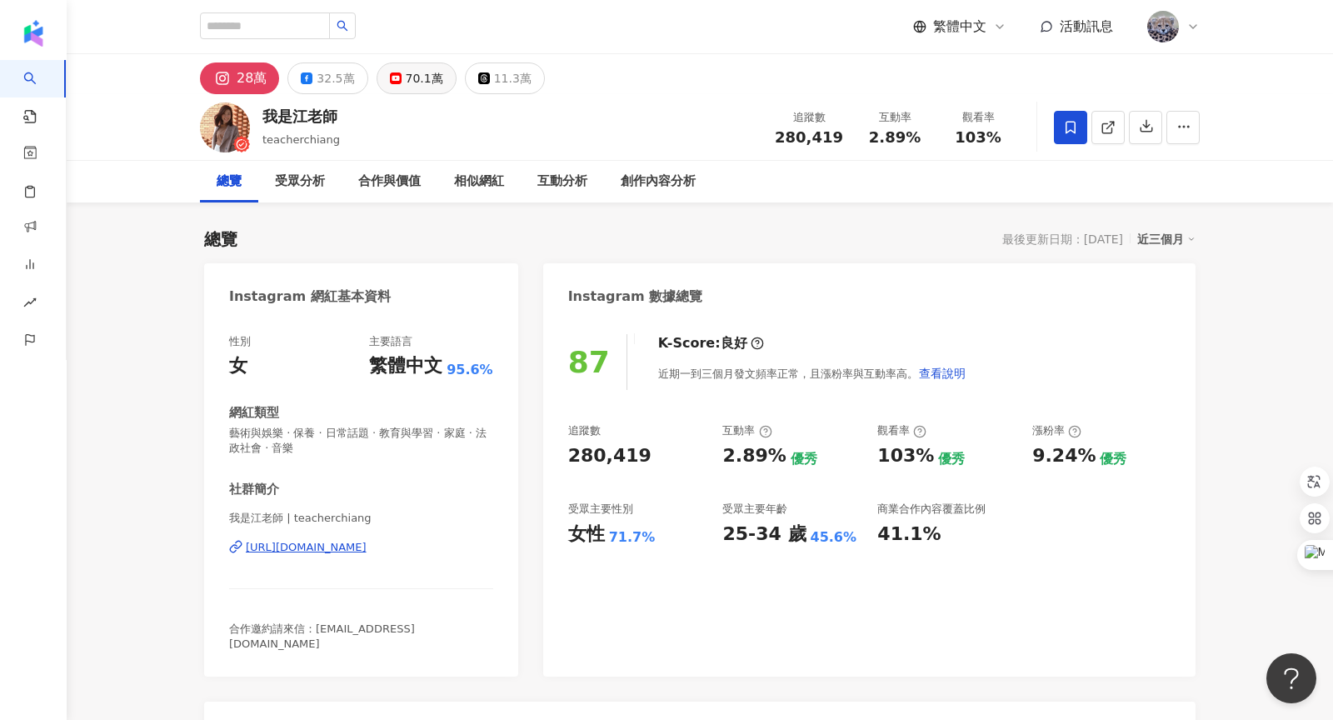
click at [422, 74] on div "70.1萬" at bounding box center [424, 78] width 37 height 23
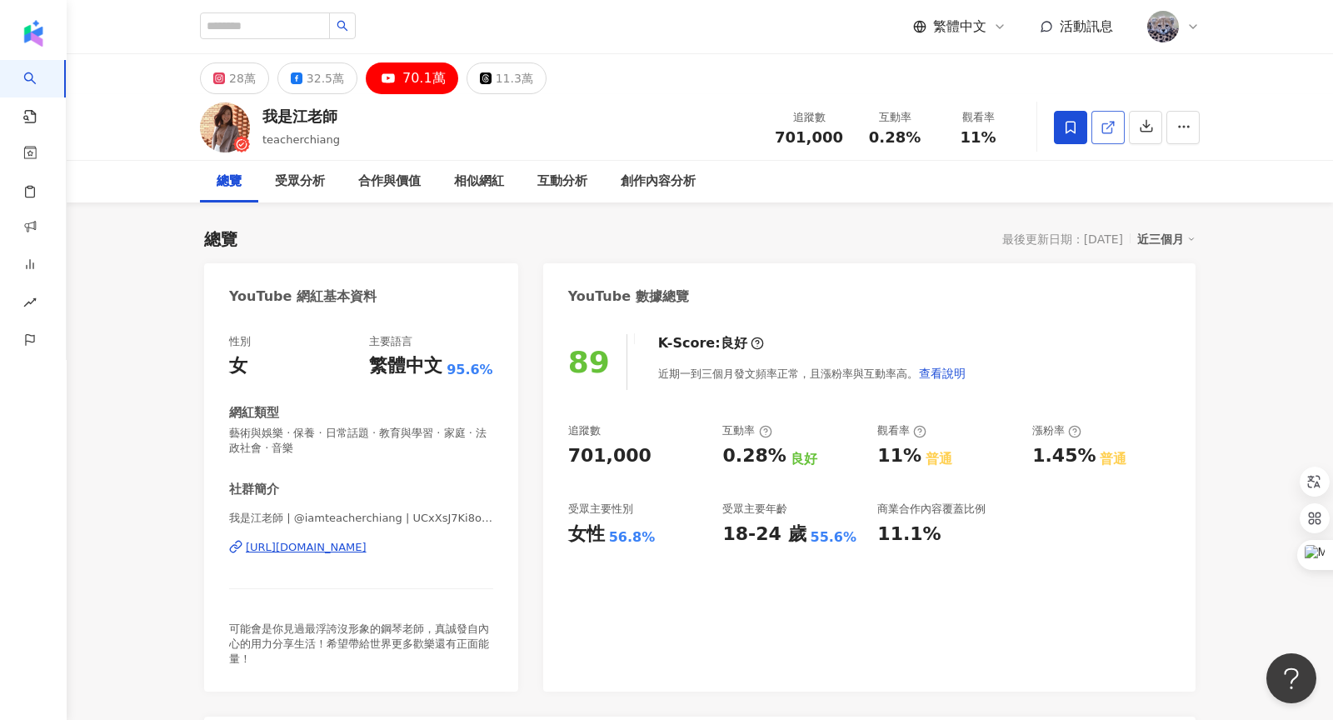
click at [1105, 134] on span at bounding box center [1108, 127] width 15 height 15
drag, startPoint x: 785, startPoint y: 137, endPoint x: 850, endPoint y: 137, distance: 65.0
click at [850, 137] on div "追蹤數 701,000" at bounding box center [809, 127] width 88 height 36
copy span "701,000"
drag, startPoint x: 965, startPoint y: 139, endPoint x: 993, endPoint y: 140, distance: 28.3
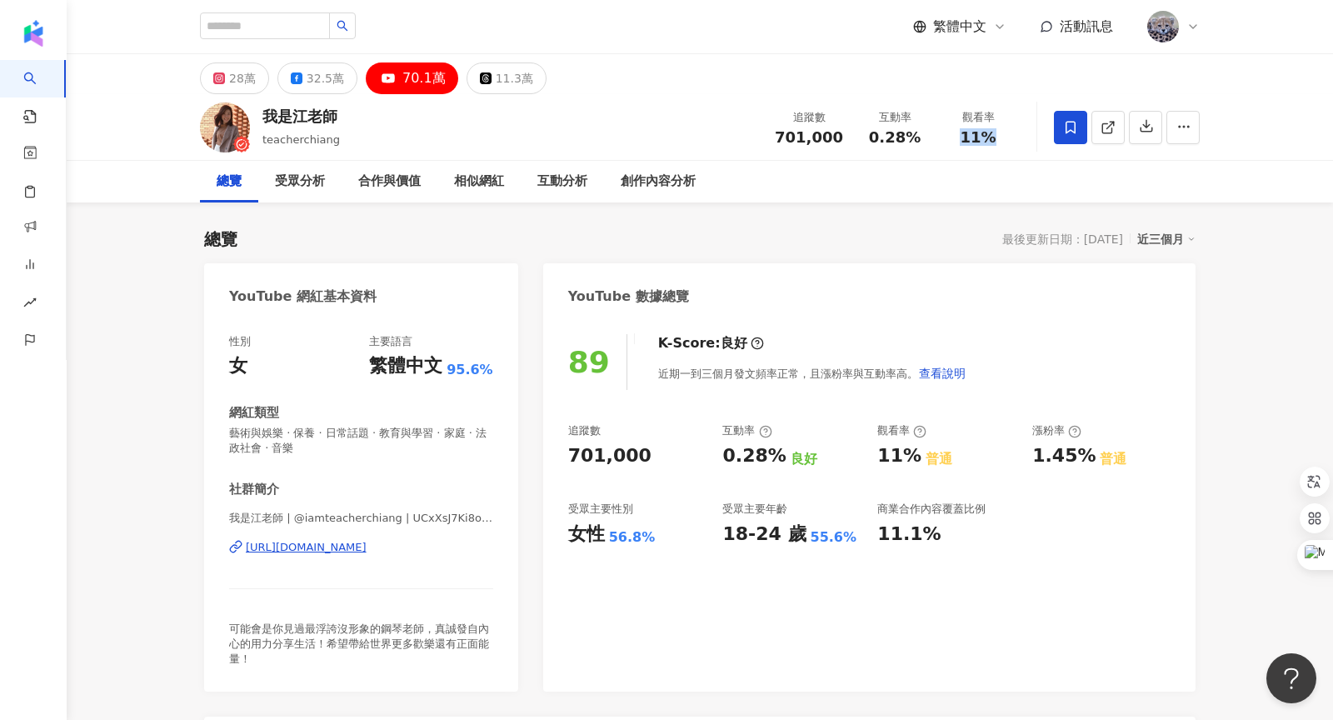
click at [993, 140] on div "11%" at bounding box center [978, 137] width 63 height 17
copy span "11%"
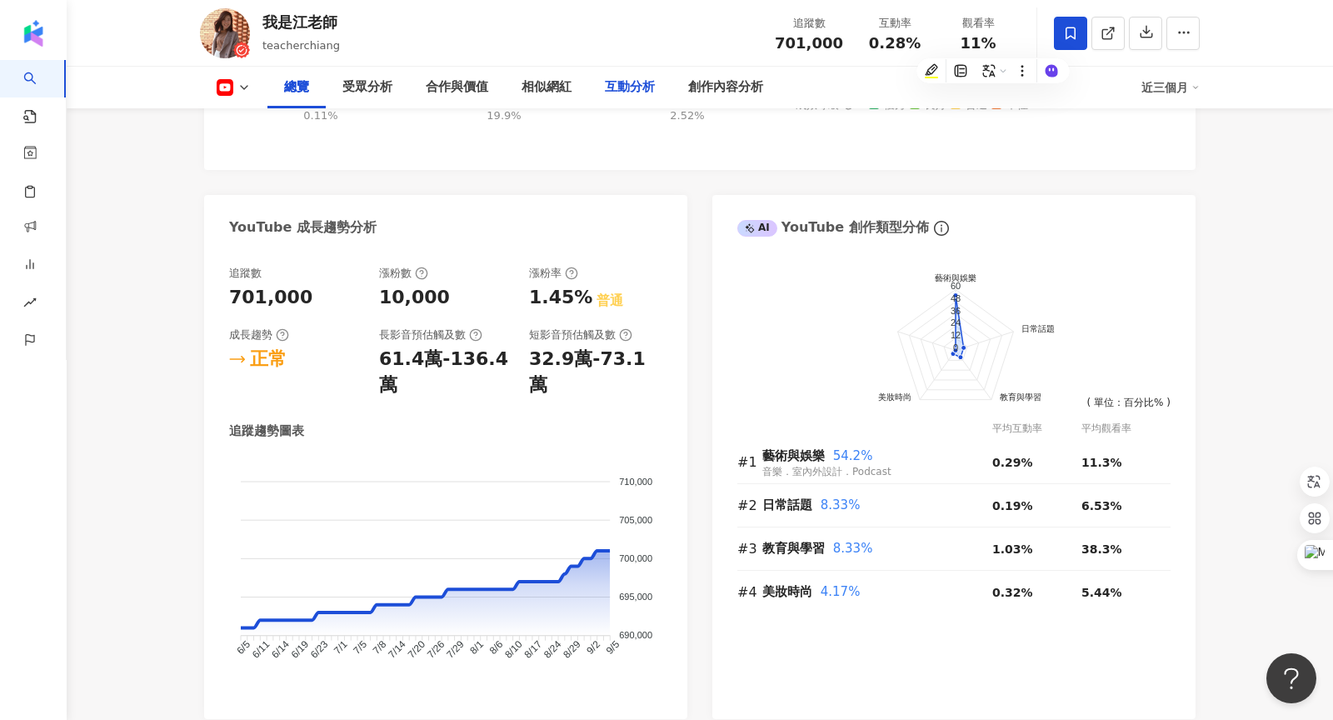
click at [625, 86] on div "互動分析" at bounding box center [630, 87] width 50 height 20
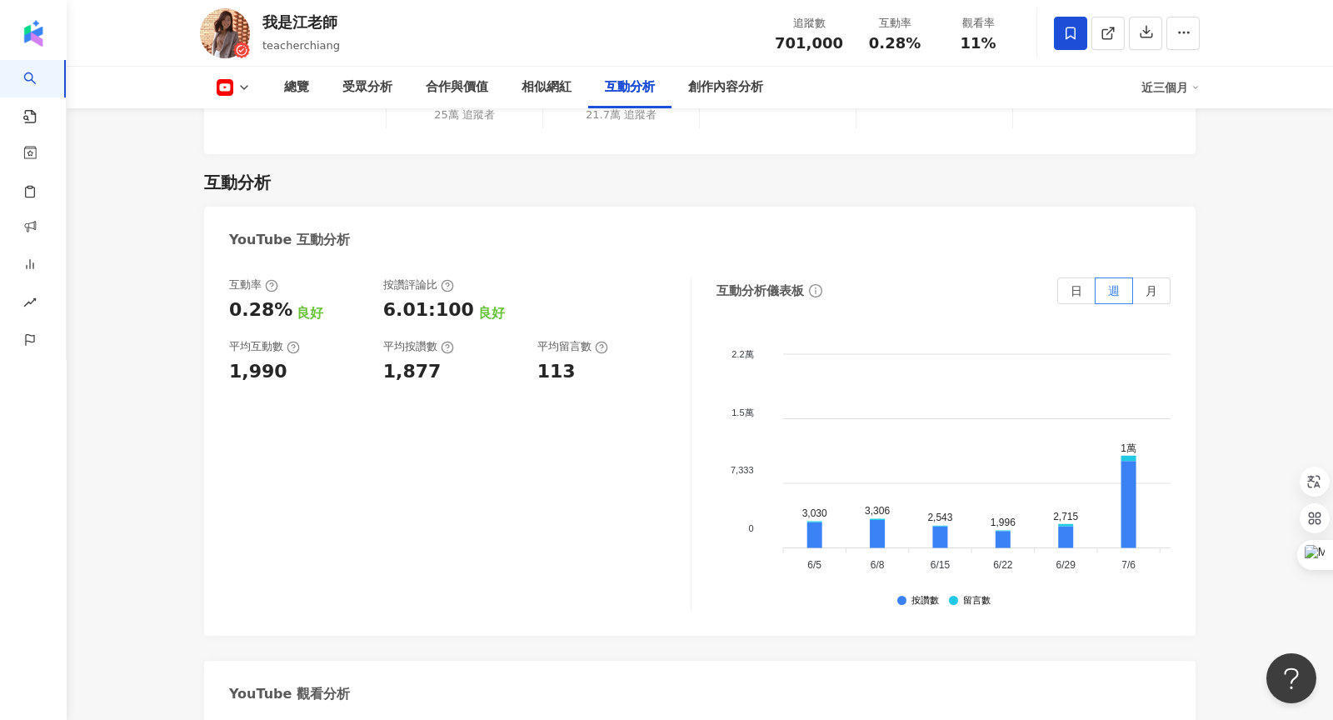
scroll to position [3006, 0]
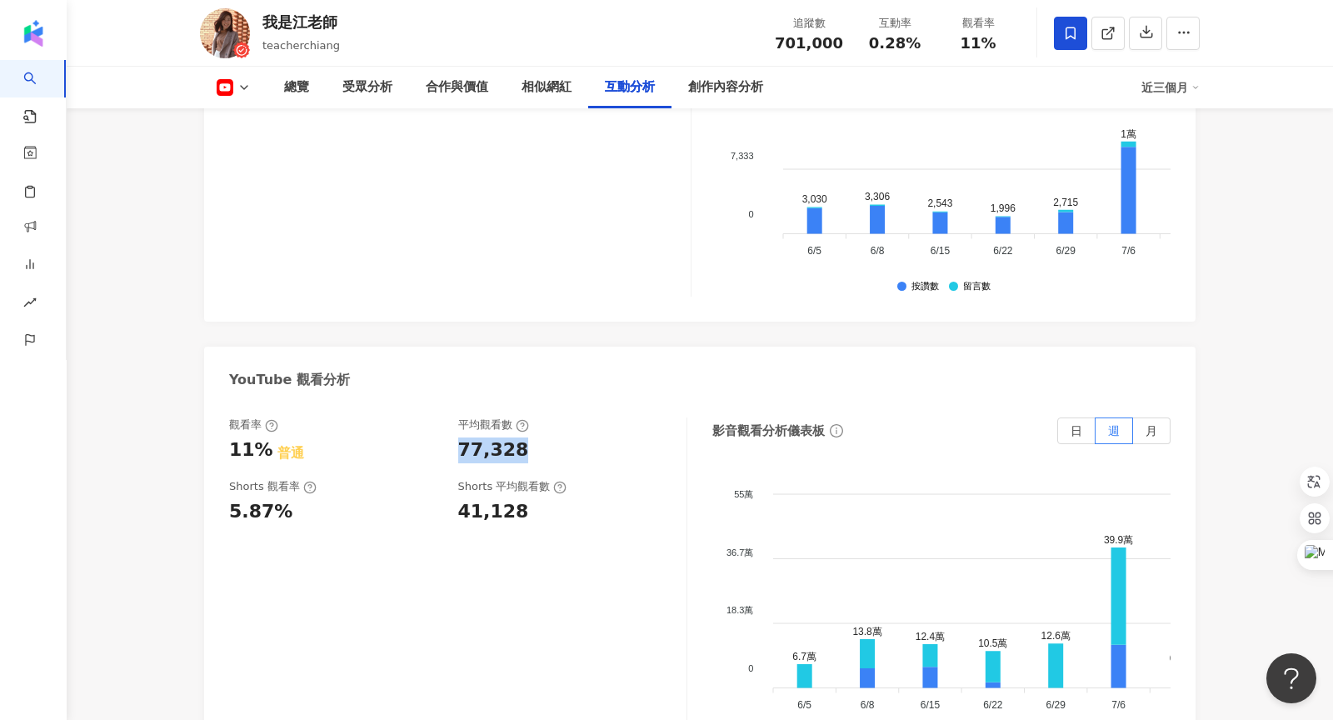
drag, startPoint x: 462, startPoint y: 404, endPoint x: 530, endPoint y: 404, distance: 68.3
click at [530, 437] on div "77,328" at bounding box center [564, 450] width 212 height 26
copy div "77,328"
click at [606, 401] on div "觀看率 11% 普通 平均觀看數 77,328 Shorts 觀看率 5.87% Shorts 平均觀看數 41,128 影音觀看分析儀表板 日 週 月 55…" at bounding box center [700, 588] width 992 height 375
click at [247, 86] on polyline at bounding box center [244, 87] width 7 height 3
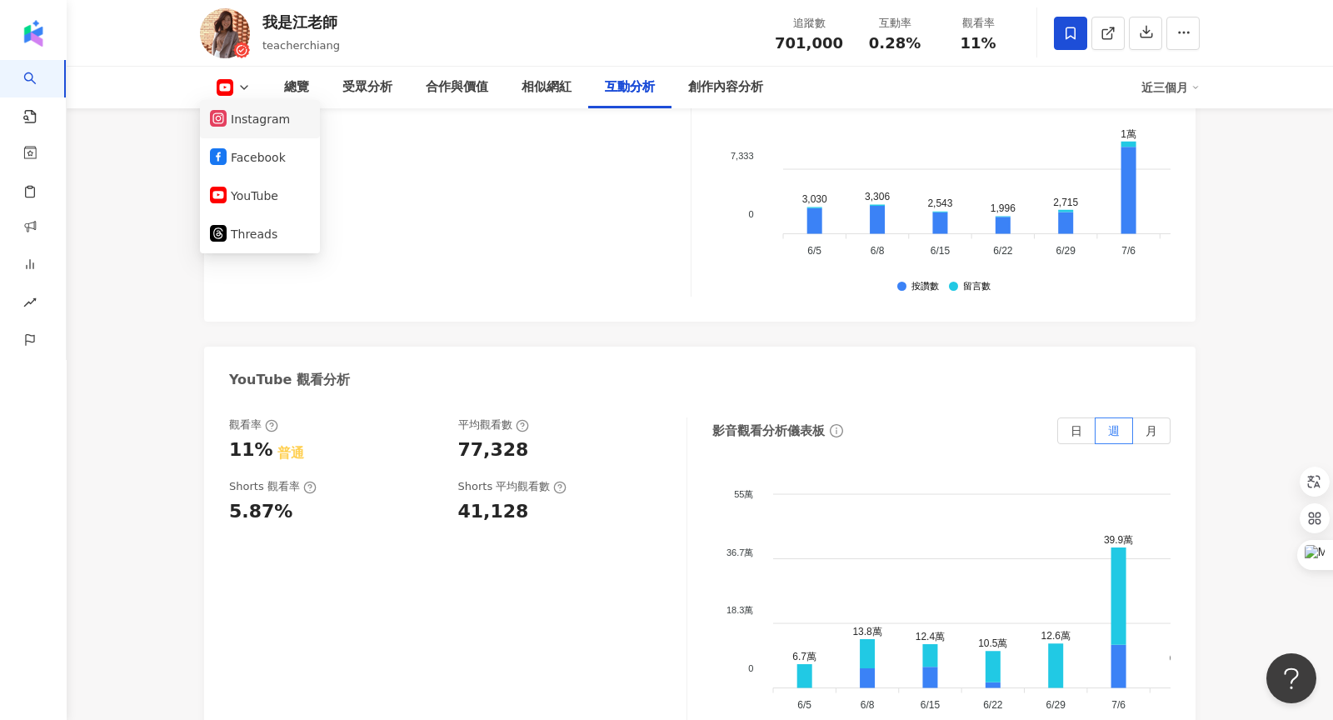
click at [245, 122] on button "Instagram" at bounding box center [260, 118] width 100 height 23
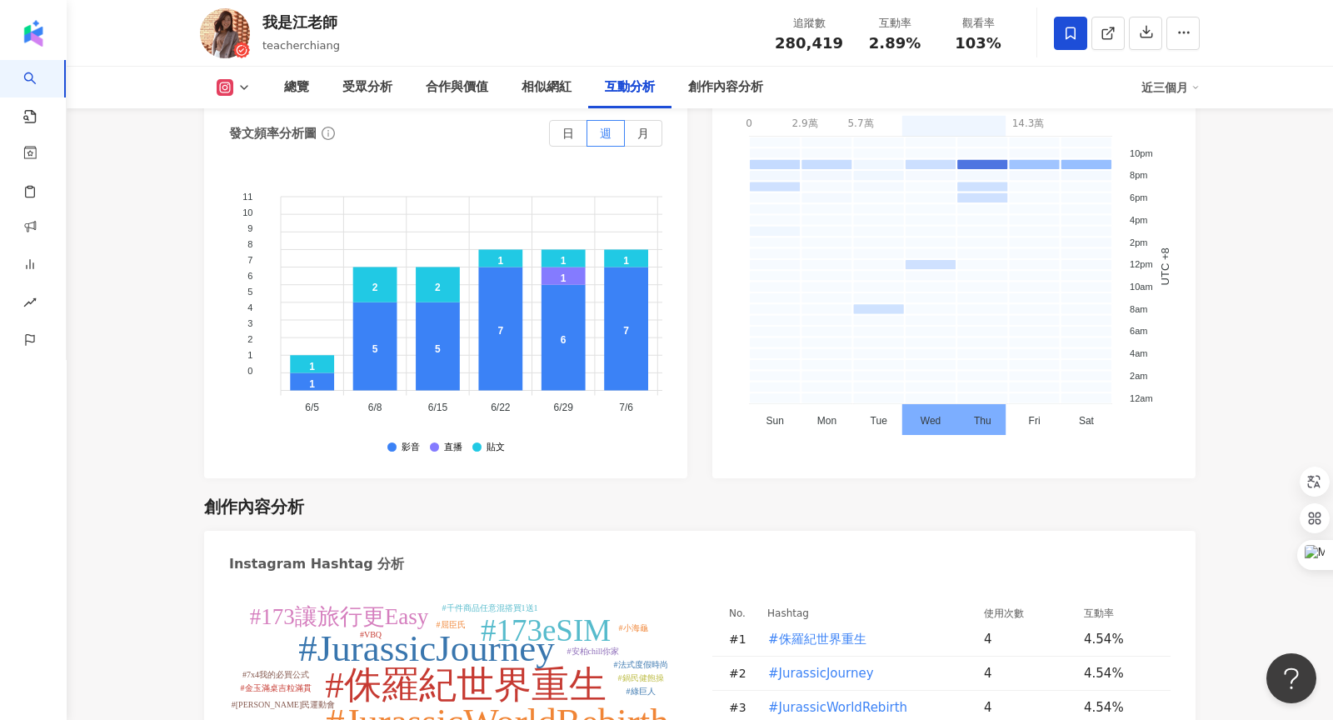
scroll to position [4420, 0]
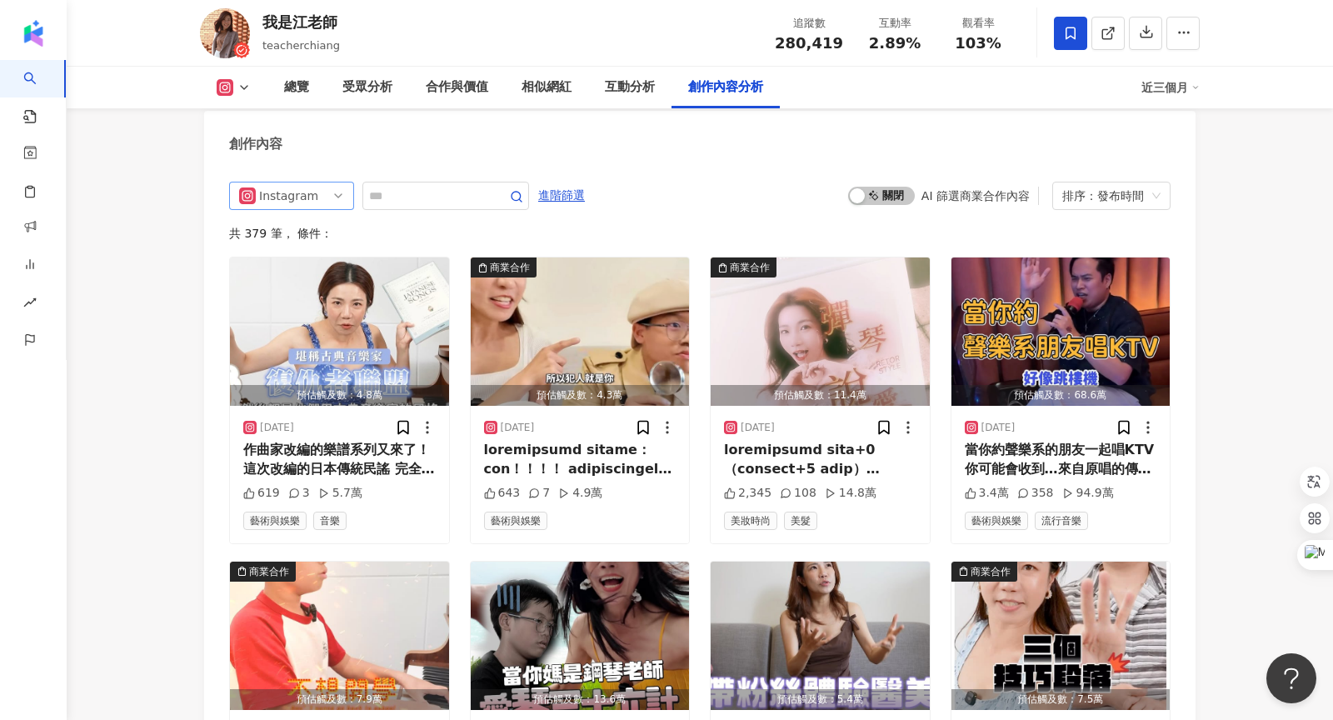
click at [345, 210] on div "Instagram" at bounding box center [291, 196] width 125 height 28
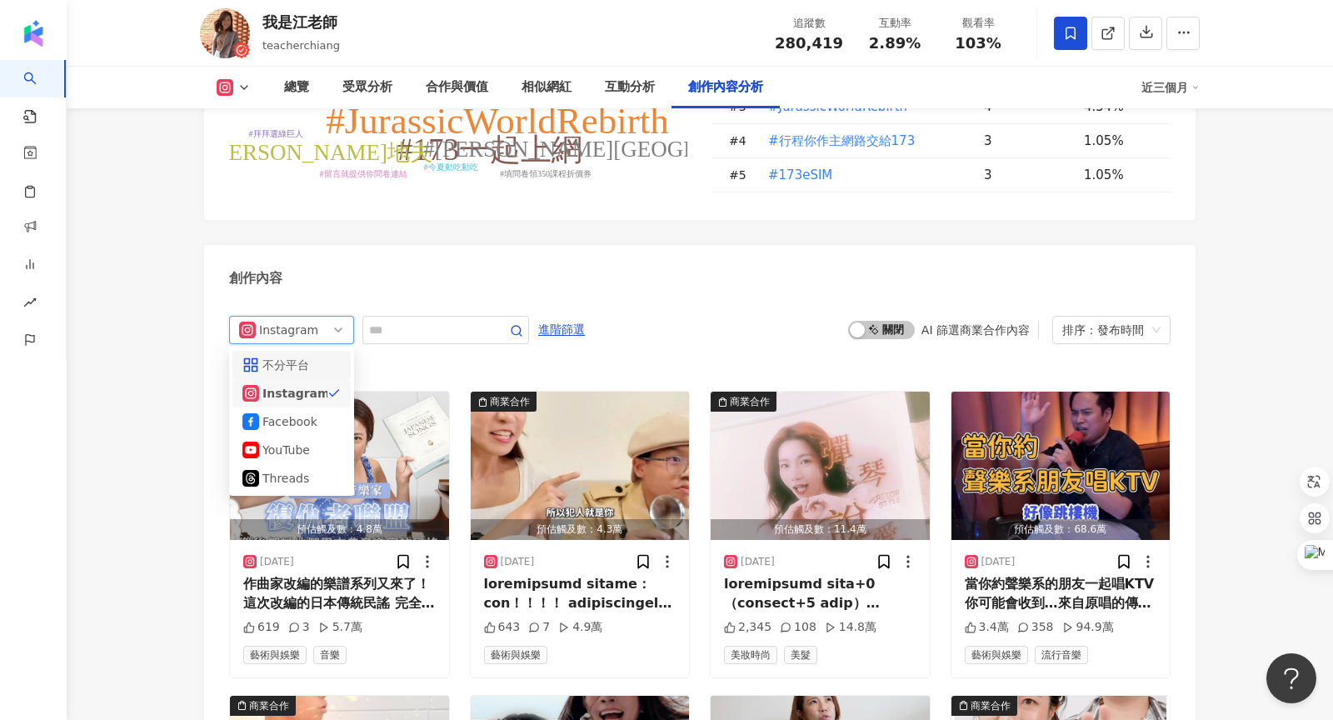
click at [306, 356] on div "不分平台" at bounding box center [289, 365] width 54 height 18
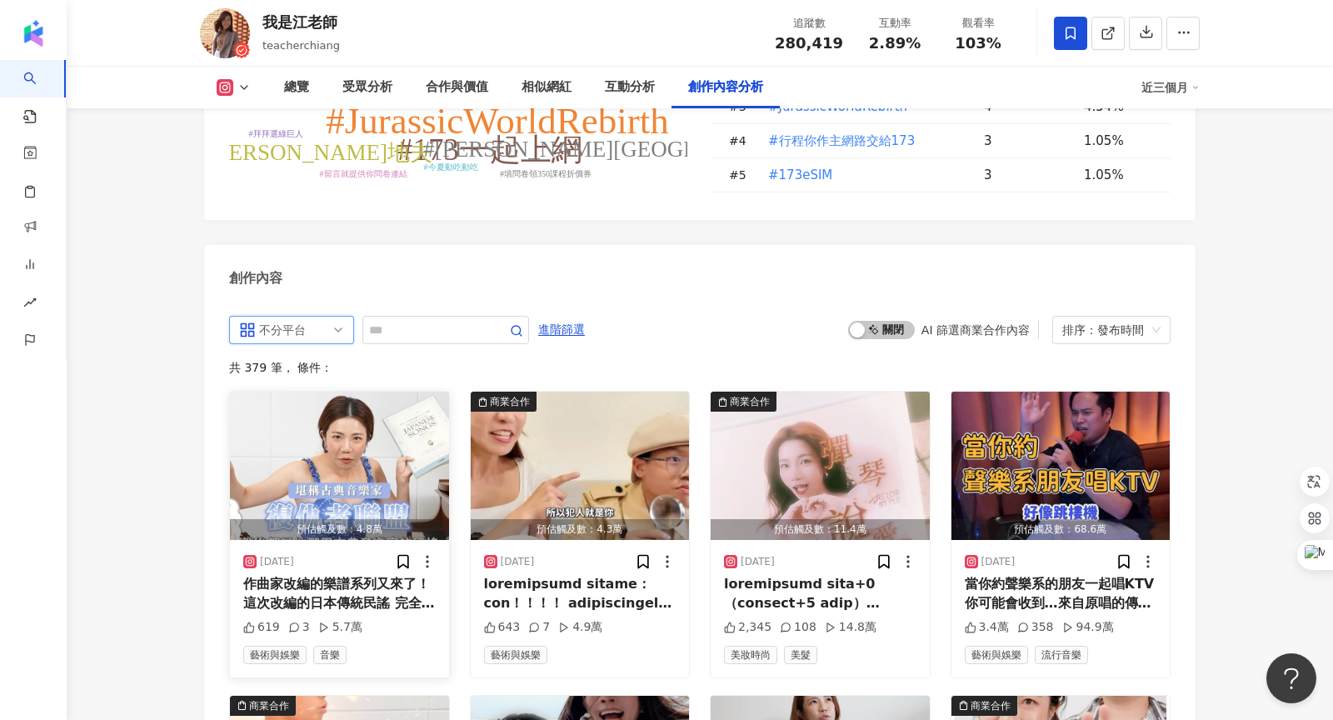
scroll to position [5096, 0]
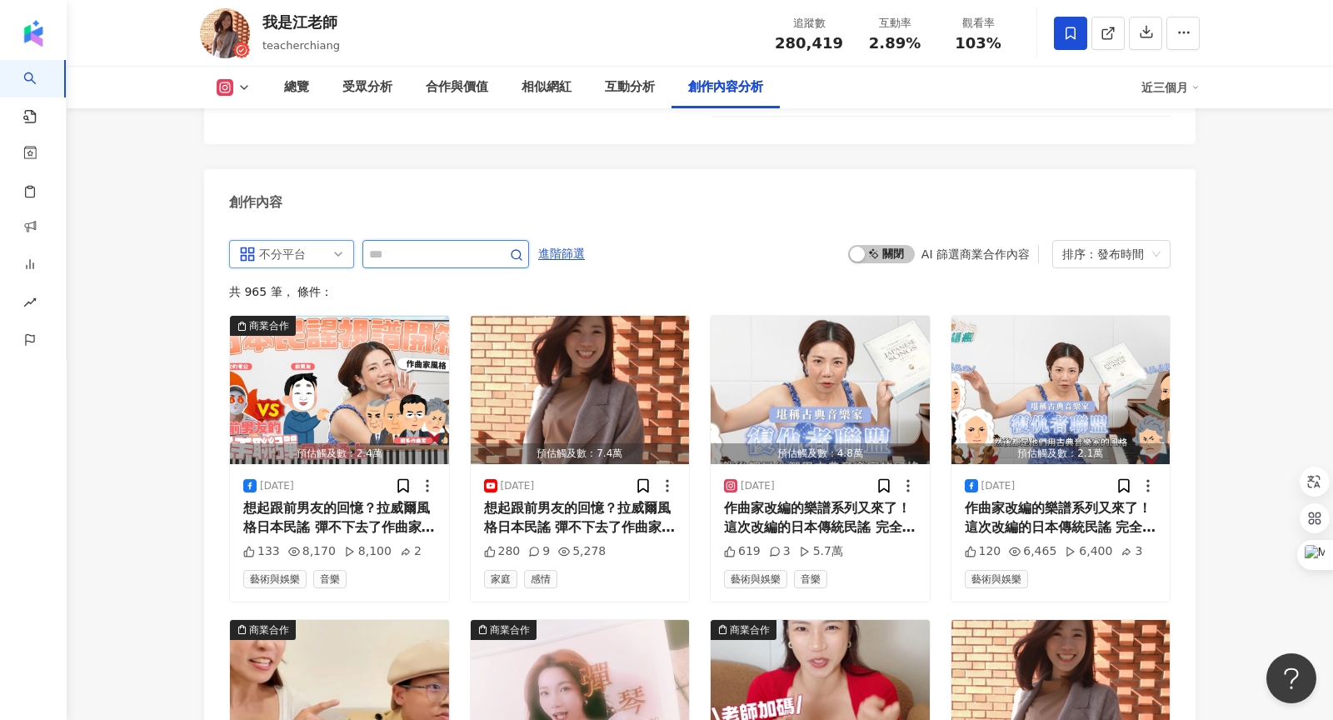
click at [425, 244] on input "text" at bounding box center [427, 254] width 117 height 20
type input "*********"
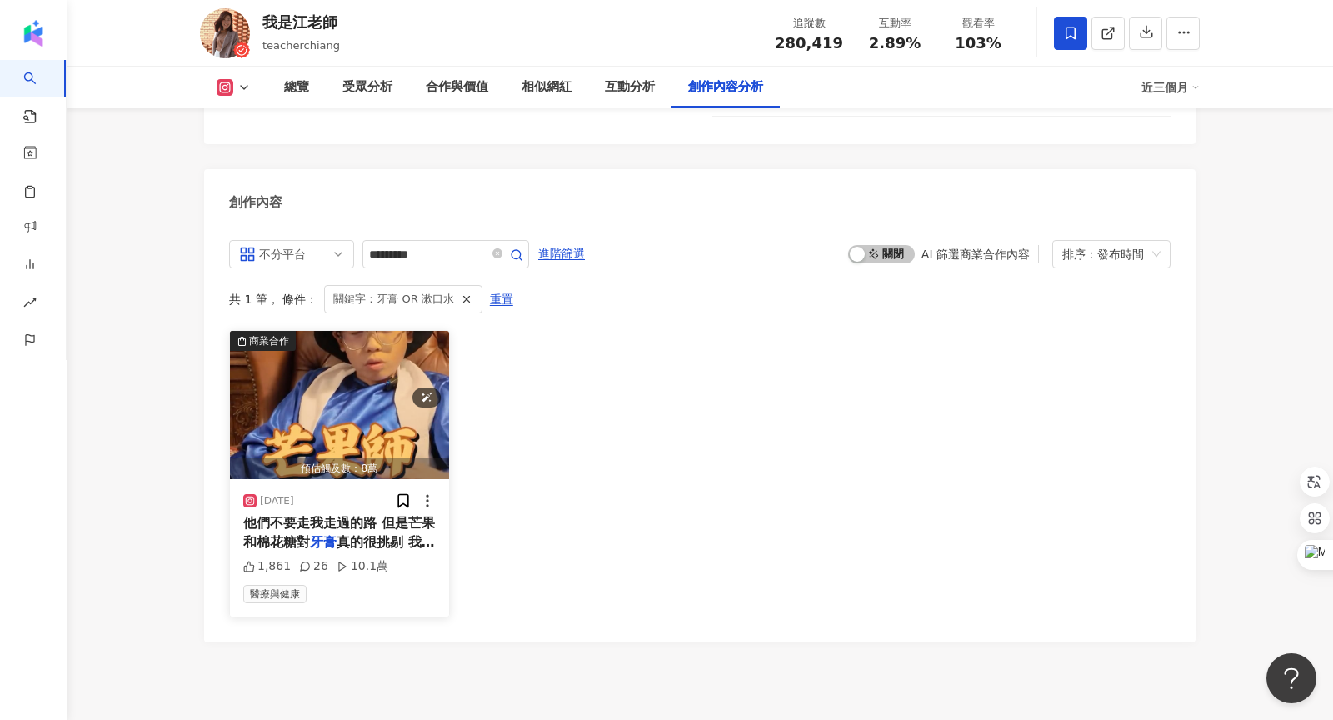
click at [382, 335] on img "button" at bounding box center [339, 405] width 219 height 148
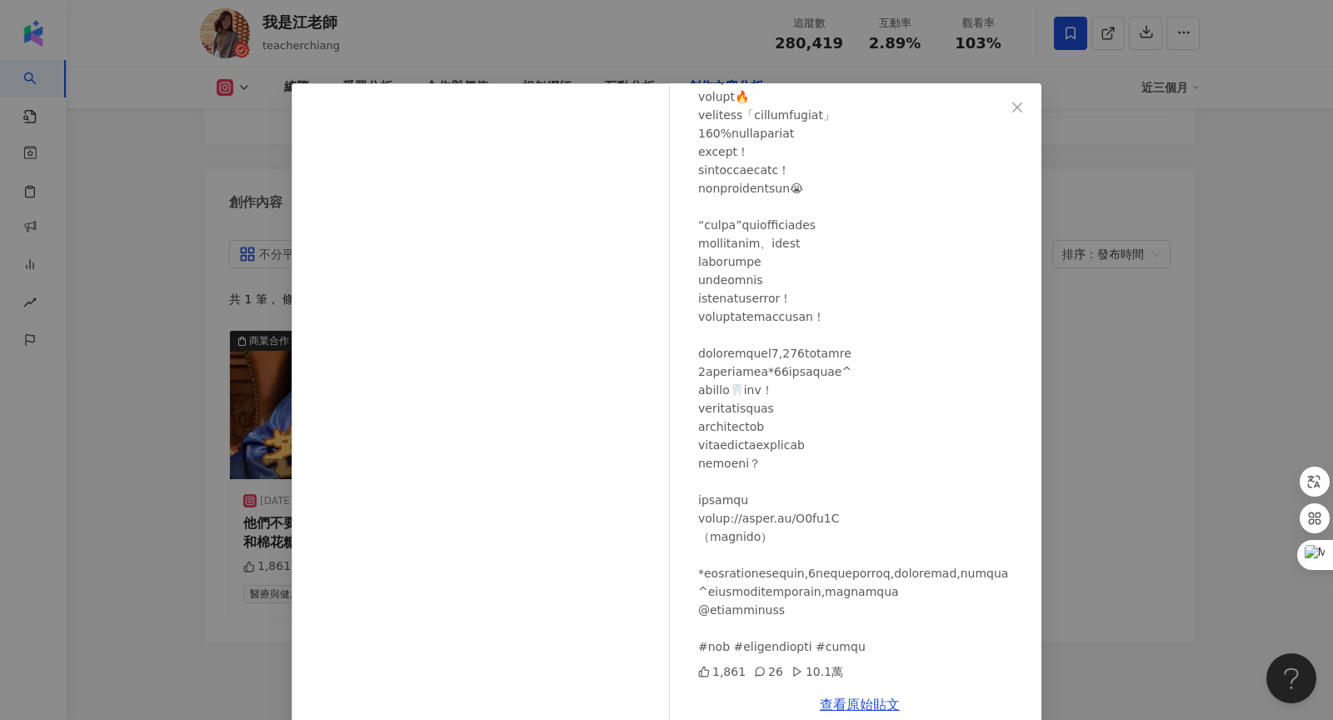
scroll to position [27, 0]
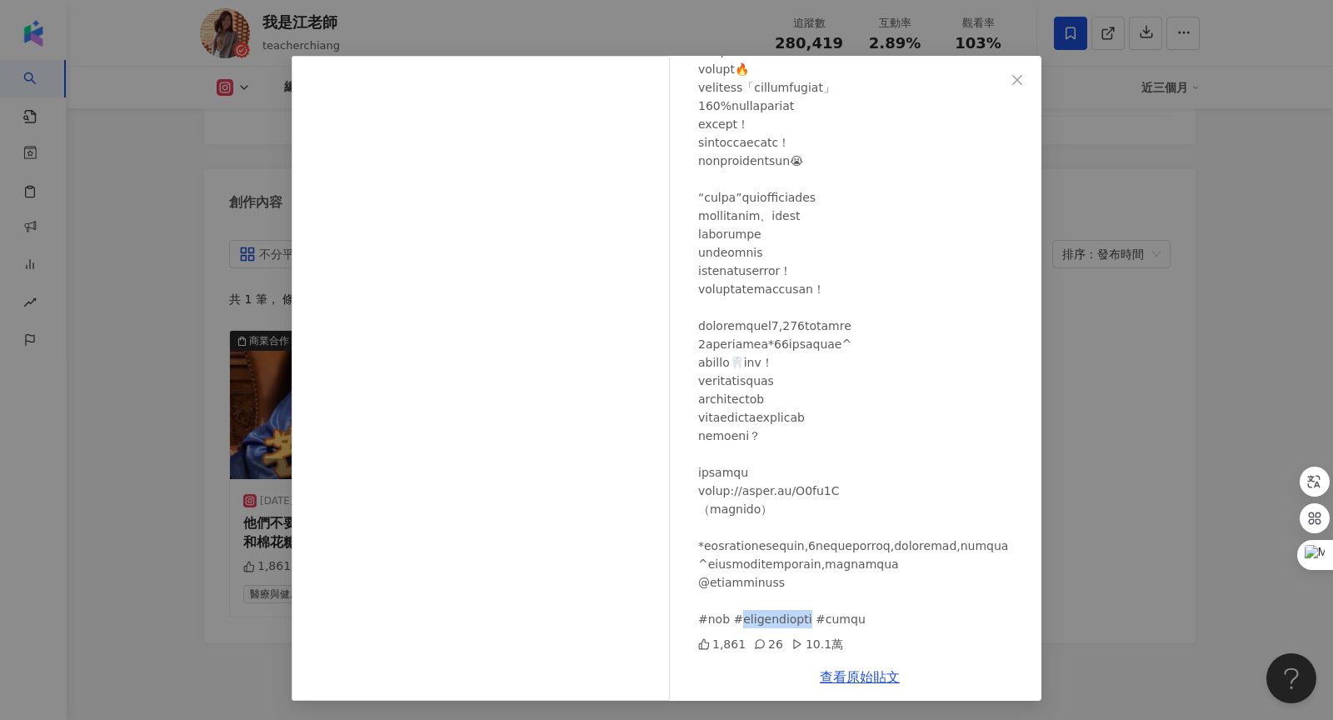
drag, startPoint x: 752, startPoint y: 615, endPoint x: 889, endPoint y: 617, distance: 137.5
click at [889, 617] on div at bounding box center [863, 198] width 330 height 862
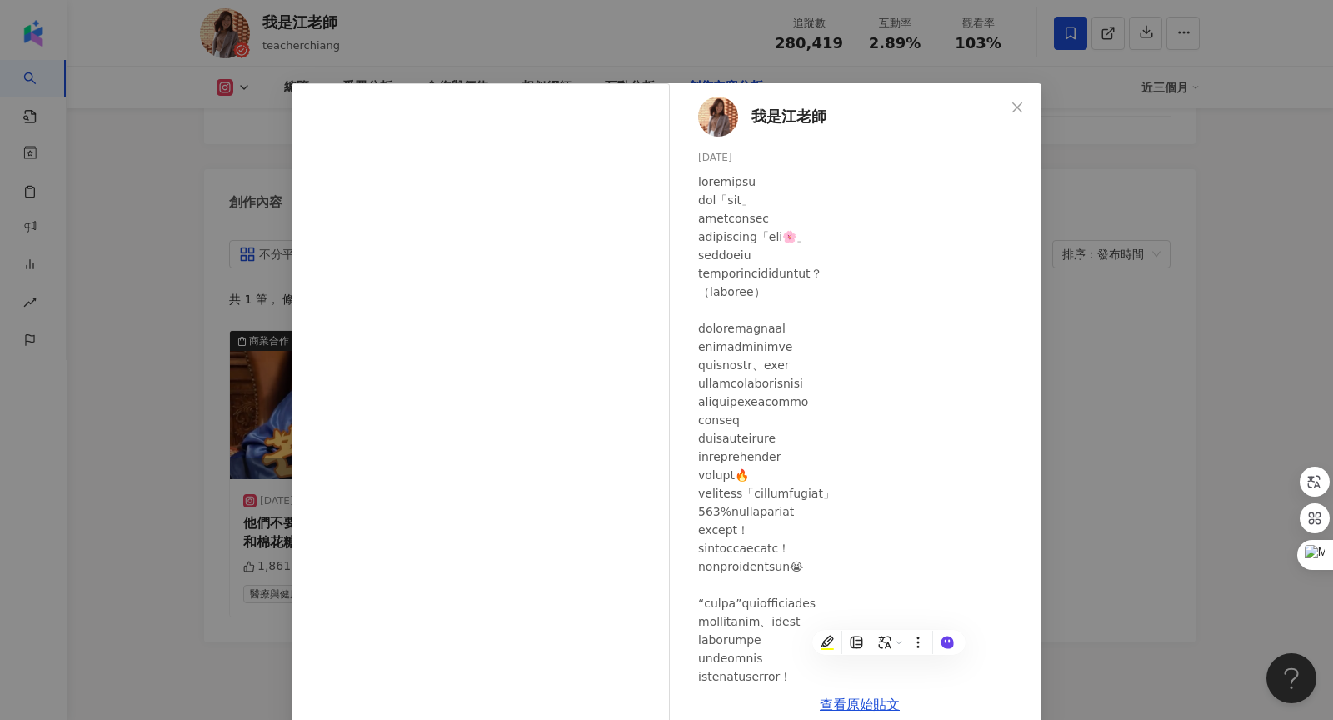
scroll to position [397, 0]
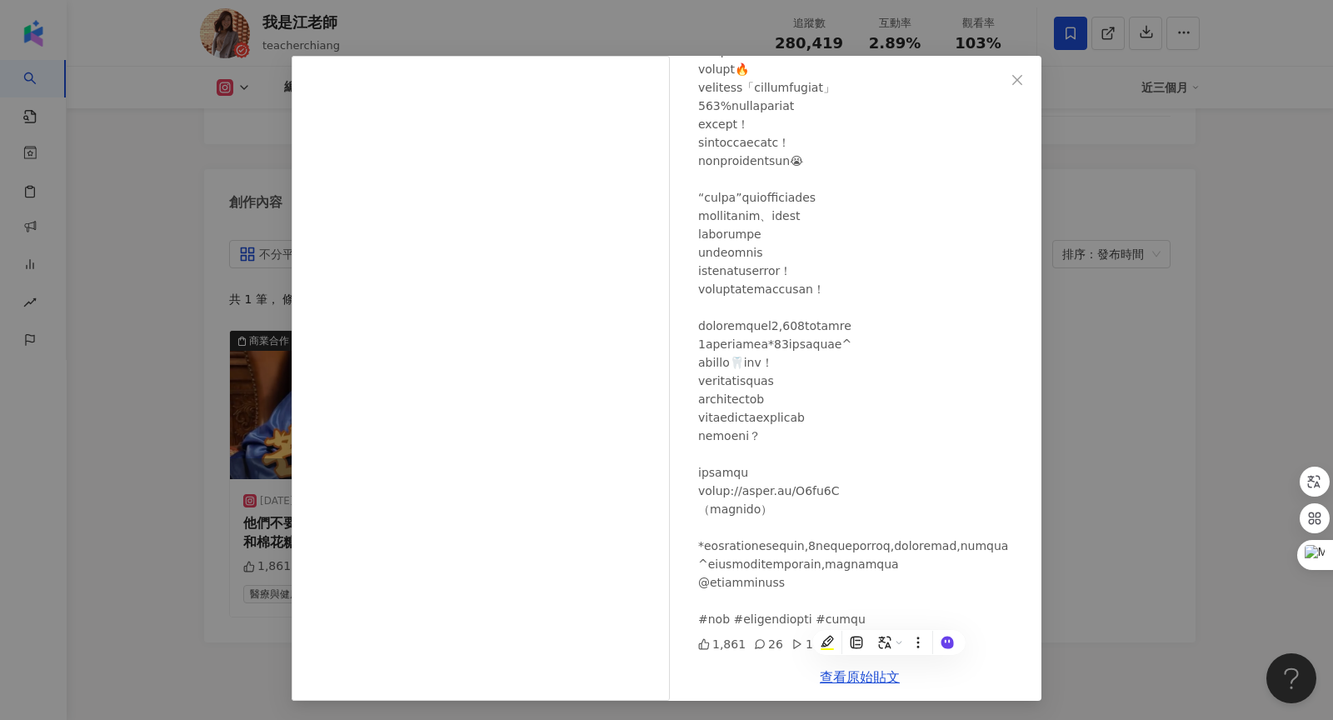
click at [801, 587] on div at bounding box center [863, 198] width 330 height 862
drag, startPoint x: 754, startPoint y: 617, endPoint x: 887, endPoint y: 616, distance: 132.5
click at [887, 616] on div at bounding box center [863, 198] width 330 height 862
copy div "化琺瑯質兒童牙膏 #琺瑯"
click at [843, 482] on div at bounding box center [863, 198] width 330 height 862
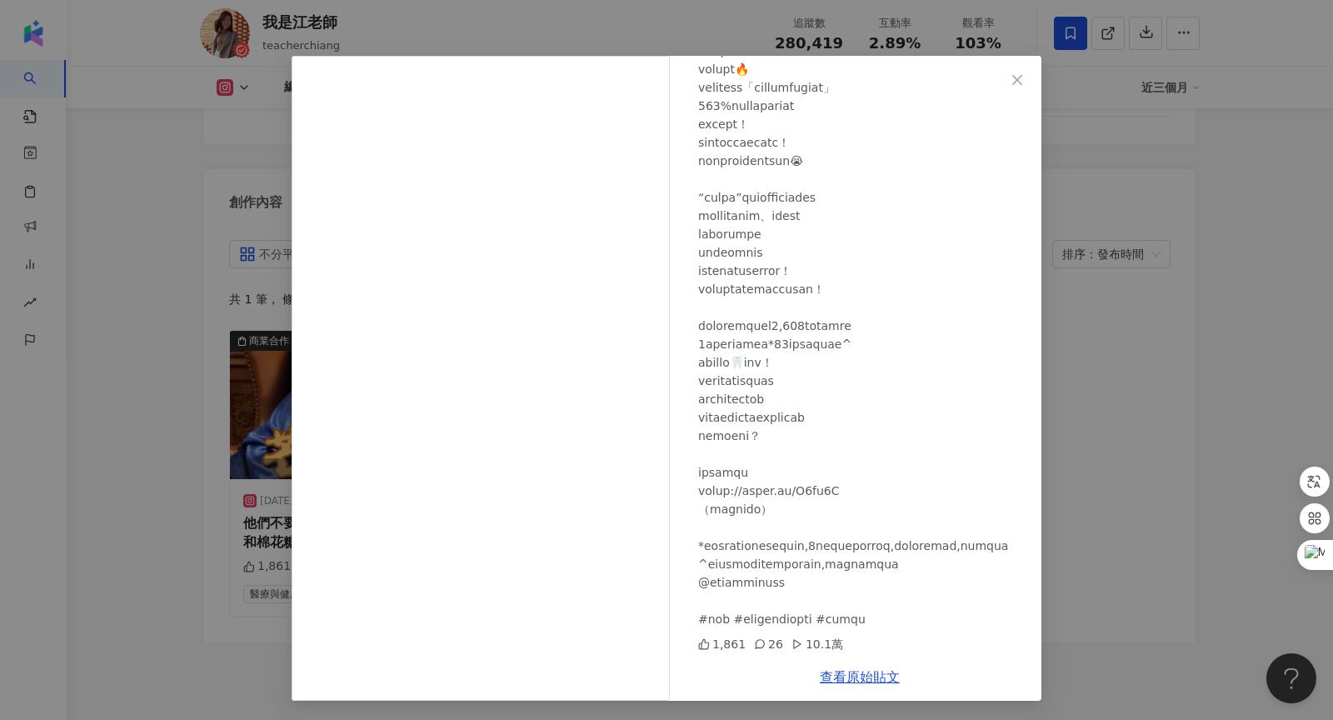
scroll to position [0, 0]
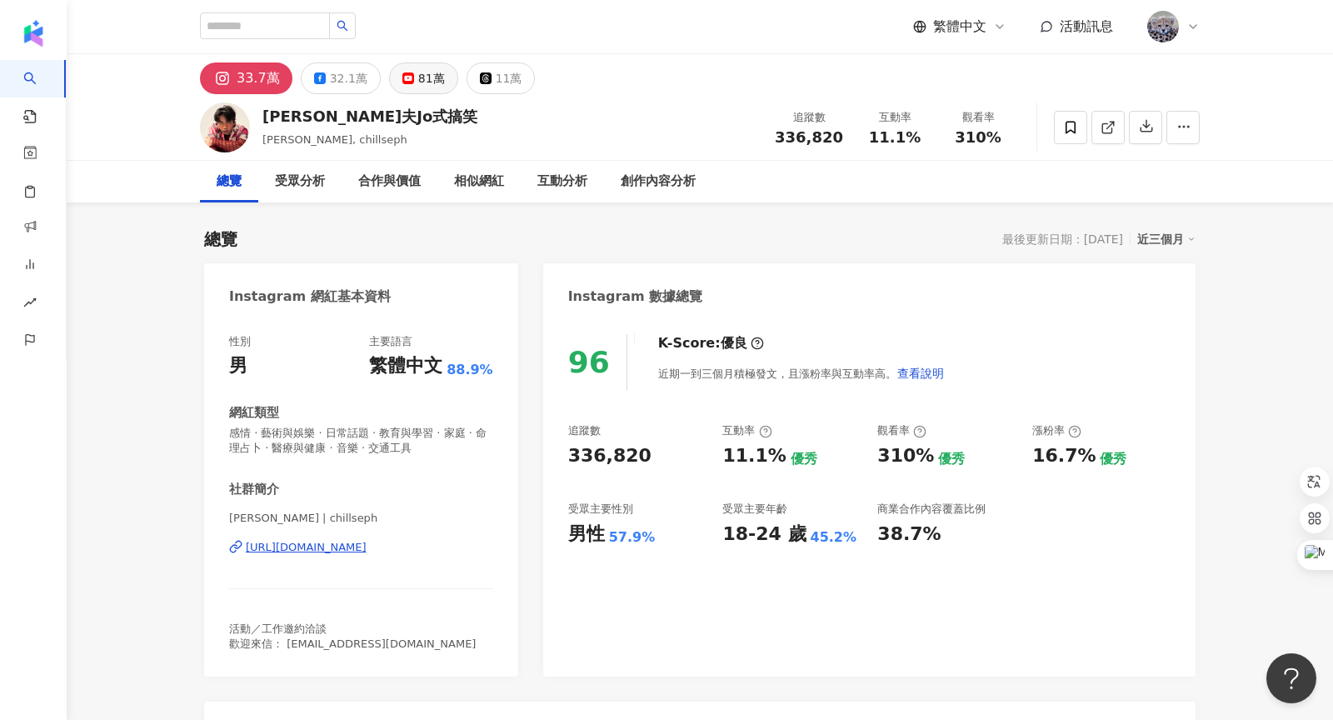
click at [397, 86] on button "81萬" at bounding box center [423, 78] width 69 height 32
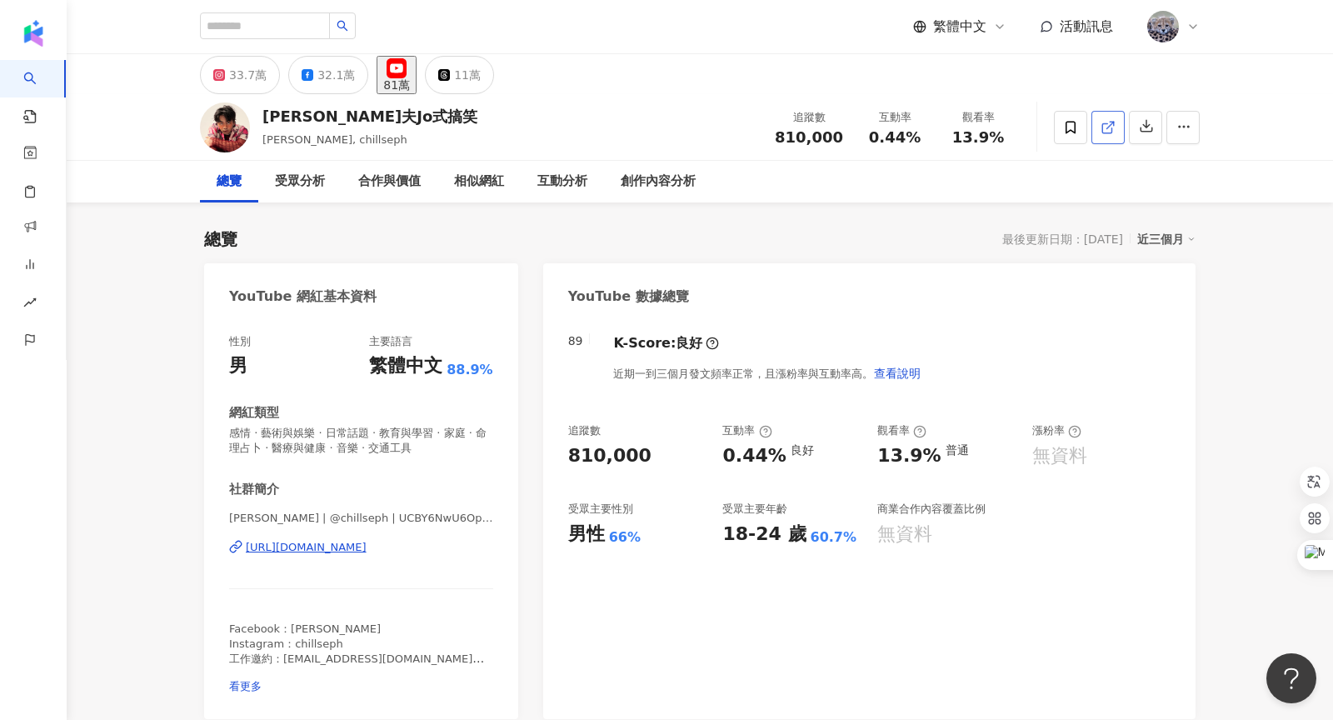
click at [1105, 142] on link at bounding box center [1107, 127] width 33 height 33
click at [671, 176] on div "創作內容分析" at bounding box center [658, 182] width 75 height 20
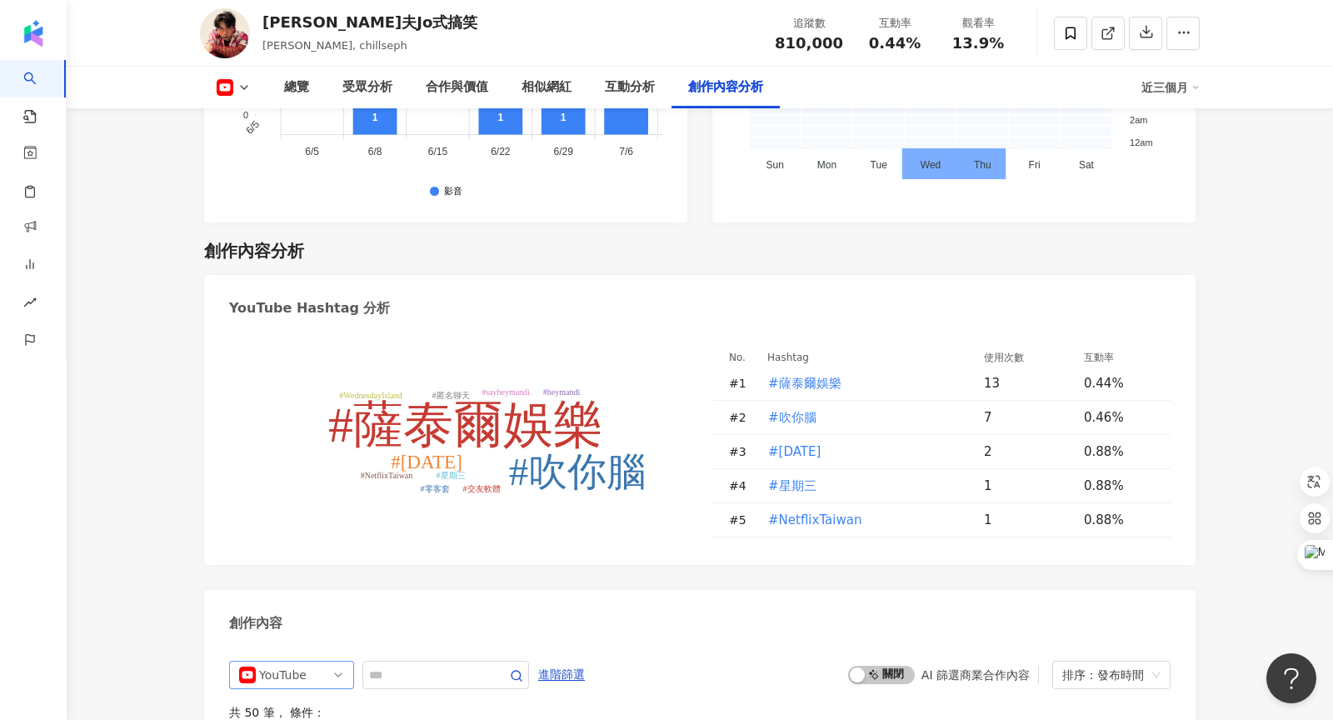
scroll to position [4279, 0]
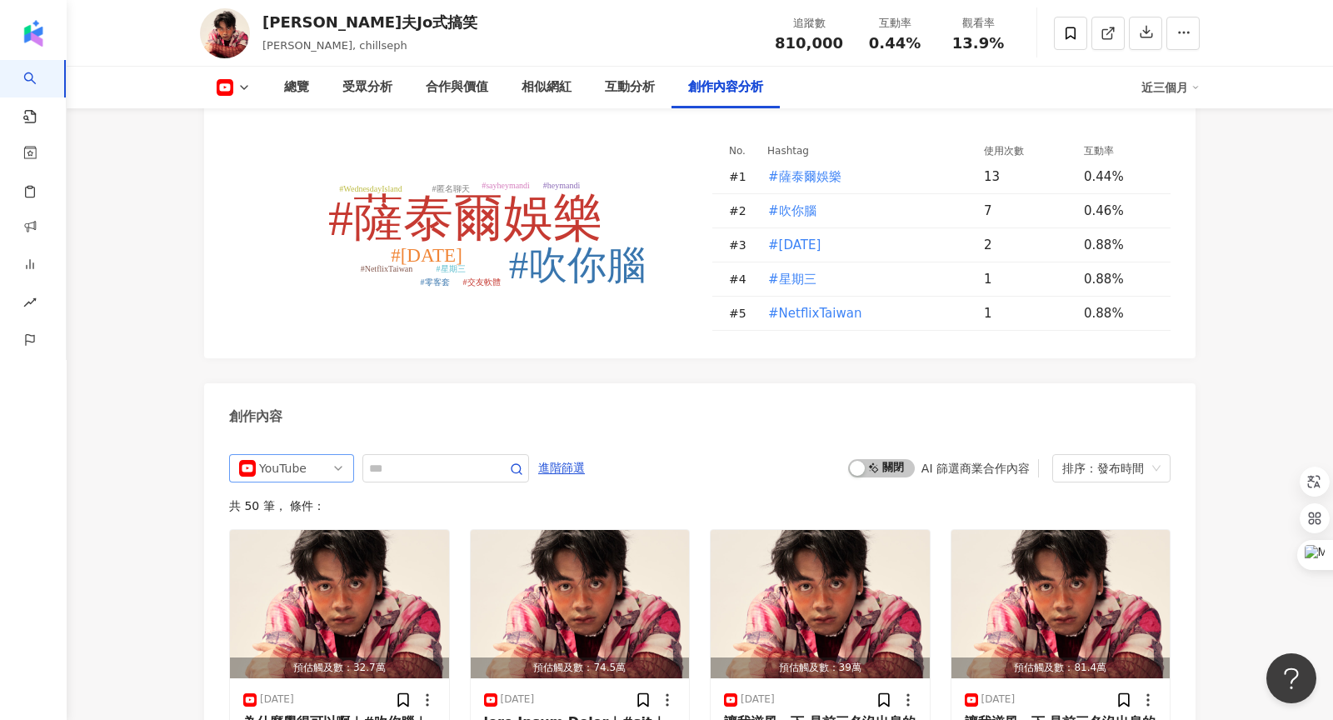
click at [310, 455] on div "YouTube" at bounding box center [286, 468] width 54 height 27
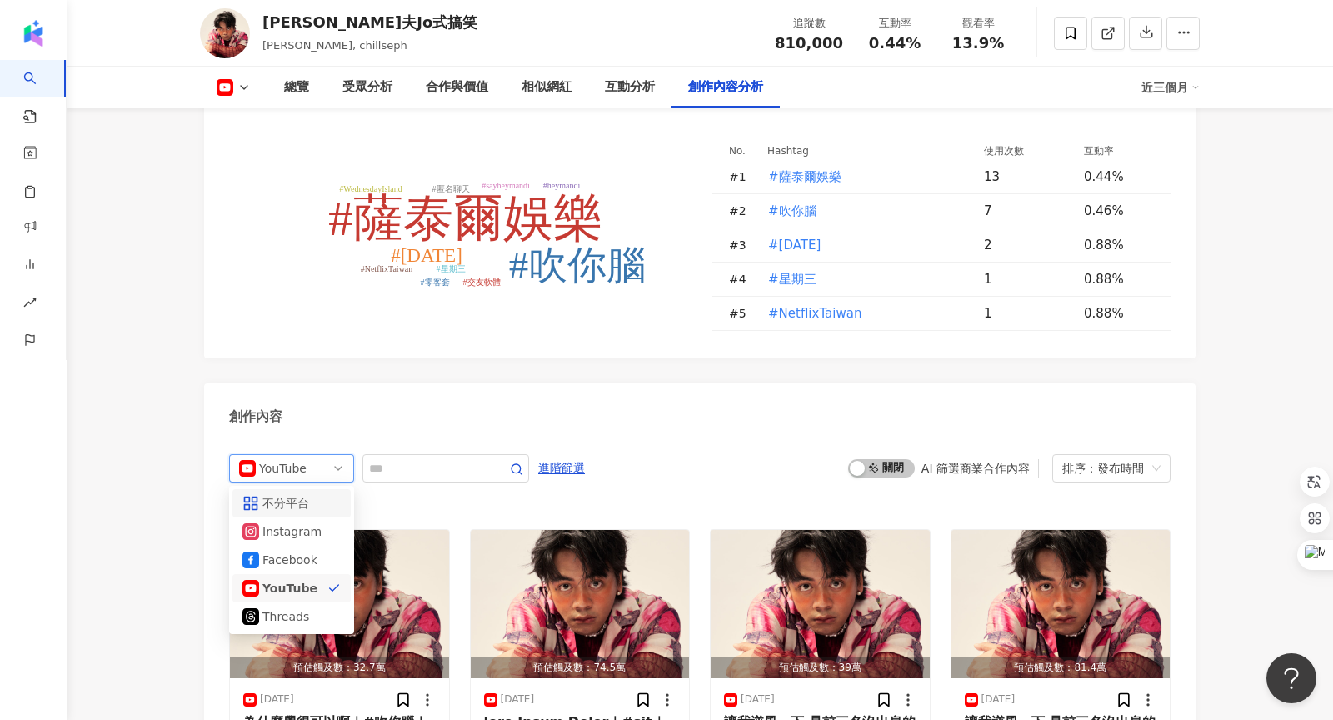
click at [277, 494] on div "不分平台" at bounding box center [289, 503] width 54 height 18
click at [427, 458] on input "text" at bounding box center [427, 468] width 117 height 20
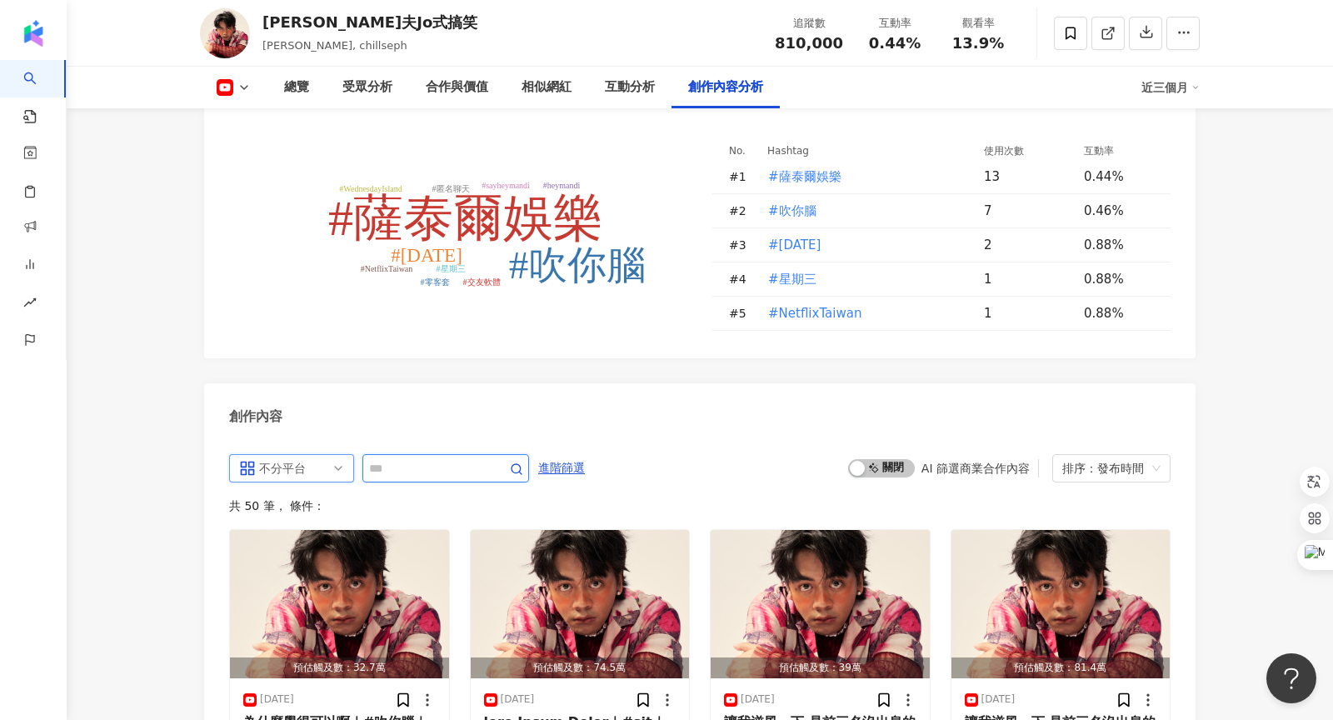
scroll to position [4441, 0]
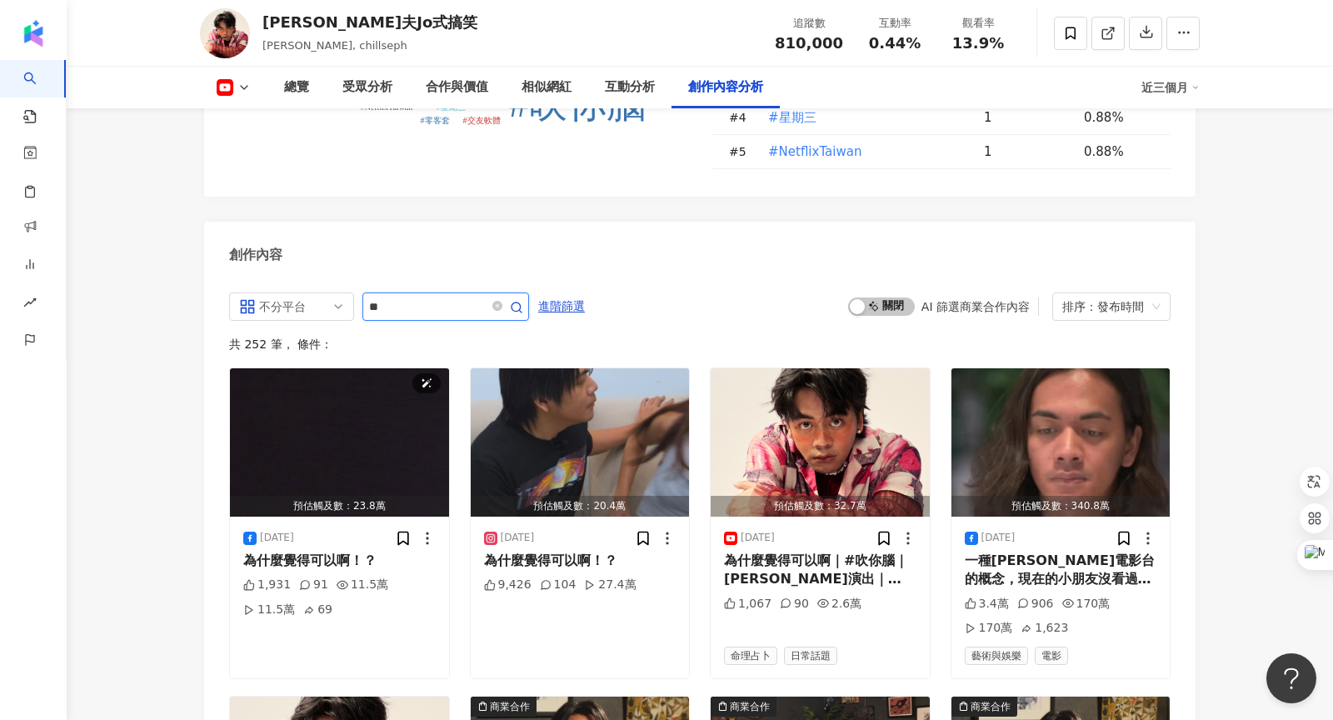
type input "*"
type input "*********"
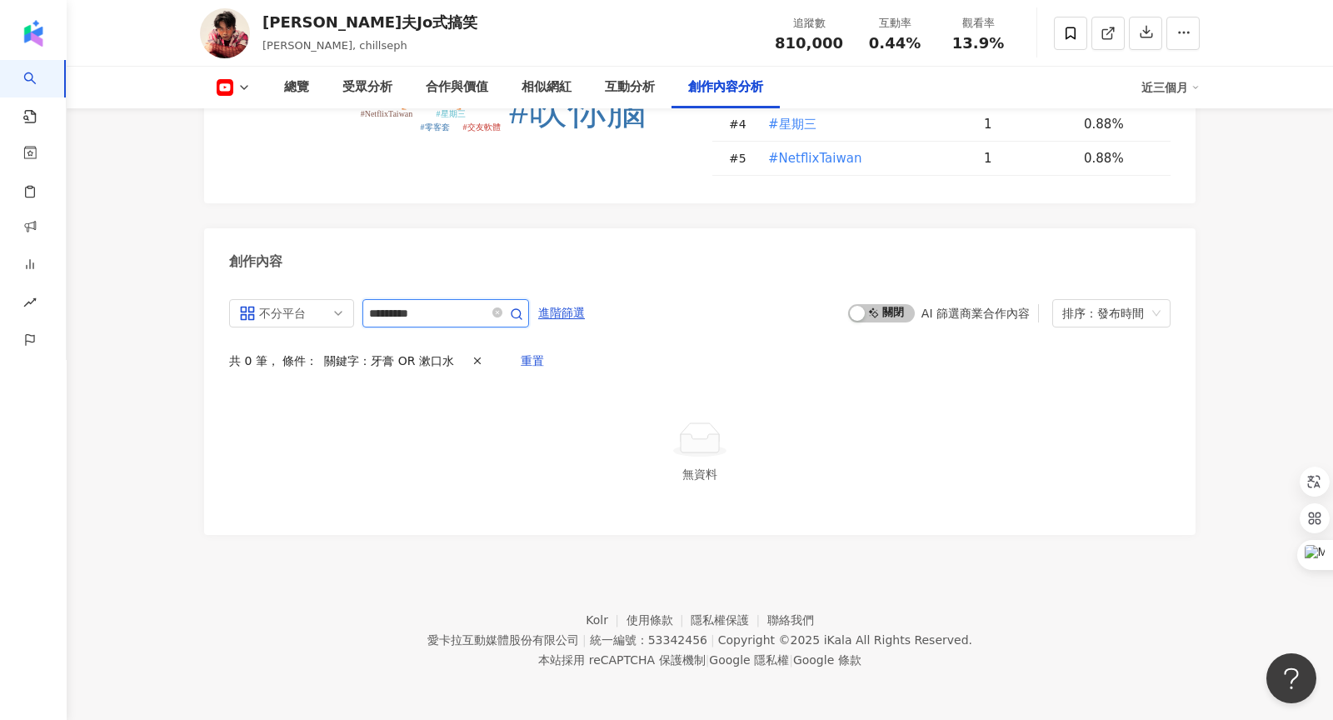
scroll to position [4315, 0]
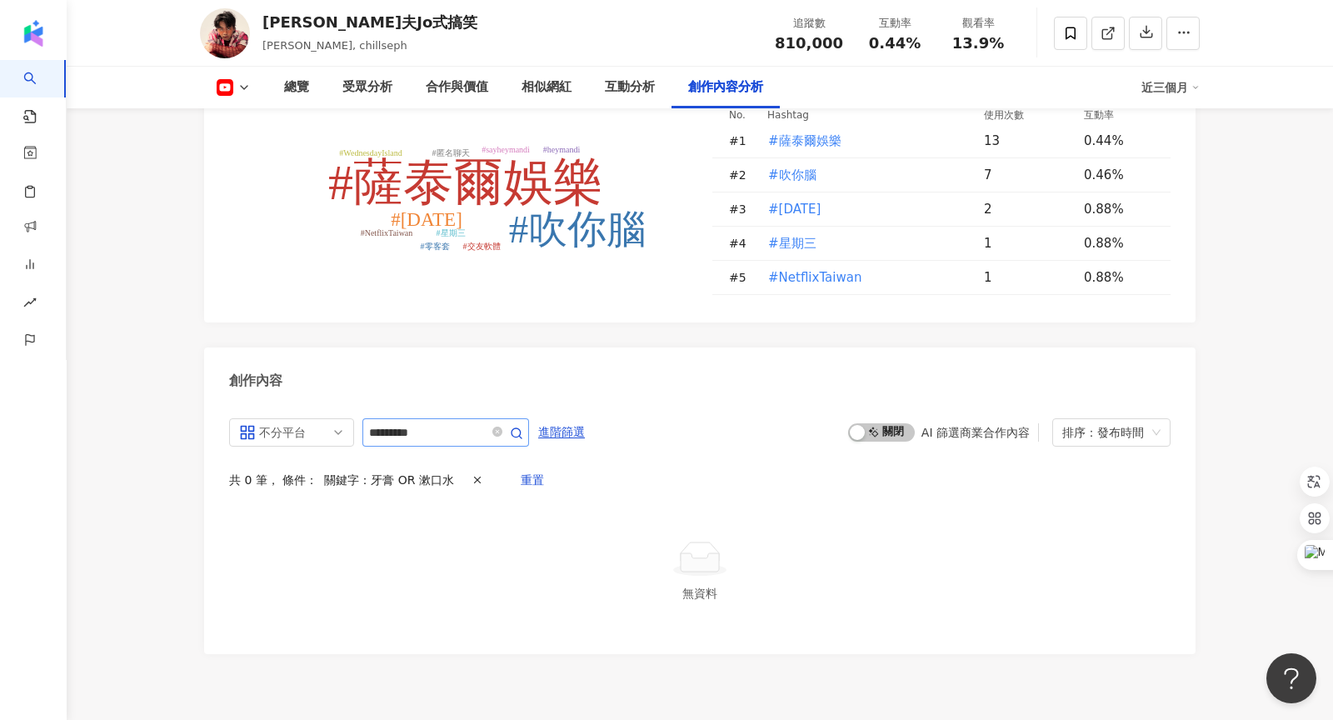
click at [505, 422] on span at bounding box center [505, 432] width 33 height 20
click at [499, 427] on icon "close-circle" at bounding box center [497, 432] width 10 height 10
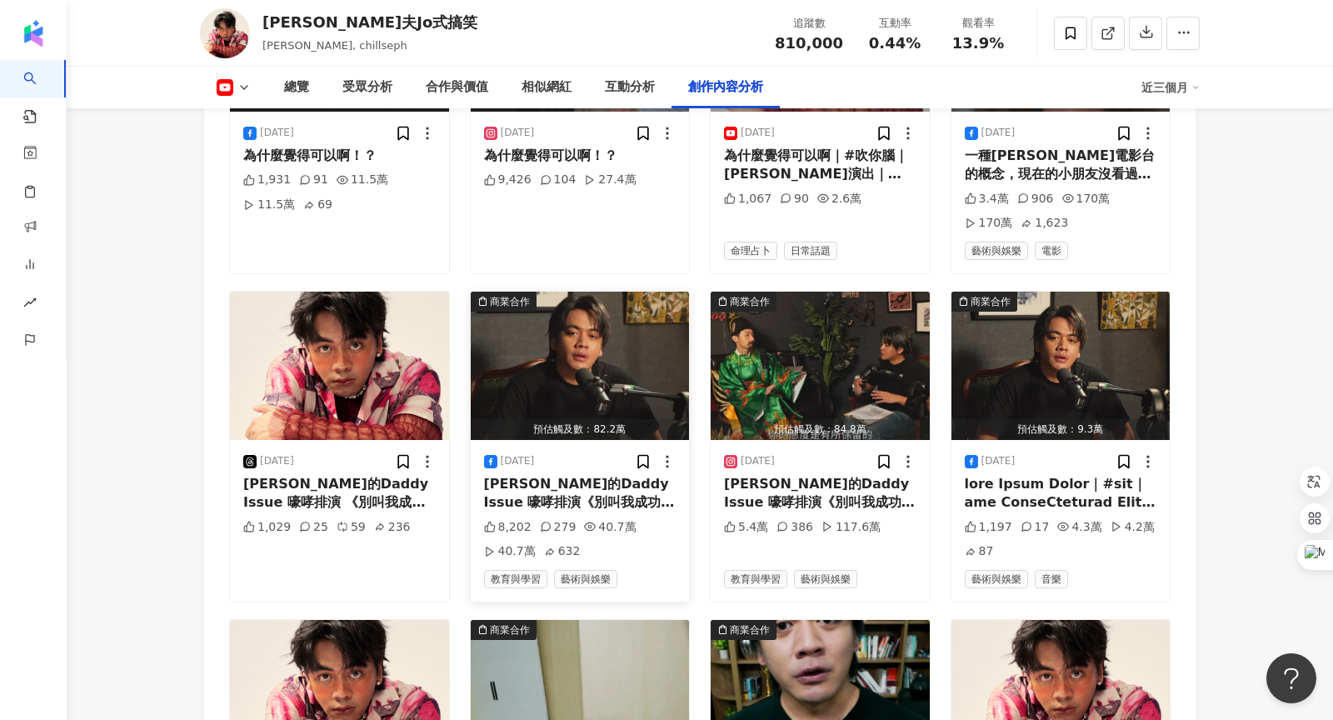
scroll to position [5004, 0]
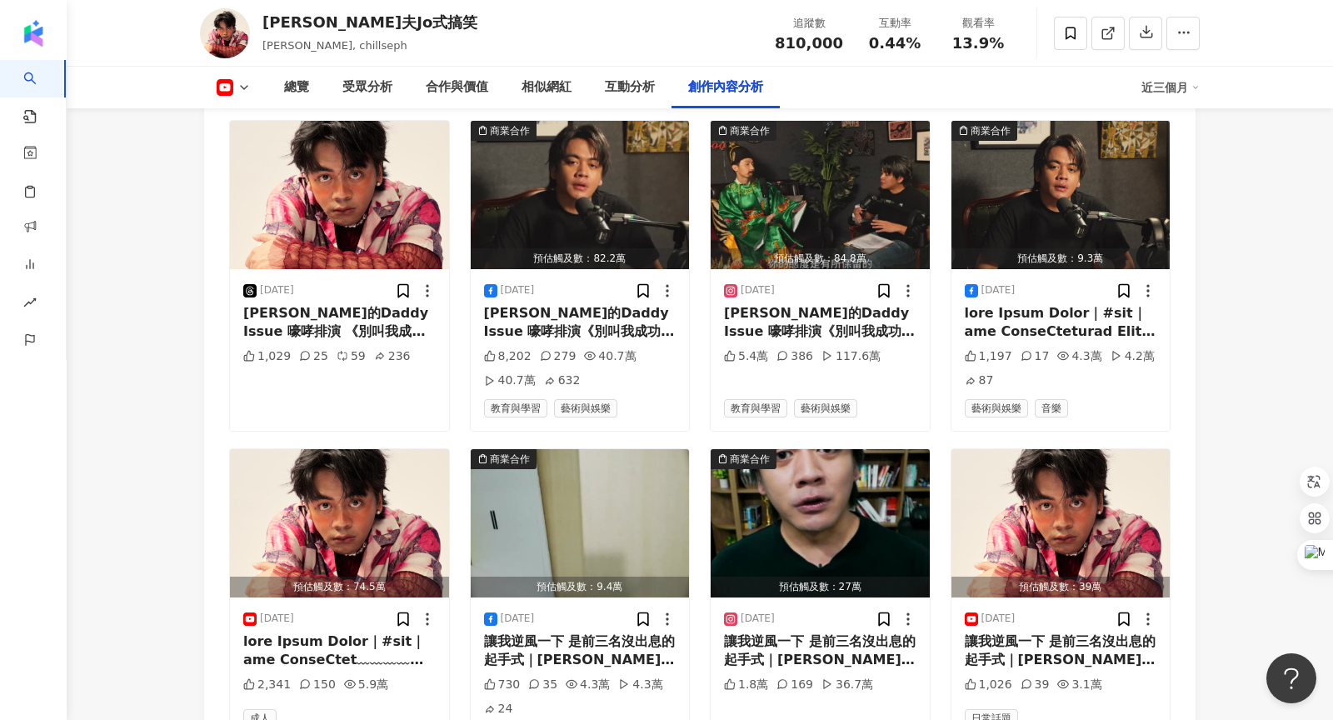
scroll to position [5004, 0]
